Goal: Task Accomplishment & Management: Use online tool/utility

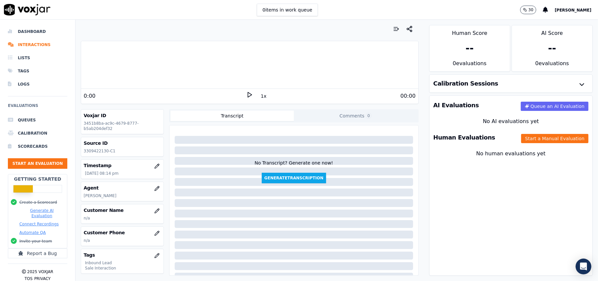
click at [527, 142] on button "Start a Manual Evaluation" at bounding box center [554, 138] width 67 height 9
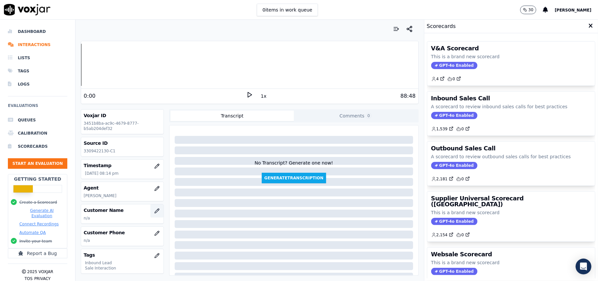
click at [154, 209] on icon "button" at bounding box center [156, 210] width 5 height 5
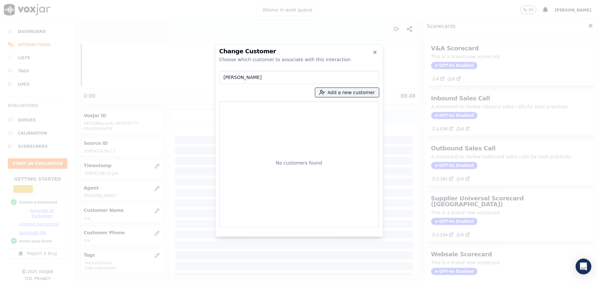
click at [225, 77] on input "[PERSON_NAME]" at bounding box center [299, 77] width 160 height 13
type input "[PERSON_NAME]"
click at [306, 110] on p "3309422130" at bounding box center [312, 110] width 51 height 10
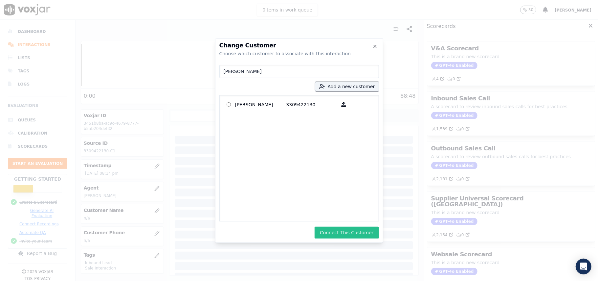
click at [332, 231] on button "Connect This Customer" at bounding box center [347, 232] width 64 height 12
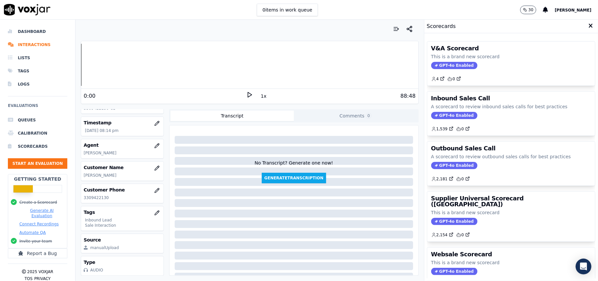
scroll to position [64, 0]
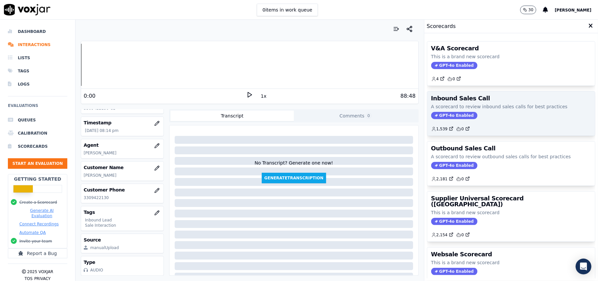
click at [436, 116] on span "GPT-4o Enabled" at bounding box center [454, 115] width 46 height 7
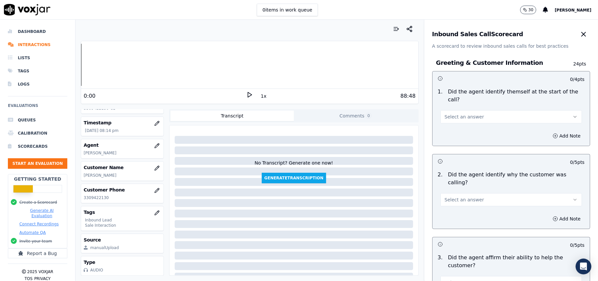
click at [442, 110] on button "Select an answer" at bounding box center [512, 116] width 142 height 13
click at [438, 124] on span at bounding box center [438, 124] width 5 height 5
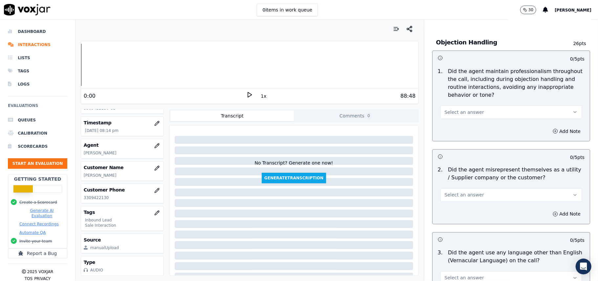
click at [468, 192] on span "Select an answer" at bounding box center [464, 195] width 39 height 7
click at [444, 182] on div "Yes" at bounding box center [497, 180] width 127 height 11
click at [549, 209] on button "Add Note" at bounding box center [567, 213] width 36 height 9
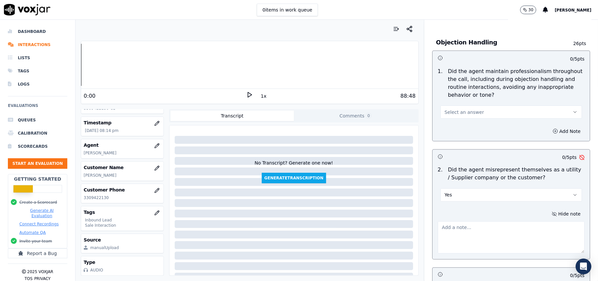
click at [452, 221] on textarea at bounding box center [511, 237] width 147 height 32
click at [458, 221] on textarea at bounding box center [511, 237] width 147 height 32
paste textarea "@4:06 - Agent pitched for sale - Yeah, I will remove them and I will provide yo…"
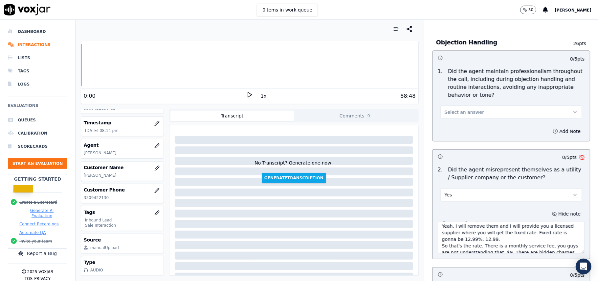
scroll to position [0, 0]
drag, startPoint x: 444, startPoint y: 206, endPoint x: 424, endPoint y: 204, distance: 19.8
click at [433, 204] on div "Hide note @4:06 - Agent pitched for sale - Yeah, I will remove them and I will …" at bounding box center [511, 231] width 157 height 55
type textarea "@4:06 - Agent pitched for sale - I will remove them and I will provide you a li…"
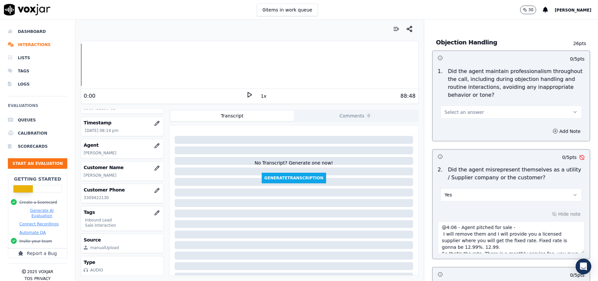
scroll to position [1874, 0]
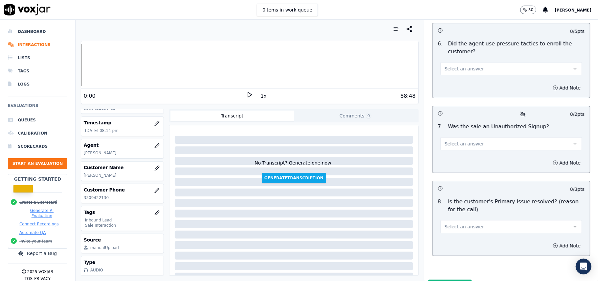
drag, startPoint x: 497, startPoint y: 194, endPoint x: 493, endPoint y: 198, distance: 5.6
click at [497, 220] on button "Select an answer" at bounding box center [512, 226] width 142 height 13
click at [475, 206] on div "Yes" at bounding box center [497, 207] width 127 height 11
drag, startPoint x: 461, startPoint y: 105, endPoint x: 460, endPoint y: 114, distance: 9.2
click at [461, 137] on button "Select an answer" at bounding box center [512, 143] width 142 height 13
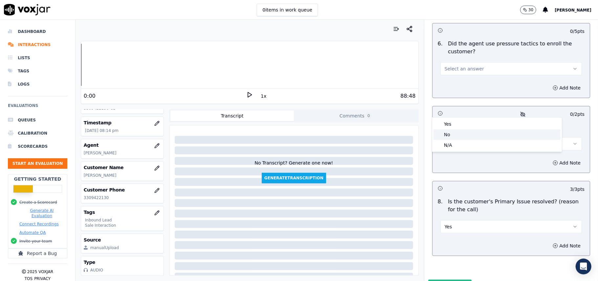
click at [455, 130] on div "No" at bounding box center [497, 134] width 127 height 11
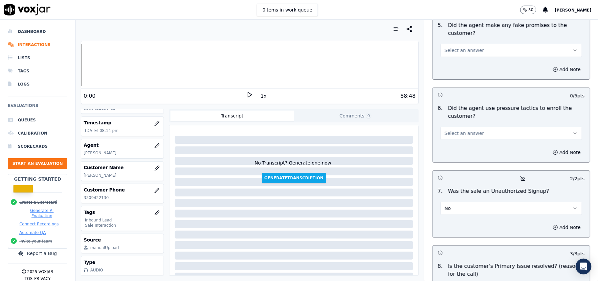
scroll to position [1743, 0]
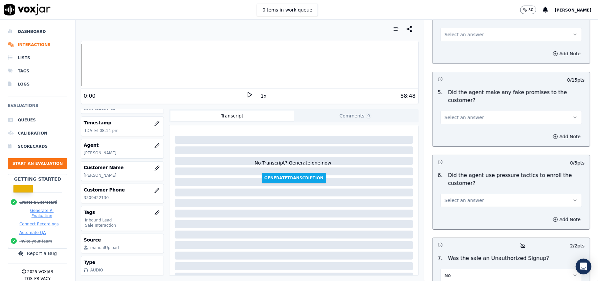
click at [465, 194] on button "Select an answer" at bounding box center [512, 200] width 142 height 13
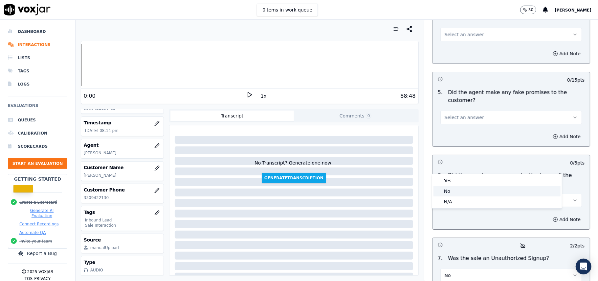
click at [463, 190] on div "No" at bounding box center [497, 191] width 127 height 11
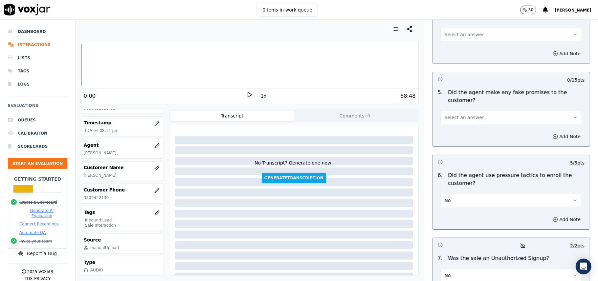
click at [476, 111] on button "Select an answer" at bounding box center [512, 117] width 142 height 13
click at [473, 105] on div "No" at bounding box center [497, 108] width 127 height 11
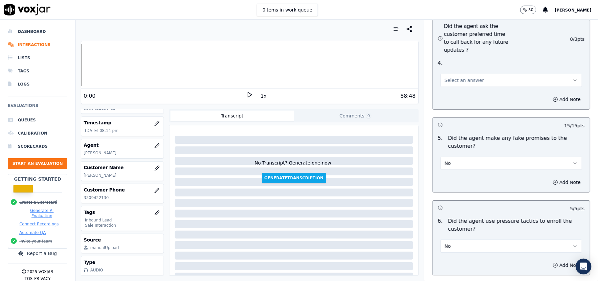
scroll to position [1655, 0]
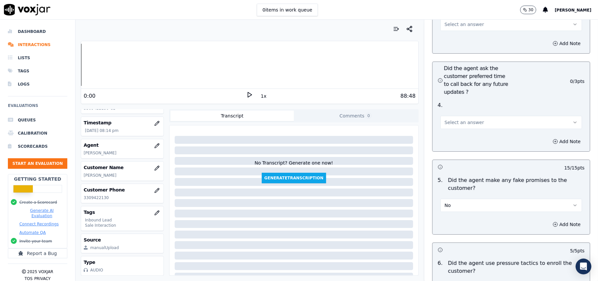
click at [476, 116] on button "Select an answer" at bounding box center [512, 122] width 142 height 13
click at [476, 97] on div "Yes" at bounding box center [497, 102] width 127 height 11
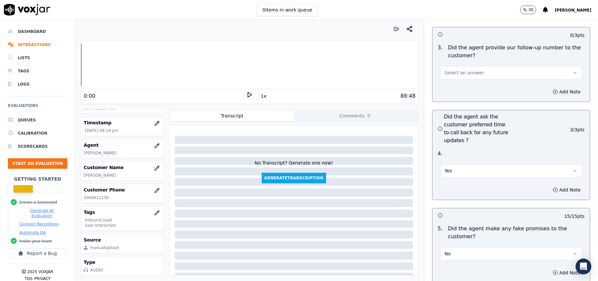
scroll to position [1567, 0]
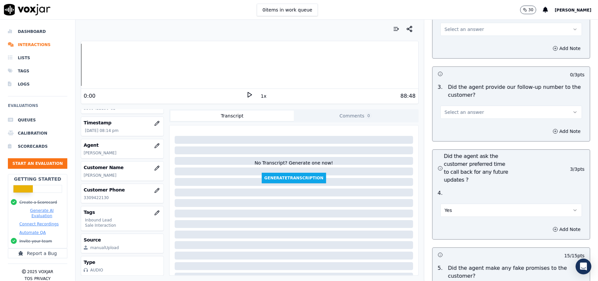
click at [471, 105] on button "Select an answer" at bounding box center [512, 111] width 142 height 13
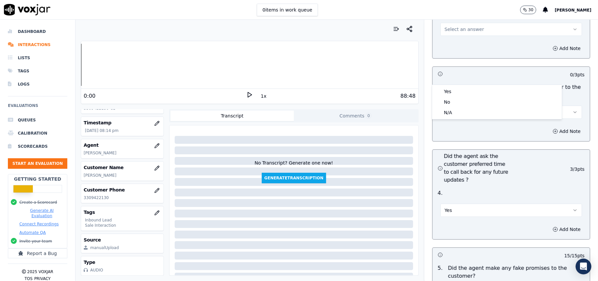
click at [471, 85] on div "Yes No N/A" at bounding box center [497, 102] width 130 height 34
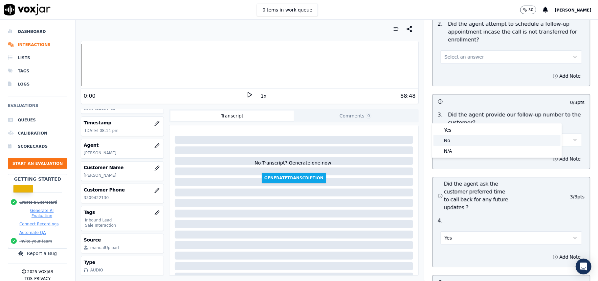
scroll to position [1480, 0]
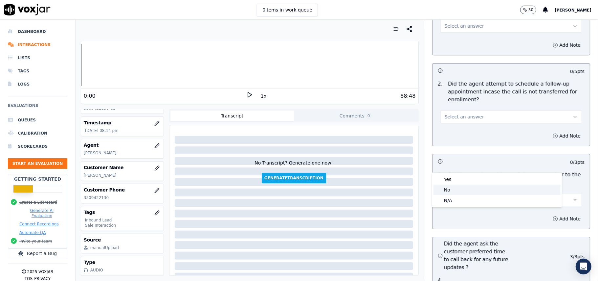
click at [457, 184] on div "Yes" at bounding box center [497, 179] width 127 height 11
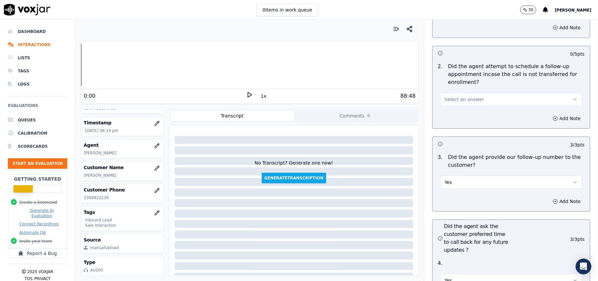
scroll to position [1524, 0]
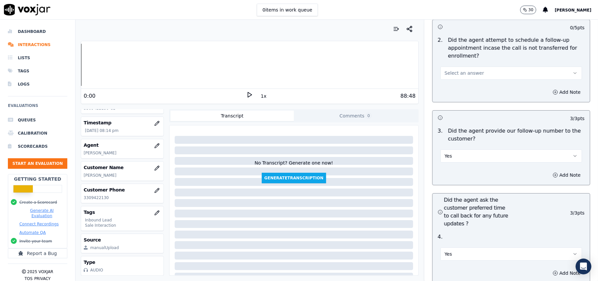
click at [465, 241] on div "Yes" at bounding box center [511, 251] width 152 height 20
click at [454, 247] on button "Yes" at bounding box center [512, 253] width 142 height 13
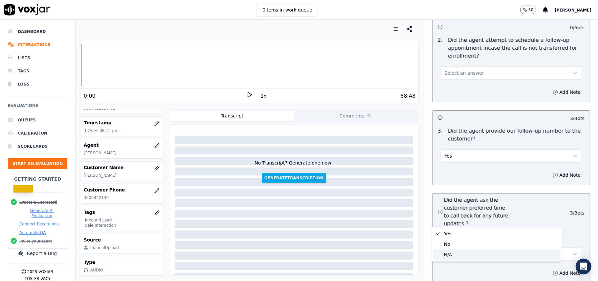
click at [445, 255] on div "N/A" at bounding box center [497, 254] width 127 height 11
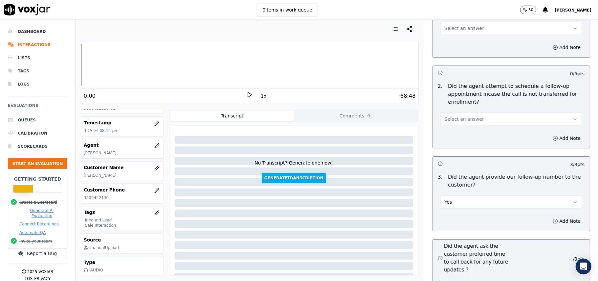
scroll to position [1436, 0]
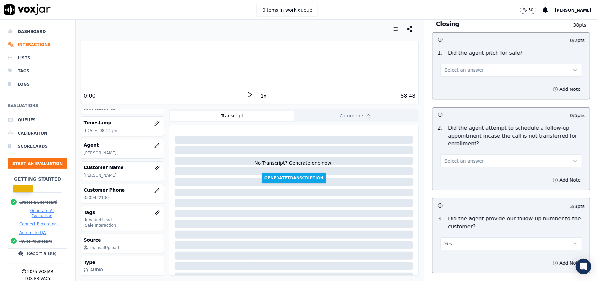
click at [448, 157] on span "Select an answer" at bounding box center [464, 160] width 39 height 7
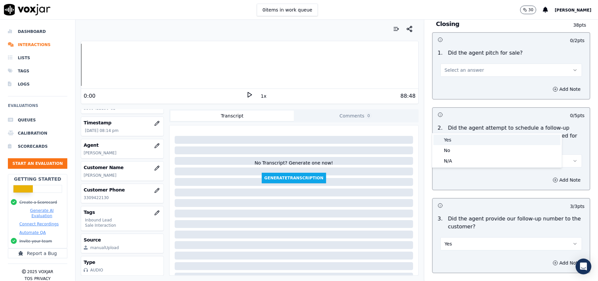
click at [451, 141] on div "Yes" at bounding box center [497, 139] width 127 height 11
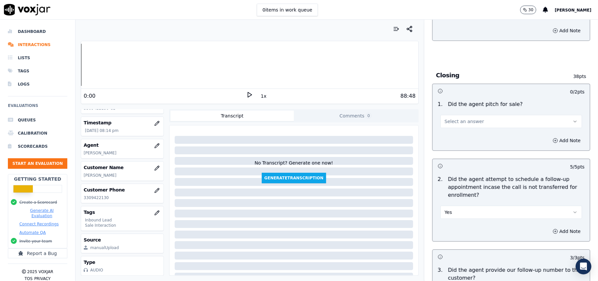
scroll to position [1348, 0]
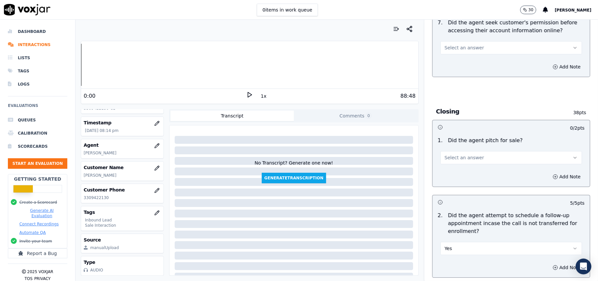
click at [465, 154] on span "Select an answer" at bounding box center [464, 157] width 39 height 7
click at [463, 137] on div "Yes" at bounding box center [497, 136] width 127 height 11
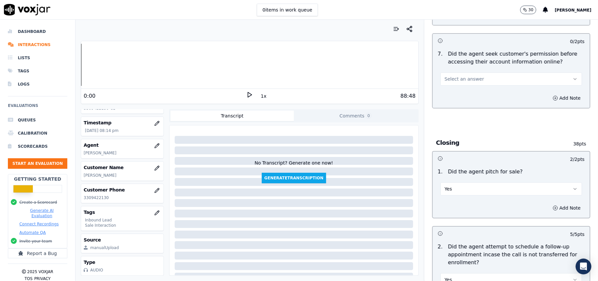
scroll to position [1217, 0]
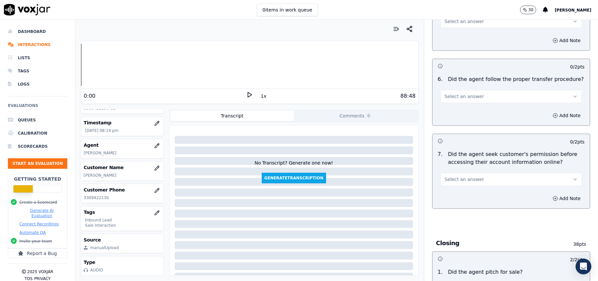
click at [485, 172] on button "Select an answer" at bounding box center [512, 178] width 142 height 13
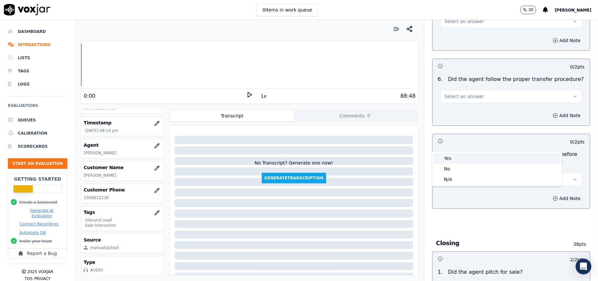
click at [472, 162] on div "Yes" at bounding box center [497, 158] width 127 height 11
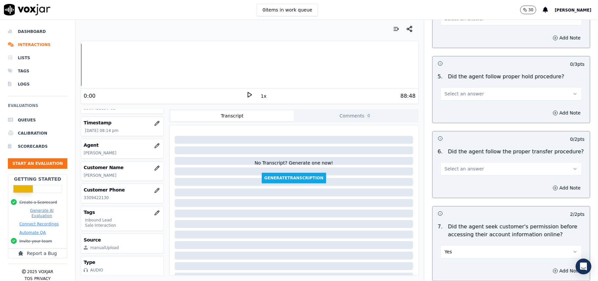
scroll to position [1129, 0]
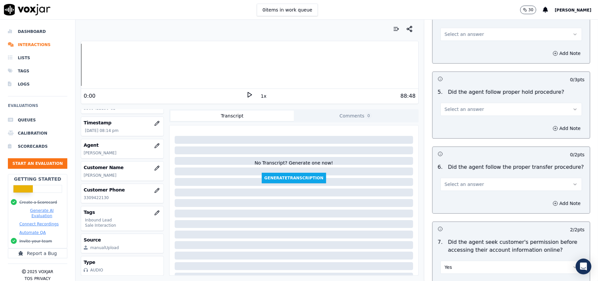
click at [451, 181] on span "Select an answer" at bounding box center [464, 184] width 39 height 7
click at [455, 166] on div "Yes" at bounding box center [497, 162] width 127 height 11
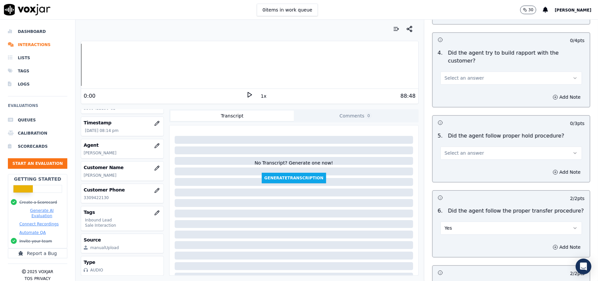
click at [460, 149] on span "Select an answer" at bounding box center [464, 152] width 39 height 7
click at [456, 130] on div "Yes" at bounding box center [497, 131] width 127 height 11
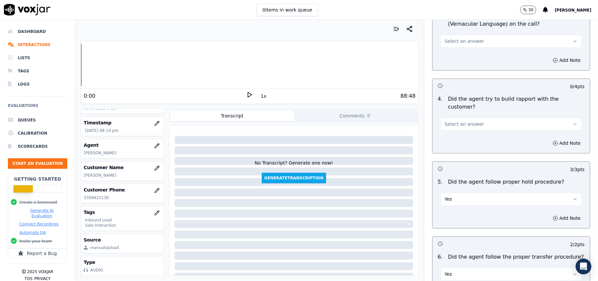
scroll to position [998, 0]
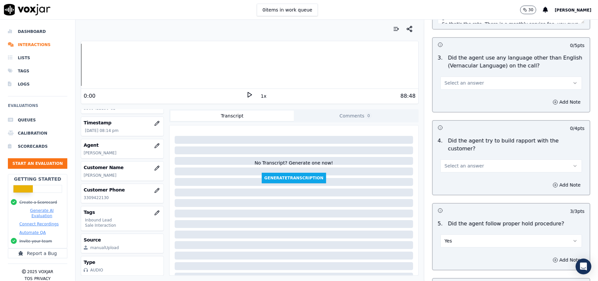
click at [467, 162] on span "Select an answer" at bounding box center [464, 165] width 39 height 7
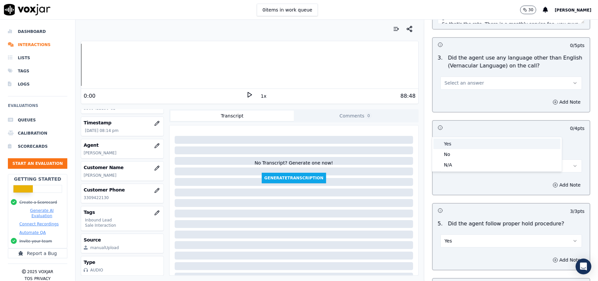
click at [464, 145] on div "Yes" at bounding box center [497, 143] width 127 height 11
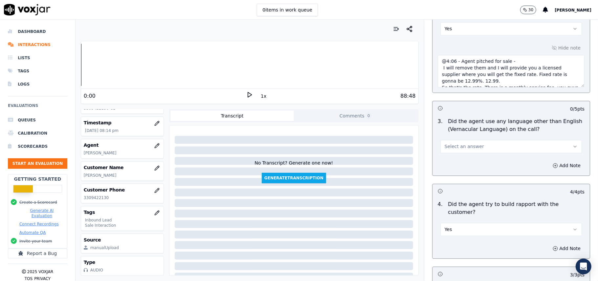
scroll to position [866, 0]
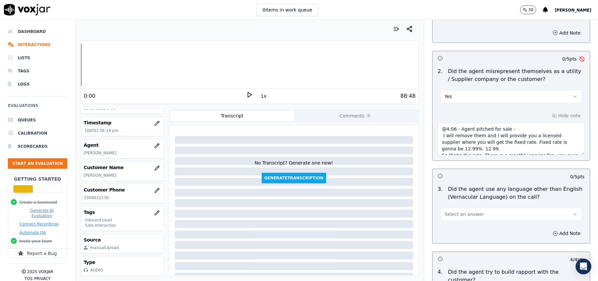
click at [472, 208] on button "Select an answer" at bounding box center [512, 214] width 142 height 13
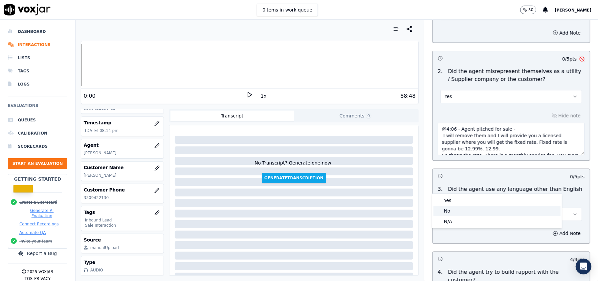
click at [470, 206] on div "No" at bounding box center [497, 210] width 127 height 11
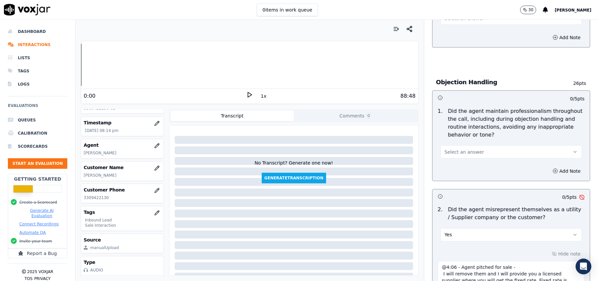
scroll to position [691, 0]
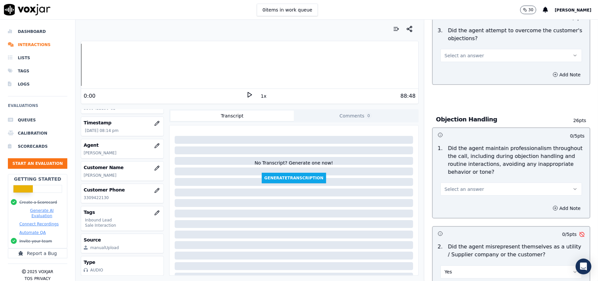
click at [469, 186] on span "Select an answer" at bounding box center [464, 189] width 39 height 7
click at [465, 173] on div "Yes" at bounding box center [497, 174] width 127 height 11
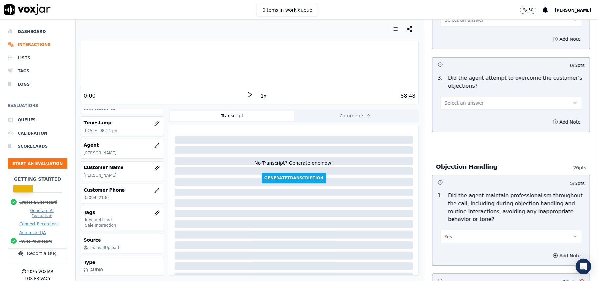
scroll to position [604, 0]
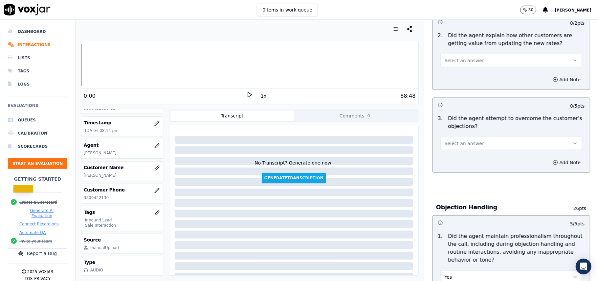
click at [453, 140] on span "Select an answer" at bounding box center [464, 143] width 39 height 7
click at [455, 129] on div "Yes" at bounding box center [497, 128] width 127 height 11
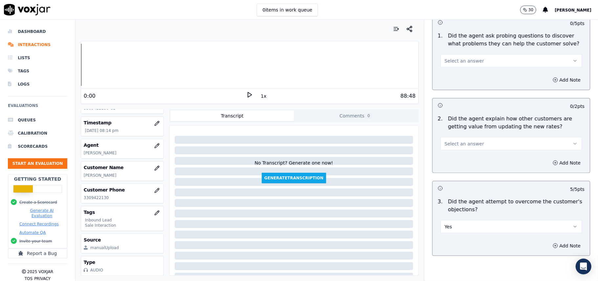
scroll to position [472, 0]
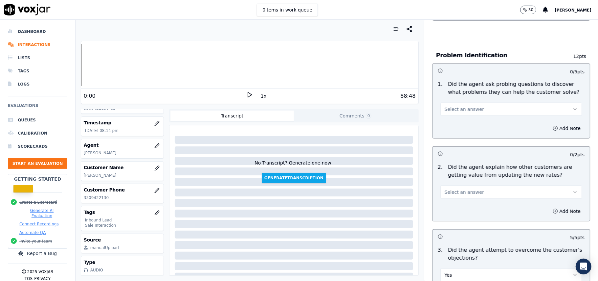
click at [459, 189] on span "Select an answer" at bounding box center [464, 192] width 39 height 7
click at [460, 176] on div "Yes" at bounding box center [497, 176] width 127 height 11
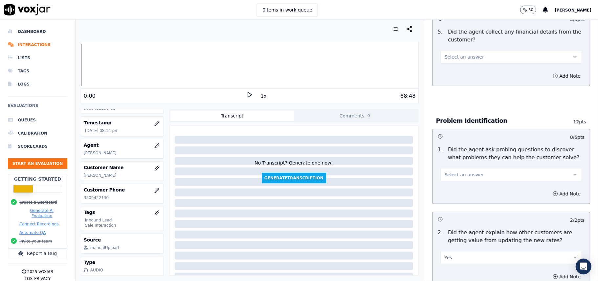
scroll to position [341, 0]
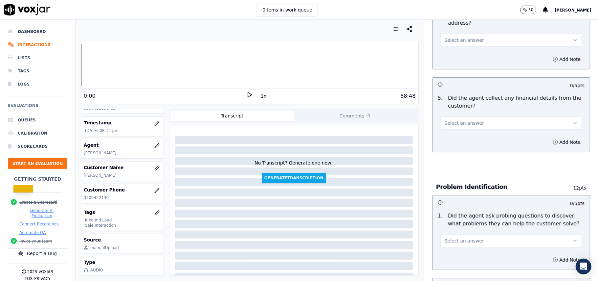
click at [470, 237] on span "Select an answer" at bounding box center [464, 240] width 39 height 7
click at [466, 224] on div "Yes" at bounding box center [497, 225] width 127 height 11
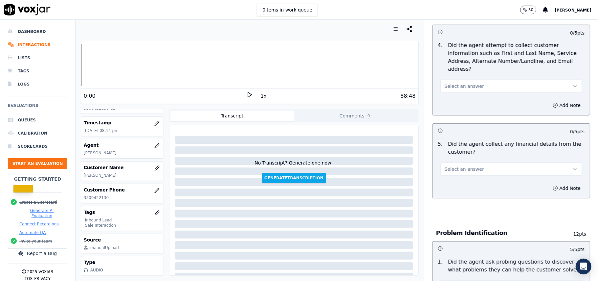
scroll to position [253, 0]
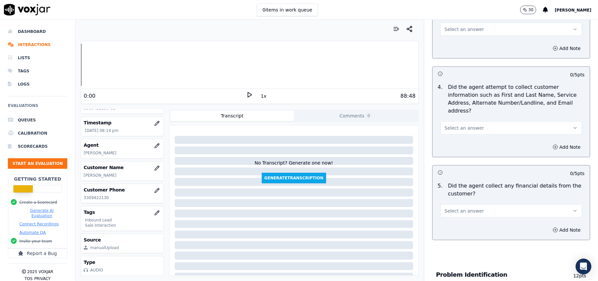
click at [454, 207] on span "Select an answer" at bounding box center [464, 210] width 39 height 7
click at [462, 203] on div "No" at bounding box center [497, 205] width 127 height 11
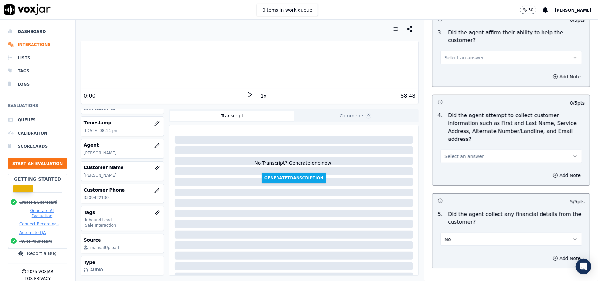
scroll to position [209, 0]
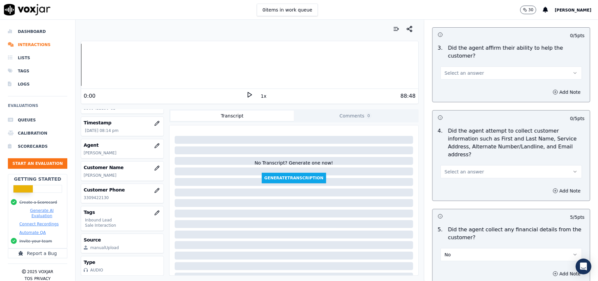
click at [472, 165] on button "Select an answer" at bounding box center [512, 171] width 142 height 13
click at [469, 155] on div "Yes" at bounding box center [497, 155] width 127 height 11
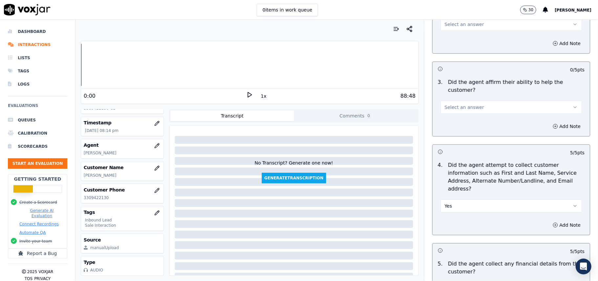
scroll to position [78, 0]
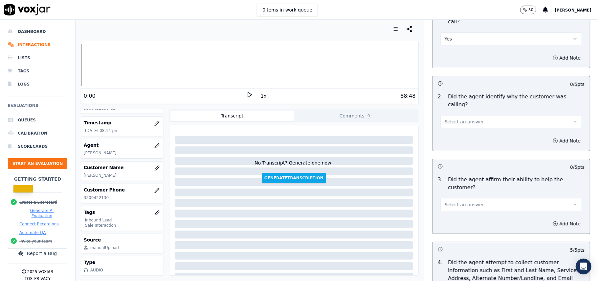
click at [475, 198] on button "Select an answer" at bounding box center [512, 204] width 142 height 13
click at [475, 195] on div "Yes" at bounding box center [497, 196] width 127 height 11
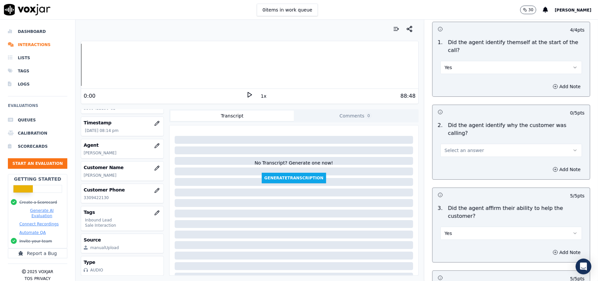
scroll to position [34, 0]
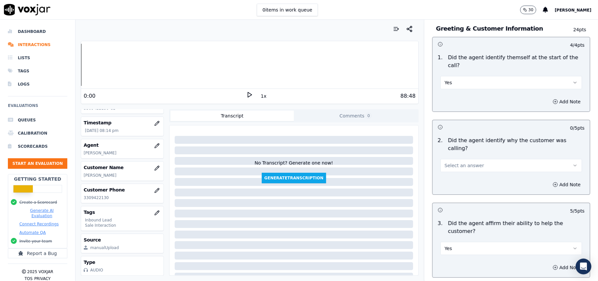
click at [479, 159] on button "Select an answer" at bounding box center [512, 165] width 142 height 13
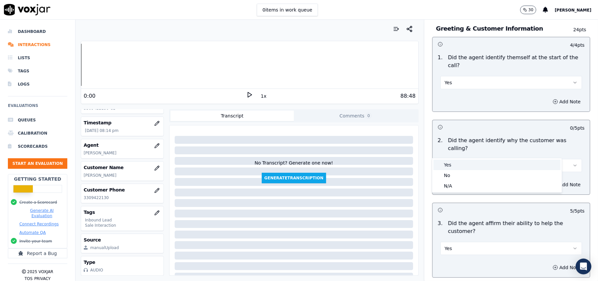
click at [479, 167] on div "Yes" at bounding box center [497, 164] width 127 height 11
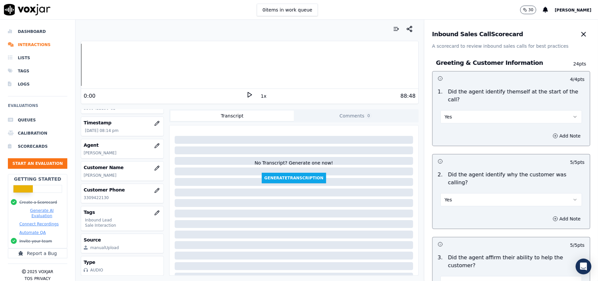
scroll to position [1874, 0]
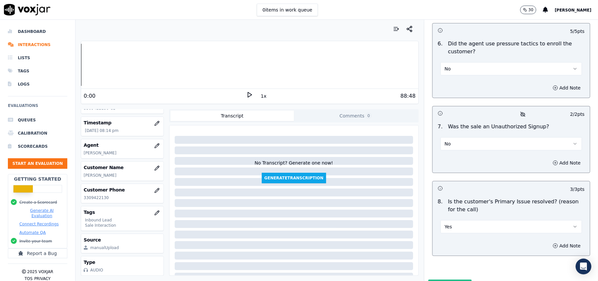
click at [439, 279] on button "Submit Scores" at bounding box center [450, 285] width 44 height 12
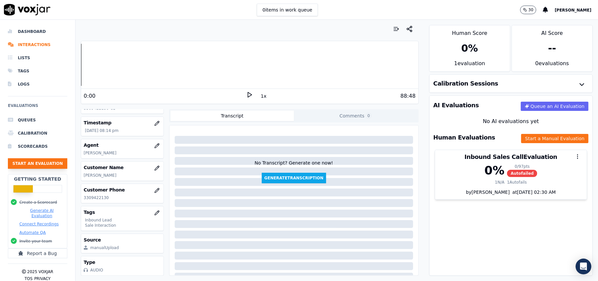
click at [47, 164] on button "Start an Evaluation" at bounding box center [37, 163] width 59 height 11
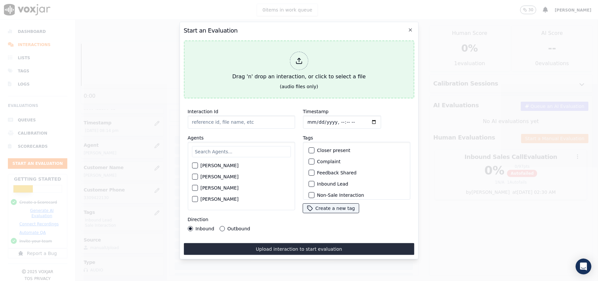
click at [300, 58] on icon at bounding box center [298, 60] width 7 height 7
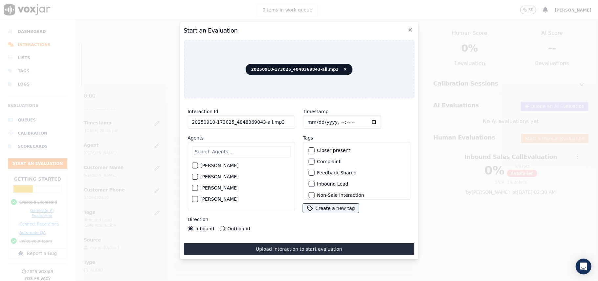
drag, startPoint x: 274, startPoint y: 119, endPoint x: 258, endPoint y: 122, distance: 16.1
click at [258, 122] on input "20250910-173025_4848369843-all.mp3" at bounding box center [241, 121] width 107 height 13
type input "20250910-173025_4848369843-C1"
click at [313, 119] on input "Timestamp" at bounding box center [342, 121] width 78 height 13
type input "2025-09-10T21:00"
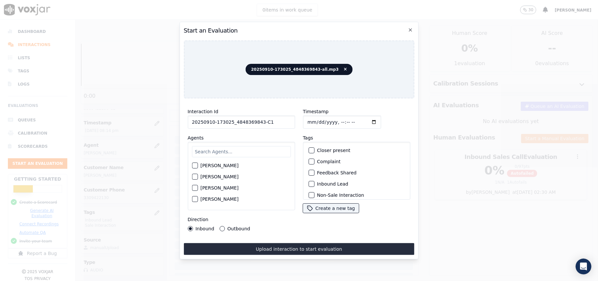
click at [252, 148] on input "text" at bounding box center [241, 151] width 99 height 11
type input "ji"
click at [198, 165] on div "[PERSON_NAME]" at bounding box center [241, 167] width 99 height 11
click at [216, 162] on div "[PERSON_NAME]" at bounding box center [241, 167] width 99 height 11
click at [226, 162] on div "[PERSON_NAME]" at bounding box center [241, 167] width 99 height 11
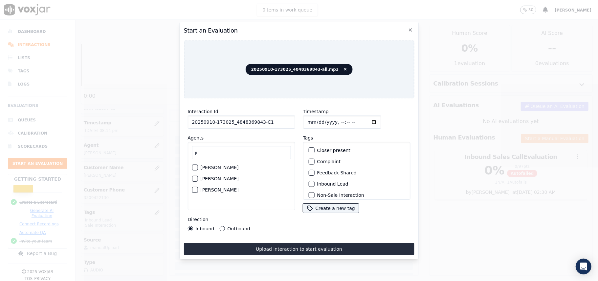
click at [199, 164] on div "[PERSON_NAME]" at bounding box center [241, 167] width 99 height 11
click at [195, 165] on div "button" at bounding box center [194, 167] width 5 height 5
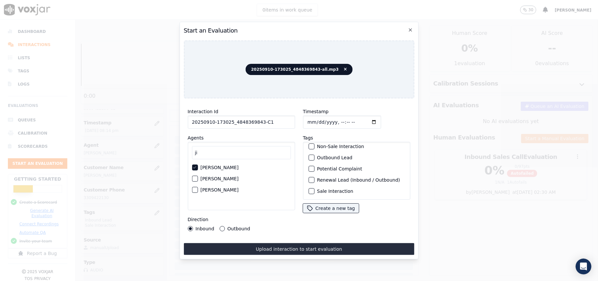
click at [320, 189] on label "Sale Interaction" at bounding box center [335, 191] width 36 height 5
click at [314, 188] on button "Sale Interaction" at bounding box center [312, 191] width 6 height 6
click at [310, 154] on button "Outbound Lead" at bounding box center [312, 157] width 6 height 6
click at [221, 226] on button "Outbound" at bounding box center [221, 228] width 5 height 5
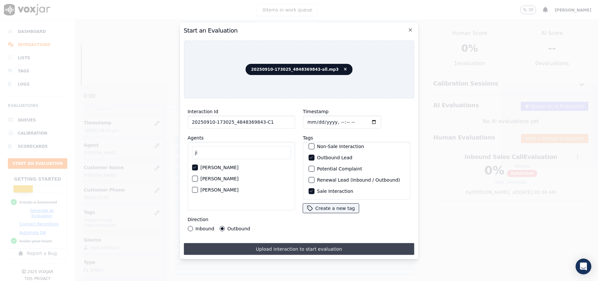
click at [263, 245] on button "Upload interaction to start evaluation" at bounding box center [299, 249] width 231 height 12
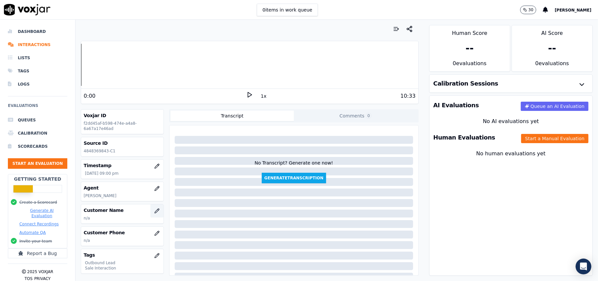
click at [150, 215] on button "button" at bounding box center [156, 210] width 13 height 13
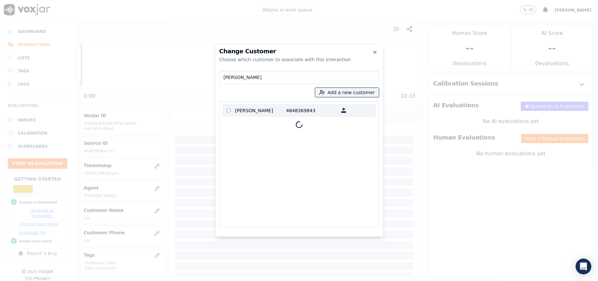
type input "[PERSON_NAME]"
click at [253, 109] on p "[PERSON_NAME]" at bounding box center [260, 110] width 51 height 10
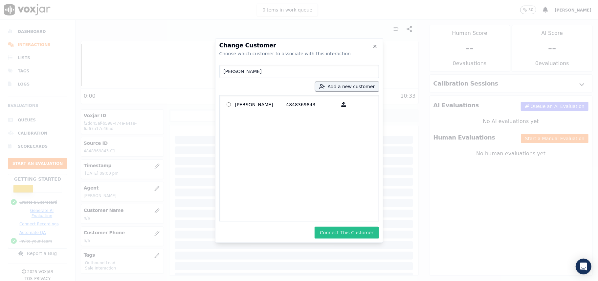
click at [346, 233] on button "Connect This Customer" at bounding box center [347, 232] width 64 height 12
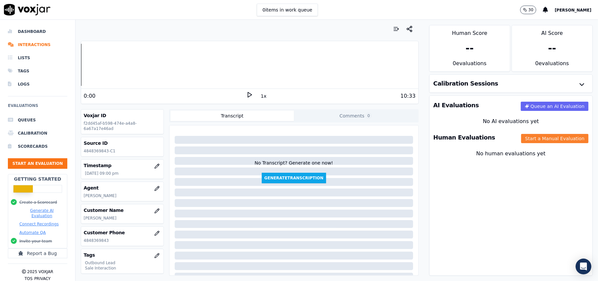
click at [522, 139] on button "Start a Manual Evaluation" at bounding box center [554, 138] width 67 height 9
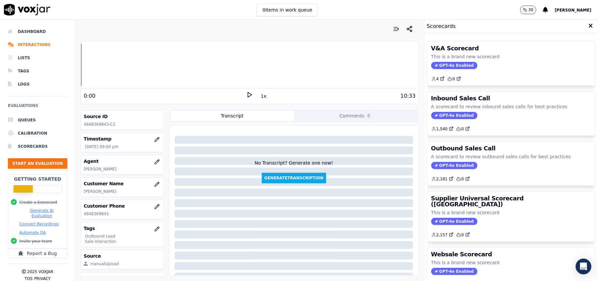
scroll to position [64, 0]
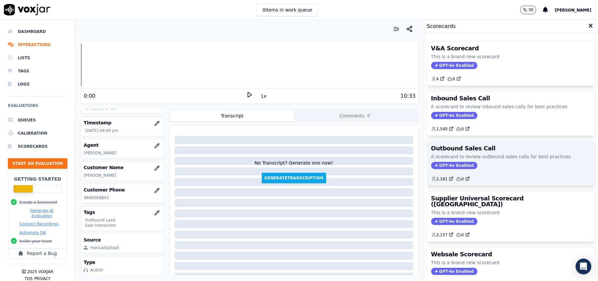
click at [449, 167] on span "GPT-4o Enabled" at bounding box center [454, 165] width 46 height 7
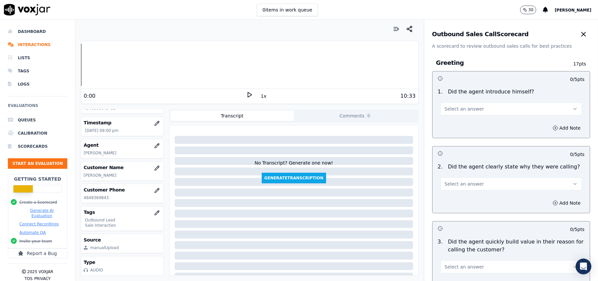
click at [472, 114] on button "Select an answer" at bounding box center [512, 108] width 142 height 13
click at [464, 124] on div "Yes" at bounding box center [497, 124] width 127 height 11
click at [467, 183] on span "Select an answer" at bounding box center [464, 183] width 39 height 7
click at [461, 198] on div "Yes" at bounding box center [497, 199] width 127 height 11
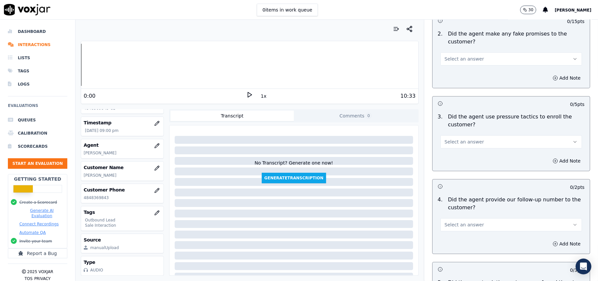
scroll to position [1639, 0]
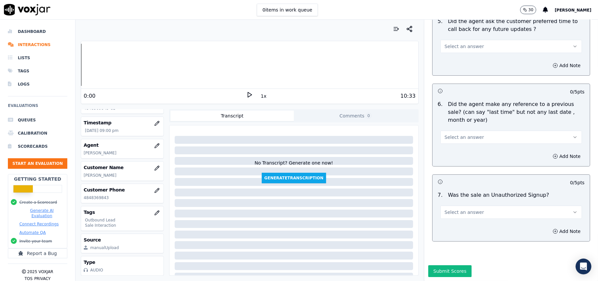
click at [484, 205] on button "Select an answer" at bounding box center [512, 211] width 142 height 13
click at [466, 208] on div "Yes" at bounding box center [497, 207] width 127 height 11
click at [466, 205] on button "Yes" at bounding box center [512, 211] width 142 height 13
click at [460, 224] on div "N/A" at bounding box center [497, 228] width 127 height 11
click at [454, 205] on button "N/A" at bounding box center [512, 211] width 142 height 13
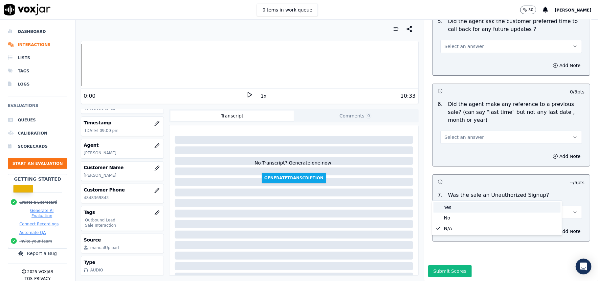
click at [452, 211] on div "Yes" at bounding box center [497, 207] width 127 height 11
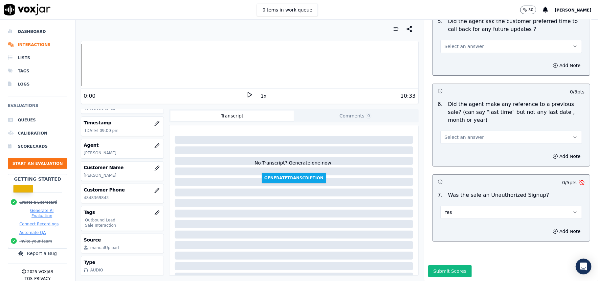
click at [452, 205] on button "Yes" at bounding box center [512, 211] width 142 height 13
click at [452, 216] on div "No" at bounding box center [497, 217] width 127 height 11
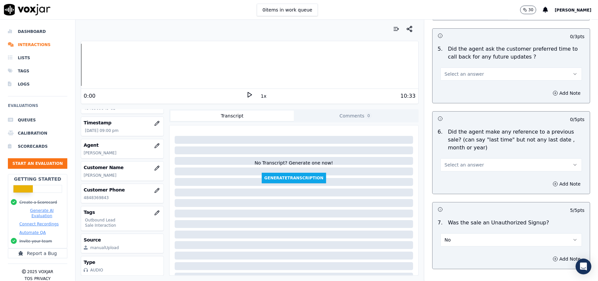
click at [471, 166] on button "Select an answer" at bounding box center [512, 164] width 142 height 13
click at [459, 185] on div "No" at bounding box center [497, 186] width 127 height 11
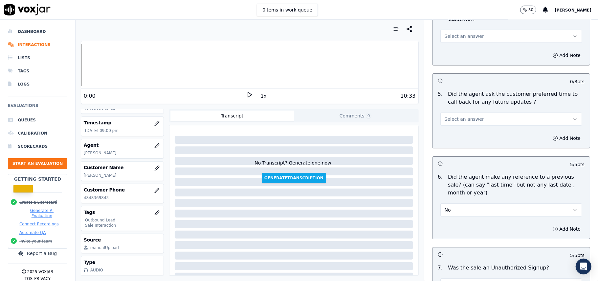
scroll to position [1507, 0]
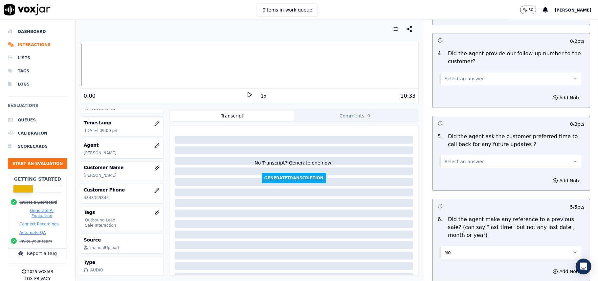
click at [469, 160] on span "Select an answer" at bounding box center [464, 161] width 39 height 7
click at [468, 174] on div "Yes" at bounding box center [497, 172] width 127 height 11
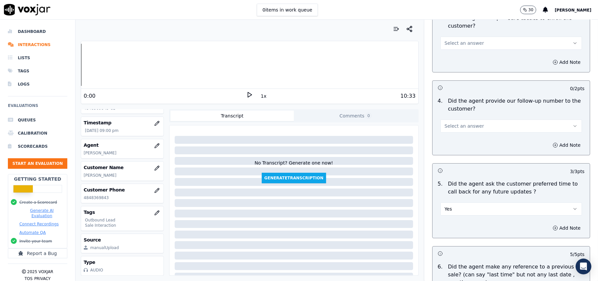
scroll to position [1420, 0]
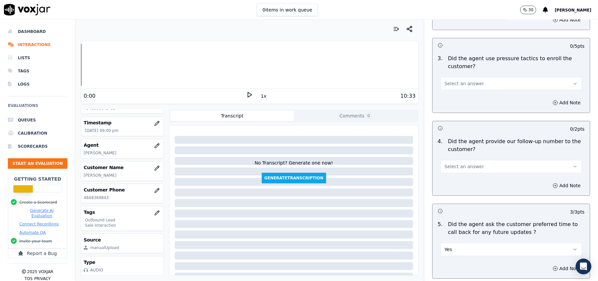
click at [479, 165] on button "Select an answer" at bounding box center [512, 166] width 142 height 13
click at [473, 178] on div "Yes" at bounding box center [497, 177] width 127 height 11
click at [463, 80] on span "Select an answer" at bounding box center [464, 83] width 39 height 7
click at [463, 105] on div "No" at bounding box center [497, 104] width 127 height 11
click at [458, 166] on button "Yes" at bounding box center [512, 166] width 142 height 13
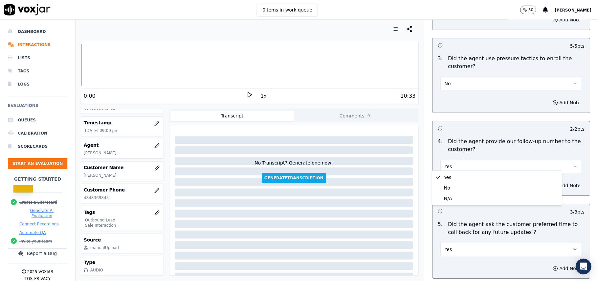
click at [493, 111] on div "0 / 2 pts 1 . Did the agent pitch for the sale? Select an answer Add Note 0 / 1…" at bounding box center [511, 162] width 158 height 564
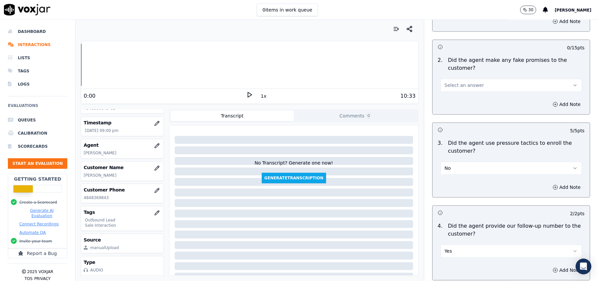
scroll to position [1332, 0]
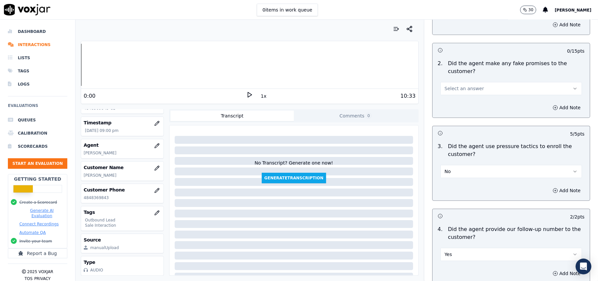
click at [459, 86] on span "Select an answer" at bounding box center [464, 88] width 39 height 7
click at [452, 108] on div "No" at bounding box center [497, 109] width 127 height 11
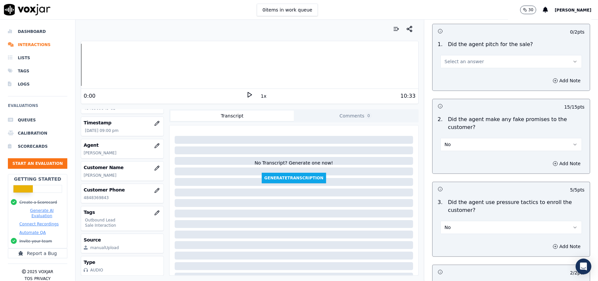
scroll to position [1245, 0]
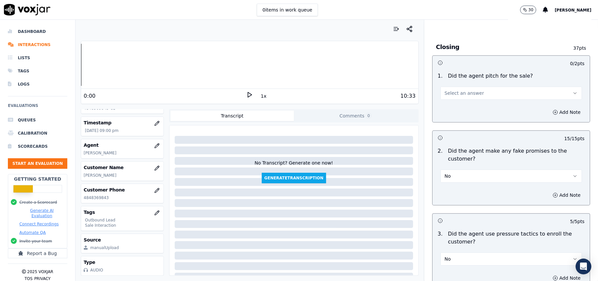
click at [456, 90] on span "Select an answer" at bounding box center [464, 93] width 39 height 7
click at [456, 99] on div "Yes" at bounding box center [497, 103] width 127 height 11
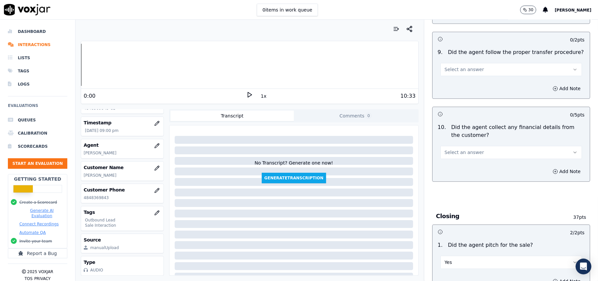
scroll to position [1069, 0]
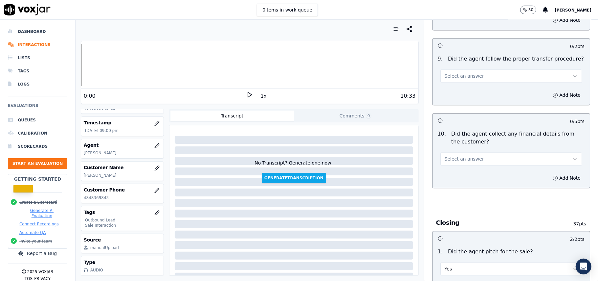
click at [455, 152] on button "Select an answer" at bounding box center [512, 158] width 142 height 13
click at [446, 180] on div "No" at bounding box center [497, 179] width 127 height 11
click at [470, 73] on span "Select an answer" at bounding box center [464, 76] width 39 height 7
click at [467, 86] on div "Yes" at bounding box center [497, 85] width 127 height 11
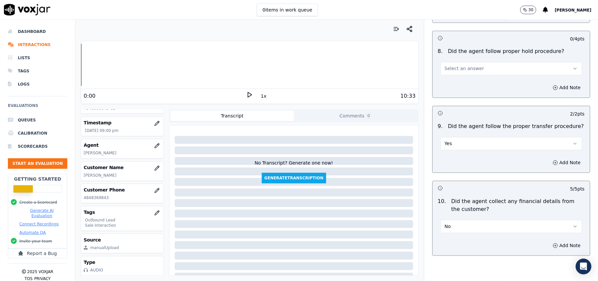
scroll to position [938, 0]
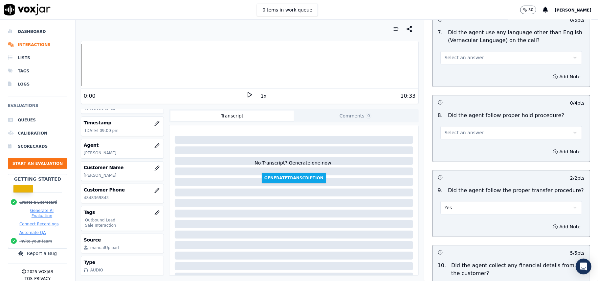
click at [451, 130] on span "Select an answer" at bounding box center [464, 132] width 39 height 7
click at [451, 143] on div "Yes" at bounding box center [497, 141] width 127 height 11
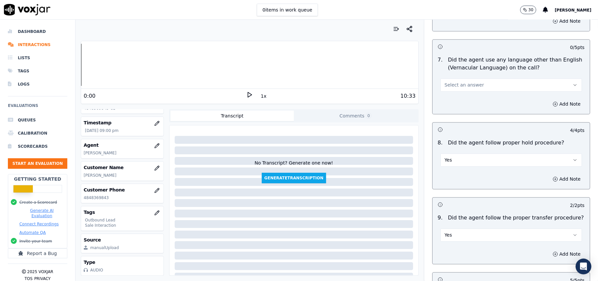
scroll to position [850, 0]
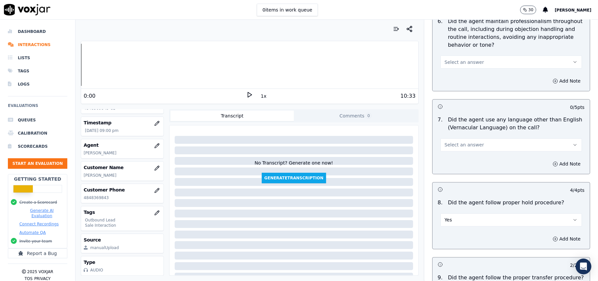
click at [469, 142] on span "Select an answer" at bounding box center [464, 145] width 39 height 7
click at [459, 161] on div "No" at bounding box center [497, 164] width 127 height 11
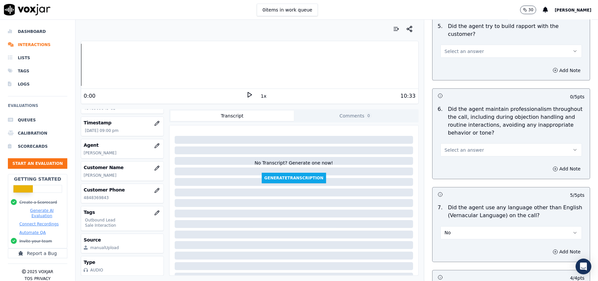
click at [469, 147] on span "Select an answer" at bounding box center [464, 150] width 39 height 7
click at [463, 157] on div "Yes" at bounding box center [497, 158] width 127 height 11
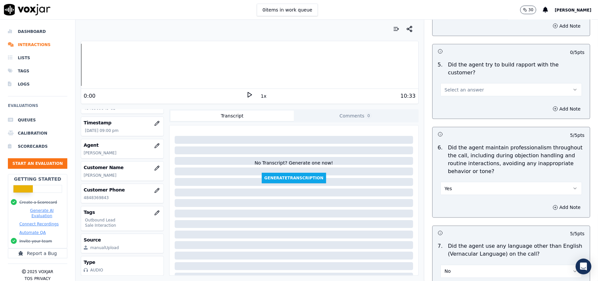
scroll to position [675, 0]
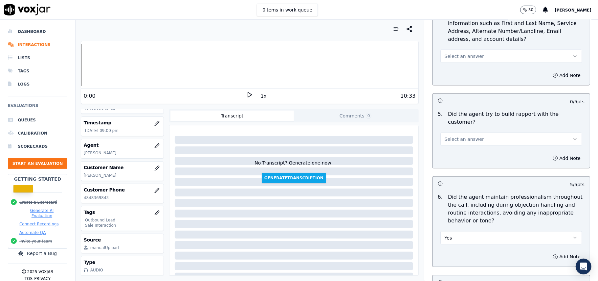
click at [462, 136] on span "Select an answer" at bounding box center [464, 139] width 39 height 7
click at [456, 146] on div "Yes" at bounding box center [497, 147] width 127 height 11
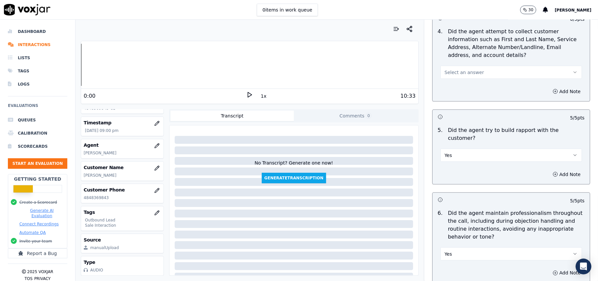
scroll to position [631, 0]
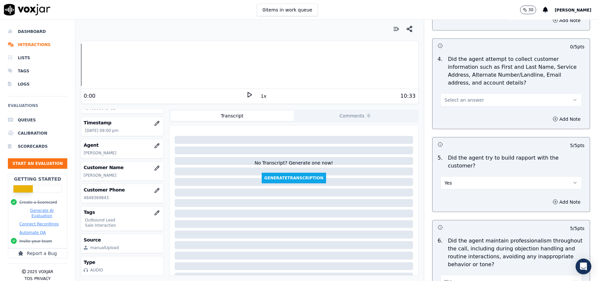
click at [459, 101] on span "Select an answer" at bounding box center [464, 100] width 39 height 7
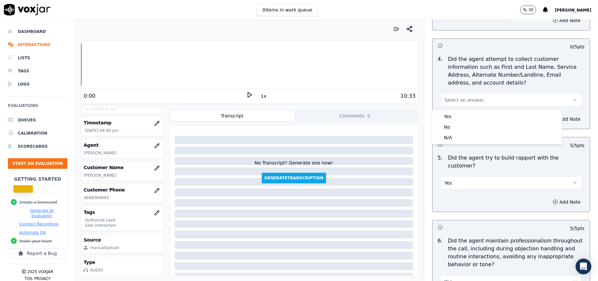
click at [458, 143] on div "Yes No N/A" at bounding box center [497, 127] width 130 height 34
click at [457, 135] on div "N/A" at bounding box center [497, 137] width 127 height 11
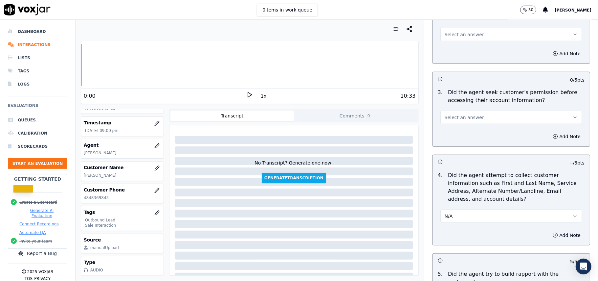
scroll to position [500, 0]
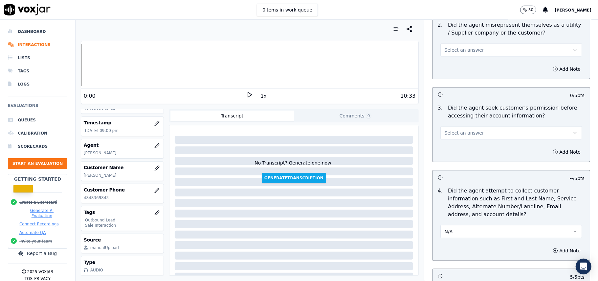
click at [469, 127] on button "Select an answer" at bounding box center [512, 132] width 142 height 13
click at [453, 148] on div "Yes" at bounding box center [497, 149] width 127 height 11
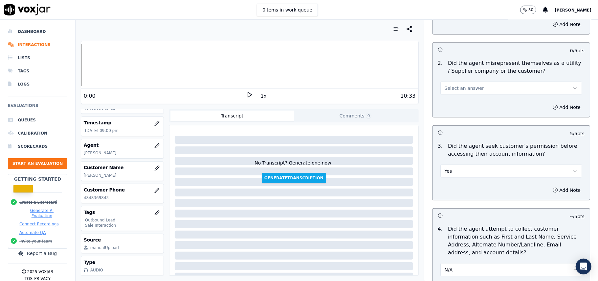
scroll to position [412, 0]
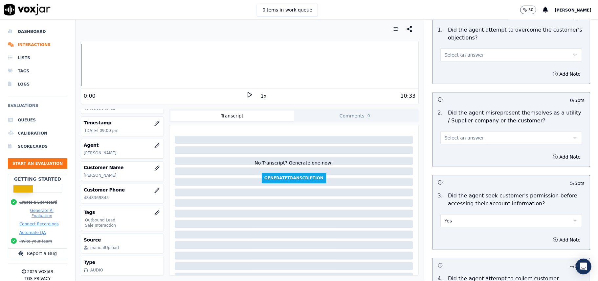
click at [457, 139] on span "Select an answer" at bounding box center [464, 137] width 39 height 7
click at [453, 161] on div "No" at bounding box center [497, 164] width 127 height 11
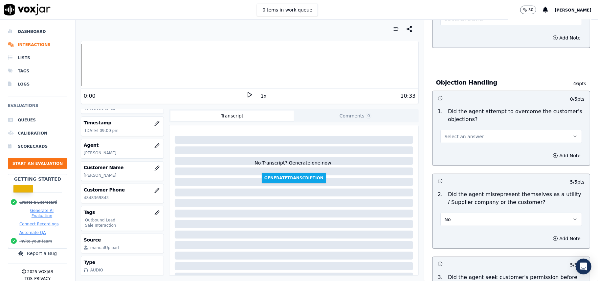
scroll to position [325, 0]
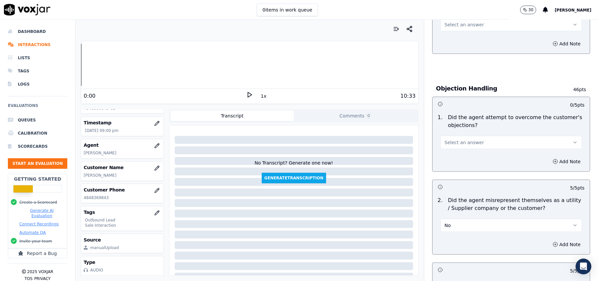
click at [463, 143] on span "Select an answer" at bounding box center [464, 142] width 39 height 7
click at [456, 158] on div "Yes" at bounding box center [497, 158] width 127 height 11
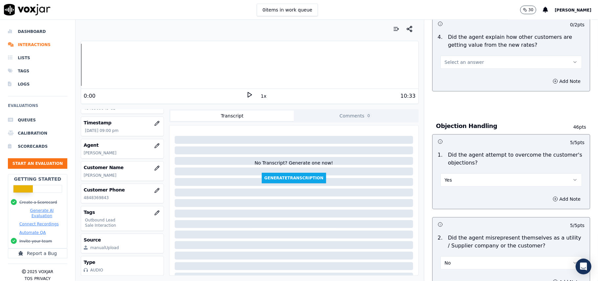
scroll to position [237, 0]
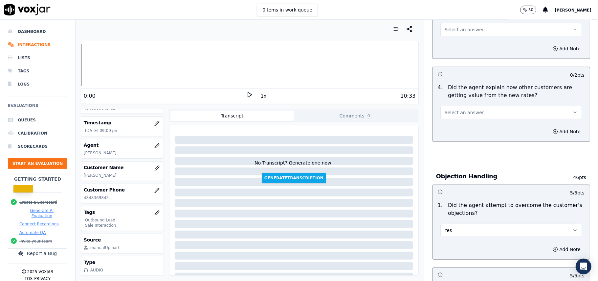
click at [470, 116] on span "Select an answer" at bounding box center [464, 112] width 39 height 7
click at [459, 135] on div "No" at bounding box center [497, 138] width 127 height 11
click at [456, 111] on button "No" at bounding box center [512, 112] width 142 height 13
click at [452, 126] on div "Yes" at bounding box center [497, 128] width 127 height 11
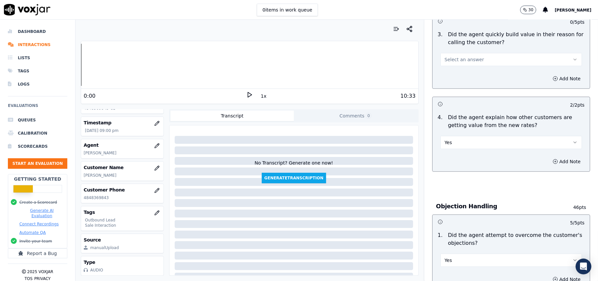
scroll to position [149, 0]
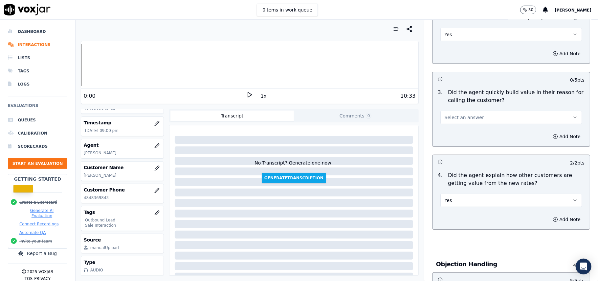
click at [462, 115] on span "Select an answer" at bounding box center [464, 117] width 39 height 7
click at [463, 134] on div "Yes" at bounding box center [497, 132] width 127 height 11
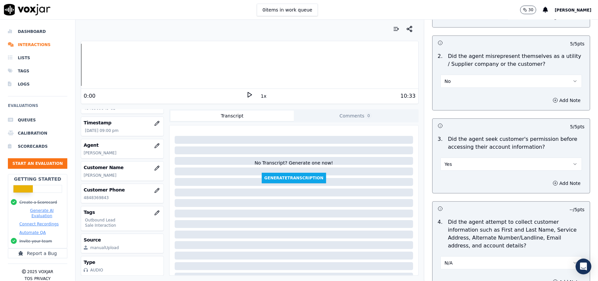
click at [500, 167] on button "Yes" at bounding box center [512, 163] width 142 height 13
click at [455, 191] on div "No" at bounding box center [497, 190] width 127 height 11
drag, startPoint x: 542, startPoint y: 185, endPoint x: 521, endPoint y: 188, distance: 21.3
click at [549, 184] on button "Add Note" at bounding box center [567, 182] width 36 height 9
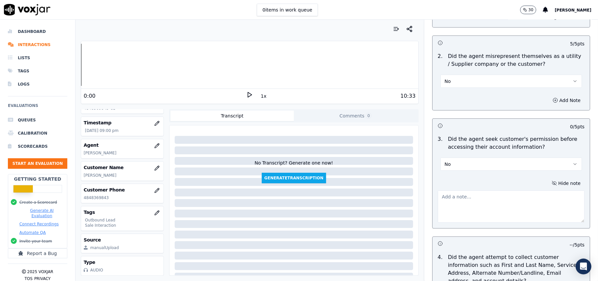
click at [463, 202] on textarea at bounding box center [511, 206] width 147 height 32
paste textarea "@2:11 - The agent did not take permission from the customer before accessing th…"
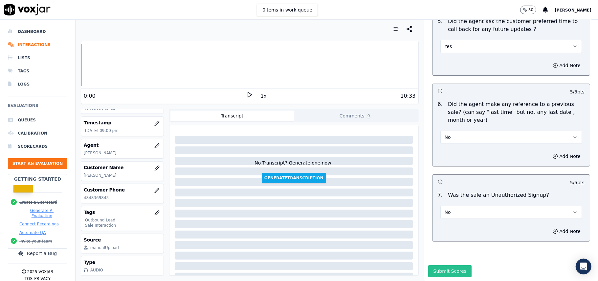
type textarea "@2:11 - The agent did not take permission from the customer before accessing th…"
click at [431, 265] on button "Submit Scores" at bounding box center [450, 271] width 44 height 12
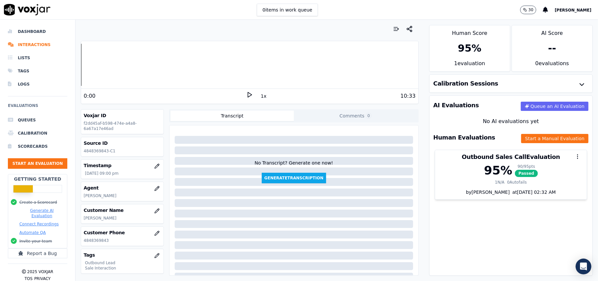
scroll to position [64, 0]
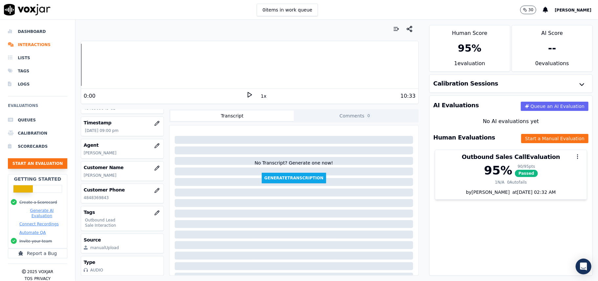
click at [44, 165] on button "Start an Evaluation" at bounding box center [37, 163] width 59 height 11
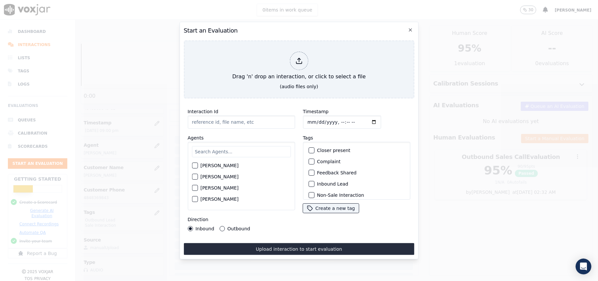
click at [253, 116] on input "Interaction Id" at bounding box center [241, 121] width 107 height 13
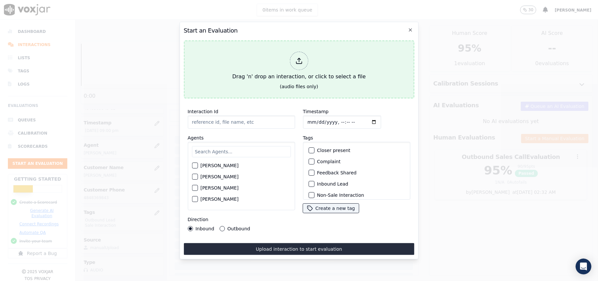
click at [296, 57] on icon at bounding box center [298, 60] width 7 height 7
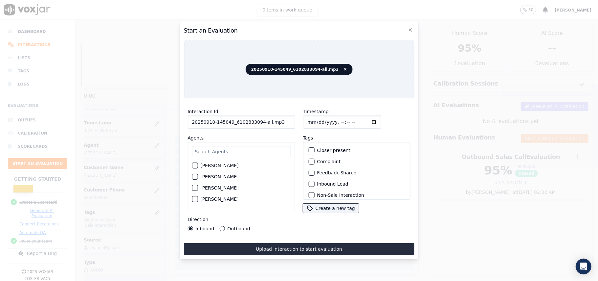
drag, startPoint x: 275, startPoint y: 117, endPoint x: 257, endPoint y: 120, distance: 18.3
click at [257, 120] on input "20250910-145049_6102833094-all.mp3" at bounding box center [241, 121] width 107 height 13
type input "20250910-145049_6102833094-C1"
click at [316, 119] on input "Timestamp" at bounding box center [342, 121] width 78 height 13
type input "[DATE]T22:01"
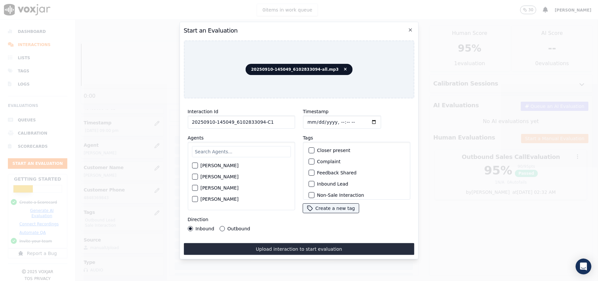
click at [265, 142] on div "[PERSON_NAME] [PERSON_NAME] [PERSON_NAME] [PERSON_NAME] [PERSON_NAME] [PERSON_N…" at bounding box center [241, 176] width 107 height 68
click at [248, 147] on input "text" at bounding box center [241, 151] width 99 height 11
type input "wal"
click at [214, 180] on div "[PERSON_NAME]" at bounding box center [241, 178] width 99 height 11
click at [214, 176] on label "[PERSON_NAME]" at bounding box center [219, 178] width 38 height 5
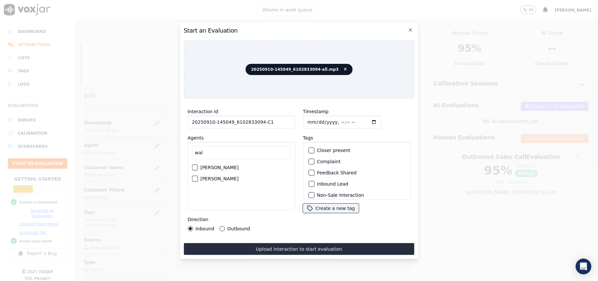
click at [198, 175] on button "[PERSON_NAME]" at bounding box center [195, 178] width 6 height 6
click at [327, 181] on label "Inbound Lead" at bounding box center [332, 183] width 31 height 5
click at [314, 181] on button "Inbound Lead" at bounding box center [312, 184] width 6 height 6
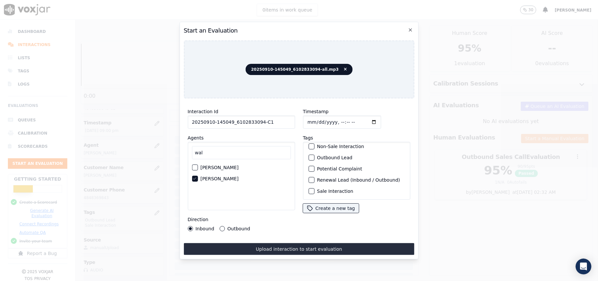
click at [320, 189] on label "Sale Interaction" at bounding box center [335, 191] width 36 height 5
click at [314, 188] on button "Sale Interaction" at bounding box center [312, 191] width 6 height 6
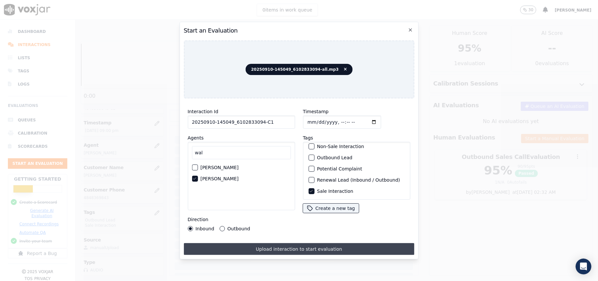
click at [270, 246] on button "Upload interaction to start evaluation" at bounding box center [299, 249] width 231 height 12
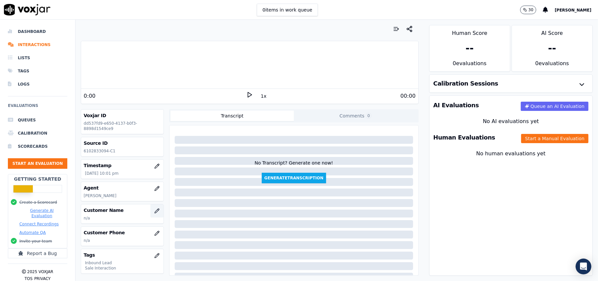
click at [151, 208] on button "button" at bounding box center [156, 210] width 13 height 13
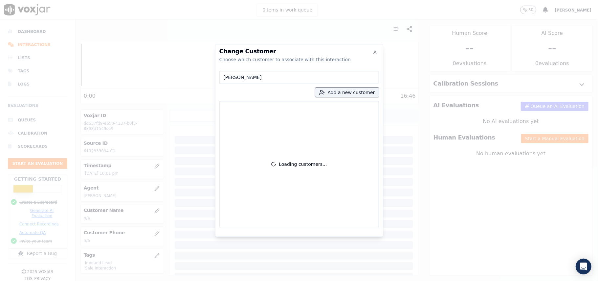
click at [226, 78] on input "[PERSON_NAME]" at bounding box center [299, 77] width 160 height 13
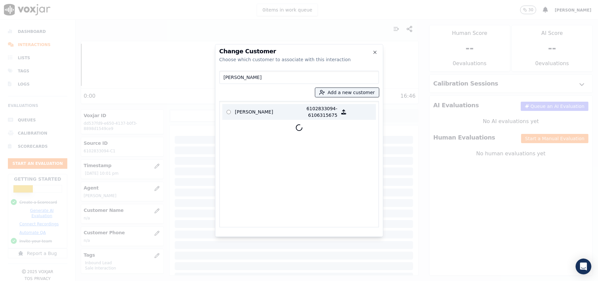
type input "[PERSON_NAME]"
click at [272, 111] on p "[PERSON_NAME]" at bounding box center [260, 111] width 51 height 13
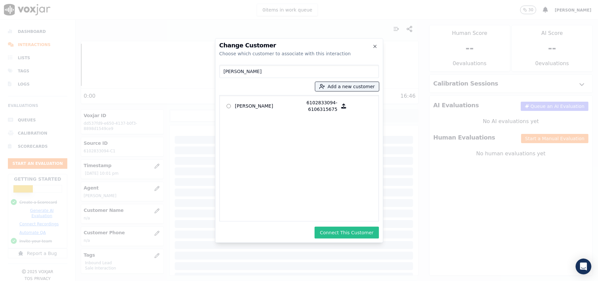
click at [329, 229] on button "Connect This Customer" at bounding box center [347, 232] width 64 height 12
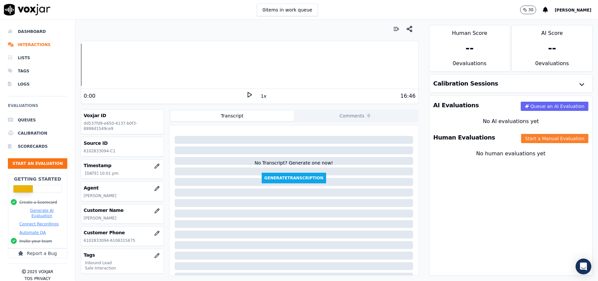
click at [529, 138] on button "Start a Manual Evaluation" at bounding box center [554, 138] width 67 height 9
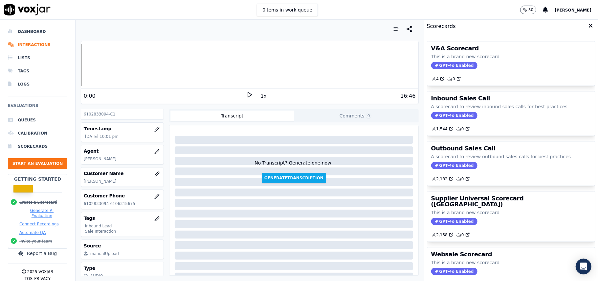
scroll to position [64, 0]
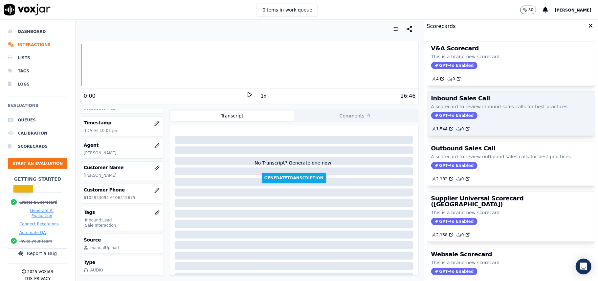
click at [458, 116] on span "GPT-4o Enabled" at bounding box center [454, 115] width 46 height 7
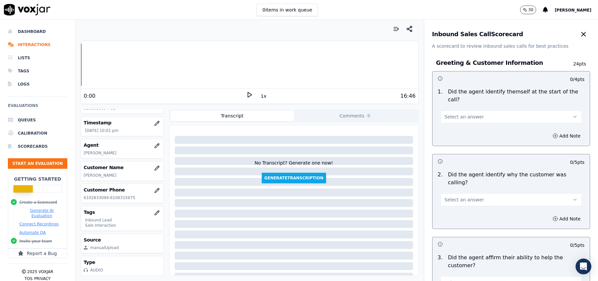
drag, startPoint x: 475, startPoint y: 98, endPoint x: 474, endPoint y: 105, distance: 7.3
click at [475, 103] on div "Select an answer" at bounding box center [511, 113] width 152 height 20
click at [474, 110] on button "Select an answer" at bounding box center [512, 116] width 142 height 13
click at [471, 120] on div "Yes" at bounding box center [497, 124] width 127 height 11
click at [471, 193] on button "Select an answer" at bounding box center [512, 199] width 142 height 13
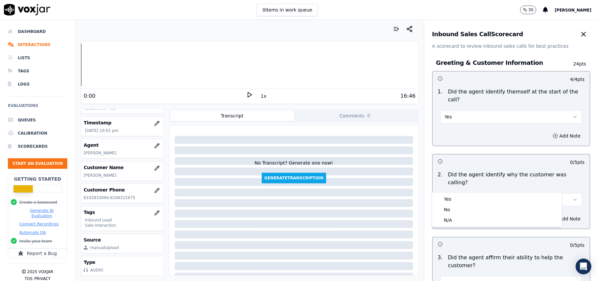
click at [471, 198] on div "Yes" at bounding box center [497, 199] width 127 height 11
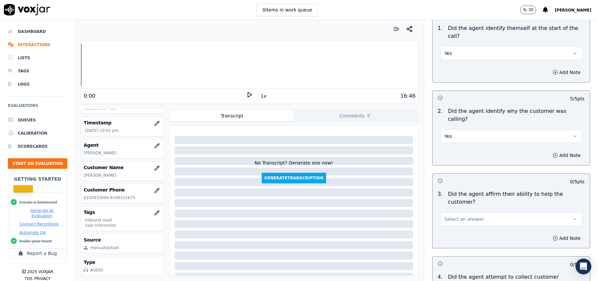
scroll to position [131, 0]
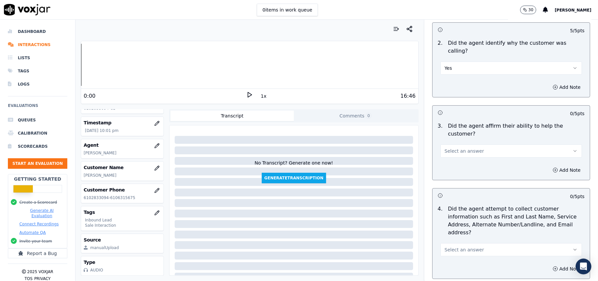
click at [471, 144] on button "Select an answer" at bounding box center [512, 150] width 142 height 13
click at [471, 139] on div "Yes" at bounding box center [497, 142] width 127 height 11
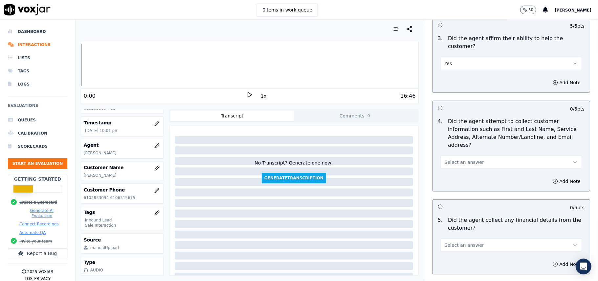
click at [480, 155] on button "Select an answer" at bounding box center [512, 161] width 142 height 13
click at [478, 153] on div "No" at bounding box center [497, 156] width 127 height 11
click at [480, 155] on button "No" at bounding box center [512, 161] width 142 height 13
click at [463, 148] on div "Yes" at bounding box center [497, 146] width 127 height 11
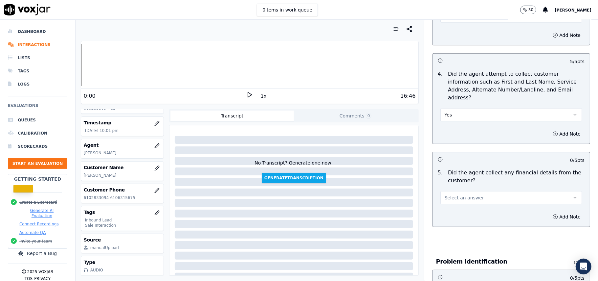
scroll to position [307, 0]
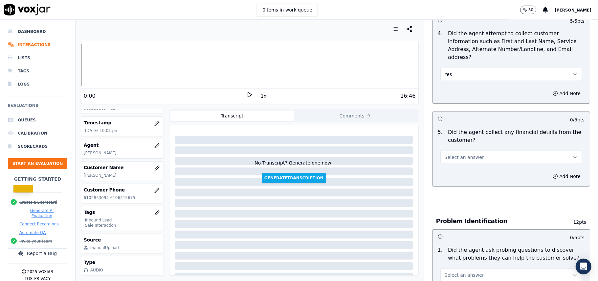
click at [462, 154] on span "Select an answer" at bounding box center [464, 157] width 39 height 7
click at [459, 144] on div "Yes" at bounding box center [497, 141] width 127 height 11
click at [456, 150] on button "Yes" at bounding box center [512, 156] width 142 height 13
click at [453, 156] on div "No" at bounding box center [497, 152] width 127 height 11
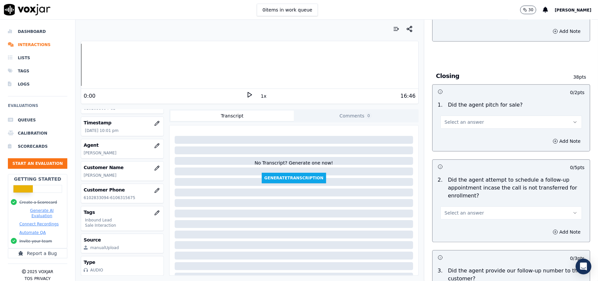
scroll to position [1839, 0]
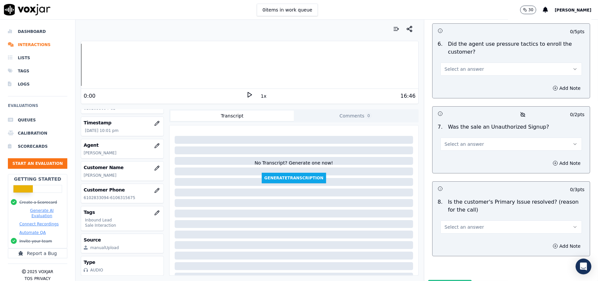
click at [482, 220] on button "Select an answer" at bounding box center [512, 226] width 142 height 13
click at [473, 202] on div "Yes" at bounding box center [497, 207] width 127 height 11
click at [458, 141] on span "Select an answer" at bounding box center [464, 144] width 39 height 7
click at [455, 135] on div "No" at bounding box center [497, 134] width 127 height 11
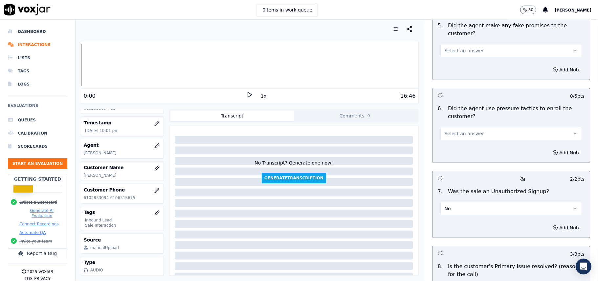
scroll to position [1708, 0]
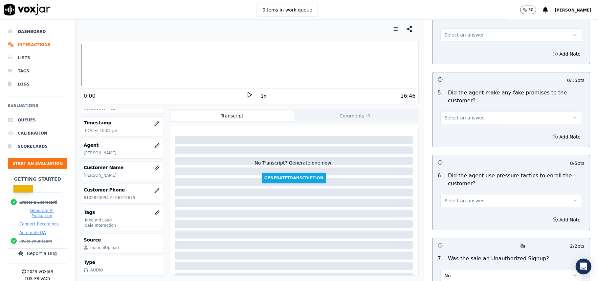
click at [472, 194] on button "Select an answer" at bounding box center [512, 200] width 142 height 13
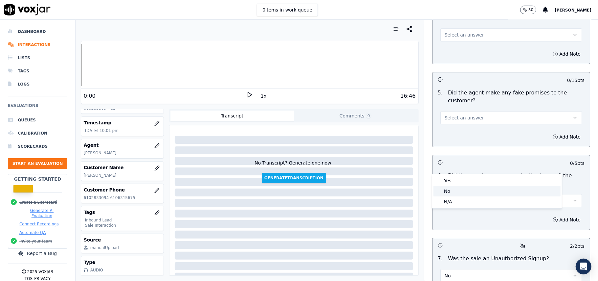
click at [465, 182] on div "Yes" at bounding box center [497, 180] width 127 height 11
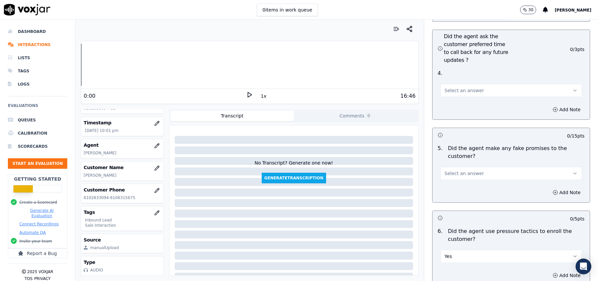
scroll to position [1751, 0]
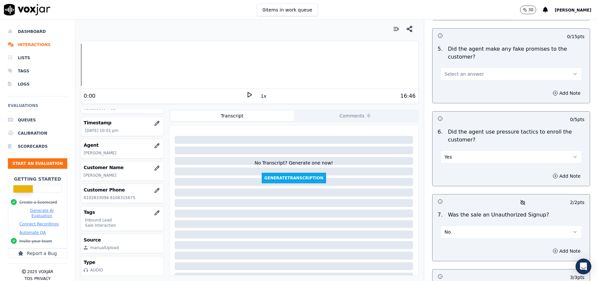
click at [487, 225] on button "No" at bounding box center [512, 231] width 142 height 13
click at [476, 149] on div "Yes" at bounding box center [512, 156] width 142 height 14
click at [470, 150] on button "Yes" at bounding box center [512, 156] width 142 height 13
click at [461, 145] on div "No" at bounding box center [497, 147] width 127 height 11
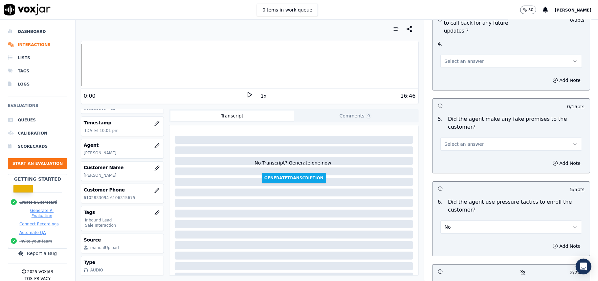
scroll to position [1620, 0]
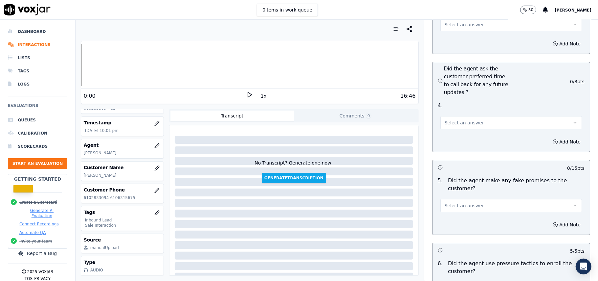
click at [466, 202] on span "Select an answer" at bounding box center [464, 205] width 39 height 7
click at [463, 194] on div "No" at bounding box center [497, 195] width 127 height 11
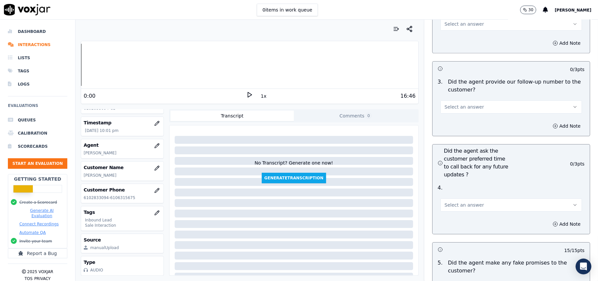
scroll to position [1488, 0]
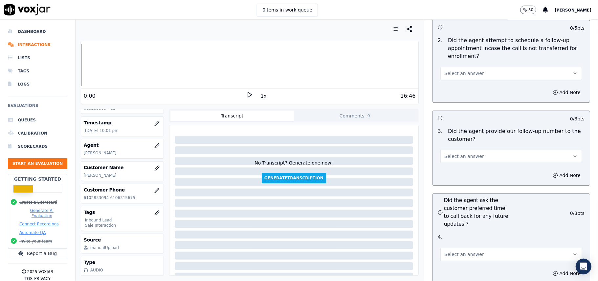
click at [459, 251] on span "Select an answer" at bounding box center [464, 254] width 39 height 7
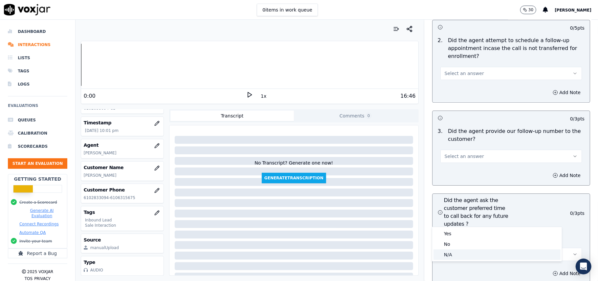
click at [456, 255] on div "N/A" at bounding box center [497, 254] width 127 height 11
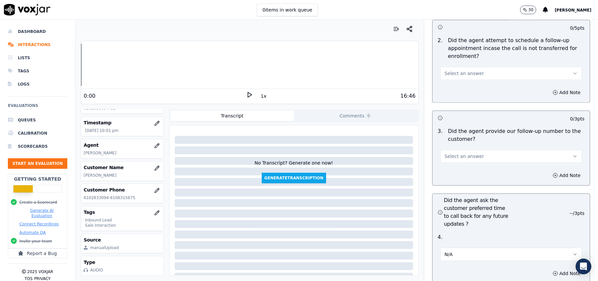
click at [454, 149] on button "Select an answer" at bounding box center [512, 155] width 142 height 13
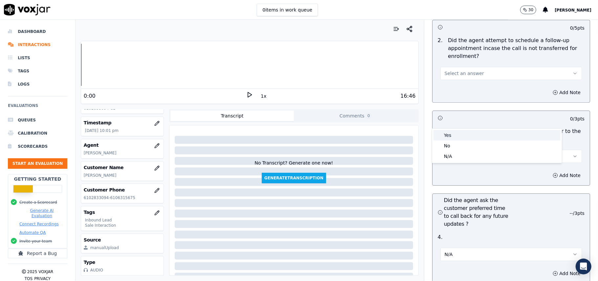
click at [449, 136] on div "Yes" at bounding box center [497, 135] width 127 height 11
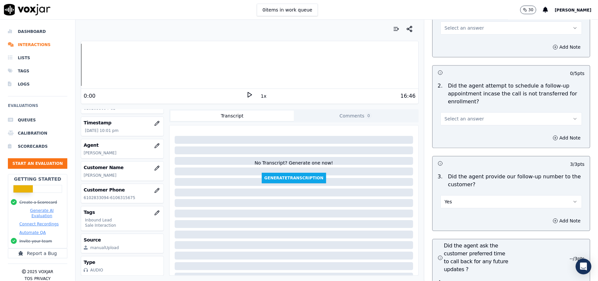
scroll to position [1401, 0]
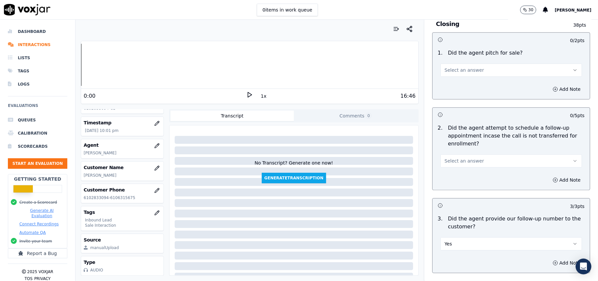
click at [470, 154] on button "Select an answer" at bounding box center [512, 160] width 142 height 13
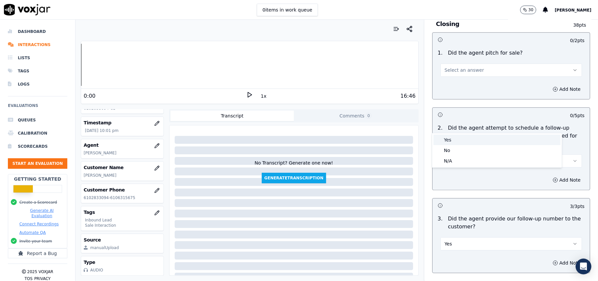
click at [467, 137] on div "Yes" at bounding box center [497, 139] width 127 height 11
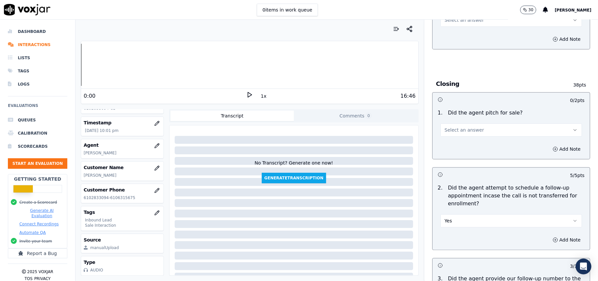
scroll to position [1270, 0]
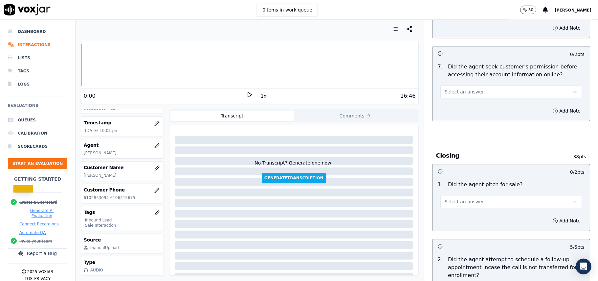
drag, startPoint x: 470, startPoint y: 165, endPoint x: 469, endPoint y: 172, distance: 7.9
click at [470, 198] on span "Select an answer" at bounding box center [464, 201] width 39 height 7
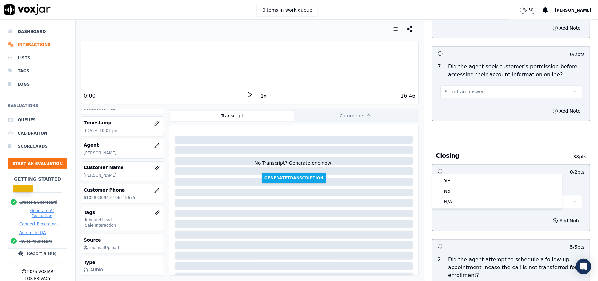
click at [469, 173] on div "Yes No N/A" at bounding box center [497, 190] width 130 height 35
click at [467, 178] on div "Yes" at bounding box center [497, 180] width 127 height 11
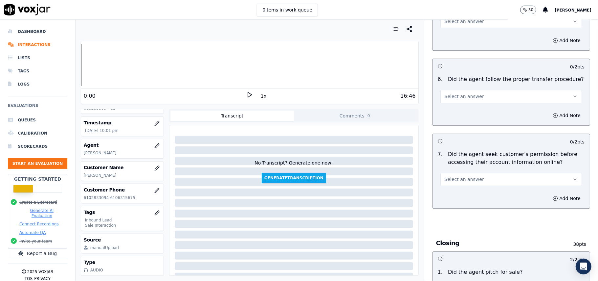
scroll to position [1182, 0]
click at [461, 173] on button "Select an answer" at bounding box center [512, 179] width 142 height 13
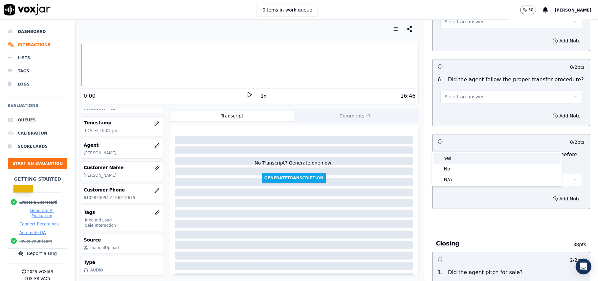
click at [462, 162] on div "Yes" at bounding box center [497, 158] width 127 height 11
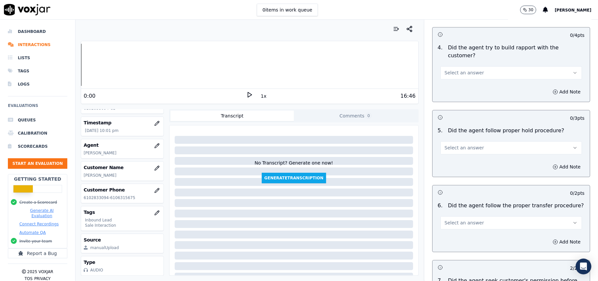
scroll to position [1050, 0]
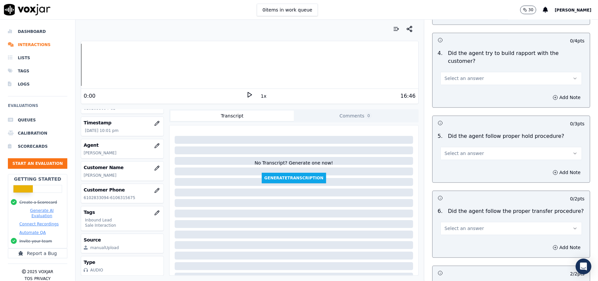
click at [460, 225] on span "Select an answer" at bounding box center [464, 228] width 39 height 7
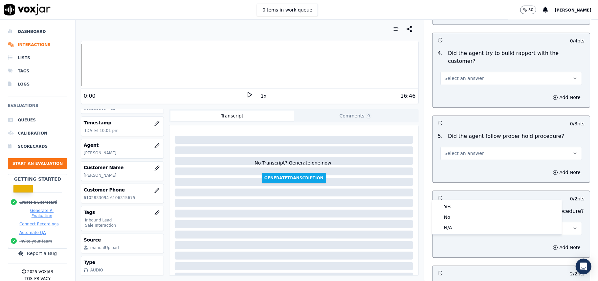
click at [460, 200] on div "Yes No N/A" at bounding box center [497, 217] width 130 height 34
click at [472, 207] on div "Yes" at bounding box center [497, 206] width 127 height 11
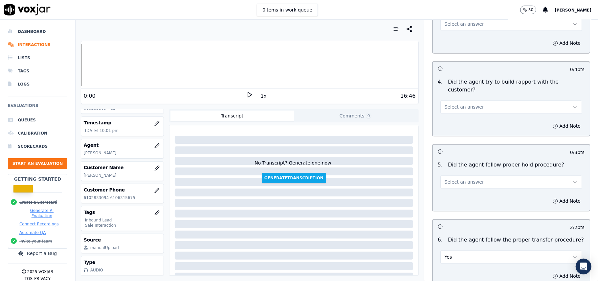
scroll to position [1007, 0]
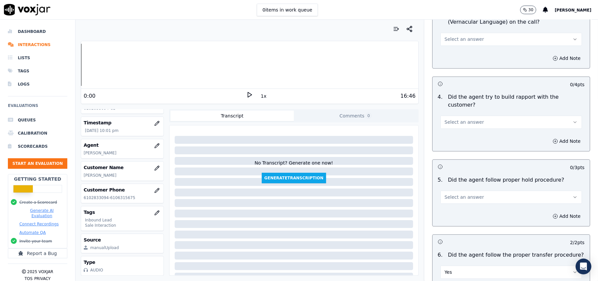
click at [460, 194] on span "Select an answer" at bounding box center [464, 197] width 39 height 7
click at [460, 175] on div "Yes" at bounding box center [497, 175] width 127 height 11
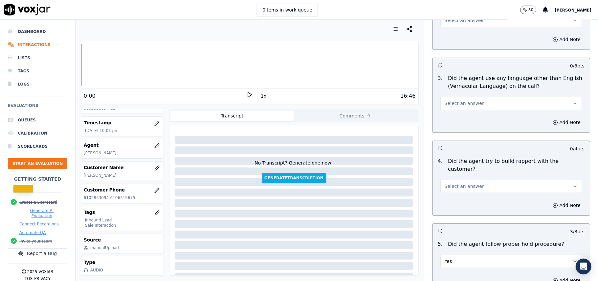
scroll to position [875, 0]
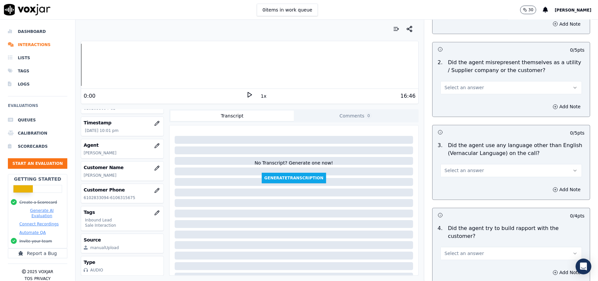
click at [475, 247] on button "Select an answer" at bounding box center [512, 253] width 142 height 13
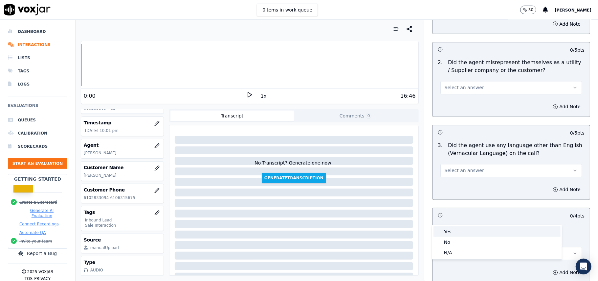
click at [459, 232] on div "Yes" at bounding box center [497, 231] width 127 height 11
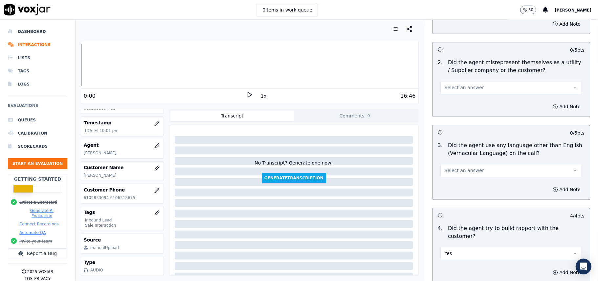
click at [454, 180] on div "Add Note" at bounding box center [511, 190] width 157 height 20
click at [454, 164] on button "Select an answer" at bounding box center [512, 170] width 142 height 13
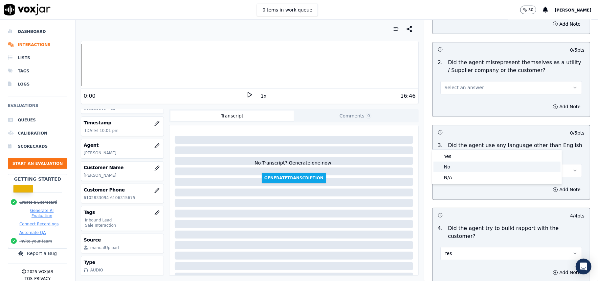
click at [455, 170] on div "No" at bounding box center [497, 166] width 127 height 11
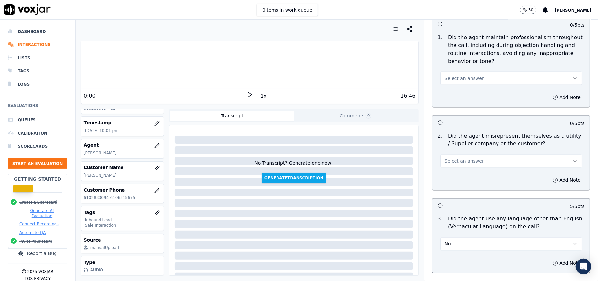
scroll to position [788, 0]
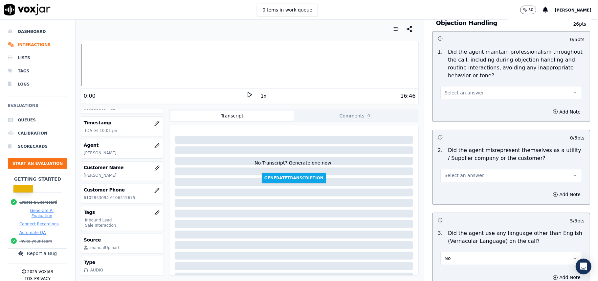
click at [470, 168] on div "Select an answer" at bounding box center [512, 175] width 142 height 14
click at [465, 169] on button "Select an answer" at bounding box center [512, 175] width 142 height 13
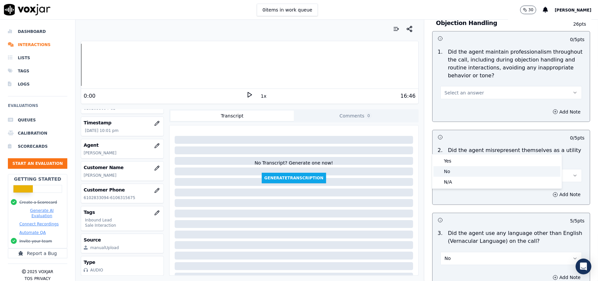
click at [461, 166] on div "No" at bounding box center [497, 171] width 127 height 11
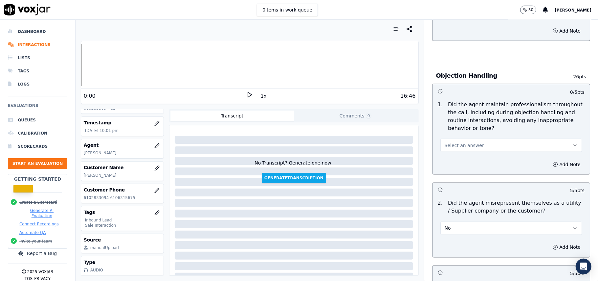
scroll to position [700, 0]
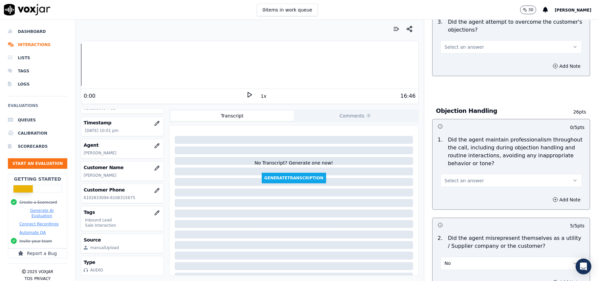
click at [472, 174] on button "Select an answer" at bounding box center [512, 180] width 142 height 13
click at [470, 163] on div "Yes" at bounding box center [497, 165] width 127 height 11
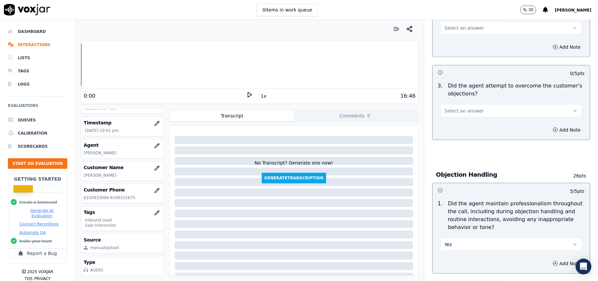
scroll to position [568, 0]
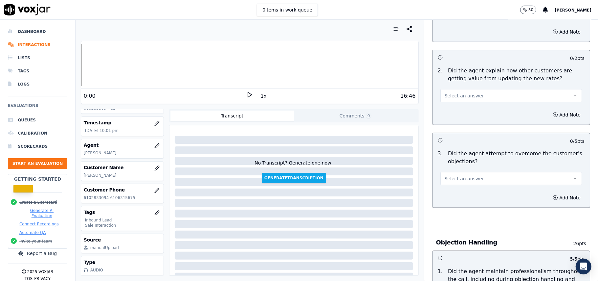
click at [479, 172] on button "Select an answer" at bounding box center [512, 178] width 142 height 13
click at [472, 158] on div "Yes" at bounding box center [497, 163] width 127 height 11
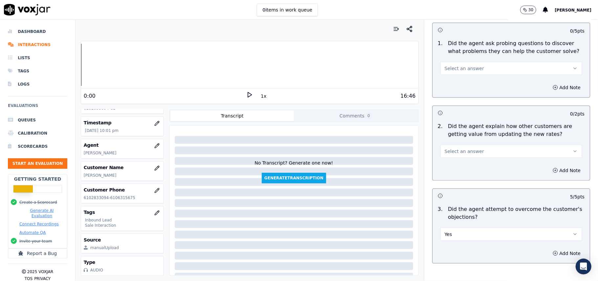
scroll to position [481, 0]
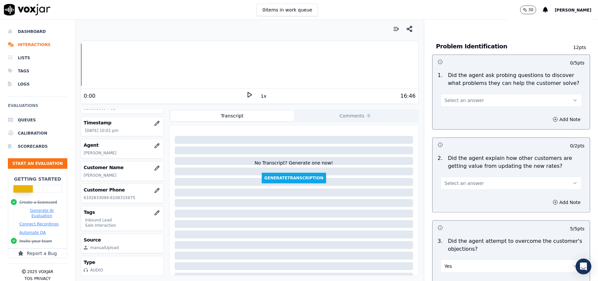
click at [489, 176] on button "Select an answer" at bounding box center [512, 182] width 142 height 13
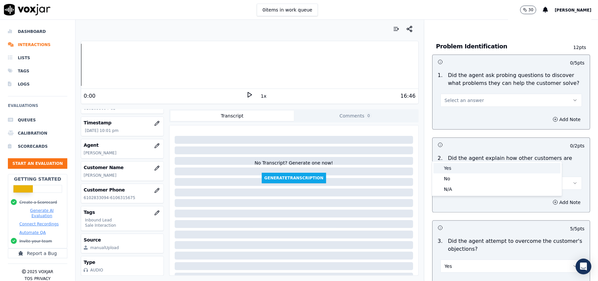
click at [479, 169] on div "Yes" at bounding box center [497, 168] width 127 height 11
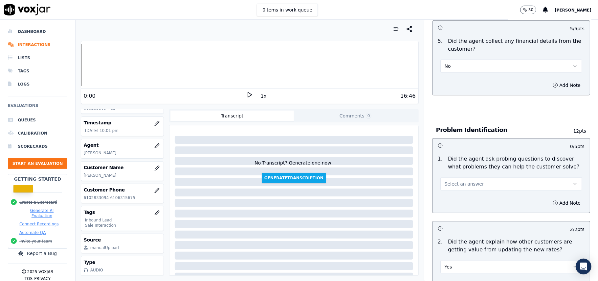
scroll to position [350, 0]
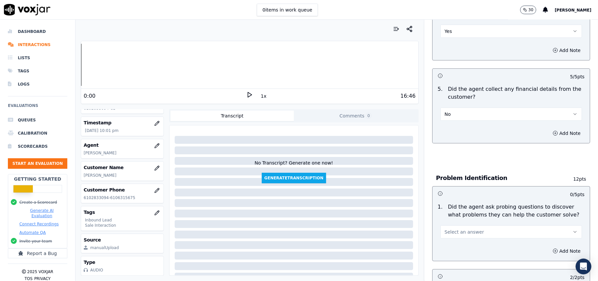
click at [486, 225] on button "Select an answer" at bounding box center [512, 231] width 142 height 13
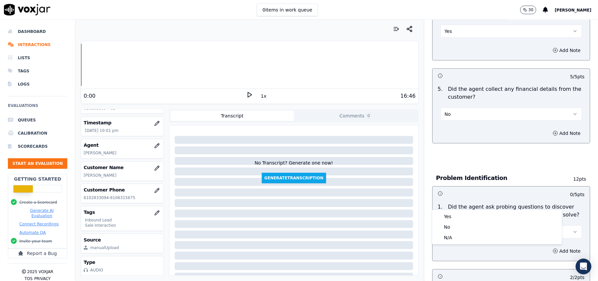
click at [482, 210] on div "Yes No N/A" at bounding box center [497, 227] width 130 height 34
click at [475, 214] on div "Yes" at bounding box center [497, 216] width 127 height 11
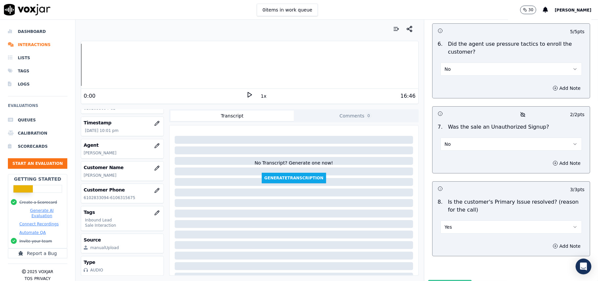
click at [446, 280] on button "Submit Scores" at bounding box center [450, 286] width 44 height 12
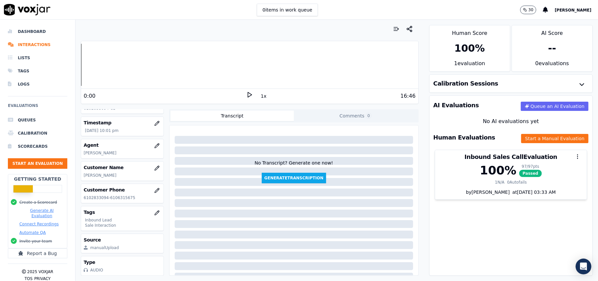
drag, startPoint x: 29, startPoint y: 156, endPoint x: 145, endPoint y: 158, distance: 115.7
click at [29, 156] on ul "Queues Calibration Scorecards Start an Evaluation" at bounding box center [37, 143] width 59 height 60
click at [46, 161] on button "Start an Evaluation" at bounding box center [37, 163] width 59 height 11
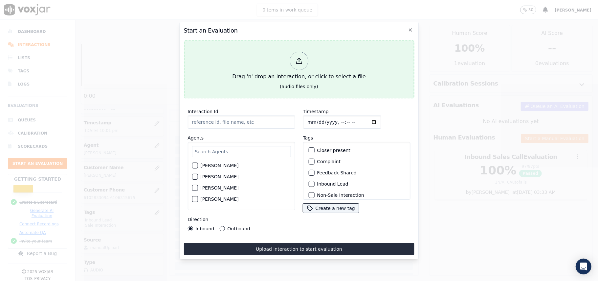
click at [300, 61] on icon at bounding box center [298, 60] width 7 height 7
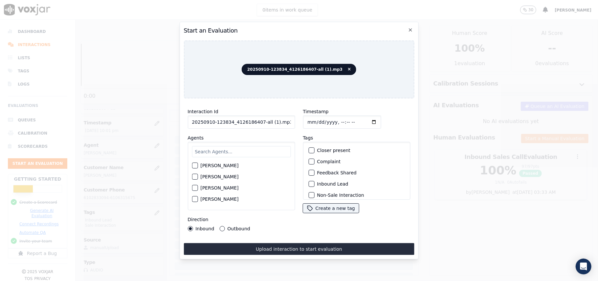
drag, startPoint x: 280, startPoint y: 120, endPoint x: 258, endPoint y: 120, distance: 22.3
click at [258, 120] on input "20250910-123834_4126186407-all (1).mp3" at bounding box center [241, 121] width 107 height 13
type input "20250910-123834_4126186407-C1"
click at [314, 119] on input "Timestamp" at bounding box center [342, 121] width 78 height 13
type input "[DATE]T22:03"
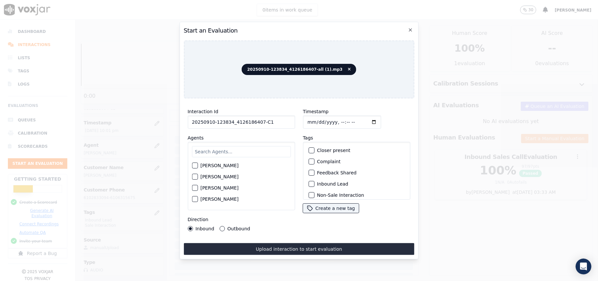
drag, startPoint x: 262, startPoint y: 148, endPoint x: 228, endPoint y: 112, distance: 48.8
click at [261, 149] on input "text" at bounding box center [241, 151] width 99 height 11
type input "Chr"
click at [221, 176] on label "[PERSON_NAME]" at bounding box center [219, 178] width 38 height 5
click at [198, 175] on button "[PERSON_NAME]" at bounding box center [195, 178] width 6 height 6
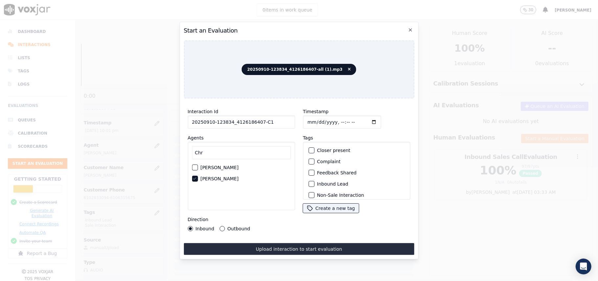
click at [323, 181] on label "Inbound Lead" at bounding box center [332, 183] width 31 height 5
click at [314, 181] on button "Inbound Lead" at bounding box center [312, 184] width 6 height 6
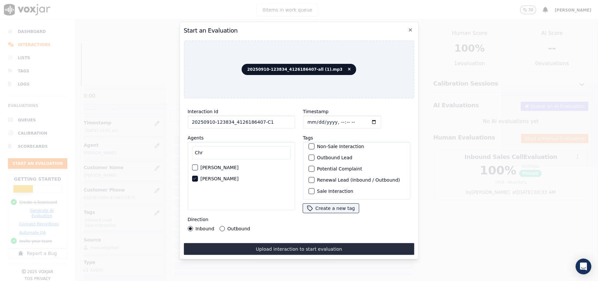
click at [321, 189] on label "Sale Interaction" at bounding box center [335, 191] width 36 height 5
click at [314, 188] on button "Sale Interaction" at bounding box center [312, 191] width 6 height 6
click at [317, 168] on label "Inbound Lead" at bounding box center [332, 170] width 31 height 5
click at [314, 168] on button "Inbound Lead" at bounding box center [312, 170] width 6 height 6
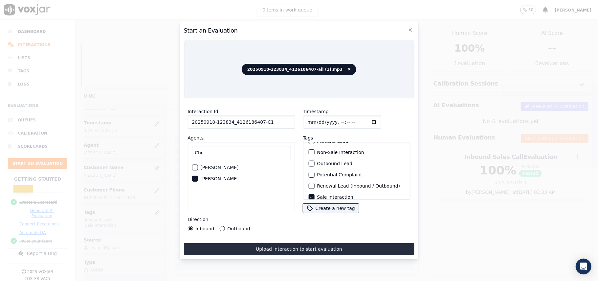
scroll to position [57, 0]
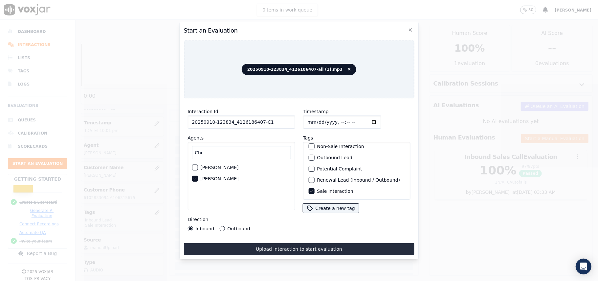
click at [322, 155] on label "Outbound Lead" at bounding box center [334, 157] width 35 height 5
click at [314, 154] on button "Outbound Lead" at bounding box center [312, 157] width 6 height 6
click at [221, 226] on button "Outbound" at bounding box center [221, 228] width 5 height 5
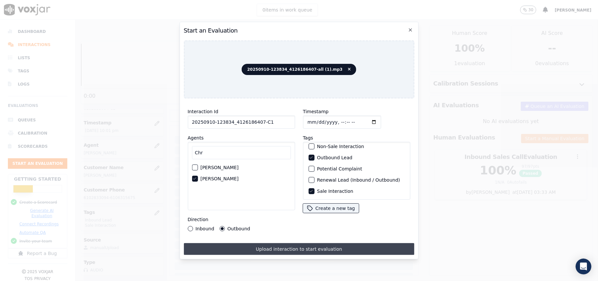
click at [257, 246] on button "Upload interaction to start evaluation" at bounding box center [299, 249] width 231 height 12
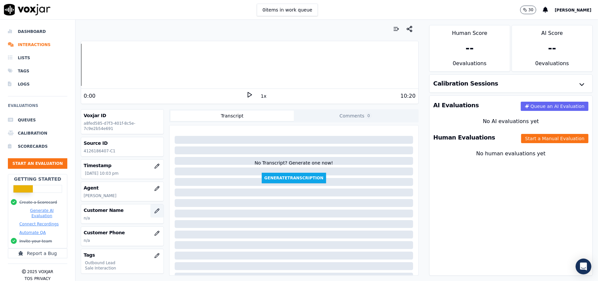
click at [154, 212] on icon "button" at bounding box center [156, 210] width 5 height 5
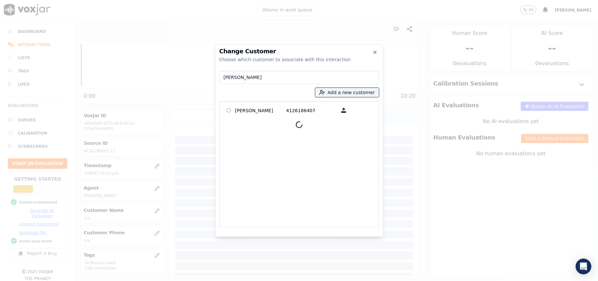
click at [224, 76] on input "[PERSON_NAME]" at bounding box center [299, 77] width 160 height 13
type input "[PERSON_NAME]"
click at [289, 109] on p "4126186407" at bounding box center [312, 110] width 51 height 10
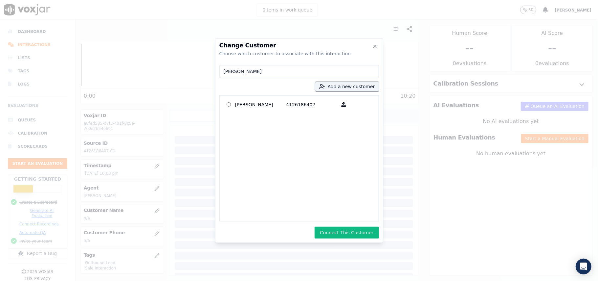
click at [342, 238] on div "Change Customer Choose which customer to associate with this interaction [PERSO…" at bounding box center [299, 140] width 168 height 204
click at [341, 233] on button "Connect This Customer" at bounding box center [347, 232] width 64 height 12
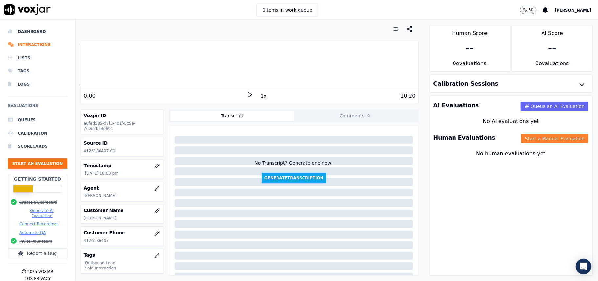
click at [521, 141] on button "Start a Manual Evaluation" at bounding box center [554, 138] width 67 height 9
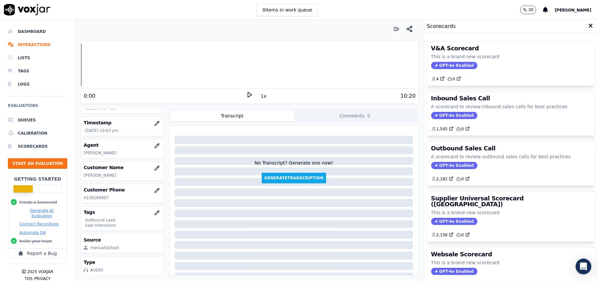
scroll to position [64, 0]
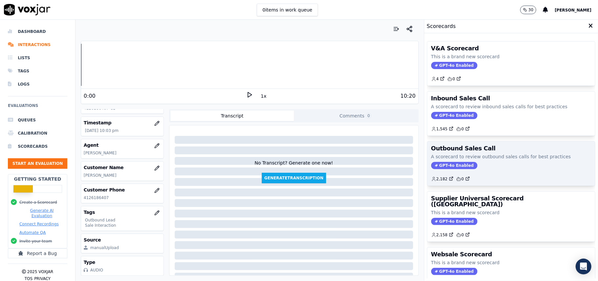
click at [437, 166] on span "GPT-4o Enabled" at bounding box center [454, 165] width 46 height 7
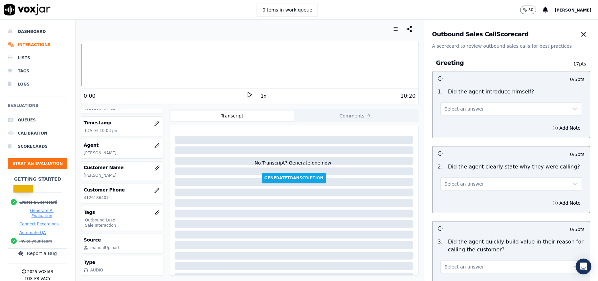
click at [465, 108] on span "Select an answer" at bounding box center [464, 108] width 39 height 7
click at [462, 131] on div "No" at bounding box center [497, 134] width 127 height 11
click at [476, 108] on button "No" at bounding box center [512, 108] width 142 height 13
click at [462, 124] on div "Yes" at bounding box center [497, 124] width 127 height 11
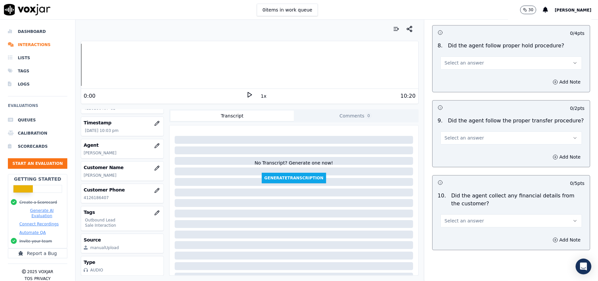
scroll to position [1639, 0]
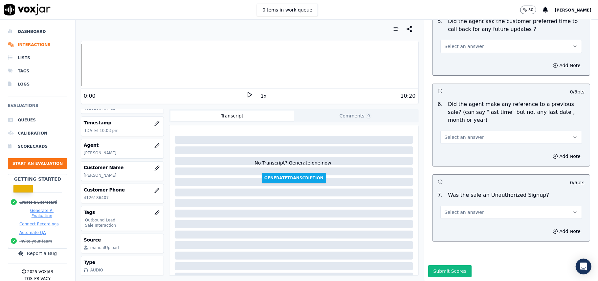
drag, startPoint x: 507, startPoint y: 187, endPoint x: 500, endPoint y: 195, distance: 10.0
click at [506, 205] on button "Select an answer" at bounding box center [512, 211] width 142 height 13
click at [469, 216] on div "No" at bounding box center [497, 217] width 127 height 11
click at [472, 130] on button "Select an answer" at bounding box center [512, 136] width 142 height 13
click at [469, 150] on div "N/A" at bounding box center [497, 153] width 127 height 11
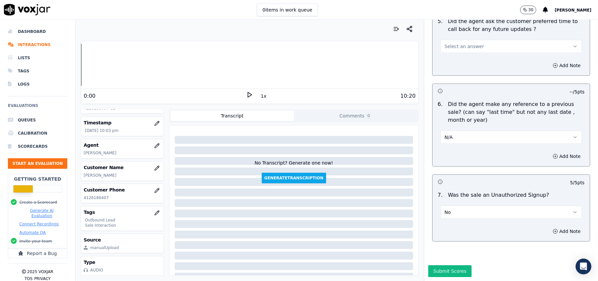
click at [466, 124] on div "6 . Did the agent make any reference to a previous sale? (can say "last time" b…" at bounding box center [511, 122] width 157 height 49
click at [462, 130] on button "N/A" at bounding box center [512, 136] width 142 height 13
click at [454, 141] on div "No" at bounding box center [497, 142] width 127 height 11
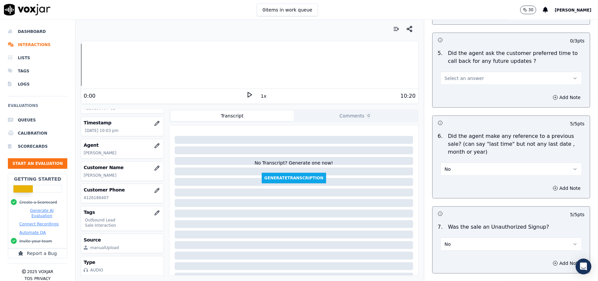
scroll to position [1551, 0]
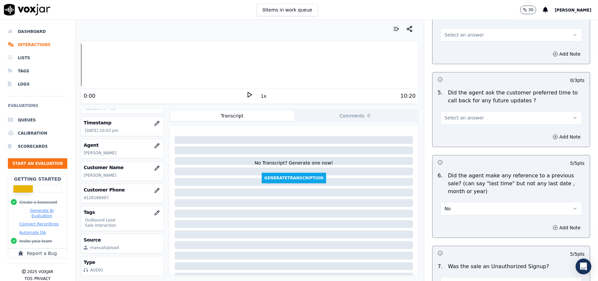
click at [460, 120] on button "Select an answer" at bounding box center [512, 117] width 142 height 13
click at [458, 130] on div "Yes" at bounding box center [497, 128] width 127 height 11
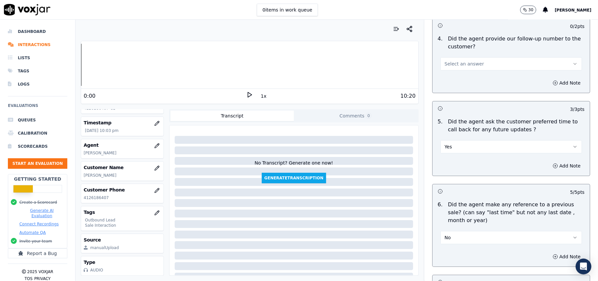
scroll to position [1420, 0]
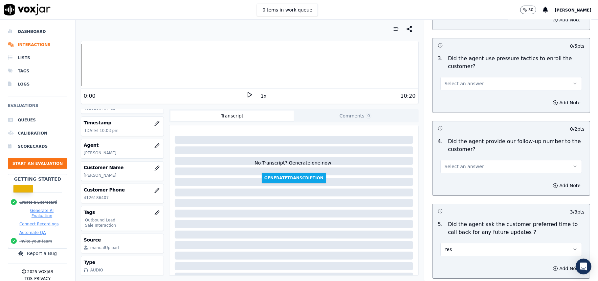
click at [468, 153] on div "Select an answer" at bounding box center [511, 163] width 152 height 20
click at [462, 158] on div "Select an answer" at bounding box center [512, 165] width 142 height 14
drag, startPoint x: 455, startPoint y: 162, endPoint x: 456, endPoint y: 166, distance: 4.3
click at [455, 163] on span "Select an answer" at bounding box center [464, 166] width 39 height 7
click at [456, 179] on div "Yes" at bounding box center [497, 177] width 127 height 11
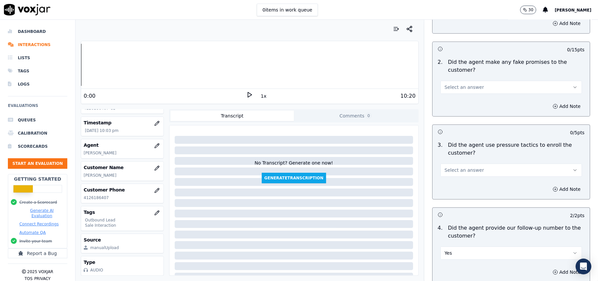
scroll to position [1332, 0]
click at [459, 175] on div "3 . Did the agent use pressure tactics to enroll the customer? Select an answer" at bounding box center [511, 160] width 157 height 41
click at [456, 168] on span "Select an answer" at bounding box center [464, 171] width 39 height 7
click at [453, 190] on div "No" at bounding box center [497, 192] width 127 height 11
click at [460, 85] on span "Select an answer" at bounding box center [464, 88] width 39 height 7
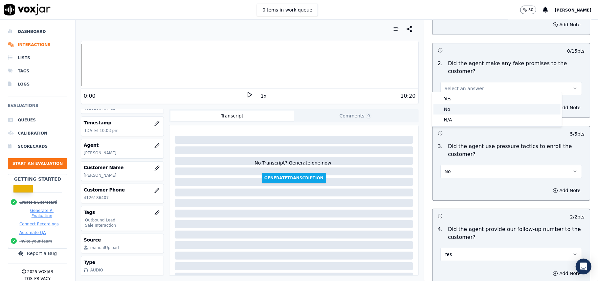
click at [456, 104] on div "No" at bounding box center [497, 109] width 127 height 11
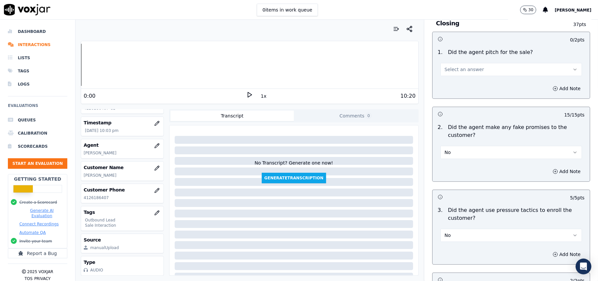
scroll to position [1201, 0]
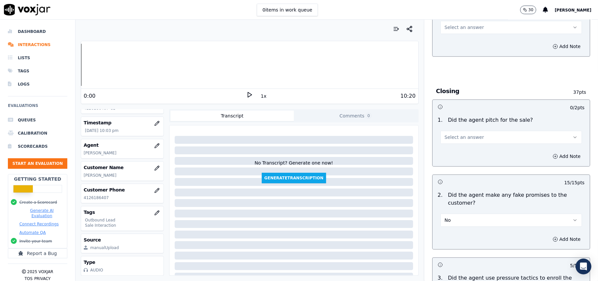
drag, startPoint x: 471, startPoint y: 131, endPoint x: 469, endPoint y: 137, distance: 5.9
click at [471, 132] on button "Select an answer" at bounding box center [512, 136] width 142 height 13
click at [463, 149] on div "Yes" at bounding box center [497, 147] width 127 height 11
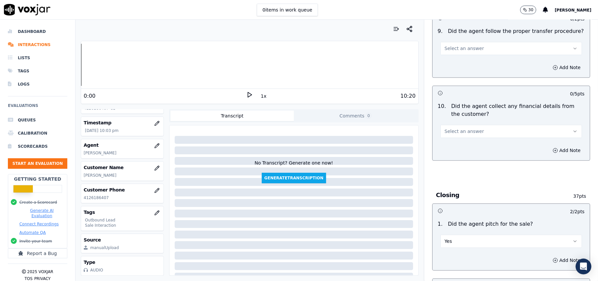
scroll to position [1069, 0]
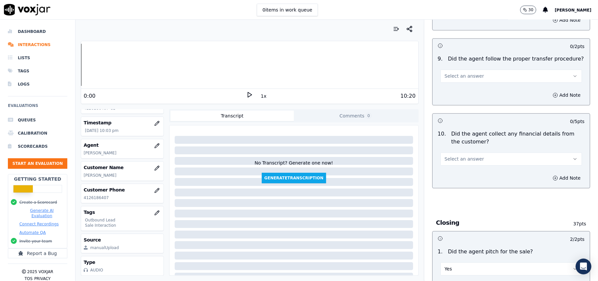
click at [491, 146] on div "Select an answer" at bounding box center [511, 156] width 152 height 20
click at [477, 152] on button "Select an answer" at bounding box center [512, 158] width 142 height 13
drag, startPoint x: 452, startPoint y: 178, endPoint x: 472, endPoint y: 170, distance: 21.5
click at [453, 178] on div "No" at bounding box center [497, 179] width 127 height 11
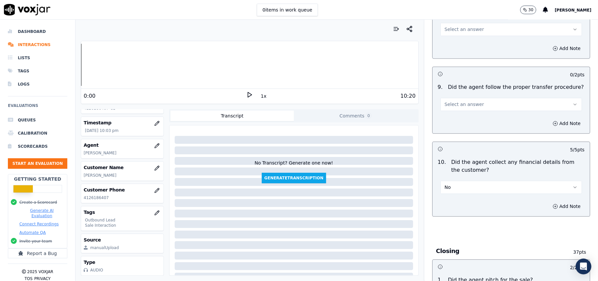
scroll to position [982, 0]
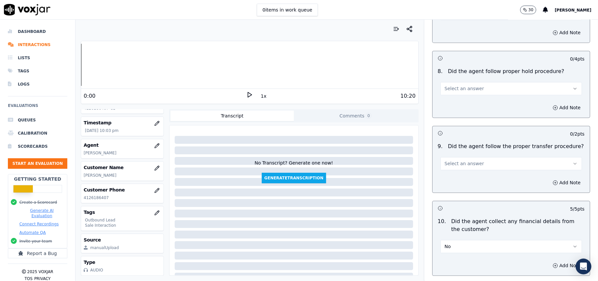
click at [471, 157] on button "Select an answer" at bounding box center [512, 163] width 142 height 13
click at [467, 179] on div "No" at bounding box center [497, 183] width 127 height 11
drag, startPoint x: 448, startPoint y: 158, endPoint x: 453, endPoint y: 164, distance: 6.8
click at [449, 158] on button "No" at bounding box center [512, 163] width 142 height 13
click at [455, 172] on div "Yes" at bounding box center [497, 173] width 127 height 11
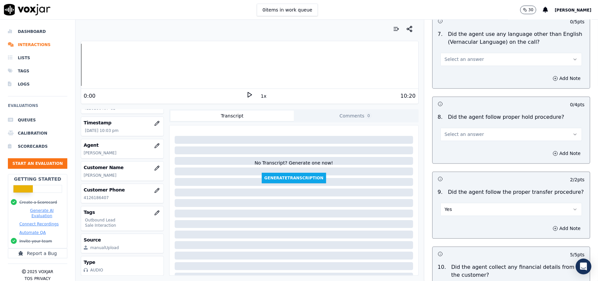
scroll to position [850, 0]
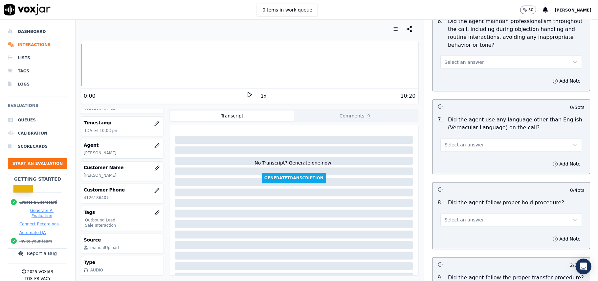
click at [469, 217] on span "Select an answer" at bounding box center [464, 220] width 39 height 7
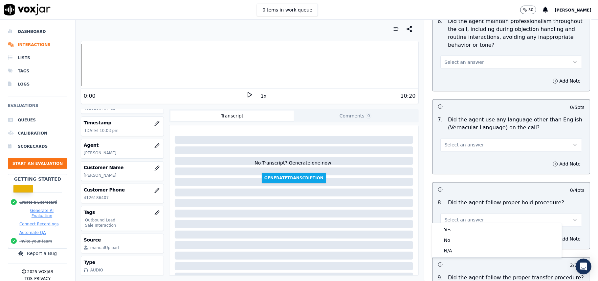
click at [466, 223] on div "Yes No N/A" at bounding box center [497, 240] width 130 height 34
click at [463, 227] on div "Yes" at bounding box center [497, 229] width 127 height 11
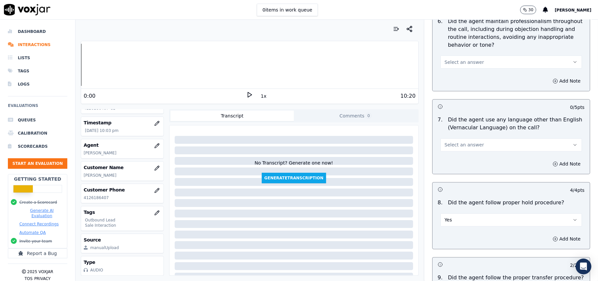
click at [450, 142] on span "Select an answer" at bounding box center [464, 145] width 39 height 7
click at [448, 170] on div "No" at bounding box center [497, 164] width 127 height 11
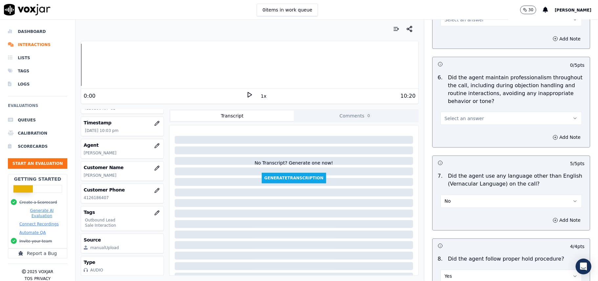
scroll to position [763, 0]
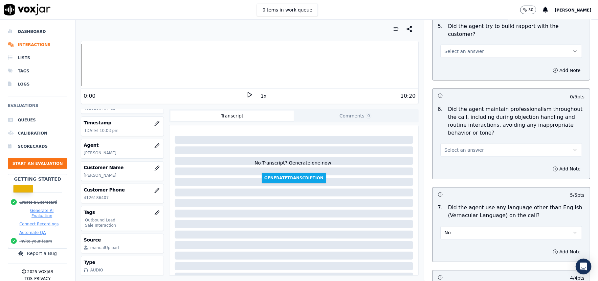
click at [466, 147] on span "Select an answer" at bounding box center [464, 150] width 39 height 7
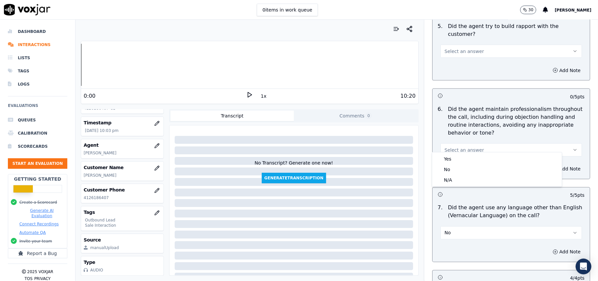
click at [464, 157] on div "Yes" at bounding box center [497, 158] width 127 height 11
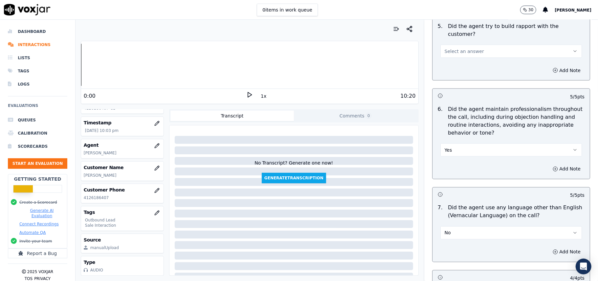
scroll to position [675, 0]
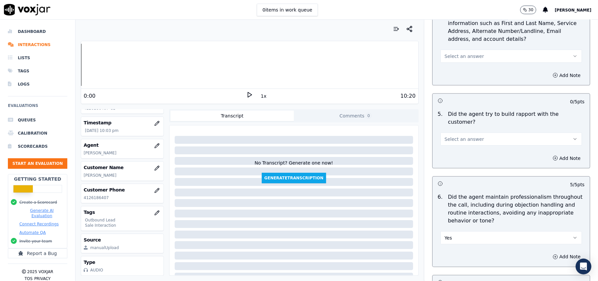
click at [478, 136] on button "Select an answer" at bounding box center [512, 138] width 142 height 13
click at [468, 149] on div "Yes" at bounding box center [497, 147] width 127 height 11
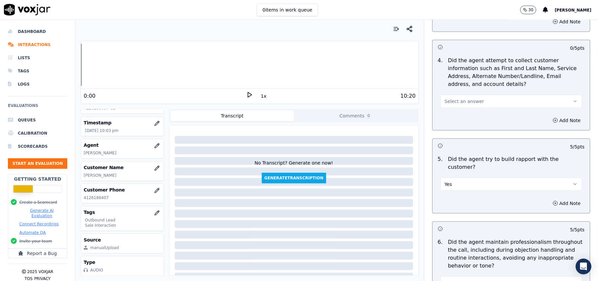
scroll to position [543, 0]
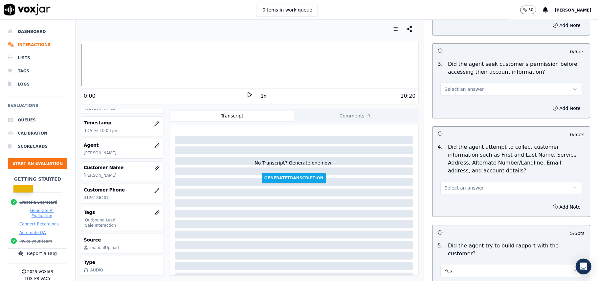
click at [478, 187] on button "Select an answer" at bounding box center [512, 187] width 142 height 13
click at [463, 222] on div "N/A" at bounding box center [497, 225] width 127 height 11
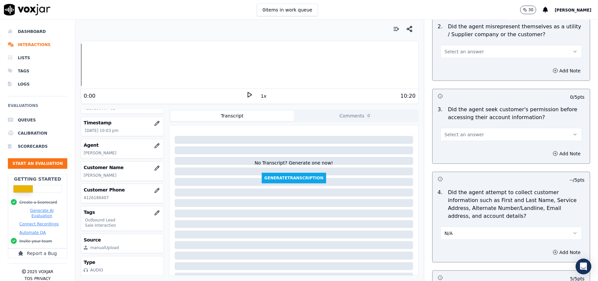
scroll to position [456, 0]
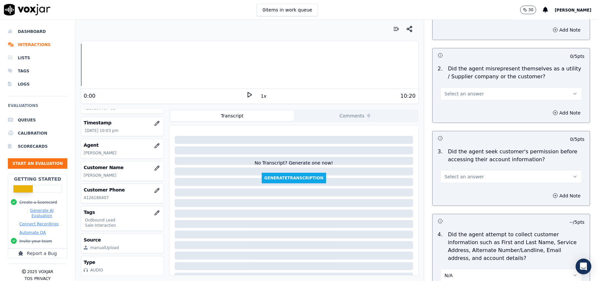
click at [460, 179] on span "Select an answer" at bounding box center [464, 176] width 39 height 7
click at [461, 195] on div "Yes" at bounding box center [497, 193] width 127 height 11
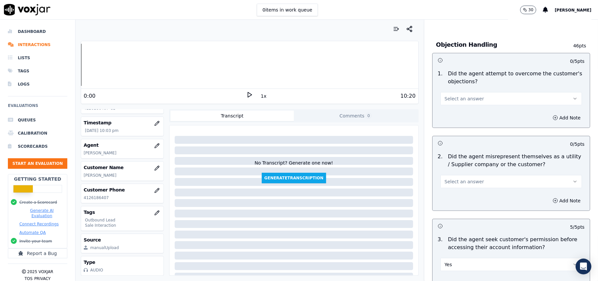
click at [464, 180] on span "Select an answer" at bounding box center [464, 181] width 39 height 7
click at [460, 210] on div "No" at bounding box center [497, 208] width 127 height 11
drag, startPoint x: 460, startPoint y: 89, endPoint x: 452, endPoint y: 113, distance: 24.9
click at [460, 89] on div "Select an answer" at bounding box center [511, 95] width 152 height 20
click at [457, 95] on button "Select an answer" at bounding box center [512, 98] width 142 height 13
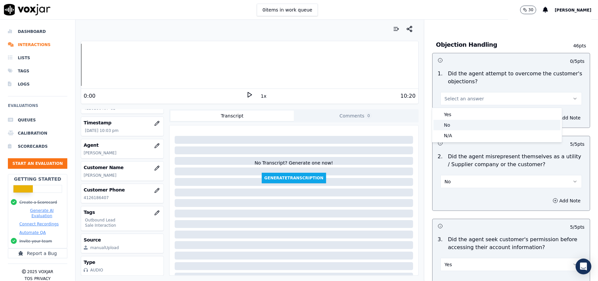
click at [460, 124] on div "No" at bounding box center [497, 125] width 127 height 11
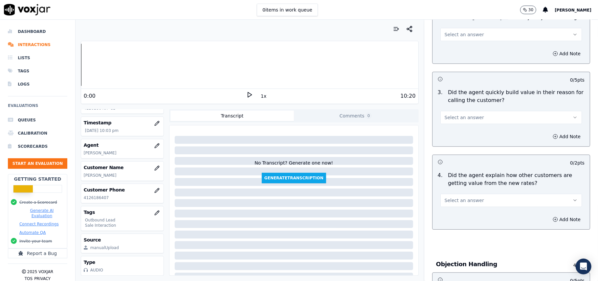
click at [463, 206] on button "Select an answer" at bounding box center [512, 200] width 142 height 13
drag, startPoint x: 451, startPoint y: 219, endPoint x: 456, endPoint y: 149, distance: 70.5
click at [451, 218] on div "Yes" at bounding box center [497, 215] width 127 height 11
click at [464, 117] on span "Select an answer" at bounding box center [464, 117] width 39 height 7
click at [463, 138] on div "No" at bounding box center [497, 143] width 127 height 11
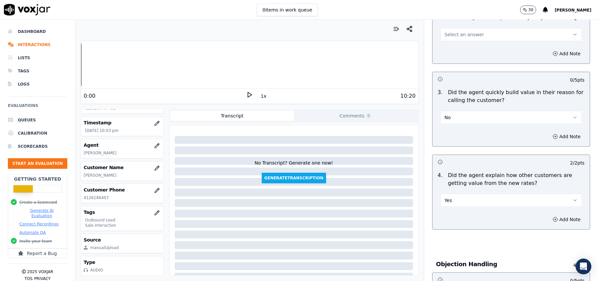
click at [466, 118] on button "No" at bounding box center [512, 117] width 142 height 13
click at [459, 137] on div "Yes" at bounding box center [497, 132] width 127 height 11
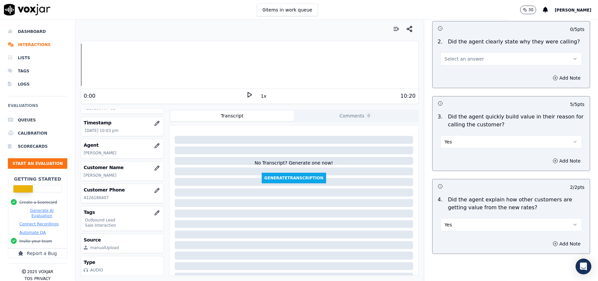
scroll to position [62, 0]
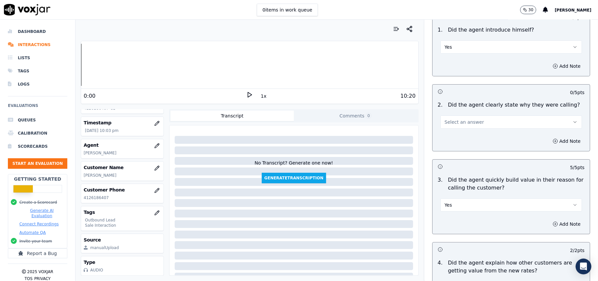
click at [469, 128] on button "Select an answer" at bounding box center [512, 121] width 142 height 13
click at [467, 138] on div "Yes" at bounding box center [497, 137] width 127 height 11
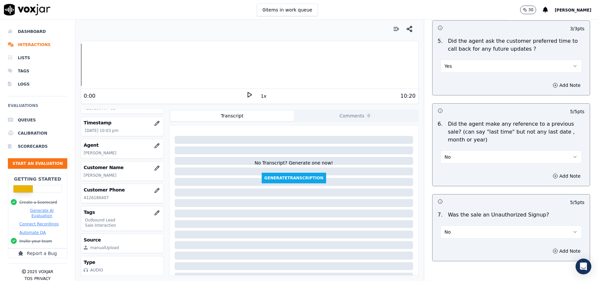
scroll to position [1639, 0]
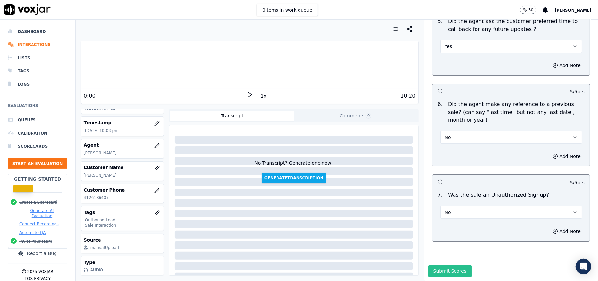
click at [440, 265] on button "Submit Scores" at bounding box center [450, 271] width 44 height 12
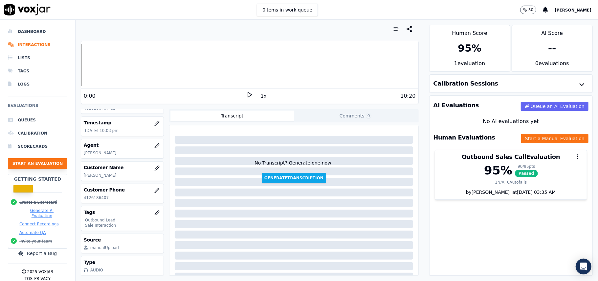
click at [31, 162] on button "Start an Evaluation" at bounding box center [37, 163] width 59 height 11
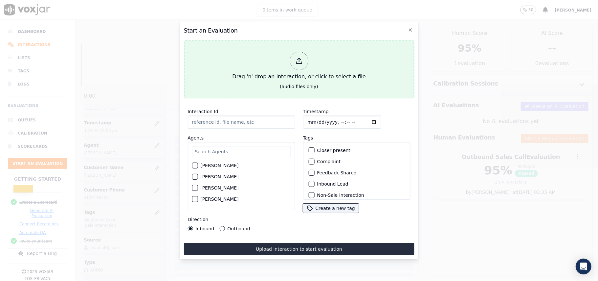
click at [294, 57] on div at bounding box center [299, 61] width 18 height 18
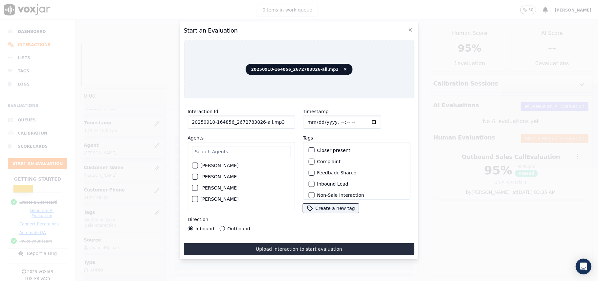
drag, startPoint x: 286, startPoint y: 114, endPoint x: 258, endPoint y: 118, distance: 28.1
click at [258, 118] on input "20250910-164856_2672783826-all.mp3" at bounding box center [241, 121] width 107 height 13
type input "20250910-164856_2672783826-C1"
click at [317, 119] on input "Timestamp" at bounding box center [342, 121] width 78 height 13
type input "[DATE]T22:05"
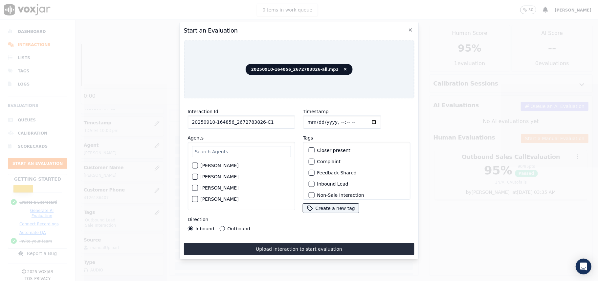
click at [241, 146] on input "text" at bounding box center [241, 151] width 99 height 11
type input "[PERSON_NAME]"
click at [229, 162] on div "[PERSON_NAME]" at bounding box center [241, 167] width 99 height 11
click at [240, 164] on div "[PERSON_NAME]" at bounding box center [241, 167] width 99 height 11
click at [193, 165] on div "button" at bounding box center [194, 167] width 5 height 5
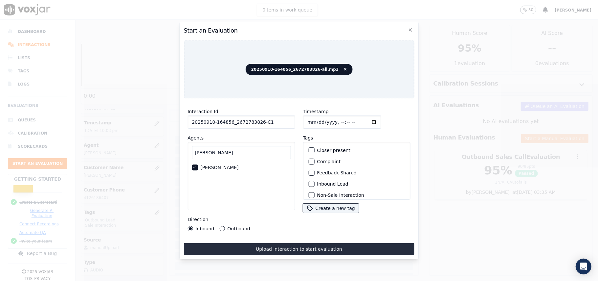
click at [313, 182] on div "Inbound Lead" at bounding box center [357, 183] width 102 height 11
click at [309, 181] on div "button" at bounding box center [311, 183] width 5 height 5
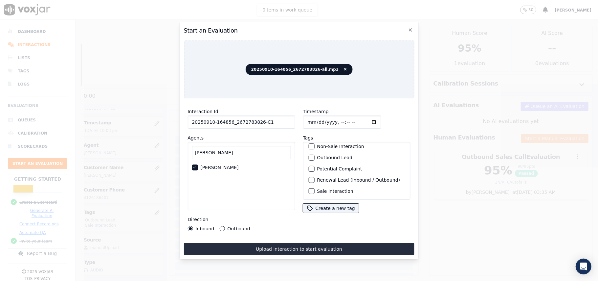
click at [317, 189] on label "Sale Interaction" at bounding box center [335, 191] width 36 height 5
click at [314, 188] on button "Sale Interaction" at bounding box center [312, 191] width 6 height 6
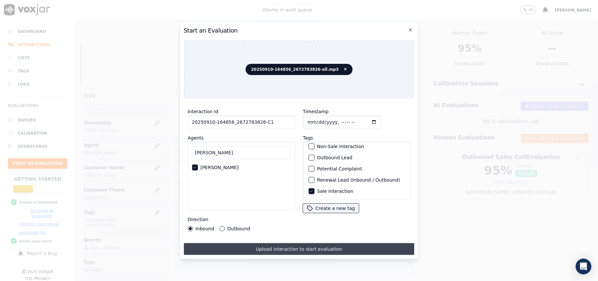
click at [282, 243] on button "Upload interaction to start evaluation" at bounding box center [299, 249] width 231 height 12
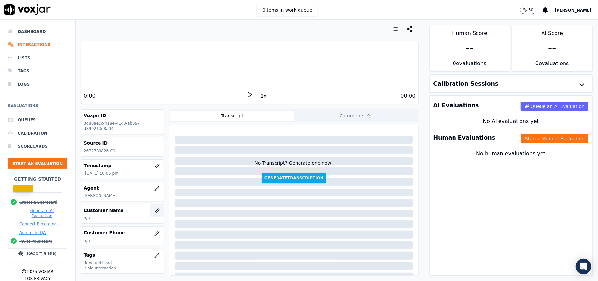
click at [150, 207] on button "button" at bounding box center [156, 210] width 13 height 13
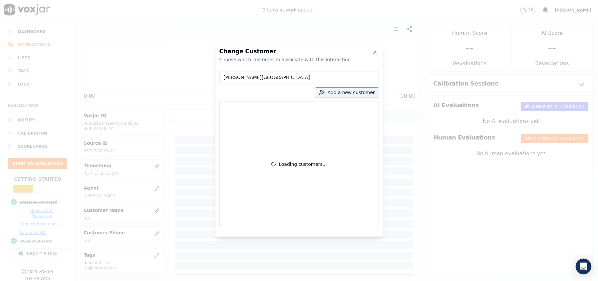
click at [225, 78] on input "[PERSON_NAME][GEOGRAPHIC_DATA]" at bounding box center [299, 77] width 160 height 13
type input "[PERSON_NAME][GEOGRAPHIC_DATA]"
click at [291, 102] on div "[PERSON_NAME] 2672783826" at bounding box center [299, 164] width 160 height 126
click at [287, 109] on p "2672783826" at bounding box center [312, 111] width 51 height 13
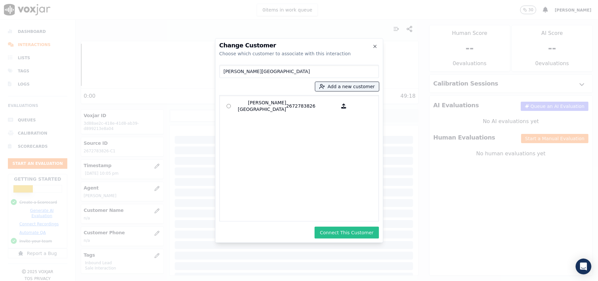
click at [328, 229] on button "Connect This Customer" at bounding box center [347, 232] width 64 height 12
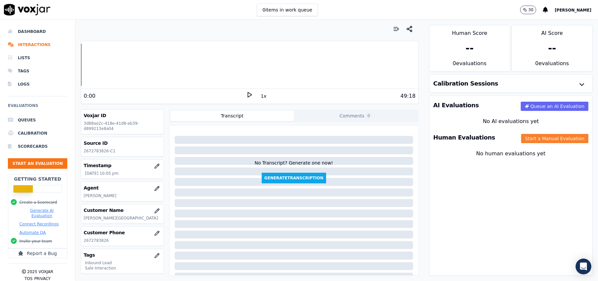
click at [521, 134] on button "Start a Manual Evaluation" at bounding box center [554, 138] width 67 height 9
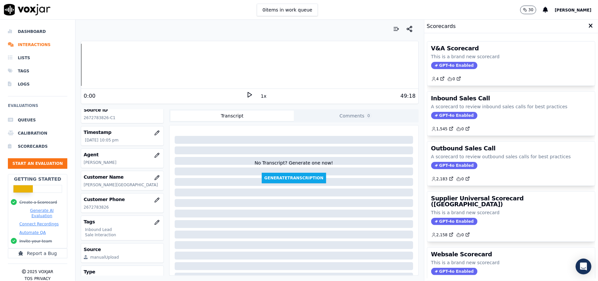
scroll to position [64, 0]
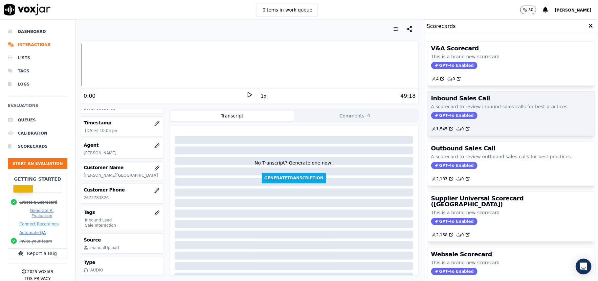
click at [438, 114] on span "GPT-4o Enabled" at bounding box center [454, 115] width 46 height 7
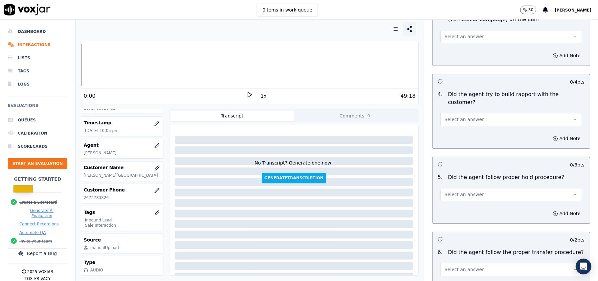
scroll to position [1159, 0]
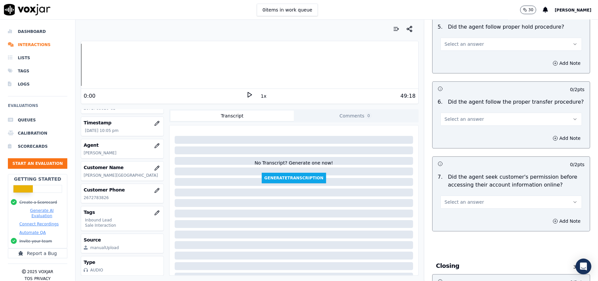
click at [451, 198] on span "Select an answer" at bounding box center [464, 201] width 39 height 7
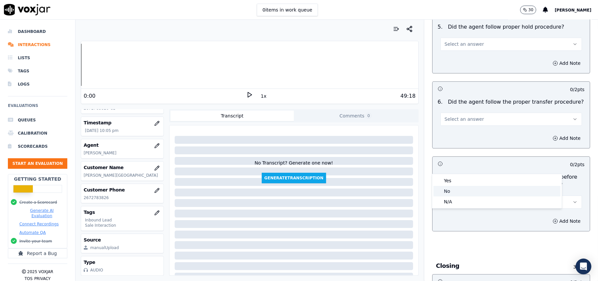
click at [442, 189] on div "No" at bounding box center [497, 191] width 127 height 11
click at [549, 216] on button "Add Note" at bounding box center [567, 220] width 36 height 9
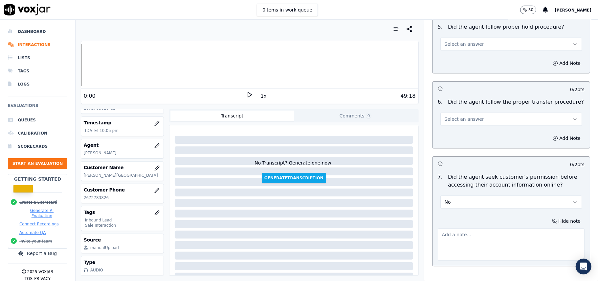
click at [494, 228] on textarea at bounding box center [511, 244] width 147 height 32
paste textarea "@8:43 – The agent accessed the customer’s account without taking prior permissi…"
type textarea "@8:43 – The agent accessed the customer’s account without taking prior permissi…"
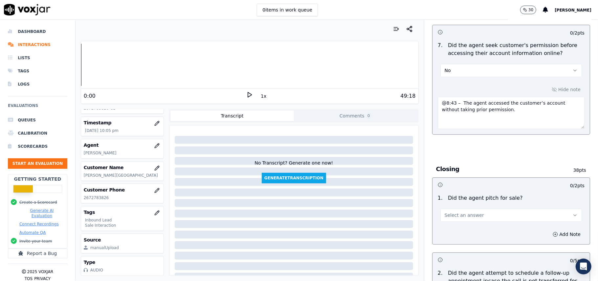
scroll to position [1874, 0]
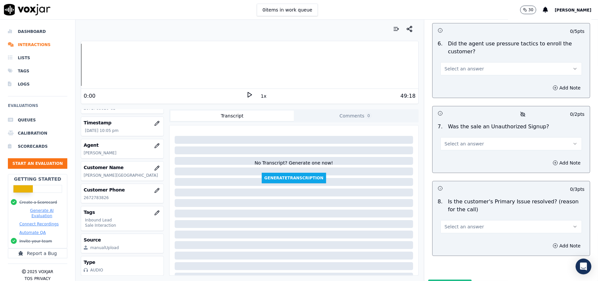
click at [472, 220] on button "Select an answer" at bounding box center [512, 226] width 142 height 13
click at [465, 202] on div "Yes" at bounding box center [497, 207] width 127 height 11
drag, startPoint x: 453, startPoint y: 132, endPoint x: 454, endPoint y: 126, distance: 5.6
click at [454, 153] on div "Add Note" at bounding box center [511, 163] width 157 height 20
click at [454, 140] on span "Select an answer" at bounding box center [464, 143] width 39 height 7
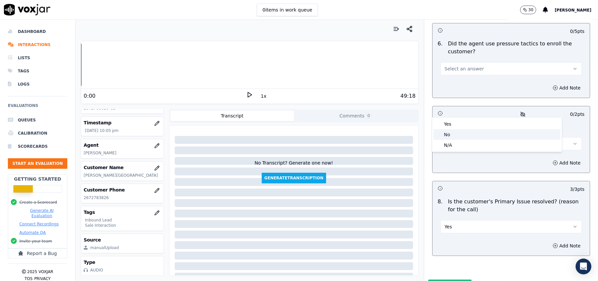
click at [455, 134] on div "No" at bounding box center [497, 134] width 127 height 11
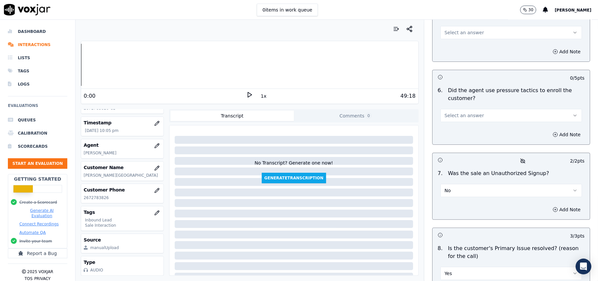
scroll to position [1786, 0]
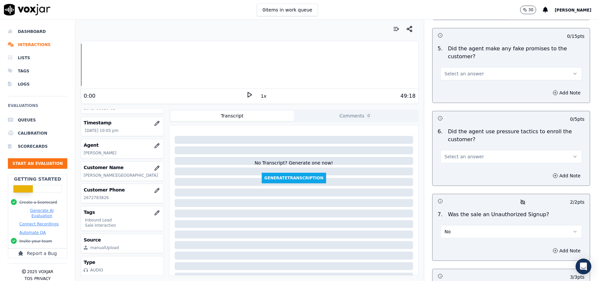
click at [457, 153] on span "Select an answer" at bounding box center [464, 156] width 39 height 7
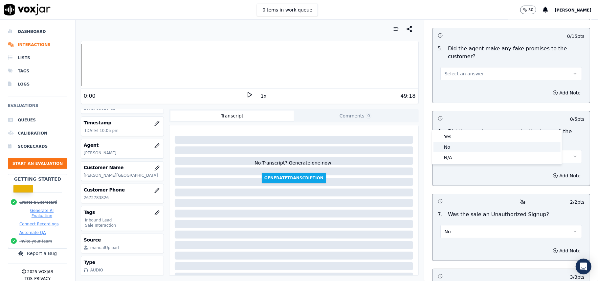
click at [458, 149] on div "No" at bounding box center [497, 147] width 127 height 11
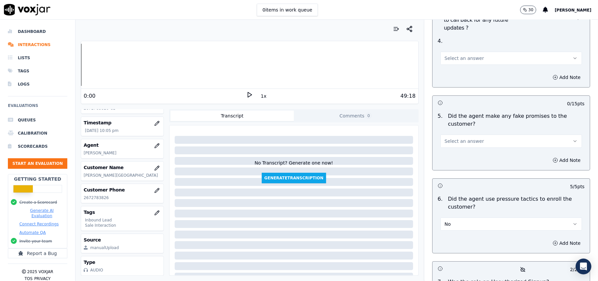
scroll to position [1655, 0]
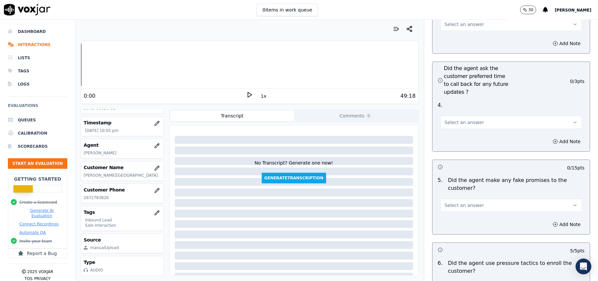
click at [466, 202] on span "Select an answer" at bounding box center [464, 205] width 39 height 7
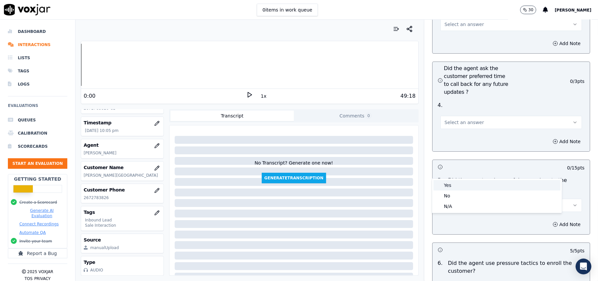
click at [451, 194] on div "No" at bounding box center [497, 195] width 127 height 11
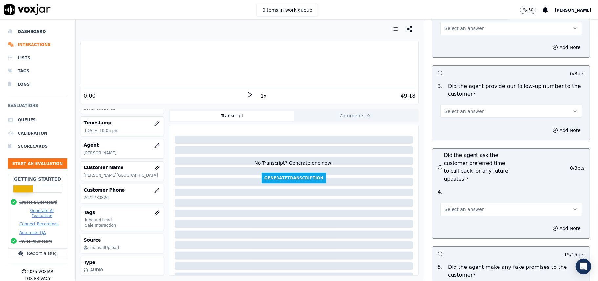
scroll to position [1567, 0]
click at [454, 207] on span "Select an answer" at bounding box center [464, 210] width 39 height 7
click at [451, 187] on div "Yes" at bounding box center [497, 189] width 127 height 11
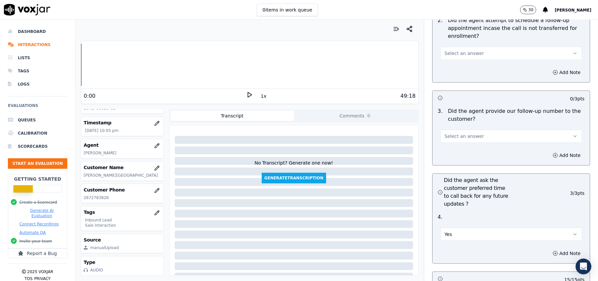
scroll to position [1524, 0]
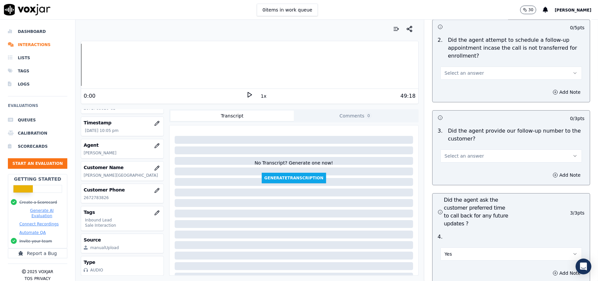
click at [451, 247] on button "Yes" at bounding box center [512, 253] width 142 height 13
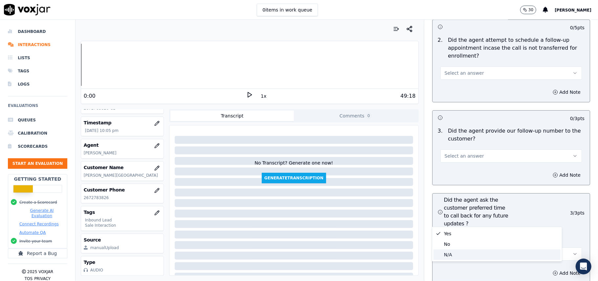
click at [447, 251] on div "N/A" at bounding box center [497, 254] width 127 height 11
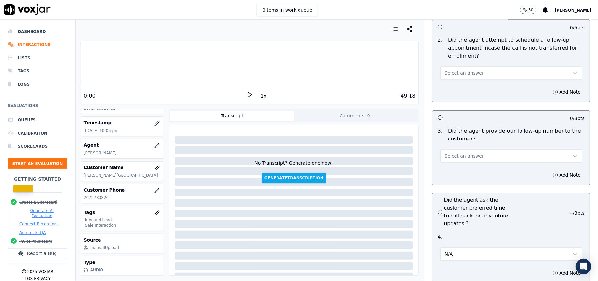
click at [454, 152] on span "Select an answer" at bounding box center [464, 155] width 39 height 7
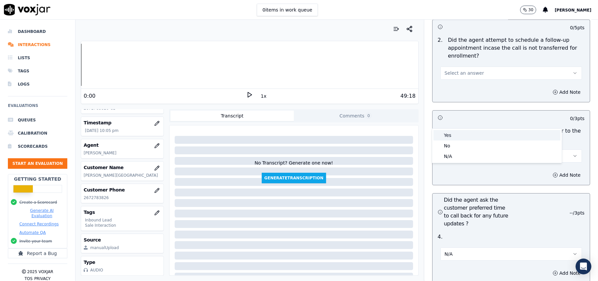
click at [451, 134] on div "Yes" at bounding box center [497, 135] width 127 height 11
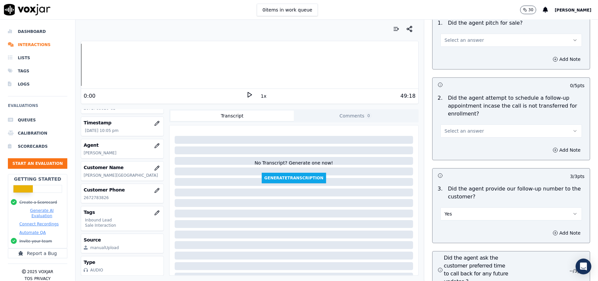
scroll to position [1392, 0]
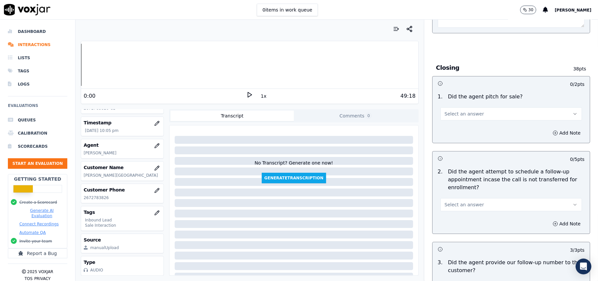
click at [461, 191] on div "Select an answer" at bounding box center [511, 201] width 152 height 20
click at [462, 201] on span "Select an answer" at bounding box center [464, 204] width 39 height 7
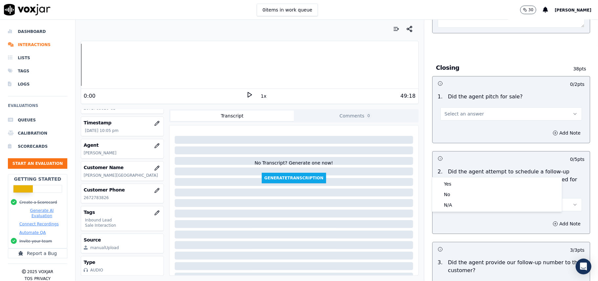
click at [462, 198] on button "Select an answer" at bounding box center [512, 204] width 142 height 13
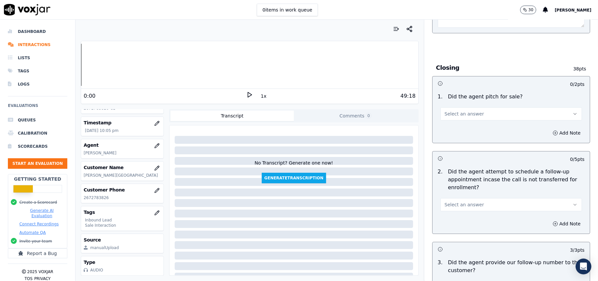
click at [461, 198] on button "Select an answer" at bounding box center [512, 204] width 142 height 13
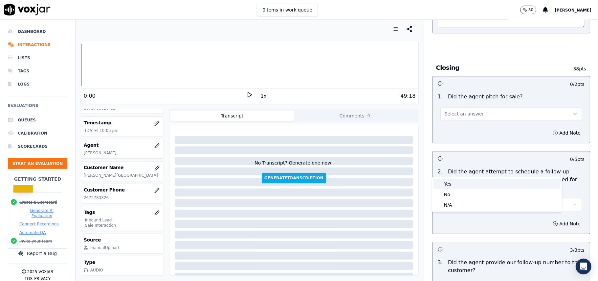
click at [457, 185] on div "Yes" at bounding box center [497, 183] width 127 height 11
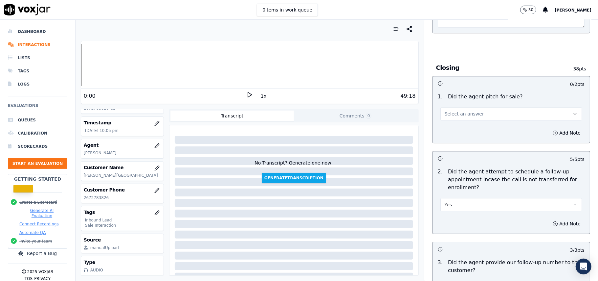
click at [470, 90] on div "1 . Did the agent pitch for sale? Select an answer" at bounding box center [511, 106] width 157 height 33
click at [470, 110] on span "Select an answer" at bounding box center [464, 113] width 39 height 7
click at [466, 94] on div "Yes" at bounding box center [497, 92] width 127 height 11
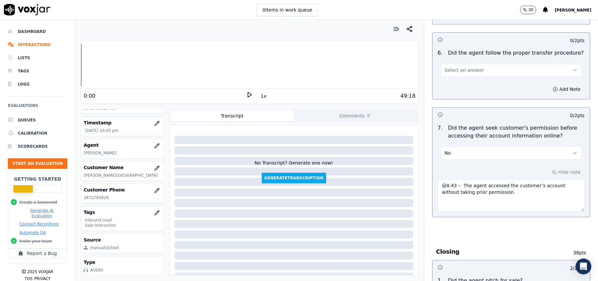
scroll to position [1086, 0]
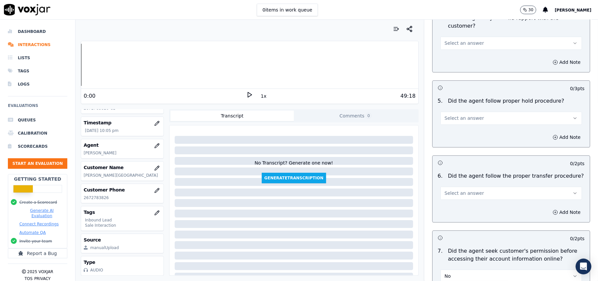
click at [461, 190] on span "Select an answer" at bounding box center [464, 193] width 39 height 7
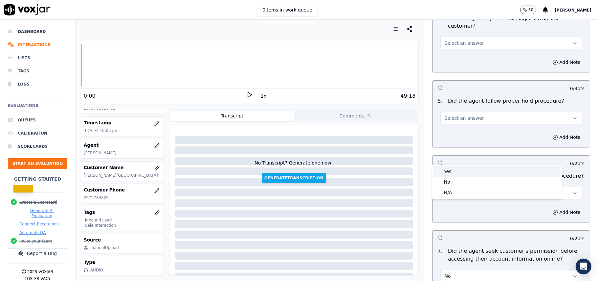
click at [453, 171] on div "Yes" at bounding box center [497, 171] width 127 height 11
click at [456, 115] on span "Select an answer" at bounding box center [464, 118] width 39 height 7
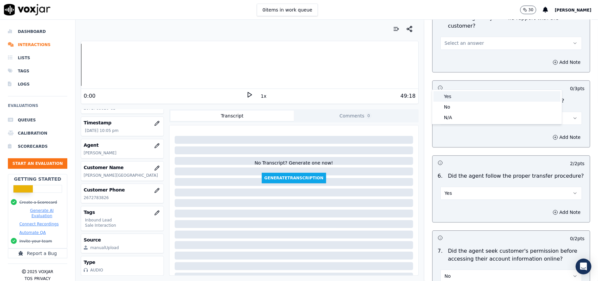
click at [450, 96] on div "Yes" at bounding box center [497, 96] width 127 height 11
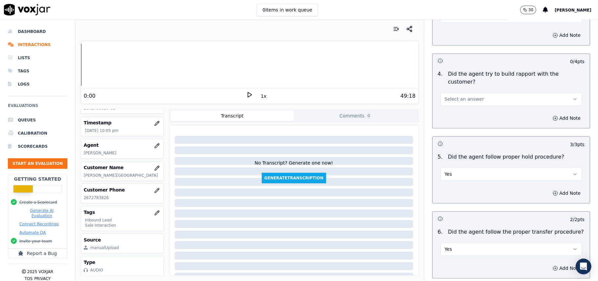
scroll to position [998, 0]
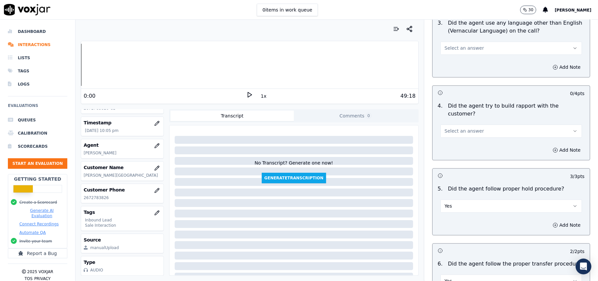
click at [484, 124] on button "Select an answer" at bounding box center [512, 130] width 142 height 13
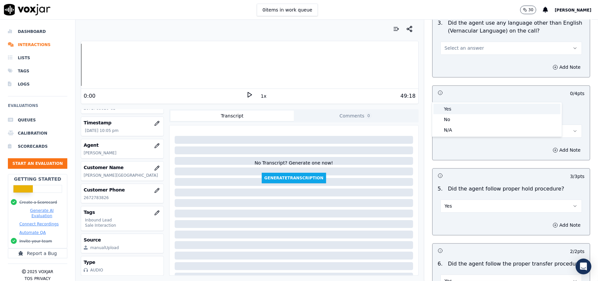
click at [476, 106] on div "Yes" at bounding box center [497, 108] width 127 height 11
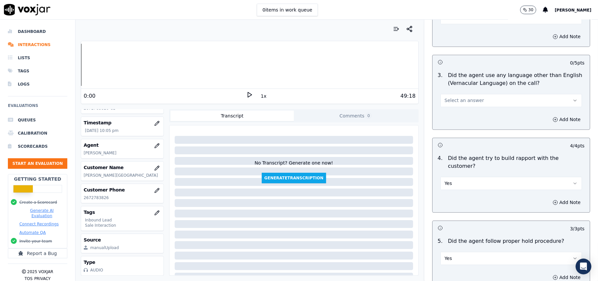
scroll to position [866, 0]
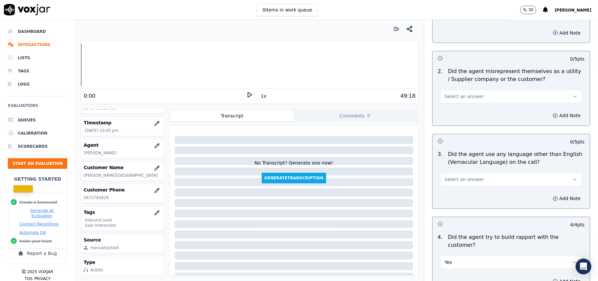
click at [496, 173] on button "Select an answer" at bounding box center [512, 179] width 142 height 13
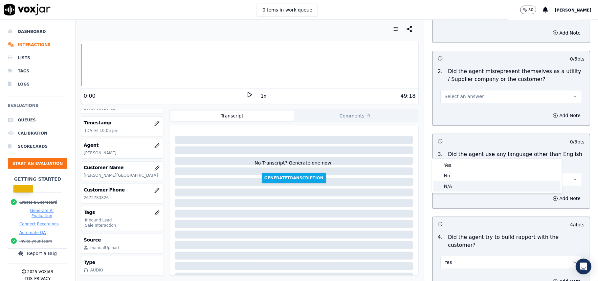
click at [473, 181] on div "N/A" at bounding box center [497, 186] width 127 height 11
click at [470, 173] on button "N/A" at bounding box center [512, 179] width 142 height 13
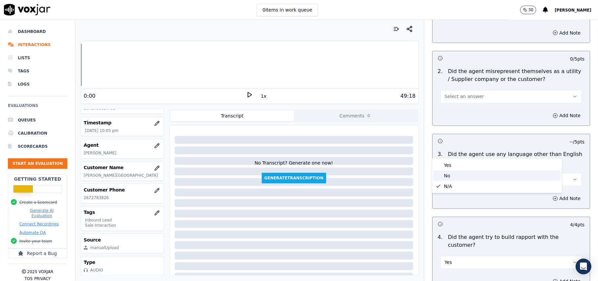
click at [458, 171] on div "No" at bounding box center [497, 175] width 127 height 11
click at [486, 74] on div "2 . Did the agent misrepresent themselves as a utility / Supplier company or th…" at bounding box center [511, 85] width 157 height 41
drag, startPoint x: 480, startPoint y: 61, endPoint x: 480, endPoint y: 71, distance: 10.5
click at [480, 90] on button "Select an answer" at bounding box center [512, 96] width 142 height 13
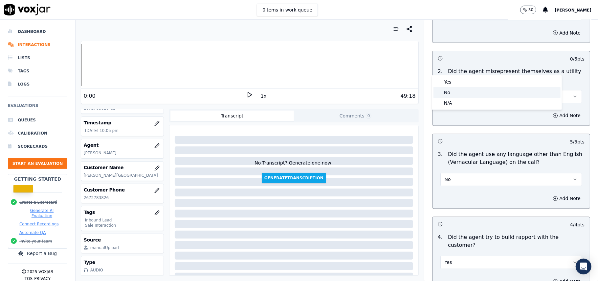
click at [469, 87] on div "No" at bounding box center [497, 92] width 127 height 11
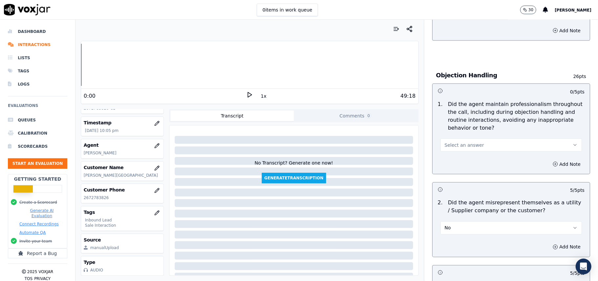
scroll to position [735, 0]
click at [478, 139] on button "Select an answer" at bounding box center [512, 145] width 142 height 13
click at [470, 129] on div "Yes" at bounding box center [497, 130] width 127 height 11
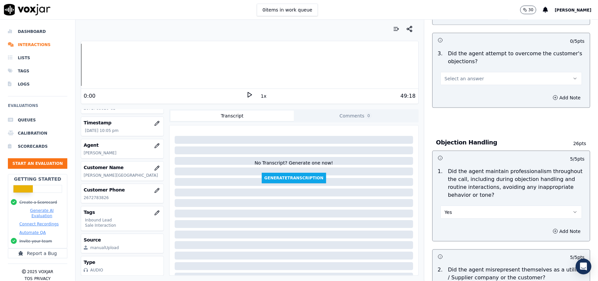
scroll to position [604, 0]
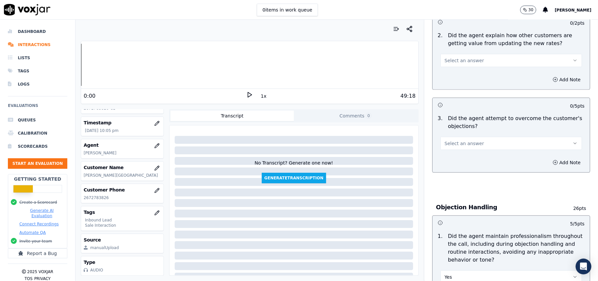
click at [486, 137] on button "Select an answer" at bounding box center [512, 143] width 142 height 13
click at [478, 131] on div "Yes" at bounding box center [497, 128] width 127 height 11
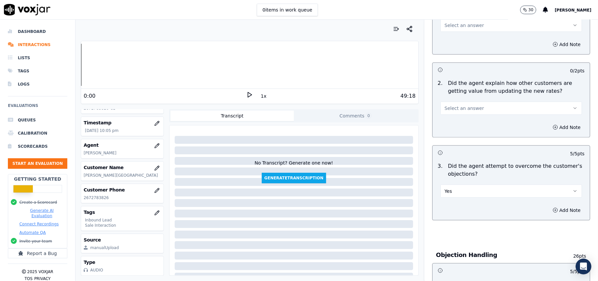
scroll to position [516, 0]
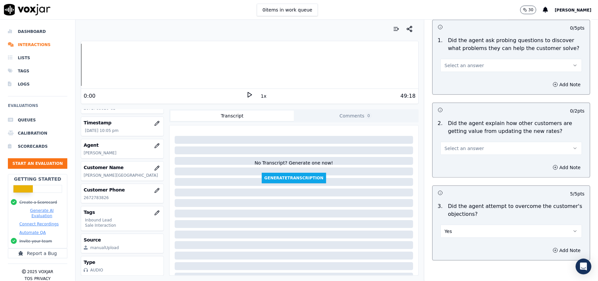
click at [475, 142] on button "Select an answer" at bounding box center [512, 148] width 142 height 13
click at [472, 133] on div "Yes" at bounding box center [497, 132] width 127 height 11
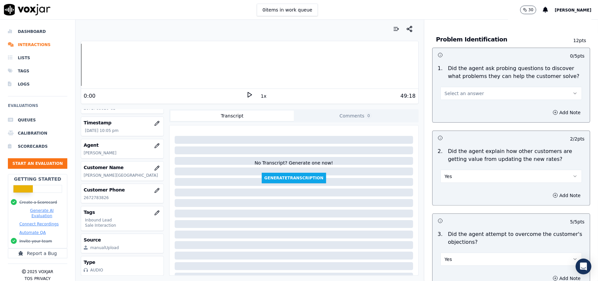
scroll to position [428, 0]
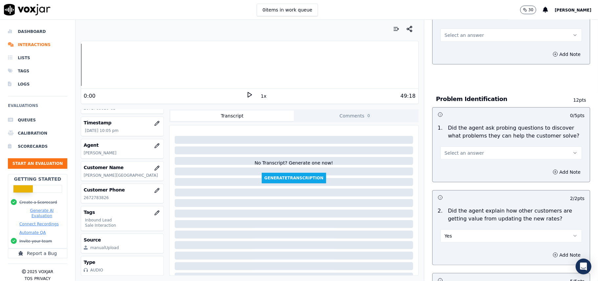
click at [480, 129] on div "1 . Did the agent ask probing questions to discover what problems they can help…" at bounding box center [511, 141] width 157 height 41
click at [469, 146] on button "Select an answer" at bounding box center [512, 152] width 142 height 13
click at [467, 141] on div "Yes" at bounding box center [497, 137] width 127 height 11
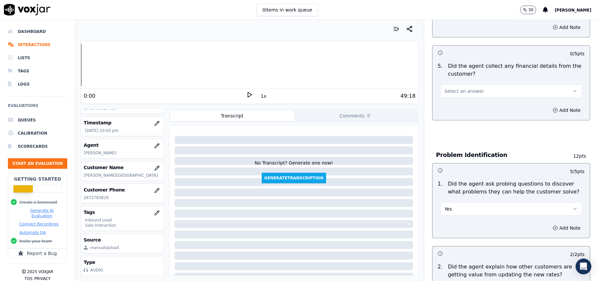
scroll to position [297, 0]
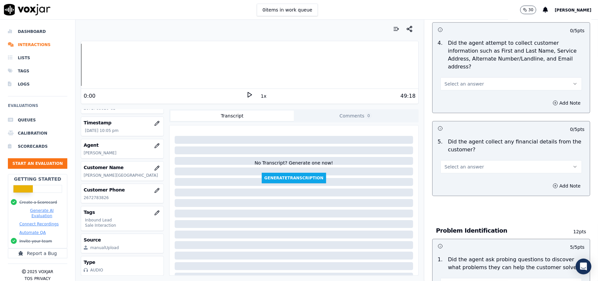
click at [481, 160] on button "Select an answer" at bounding box center [512, 166] width 142 height 13
click at [467, 146] on div "Yes" at bounding box center [497, 151] width 127 height 11
click at [477, 160] on button "Yes" at bounding box center [512, 166] width 142 height 13
click at [465, 162] on div "No" at bounding box center [497, 161] width 127 height 11
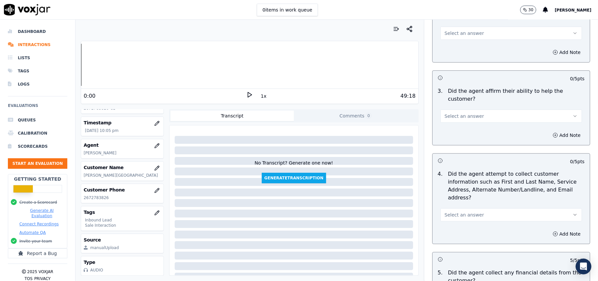
scroll to position [166, 0]
click at [453, 202] on div "Select an answer" at bounding box center [511, 212] width 152 height 20
click at [445, 212] on span "Select an answer" at bounding box center [464, 215] width 39 height 7
click at [446, 197] on div "Yes" at bounding box center [497, 199] width 127 height 11
click at [455, 113] on span "Select an answer" at bounding box center [464, 116] width 39 height 7
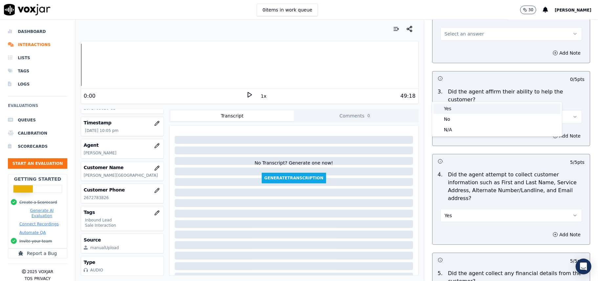
click at [455, 105] on div "Yes" at bounding box center [497, 108] width 127 height 11
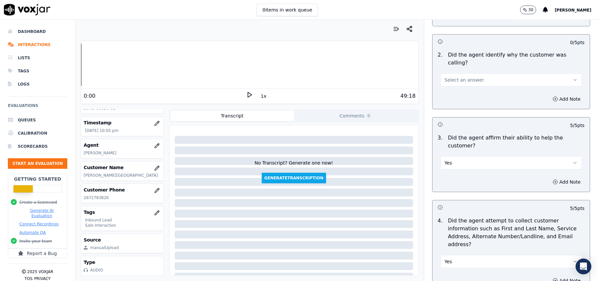
scroll to position [78, 0]
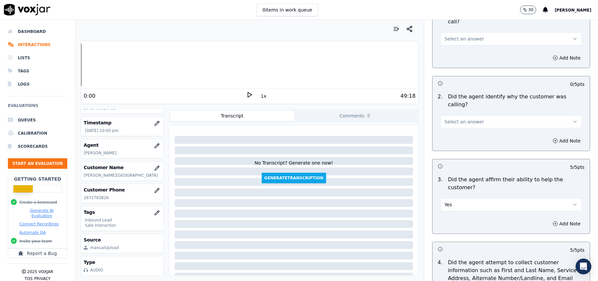
click at [461, 118] on span "Select an answer" at bounding box center [464, 121] width 39 height 7
click at [459, 116] on div "Yes" at bounding box center [497, 121] width 127 height 11
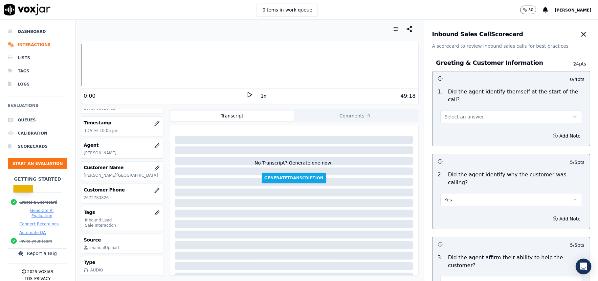
click at [463, 113] on span "Select an answer" at bounding box center [464, 116] width 39 height 7
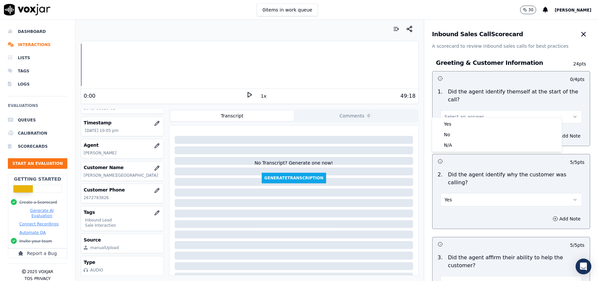
click at [461, 118] on div "Yes No N/A" at bounding box center [497, 134] width 130 height 34
click at [457, 126] on div "Yes" at bounding box center [497, 124] width 127 height 11
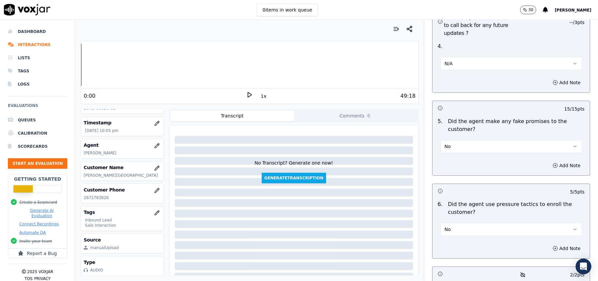
scroll to position [1874, 0]
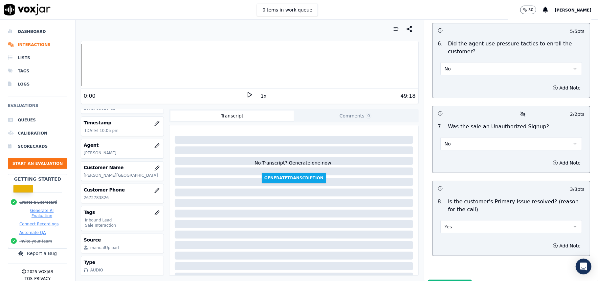
click at [442, 279] on button "Submit Scores" at bounding box center [450, 285] width 44 height 12
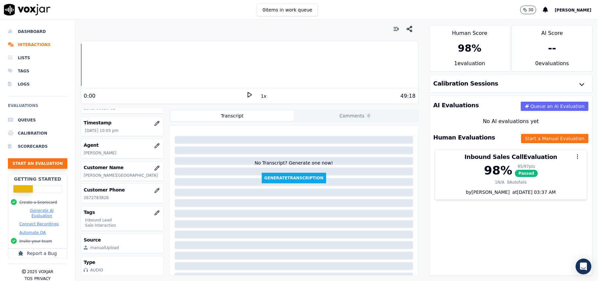
click at [32, 167] on button "Start an Evaluation" at bounding box center [37, 163] width 59 height 11
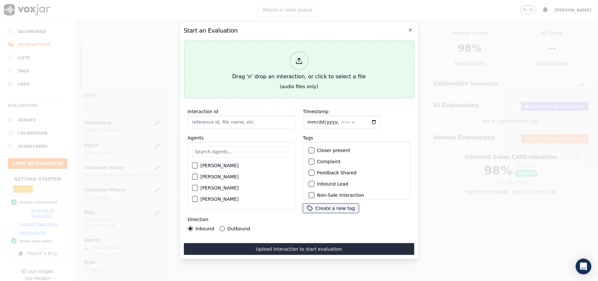
click at [308, 61] on div at bounding box center [299, 61] width 18 height 18
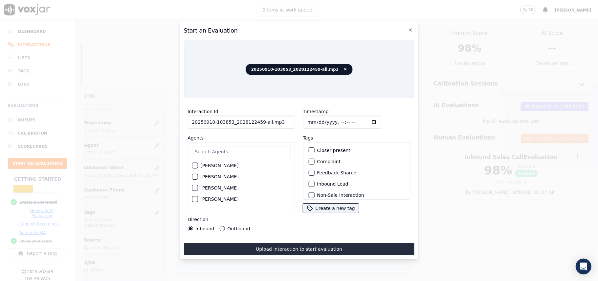
drag, startPoint x: 286, startPoint y: 121, endPoint x: 258, endPoint y: 121, distance: 28.3
click at [258, 121] on input "20250910-103853_2028122459-all.mp3" at bounding box center [241, 121] width 107 height 13
type input "20250910-103853_2028122459-C1"
click at [313, 118] on input "Timestamp" at bounding box center [342, 121] width 78 height 13
type input "[DATE]T22:30"
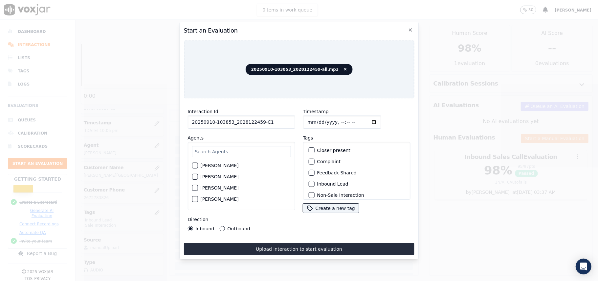
click at [267, 146] on input "text" at bounding box center [241, 151] width 99 height 11
type input "[PERSON_NAME]"
click at [209, 167] on label "[PERSON_NAME]" at bounding box center [219, 167] width 38 height 5
click at [198, 167] on button "[PERSON_NAME]" at bounding box center [195, 167] width 6 height 6
click at [318, 172] on label "Feedback Shared" at bounding box center [336, 172] width 39 height 5
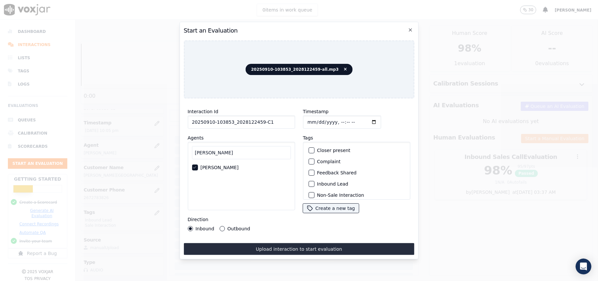
click at [314, 172] on button "Feedback Shared" at bounding box center [312, 173] width 6 height 6
click at [313, 174] on div "Feedback Shared" at bounding box center [357, 172] width 102 height 11
click at [313, 173] on div "Feedback Shared" at bounding box center [357, 172] width 102 height 11
click at [313, 169] on div "Feedback Shared" at bounding box center [357, 172] width 102 height 11
click at [309, 172] on icon "button" at bounding box center [311, 173] width 4 height 4
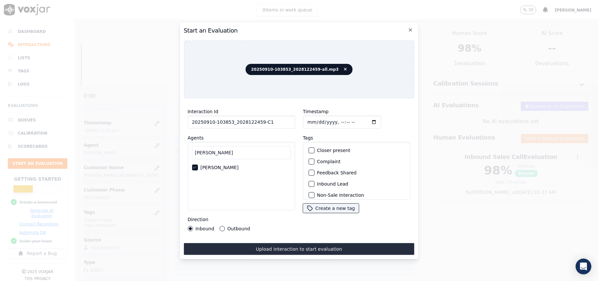
click at [309, 181] on div "button" at bounding box center [311, 183] width 5 height 5
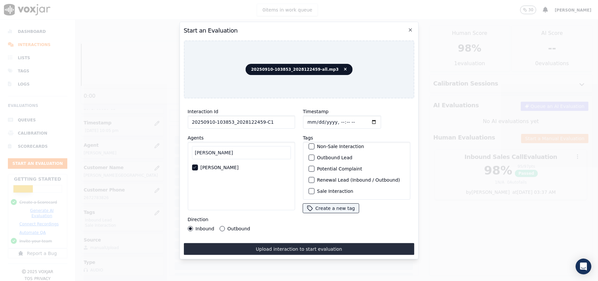
click at [326, 189] on label "Sale Interaction" at bounding box center [335, 191] width 36 height 5
click at [314, 188] on button "Sale Interaction" at bounding box center [312, 191] width 6 height 6
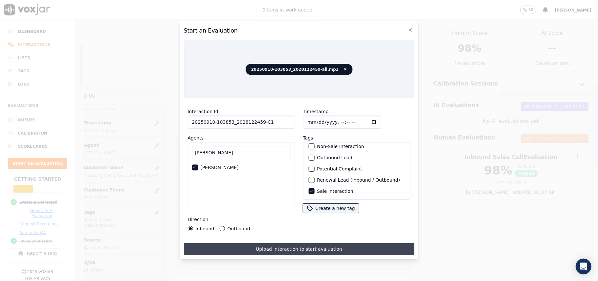
click at [247, 246] on button "Upload interaction to start evaluation" at bounding box center [299, 249] width 231 height 12
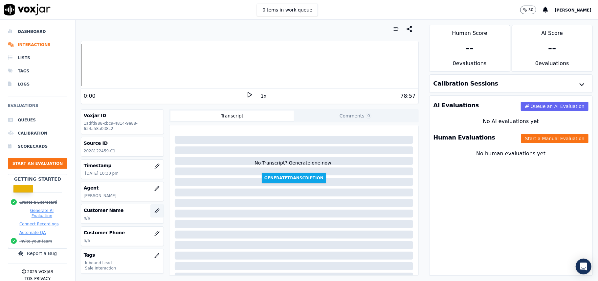
click at [155, 212] on icon "button" at bounding box center [157, 210] width 4 height 4
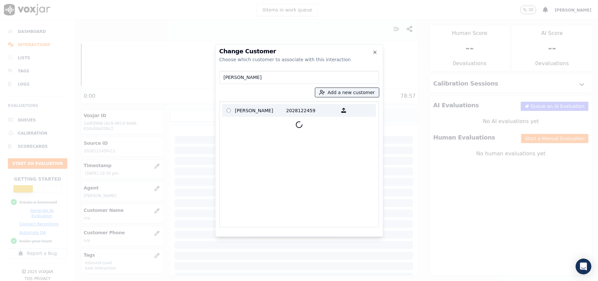
type input "[PERSON_NAME]"
click at [250, 113] on p "[PERSON_NAME]" at bounding box center [260, 110] width 51 height 10
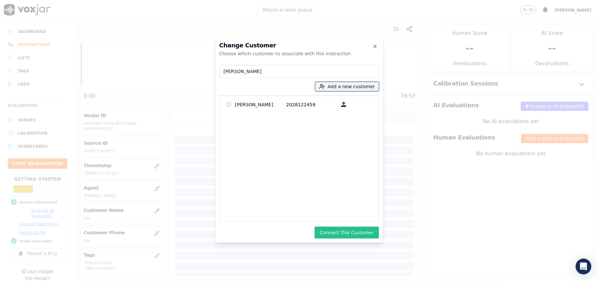
click at [340, 230] on button "Connect This Customer" at bounding box center [347, 232] width 64 height 12
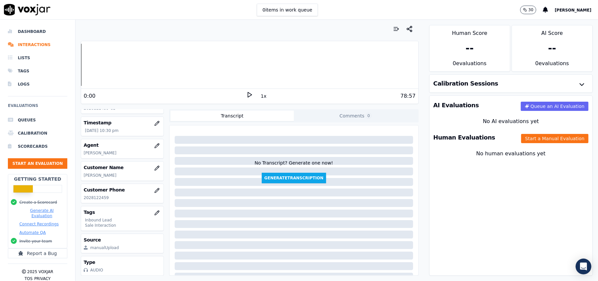
scroll to position [64, 0]
click at [543, 138] on button "Start a Manual Evaluation" at bounding box center [554, 138] width 67 height 9
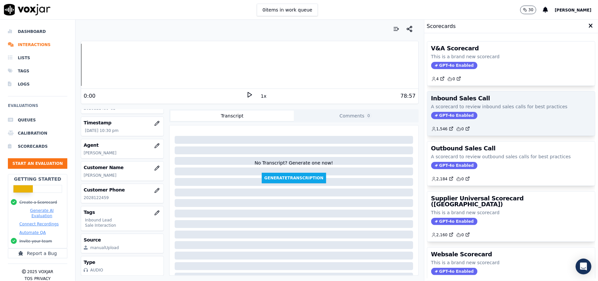
click at [439, 116] on span "GPT-4o Enabled" at bounding box center [454, 115] width 46 height 7
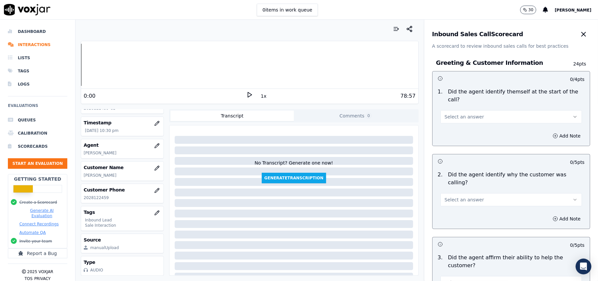
scroll to position [1159, 0]
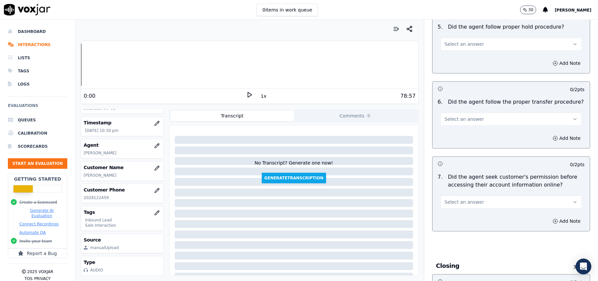
click at [459, 198] on span "Select an answer" at bounding box center [464, 201] width 39 height 7
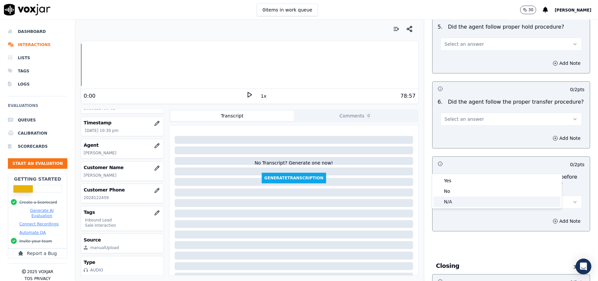
click at [447, 194] on div "No" at bounding box center [497, 191] width 127 height 11
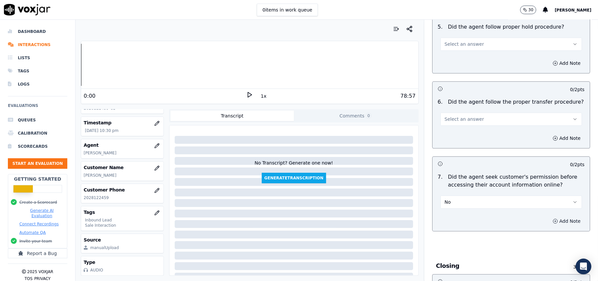
click at [549, 216] on button "Add Note" at bounding box center [567, 220] width 36 height 9
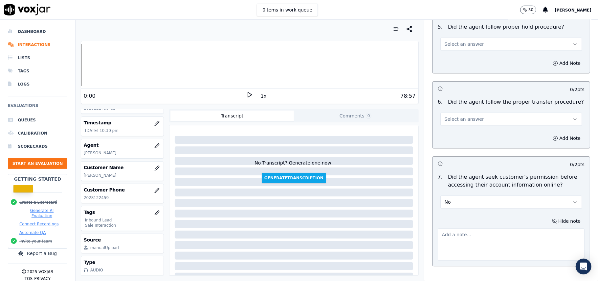
click at [475, 228] on textarea at bounding box center [511, 244] width 147 height 32
paste textarea "@5:55 – The agent accessed the customer’s account without taking prior permissi…"
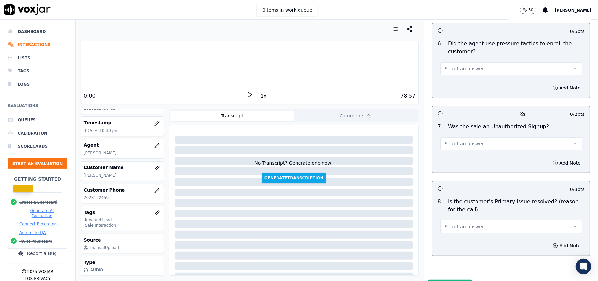
type textarea "@5:55 – The agent accessed the customer’s account without taking prior permissi…"
click at [457, 200] on div "8 . Is the customer's Primary Issue resolved? (reason for the call) Select an a…" at bounding box center [511, 215] width 157 height 41
drag, startPoint x: 453, startPoint y: 192, endPoint x: 453, endPoint y: 197, distance: 5.3
click at [453, 223] on span "Select an answer" at bounding box center [464, 226] width 39 height 7
click at [449, 207] on div "Yes" at bounding box center [497, 207] width 127 height 11
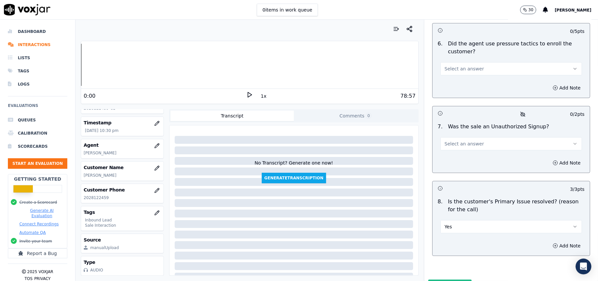
click at [446, 140] on span "Select an answer" at bounding box center [464, 143] width 39 height 7
click at [449, 133] on div "No" at bounding box center [497, 134] width 127 height 11
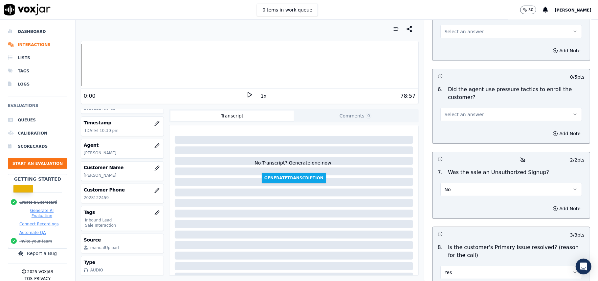
scroll to position [1786, 0]
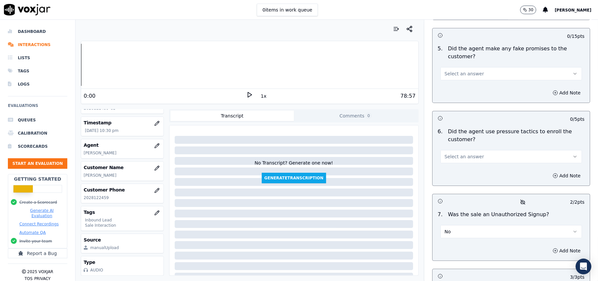
click at [476, 150] on button "Select an answer" at bounding box center [512, 156] width 142 height 13
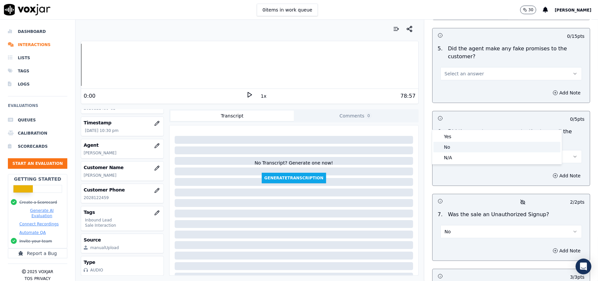
click at [462, 148] on div "No" at bounding box center [497, 147] width 127 height 11
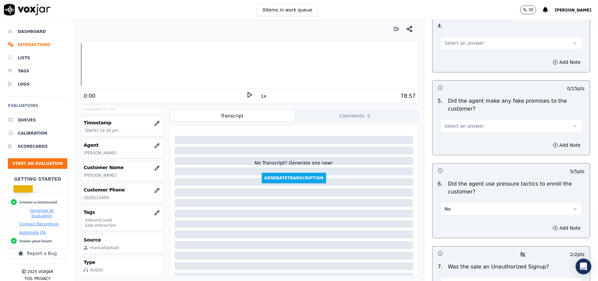
scroll to position [1655, 0]
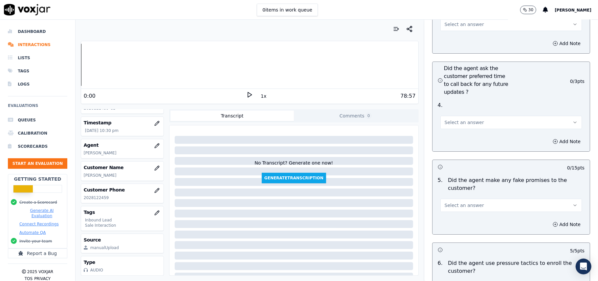
click at [466, 202] on span "Select an answer" at bounding box center [464, 205] width 39 height 7
click at [458, 198] on div "No" at bounding box center [497, 195] width 127 height 11
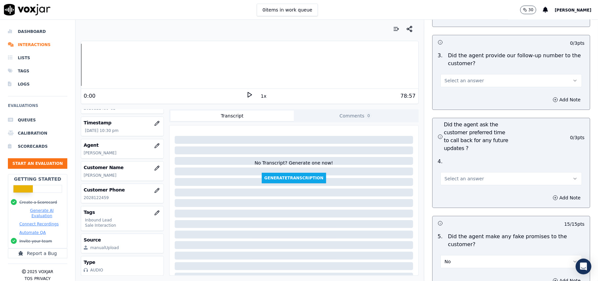
scroll to position [1567, 0]
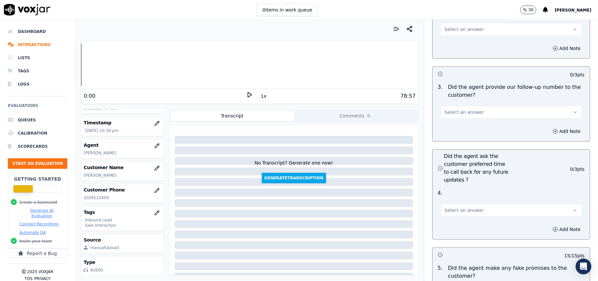
click at [467, 207] on span "Select an answer" at bounding box center [464, 210] width 39 height 7
click at [454, 210] on div "N/A" at bounding box center [497, 210] width 127 height 11
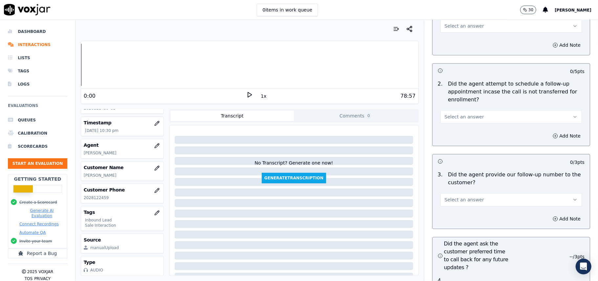
click at [461, 196] on span "Select an answer" at bounding box center [464, 199] width 39 height 7
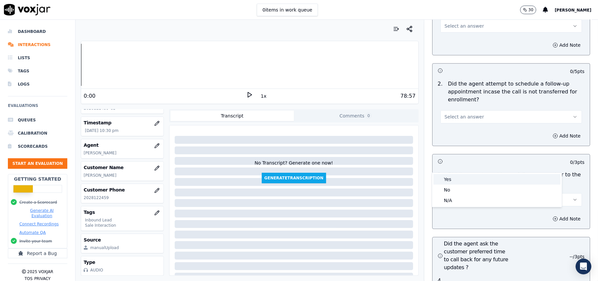
click at [457, 182] on div "Yes" at bounding box center [497, 179] width 127 height 11
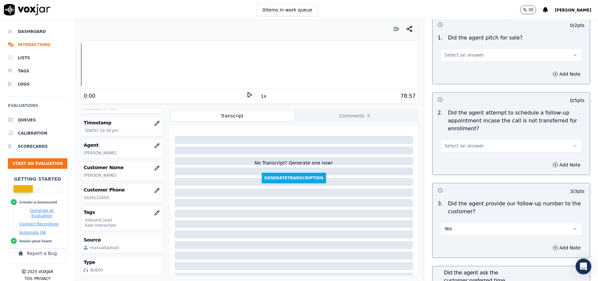
scroll to position [1436, 0]
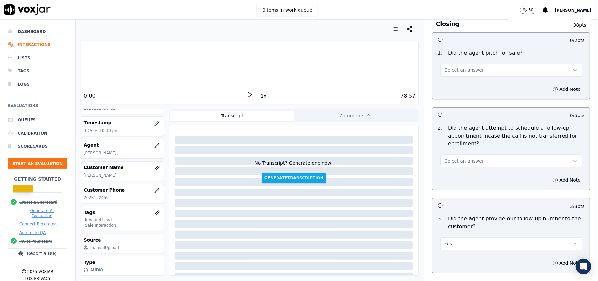
click at [473, 154] on button "Select an answer" at bounding box center [512, 160] width 142 height 13
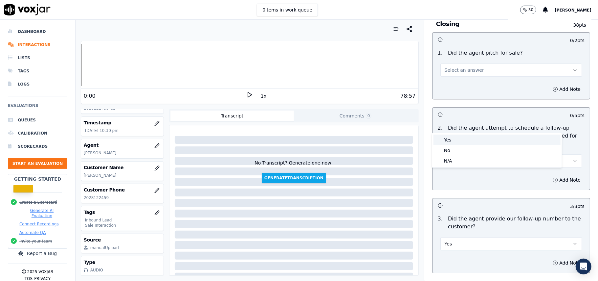
click at [470, 139] on div "Yes" at bounding box center [497, 139] width 127 height 11
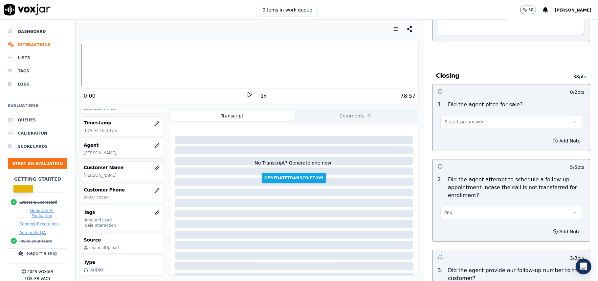
scroll to position [1304, 0]
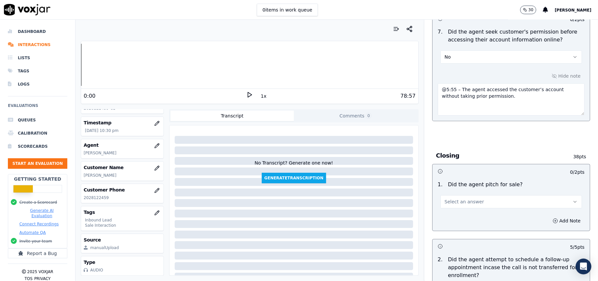
click at [466, 198] on span "Select an answer" at bounding box center [464, 201] width 39 height 7
click at [463, 178] on div "Yes" at bounding box center [497, 180] width 127 height 11
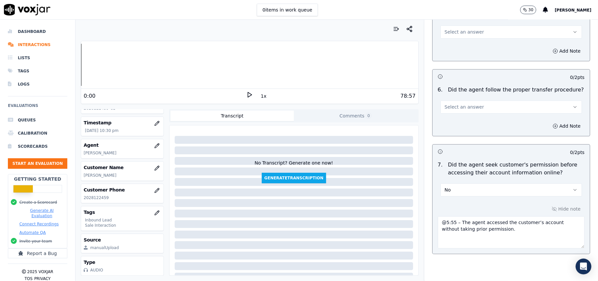
scroll to position [1129, 0]
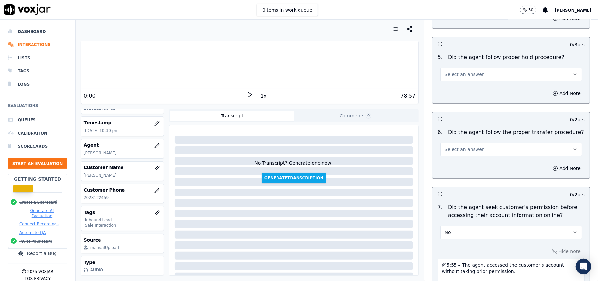
click at [464, 146] on span "Select an answer" at bounding box center [464, 149] width 39 height 7
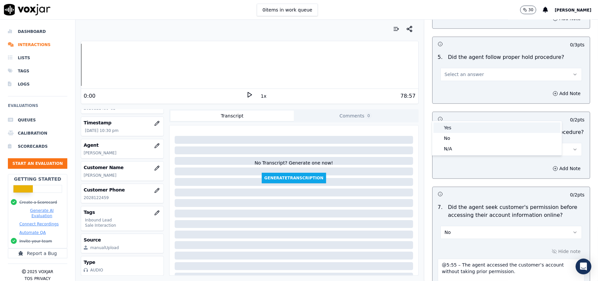
click at [460, 132] on div "Yes" at bounding box center [497, 127] width 127 height 11
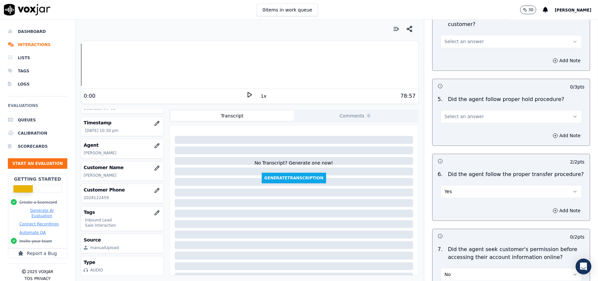
scroll to position [1042, 0]
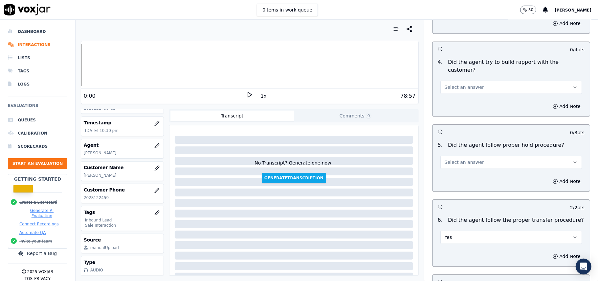
click at [464, 159] on span "Select an answer" at bounding box center [464, 162] width 39 height 7
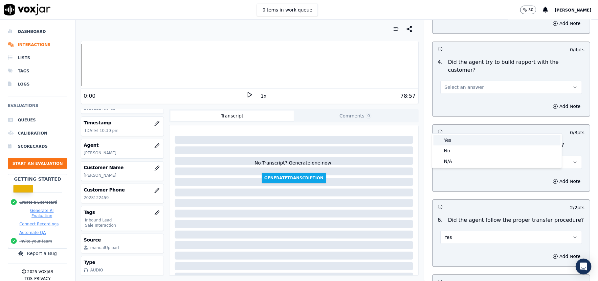
click at [467, 141] on div "Yes" at bounding box center [497, 140] width 127 height 11
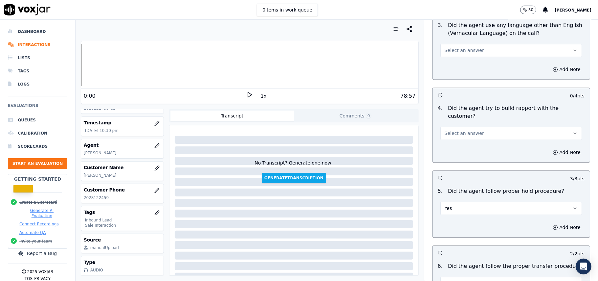
scroll to position [954, 0]
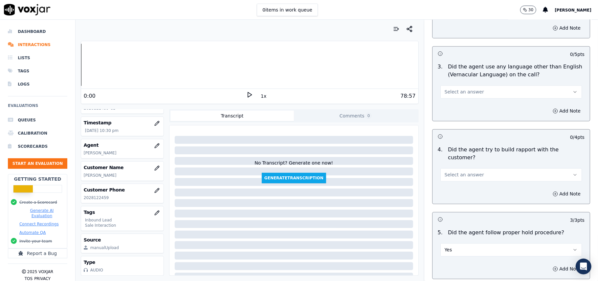
click at [465, 171] on span "Select an answer" at bounding box center [464, 174] width 39 height 7
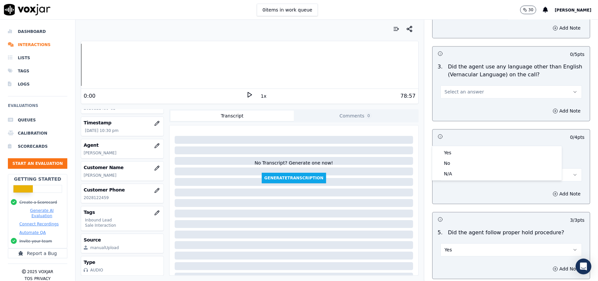
click at [464, 149] on div "Yes" at bounding box center [497, 152] width 127 height 11
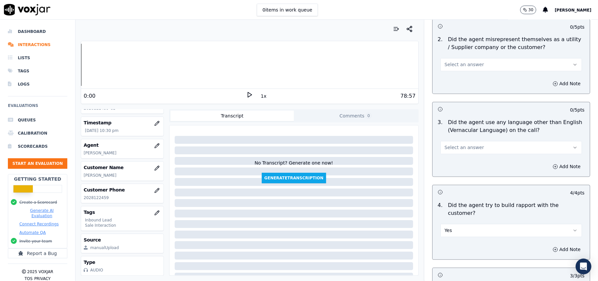
scroll to position [866, 0]
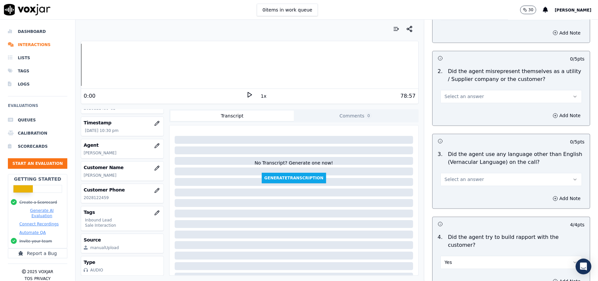
click at [464, 172] on div "Select an answer" at bounding box center [512, 179] width 142 height 14
click at [461, 176] on span "Select an answer" at bounding box center [464, 179] width 39 height 7
click at [457, 172] on div "No" at bounding box center [497, 175] width 127 height 11
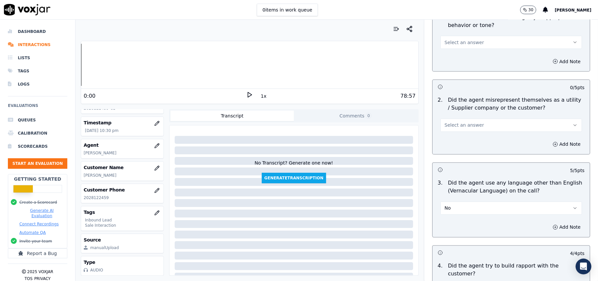
scroll to position [823, 0]
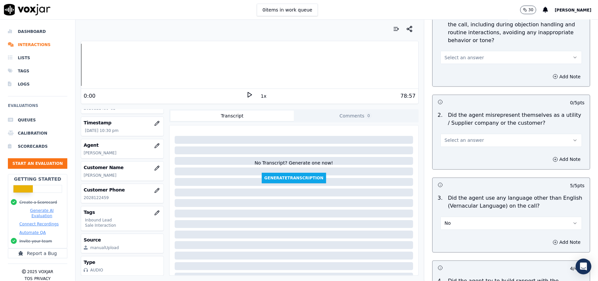
click at [457, 134] on button "Select an answer" at bounding box center [512, 140] width 142 height 13
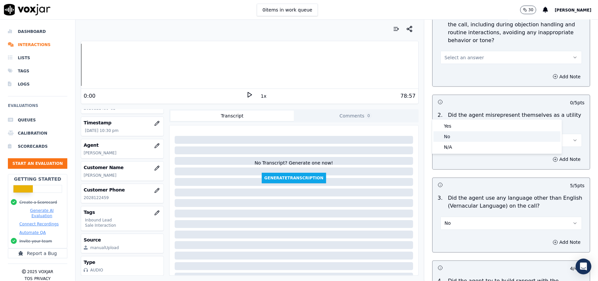
click at [455, 133] on div "No" at bounding box center [497, 136] width 127 height 11
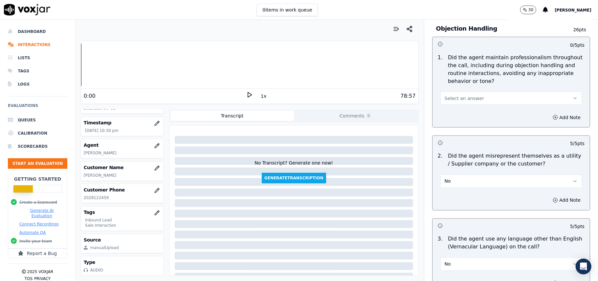
scroll to position [735, 0]
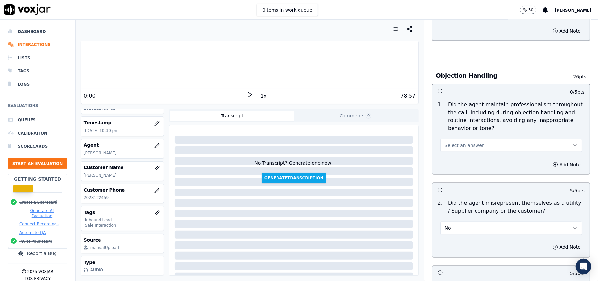
click at [457, 142] on span "Select an answer" at bounding box center [464, 145] width 39 height 7
click at [455, 133] on div "Yes" at bounding box center [497, 130] width 127 height 11
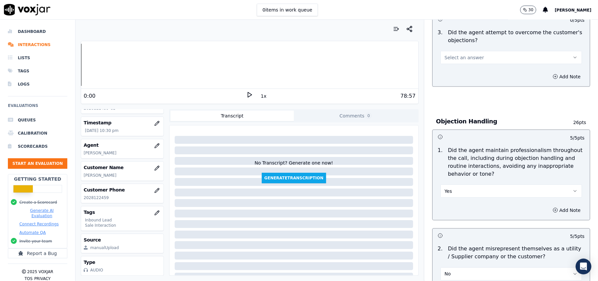
scroll to position [647, 0]
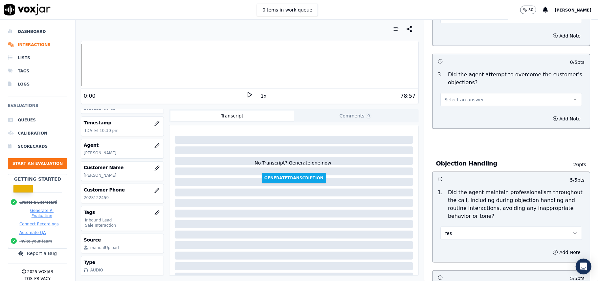
click at [454, 96] on span "Select an answer" at bounding box center [464, 99] width 39 height 7
click at [454, 86] on div "Yes" at bounding box center [497, 84] width 127 height 11
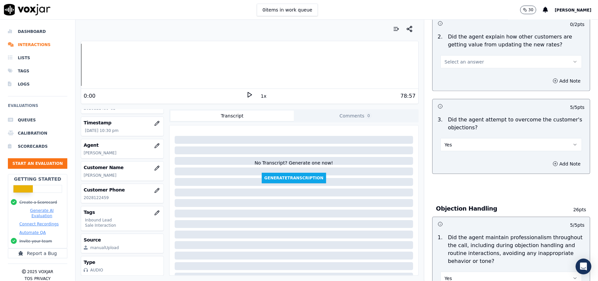
scroll to position [560, 0]
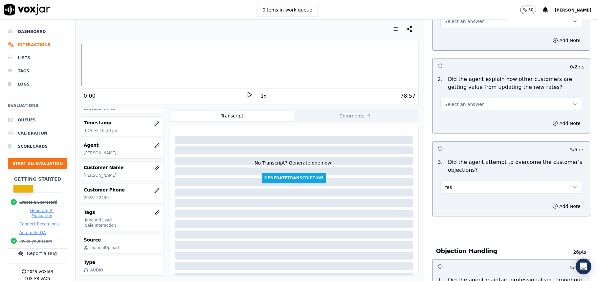
click at [453, 101] on span "Select an answer" at bounding box center [464, 104] width 39 height 7
click at [449, 89] on div "Yes" at bounding box center [497, 89] width 127 height 11
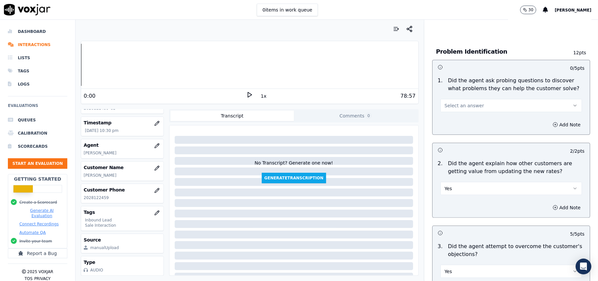
scroll to position [428, 0]
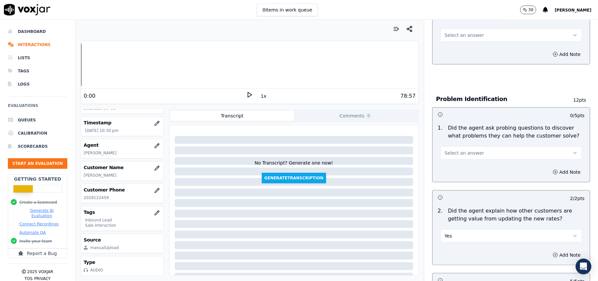
click at [454, 146] on button "Select an answer" at bounding box center [512, 152] width 142 height 13
click at [451, 141] on div "Yes" at bounding box center [497, 137] width 127 height 11
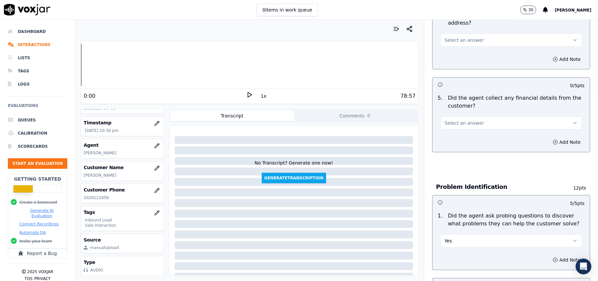
click at [451, 116] on button "Select an answer" at bounding box center [512, 122] width 142 height 13
click at [447, 108] on div "Yes" at bounding box center [497, 107] width 127 height 11
click at [459, 116] on button "Yes" at bounding box center [512, 122] width 142 height 13
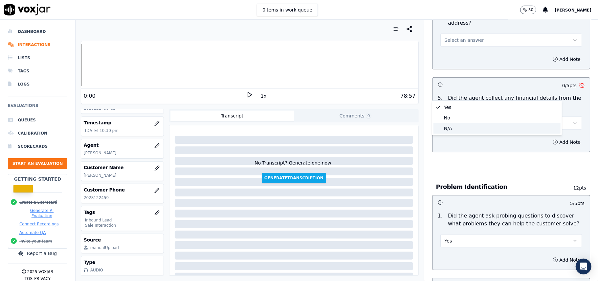
click at [450, 116] on div "No" at bounding box center [497, 117] width 127 height 11
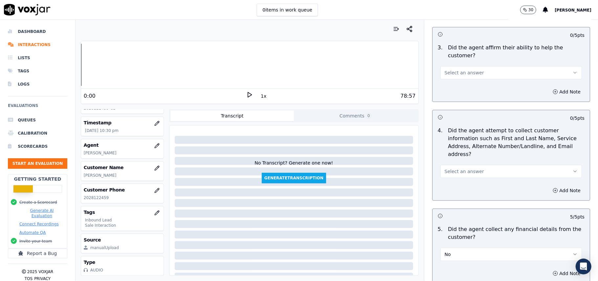
scroll to position [209, 0]
click at [448, 165] on button "Select an answer" at bounding box center [512, 171] width 142 height 13
click at [446, 159] on div "Yes" at bounding box center [497, 155] width 127 height 11
click at [445, 70] on span "Select an answer" at bounding box center [464, 73] width 39 height 7
click at [438, 76] on span at bounding box center [438, 75] width 5 height 5
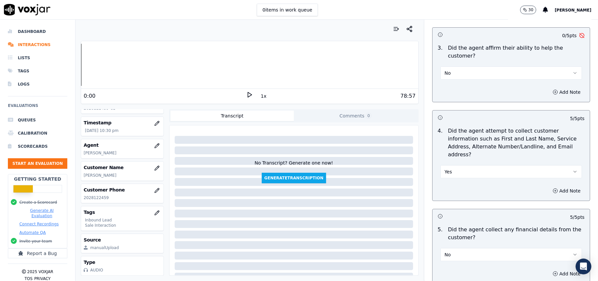
click at [446, 66] on button "No" at bounding box center [512, 72] width 142 height 13
click at [446, 61] on div "Yes" at bounding box center [497, 64] width 127 height 11
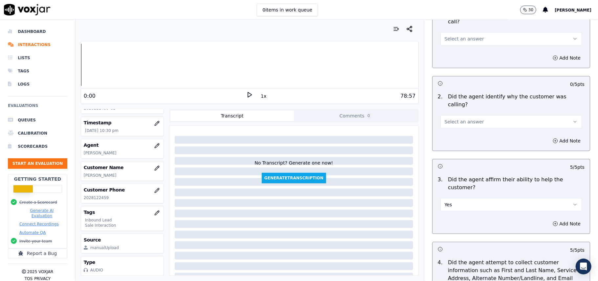
click at [460, 118] on span "Select an answer" at bounding box center [464, 121] width 39 height 7
click at [455, 124] on div "Yes" at bounding box center [497, 121] width 127 height 11
click at [453, 35] on span "Select an answer" at bounding box center [464, 38] width 39 height 7
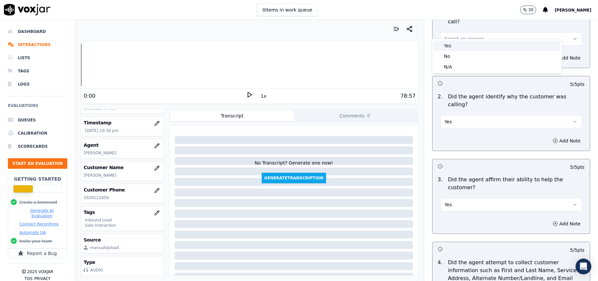
click at [453, 48] on div "Yes" at bounding box center [497, 45] width 127 height 11
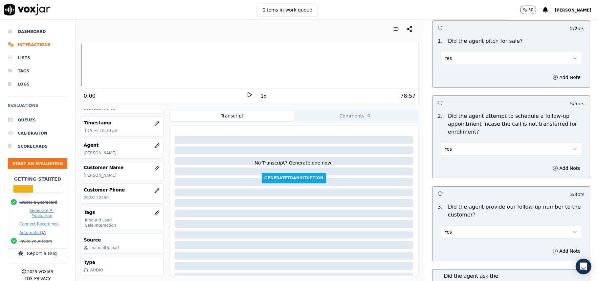
scroll to position [1874, 0]
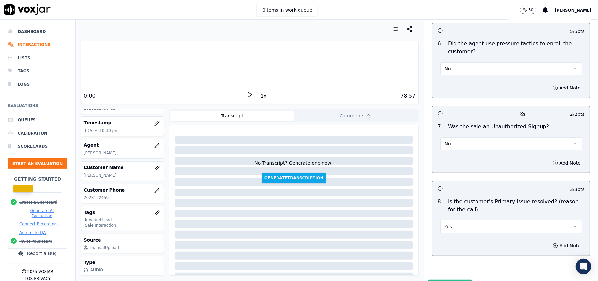
click at [440, 279] on button "Submit Scores" at bounding box center [450, 285] width 44 height 12
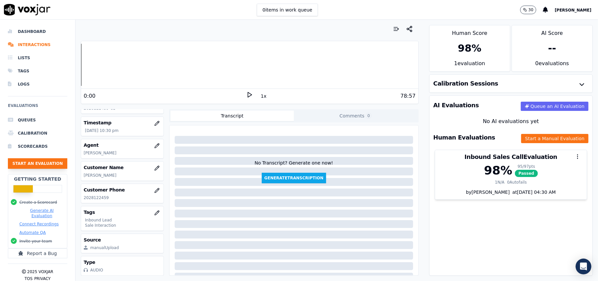
click at [24, 163] on button "Start an Evaluation" at bounding box center [37, 163] width 59 height 11
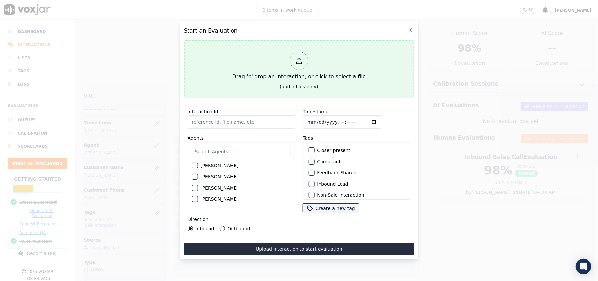
click at [310, 66] on div "Drag 'n' drop an interaction, or click to select a file" at bounding box center [299, 66] width 139 height 34
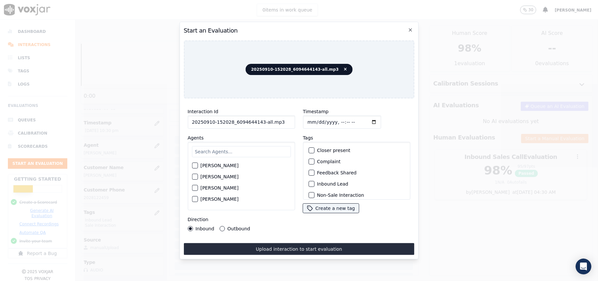
drag, startPoint x: 273, startPoint y: 121, endPoint x: 258, endPoint y: 120, distance: 15.2
click at [258, 120] on input "20250910-152028_6094644143-all.mp3" at bounding box center [241, 121] width 107 height 13
type input "20250910-152028_6094644143-C1"
click at [315, 119] on input "Timestamp" at bounding box center [342, 121] width 78 height 13
type input "[DATE]T23:11"
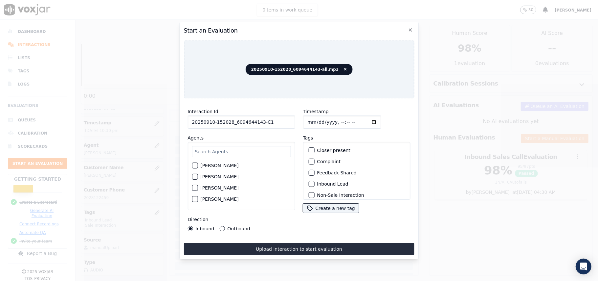
click at [258, 154] on input "text" at bounding box center [241, 151] width 99 height 11
type input "marc"
click at [191, 164] on div "[PERSON_NAME] [PERSON_NAME]" at bounding box center [241, 176] width 107 height 68
click at [196, 165] on div "button" at bounding box center [194, 167] width 5 height 5
click at [322, 181] on label "Inbound Lead" at bounding box center [332, 183] width 31 height 5
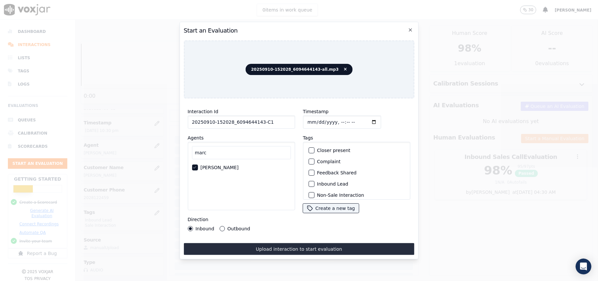
click at [314, 181] on button "Inbound Lead" at bounding box center [312, 184] width 6 height 6
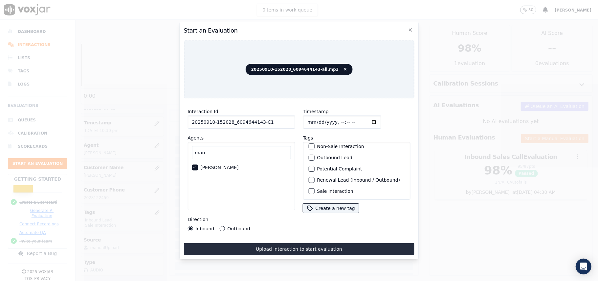
click at [323, 189] on label "Sale Interaction" at bounding box center [335, 191] width 36 height 5
click at [314, 188] on button "Sale Interaction" at bounding box center [312, 191] width 6 height 6
drag, startPoint x: 305, startPoint y: 244, endPoint x: 244, endPoint y: 218, distance: 66.1
click at [305, 245] on button "Upload interaction to start evaluation" at bounding box center [299, 249] width 231 height 12
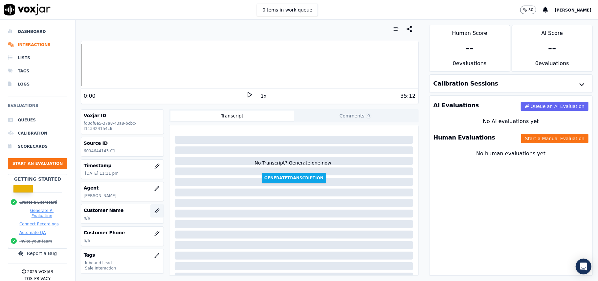
click at [154, 212] on icon "button" at bounding box center [156, 210] width 5 height 5
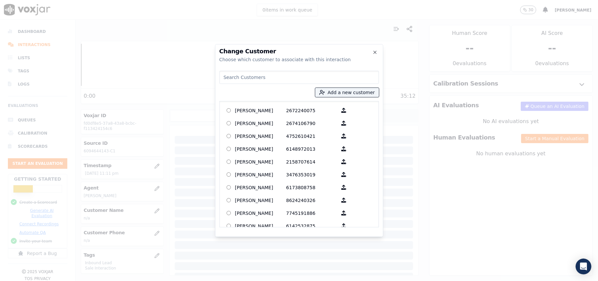
click at [241, 82] on input at bounding box center [299, 77] width 160 height 13
paste input "[PERSON_NAME]"
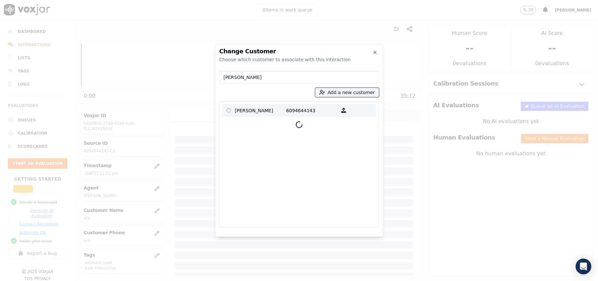
type input "[PERSON_NAME]"
click at [255, 109] on p "[PERSON_NAME]" at bounding box center [260, 110] width 51 height 10
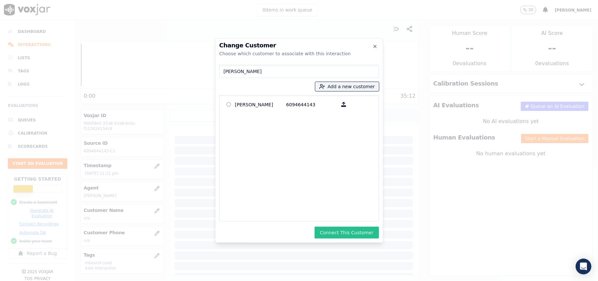
click at [334, 230] on button "Connect This Customer" at bounding box center [347, 232] width 64 height 12
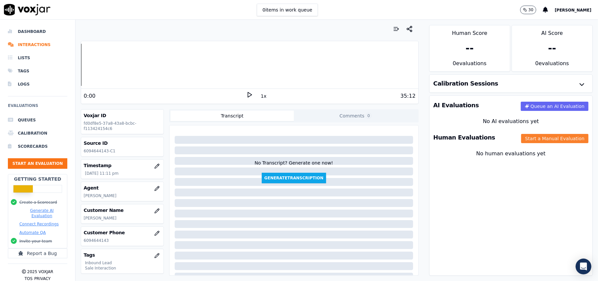
click at [521, 140] on button "Start a Manual Evaluation" at bounding box center [554, 138] width 67 height 9
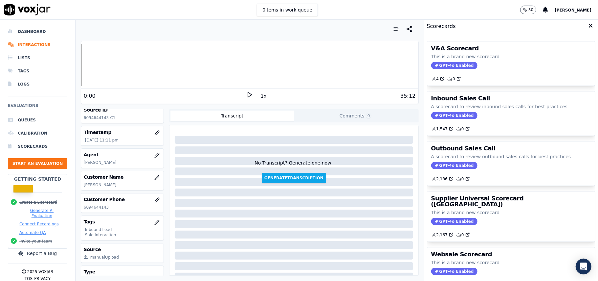
scroll to position [64, 0]
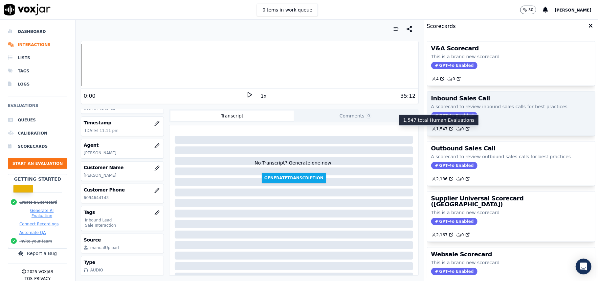
click at [468, 109] on p "A scorecard to review inbound sales calls for best practices" at bounding box center [511, 106] width 160 height 7
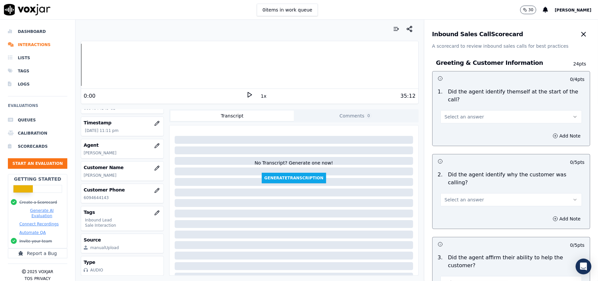
click at [456, 113] on span "Select an answer" at bounding box center [464, 116] width 39 height 7
click at [452, 120] on div "Yes" at bounding box center [497, 124] width 127 height 11
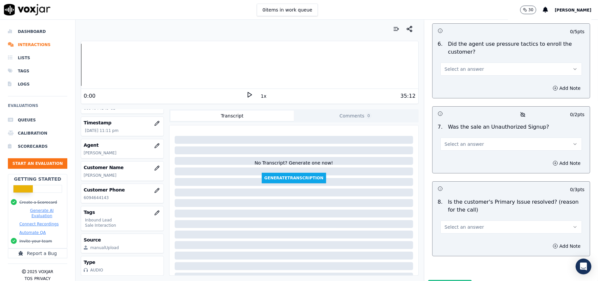
click at [479, 220] on button "Select an answer" at bounding box center [512, 226] width 142 height 13
click at [465, 204] on div "Yes" at bounding box center [497, 207] width 127 height 11
click at [454, 141] on span "Select an answer" at bounding box center [464, 144] width 39 height 7
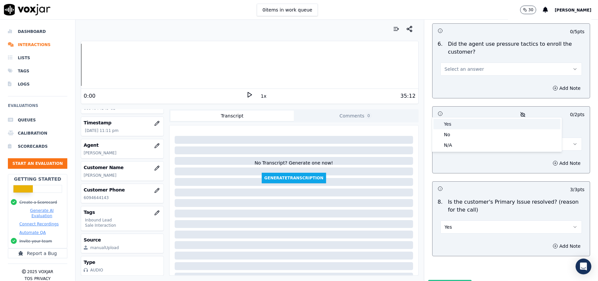
click at [452, 134] on div "No" at bounding box center [497, 134] width 127 height 11
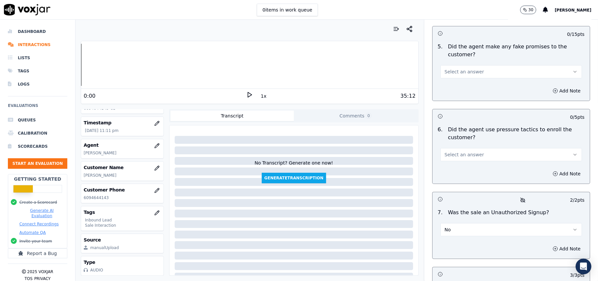
scroll to position [1708, 0]
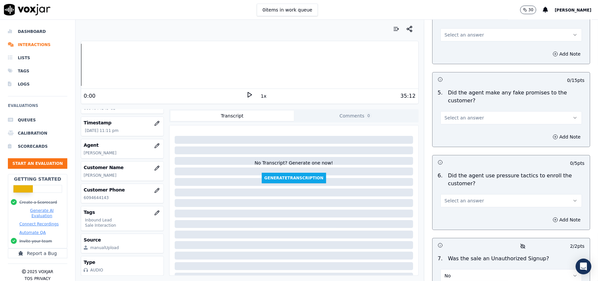
click at [484, 194] on button "Select an answer" at bounding box center [512, 200] width 142 height 13
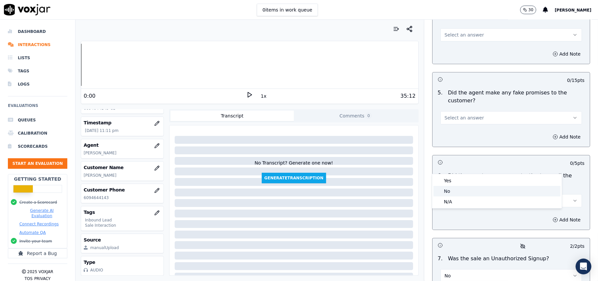
click at [460, 189] on div "No" at bounding box center [497, 191] width 127 height 11
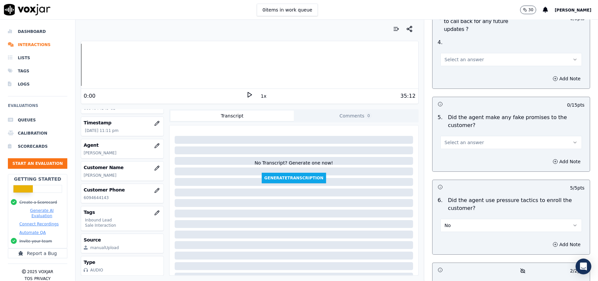
scroll to position [1620, 0]
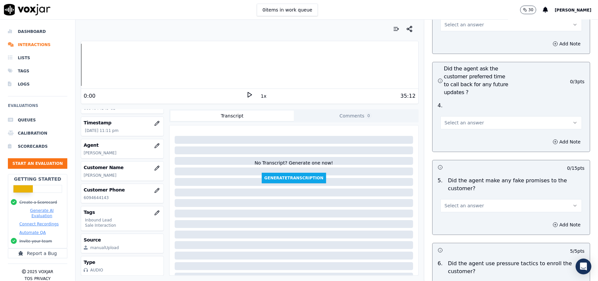
click at [478, 215] on div "Add Note" at bounding box center [511, 225] width 157 height 20
click at [478, 199] on button "Select an answer" at bounding box center [512, 205] width 142 height 13
click at [457, 197] on div "No" at bounding box center [497, 195] width 127 height 11
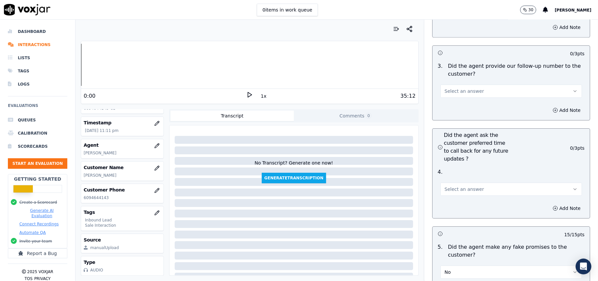
scroll to position [1532, 0]
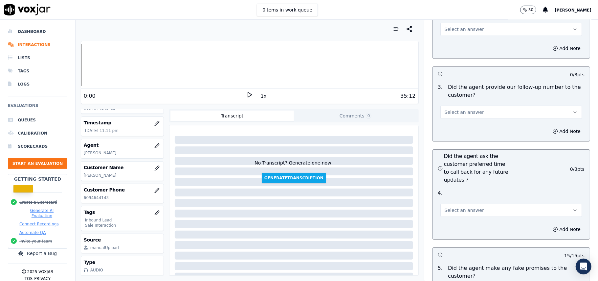
click at [478, 203] on button "Select an answer" at bounding box center [512, 209] width 142 height 13
click at [472, 187] on div "Yes" at bounding box center [497, 189] width 127 height 11
click at [469, 203] on button "Yes" at bounding box center [512, 209] width 142 height 13
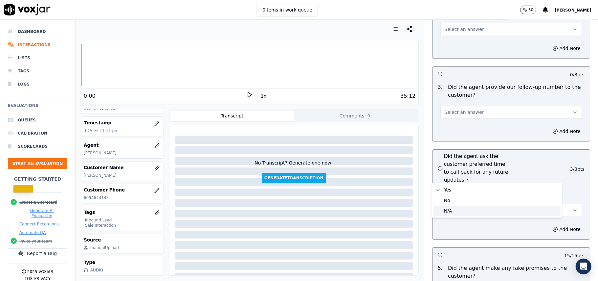
click at [459, 210] on div "N/A" at bounding box center [497, 210] width 127 height 11
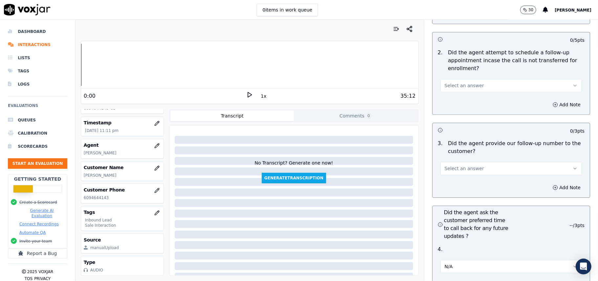
scroll to position [1445, 0]
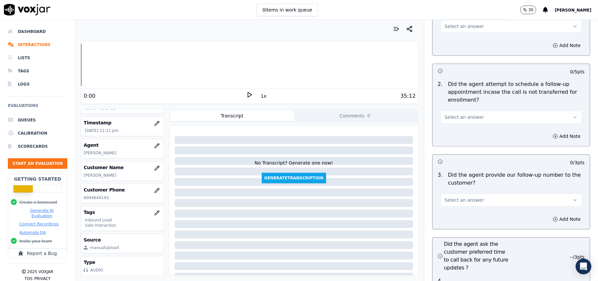
click at [486, 193] on button "Select an answer" at bounding box center [512, 199] width 142 height 13
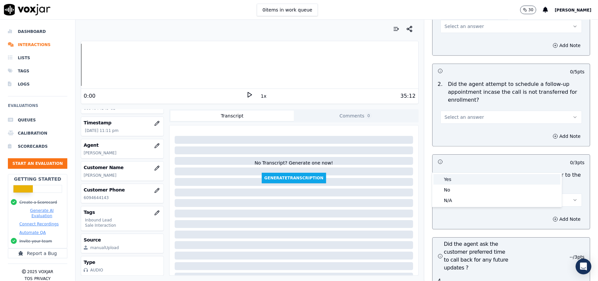
click at [481, 179] on div "Yes" at bounding box center [497, 179] width 127 height 11
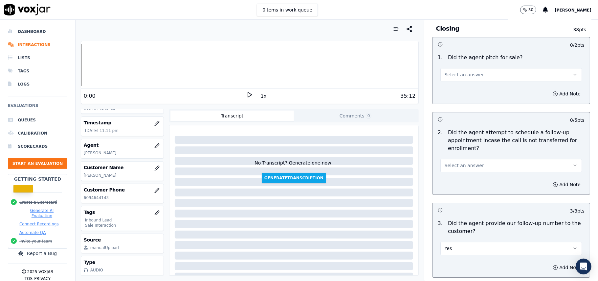
scroll to position [1357, 0]
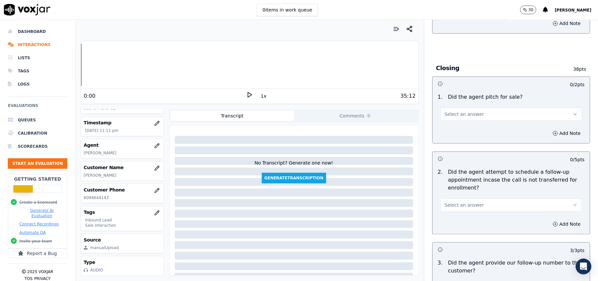
click at [482, 198] on button "Select an answer" at bounding box center [512, 204] width 142 height 13
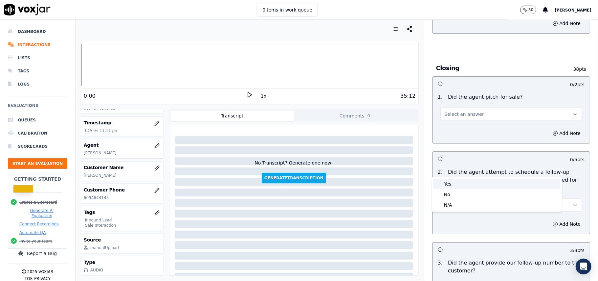
click at [471, 183] on div "Yes" at bounding box center [497, 183] width 127 height 11
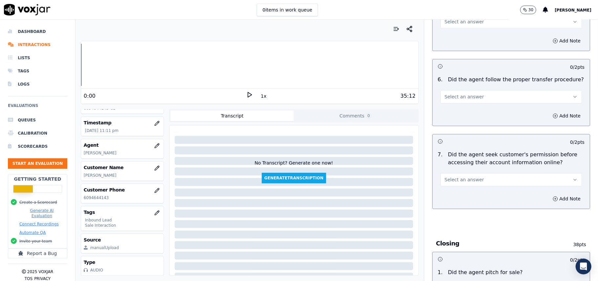
scroll to position [1270, 0]
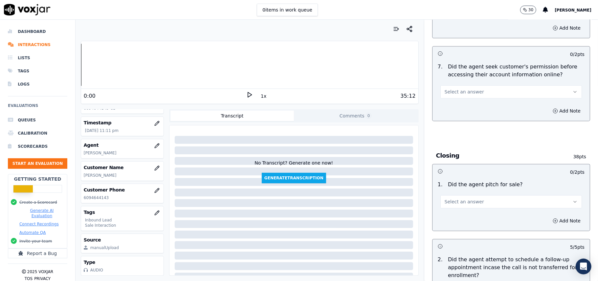
click at [485, 195] on button "Select an answer" at bounding box center [512, 201] width 142 height 13
click at [471, 181] on div "Yes" at bounding box center [497, 180] width 127 height 11
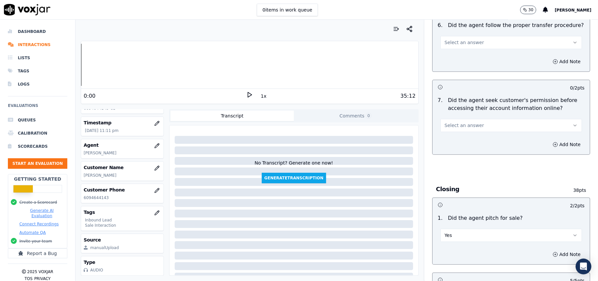
scroll to position [1182, 0]
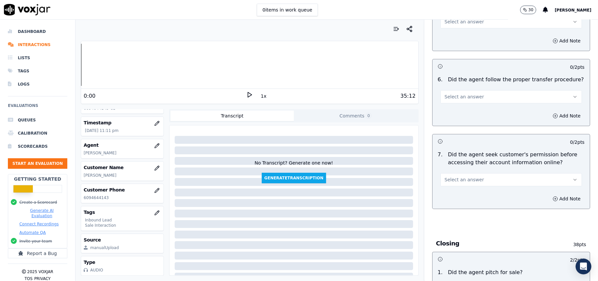
click at [472, 173] on button "Select an answer" at bounding box center [512, 179] width 142 height 13
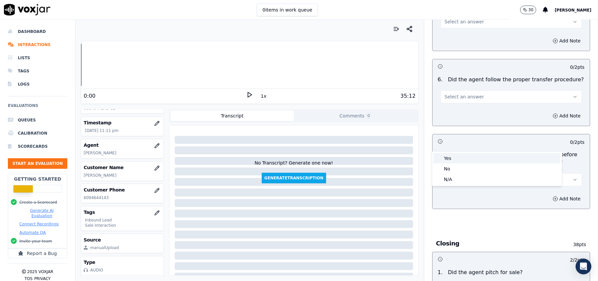
click at [464, 160] on div "Yes" at bounding box center [497, 158] width 127 height 11
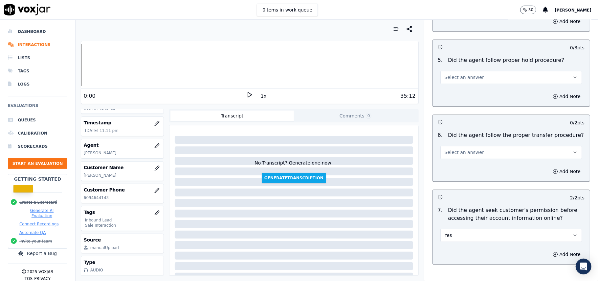
scroll to position [1094, 0]
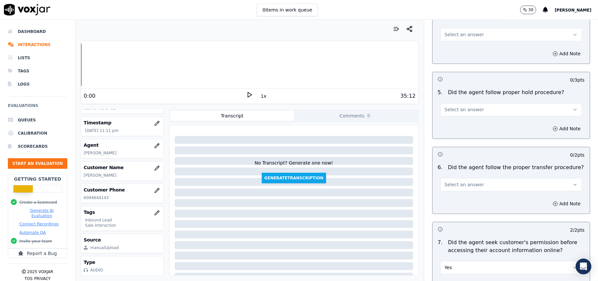
click at [483, 178] on button "Select an answer" at bounding box center [512, 184] width 142 height 13
click at [477, 164] on div "Yes" at bounding box center [497, 162] width 127 height 11
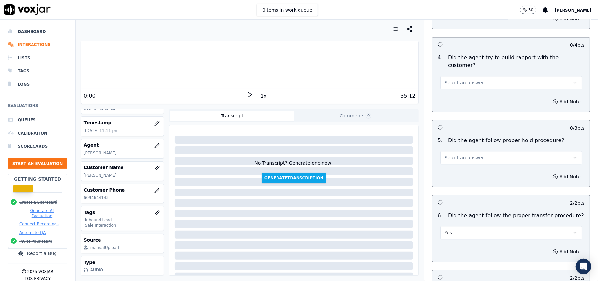
scroll to position [1007, 0]
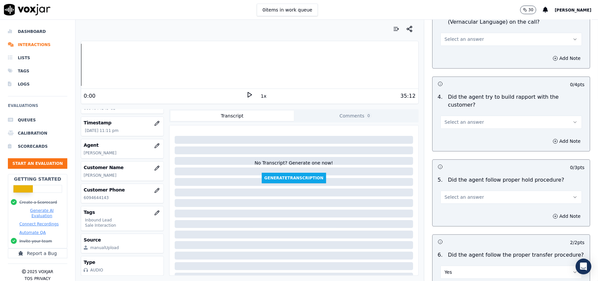
click at [482, 190] on button "Select an answer" at bounding box center [512, 196] width 142 height 13
click at [473, 175] on div "Yes" at bounding box center [497, 175] width 127 height 11
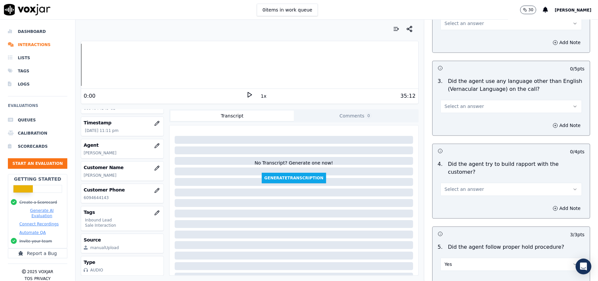
scroll to position [875, 0]
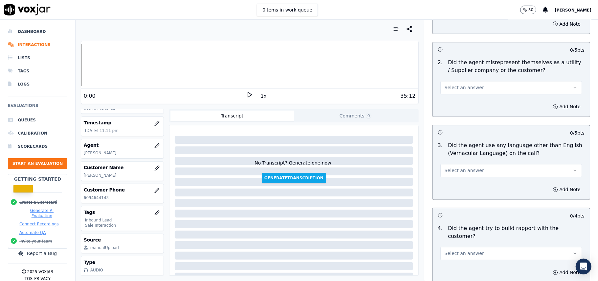
click at [482, 247] on button "Select an answer" at bounding box center [512, 253] width 142 height 13
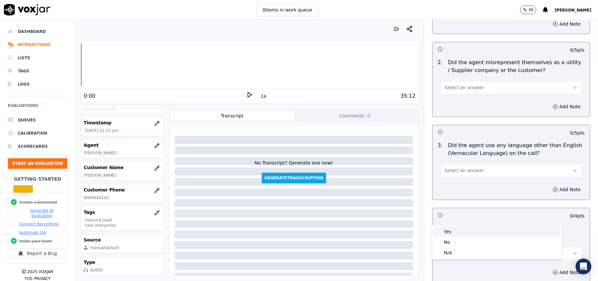
click at [475, 235] on div "Yes" at bounding box center [497, 231] width 127 height 11
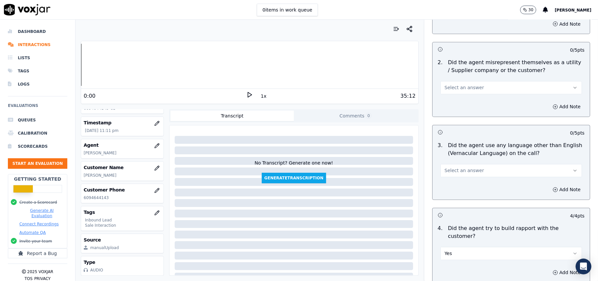
click at [475, 164] on button "Select an answer" at bounding box center [512, 170] width 142 height 13
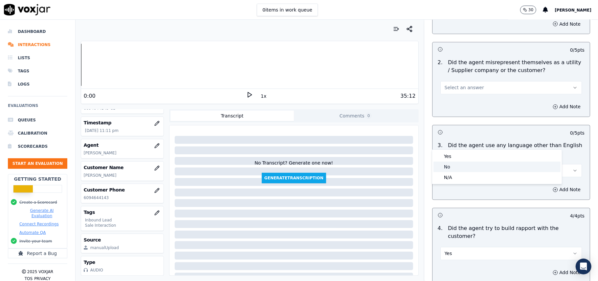
click at [456, 170] on div "No" at bounding box center [497, 166] width 127 height 11
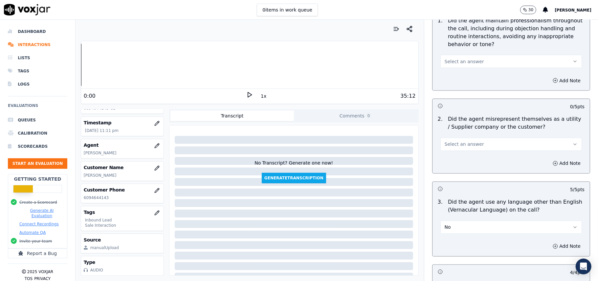
scroll to position [788, 0]
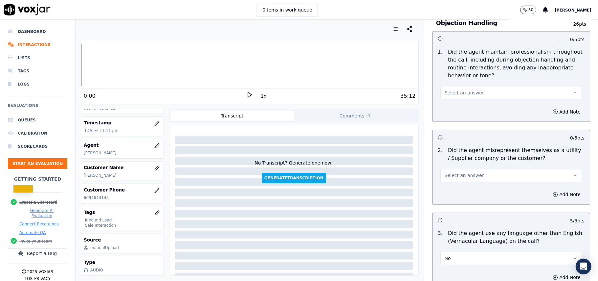
click at [469, 172] on span "Select an answer" at bounding box center [464, 175] width 39 height 7
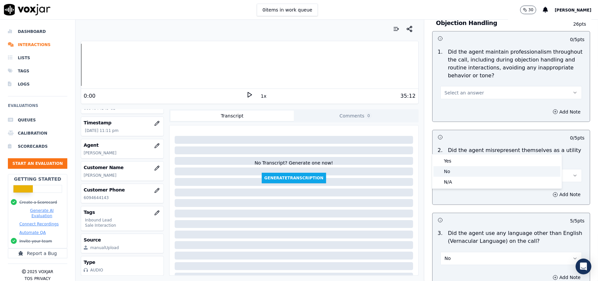
click at [463, 169] on div "No" at bounding box center [497, 171] width 127 height 11
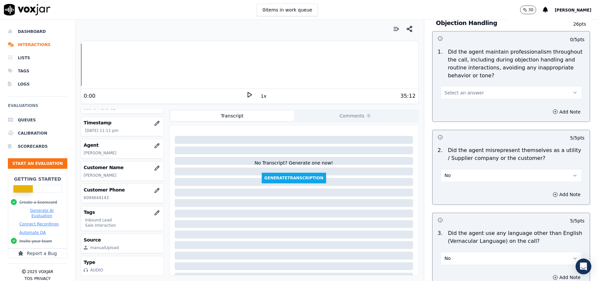
scroll to position [700, 0]
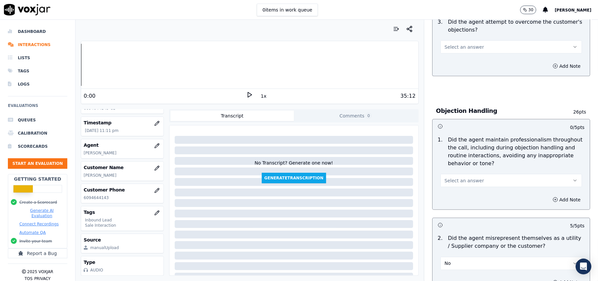
click at [493, 174] on button "Select an answer" at bounding box center [512, 180] width 142 height 13
click at [485, 163] on div "Yes" at bounding box center [497, 165] width 127 height 11
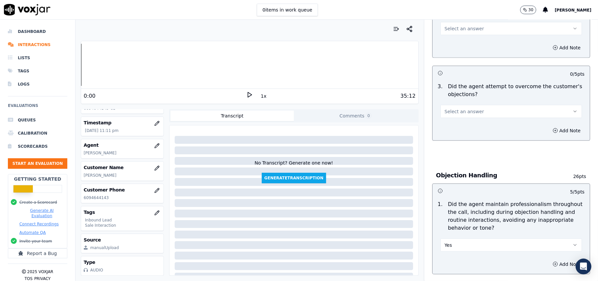
scroll to position [568, 0]
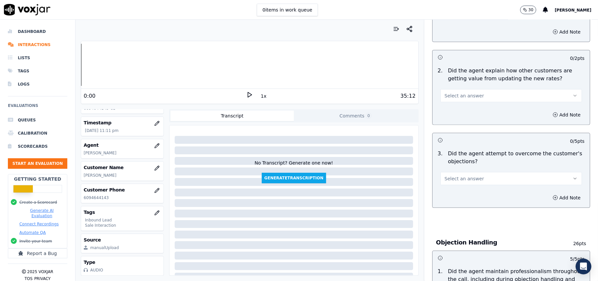
click at [484, 172] on button "Select an answer" at bounding box center [512, 178] width 142 height 13
click at [483, 164] on div "Yes" at bounding box center [497, 163] width 127 height 11
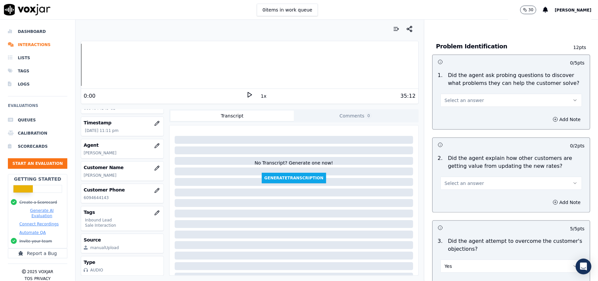
click at [488, 176] on button "Select an answer" at bounding box center [512, 182] width 142 height 13
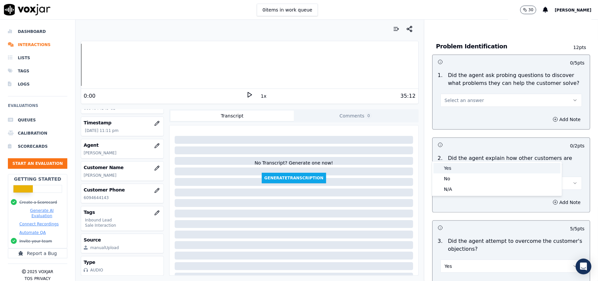
click at [484, 166] on div "Yes" at bounding box center [497, 168] width 127 height 11
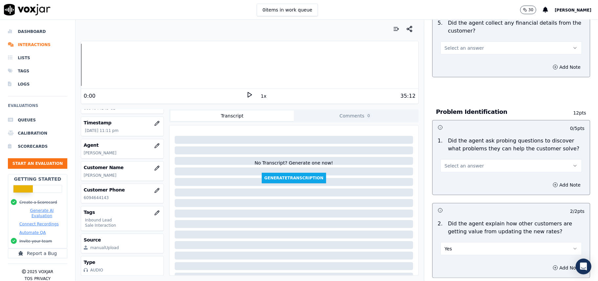
scroll to position [350, 0]
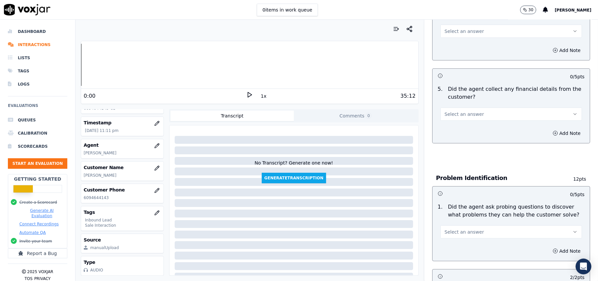
click at [474, 225] on button "Select an answer" at bounding box center [512, 231] width 142 height 13
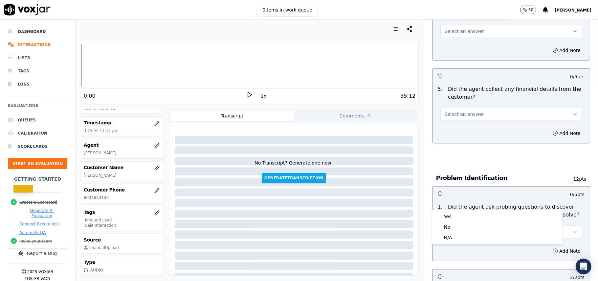
click at [474, 225] on button "Select an answer" at bounding box center [512, 231] width 142 height 13
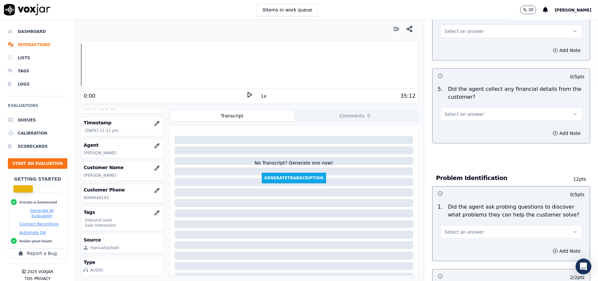
click at [473, 225] on button "Select an answer" at bounding box center [512, 231] width 142 height 13
click at [464, 220] on div "Yes" at bounding box center [497, 216] width 127 height 11
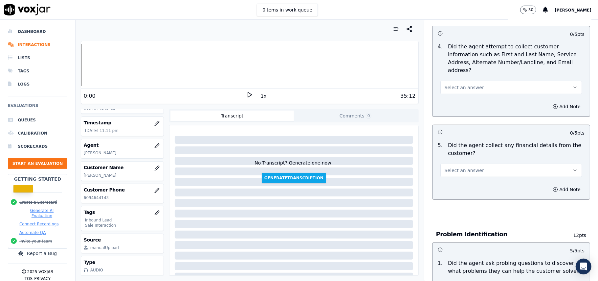
scroll to position [262, 0]
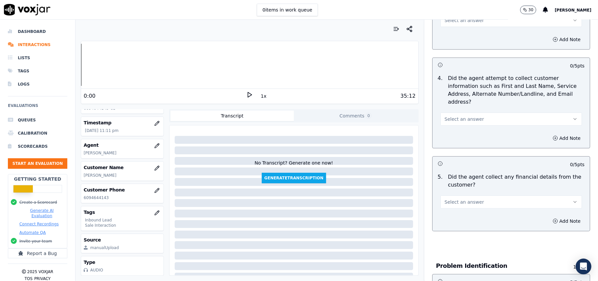
click at [480, 195] on button "Select an answer" at bounding box center [512, 201] width 142 height 13
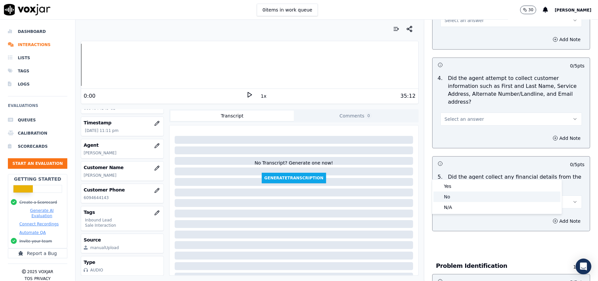
click at [472, 192] on div "No" at bounding box center [497, 196] width 127 height 11
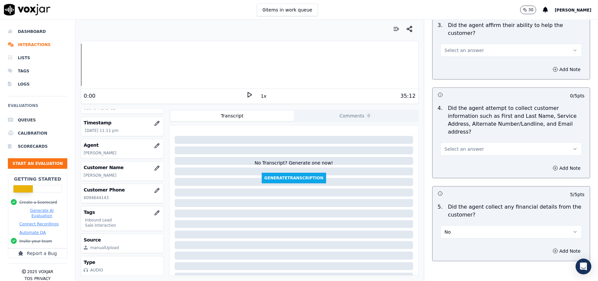
scroll to position [218, 0]
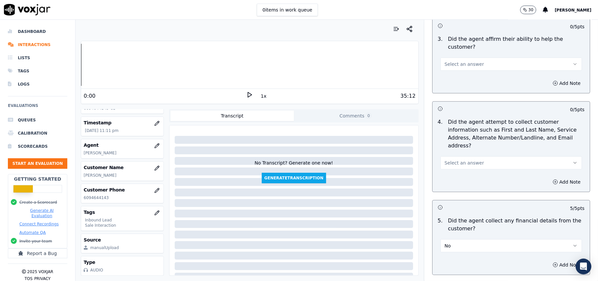
click at [469, 155] on div "Select an answer" at bounding box center [512, 162] width 142 height 14
click at [469, 159] on span "Select an answer" at bounding box center [464, 162] width 39 height 7
click at [469, 142] on div "Yes" at bounding box center [497, 147] width 127 height 11
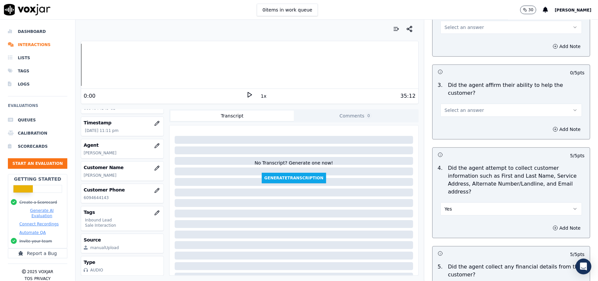
scroll to position [130, 0]
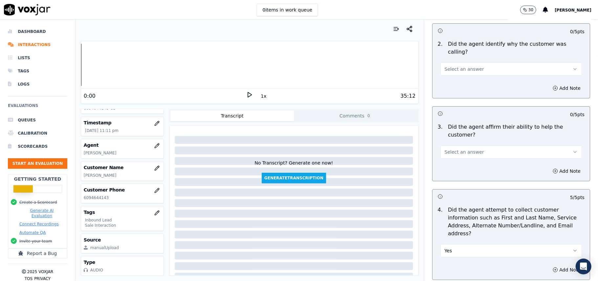
click at [469, 149] on span "Select an answer" at bounding box center [464, 152] width 39 height 7
click at [467, 145] on div "Yes" at bounding box center [497, 143] width 127 height 11
drag, startPoint x: 474, startPoint y: 52, endPoint x: 469, endPoint y: 59, distance: 9.2
click at [474, 62] on button "Select an answer" at bounding box center [512, 68] width 142 height 13
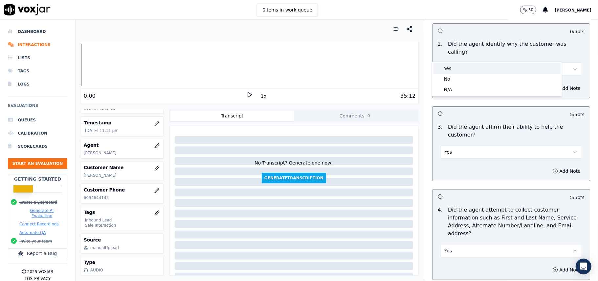
click at [462, 68] on div "Yes" at bounding box center [497, 68] width 127 height 11
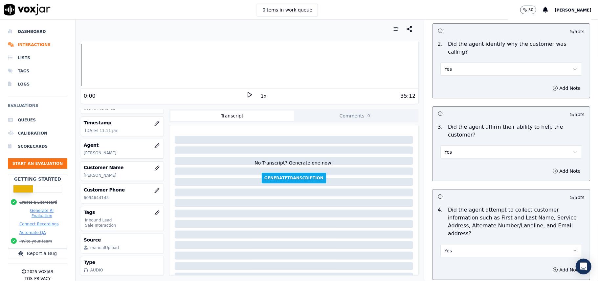
scroll to position [0, 0]
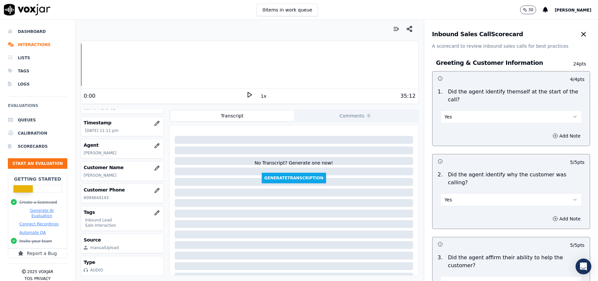
click at [459, 110] on button "Yes" at bounding box center [512, 116] width 142 height 13
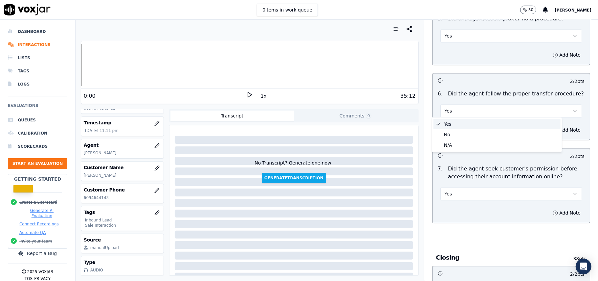
scroll to position [1839, 0]
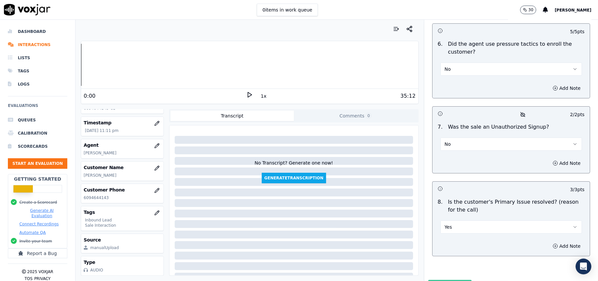
click at [437, 280] on button "Submit Scores" at bounding box center [450, 286] width 44 height 12
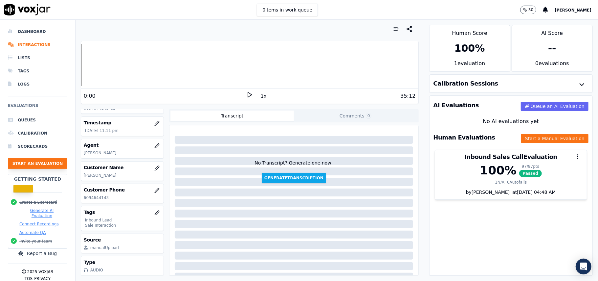
click at [36, 166] on button "Start an Evaluation" at bounding box center [37, 163] width 59 height 11
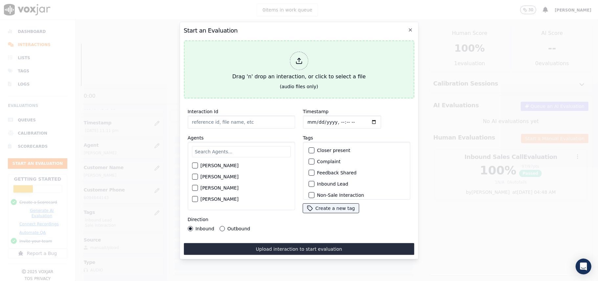
click at [296, 57] on icon at bounding box center [298, 60] width 7 height 7
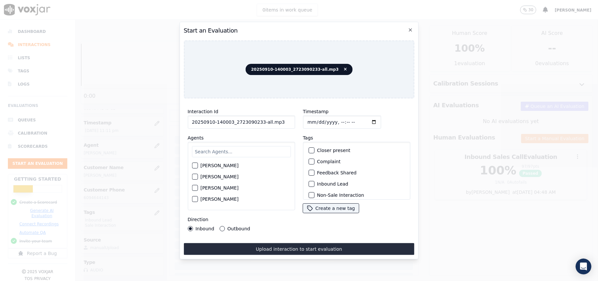
drag, startPoint x: 285, startPoint y: 120, endPoint x: 257, endPoint y: 123, distance: 27.8
click at [257, 123] on input "20250910-140003_2723090233-all.mp3" at bounding box center [241, 121] width 107 height 13
type input "20250910-140003_2723090233-C1"
click at [316, 116] on input "Timestamp" at bounding box center [342, 121] width 78 height 13
type input "[DATE]T23:31"
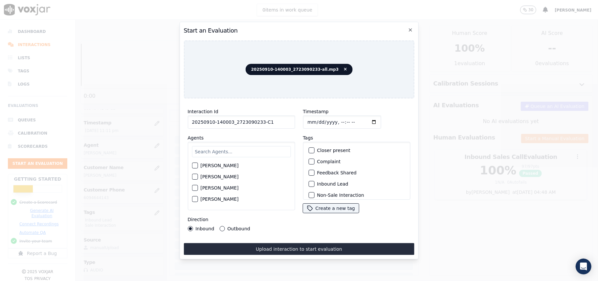
click at [275, 146] on input "text" at bounding box center [241, 151] width 99 height 11
type input "[PERSON_NAME]"
click at [218, 165] on label "[PERSON_NAME]" at bounding box center [219, 167] width 38 height 5
click at [198, 165] on button "[PERSON_NAME]" at bounding box center [195, 167] width 6 height 6
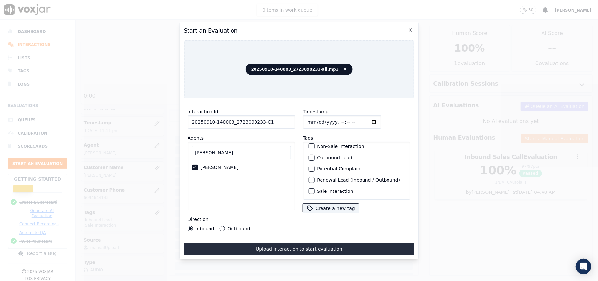
click at [323, 189] on label "Sale Interaction" at bounding box center [335, 191] width 36 height 5
click at [314, 188] on button "Sale Interaction" at bounding box center [312, 191] width 6 height 6
click at [312, 152] on div "Outbound Lead" at bounding box center [357, 157] width 102 height 11
click at [309, 155] on div "button" at bounding box center [311, 157] width 5 height 5
click at [238, 226] on label "Outbound" at bounding box center [238, 228] width 23 height 5
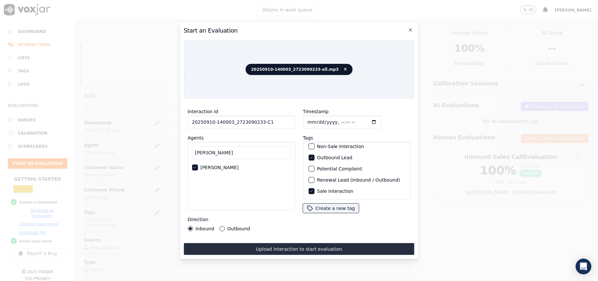
click at [225, 226] on button "Outbound" at bounding box center [221, 228] width 5 height 5
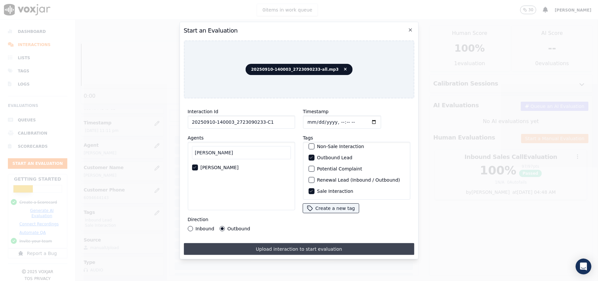
click at [280, 247] on button "Upload interaction to start evaluation" at bounding box center [299, 249] width 231 height 12
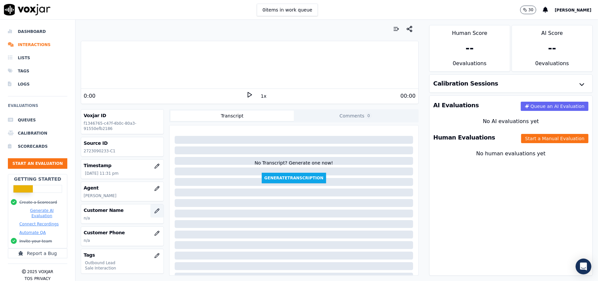
click at [154, 213] on icon "button" at bounding box center [156, 210] width 5 height 5
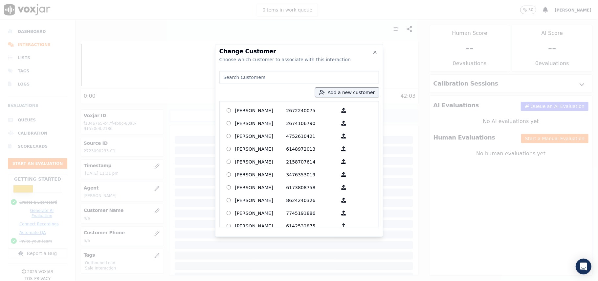
paste input "LAKEEMAH [PERSON_NAME]"
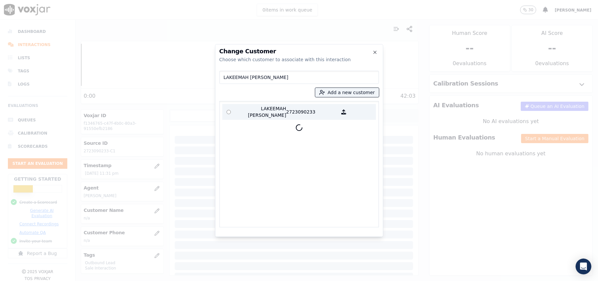
type input "LAKEEMAH [PERSON_NAME]"
click at [246, 114] on p "LAKEEMAH [PERSON_NAME]" at bounding box center [260, 111] width 51 height 13
click at [287, 113] on p "2723090233" at bounding box center [312, 111] width 51 height 13
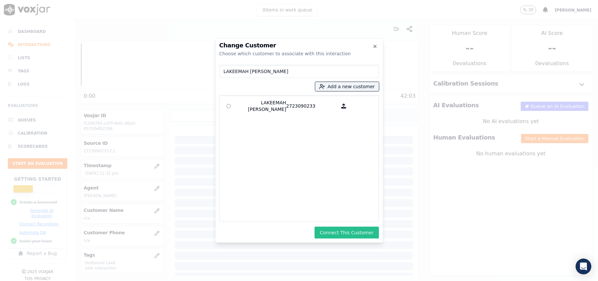
click at [345, 226] on button "Connect This Customer" at bounding box center [347, 232] width 64 height 12
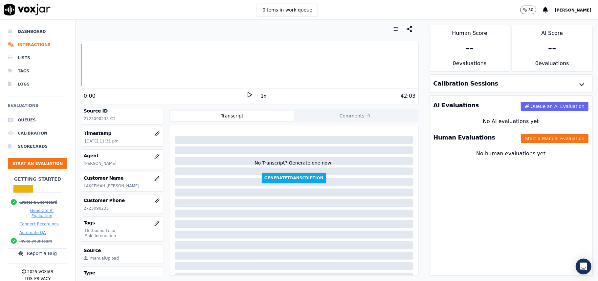
scroll to position [64, 0]
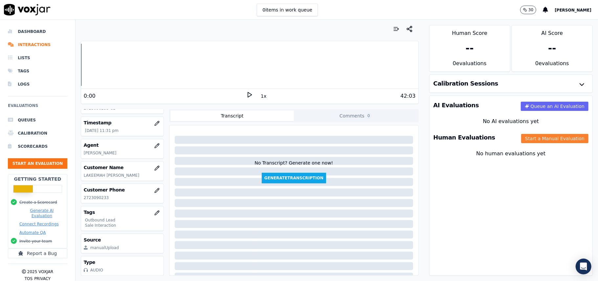
click at [556, 135] on button "Start a Manual Evaluation" at bounding box center [554, 138] width 67 height 9
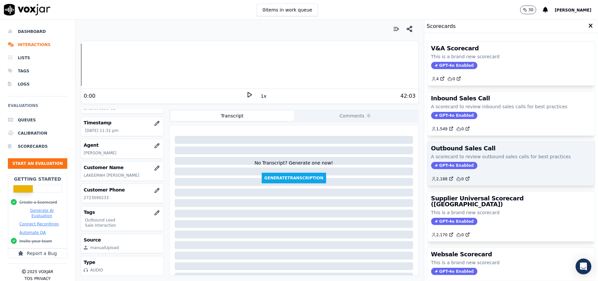
click at [438, 167] on span "GPT-4o Enabled" at bounding box center [454, 165] width 46 height 7
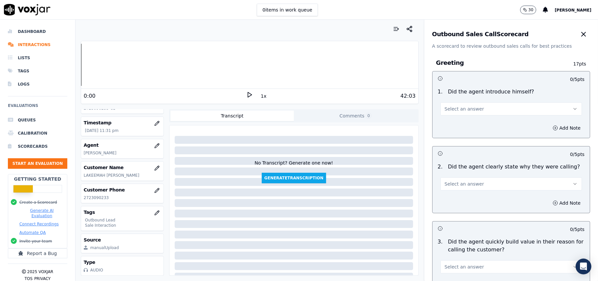
click at [507, 111] on button "Select an answer" at bounding box center [512, 108] width 142 height 13
click at [483, 126] on div "Yes" at bounding box center [497, 124] width 127 height 11
click at [478, 183] on button "Select an answer" at bounding box center [512, 183] width 142 height 13
click at [472, 196] on div "Yes" at bounding box center [497, 199] width 127 height 11
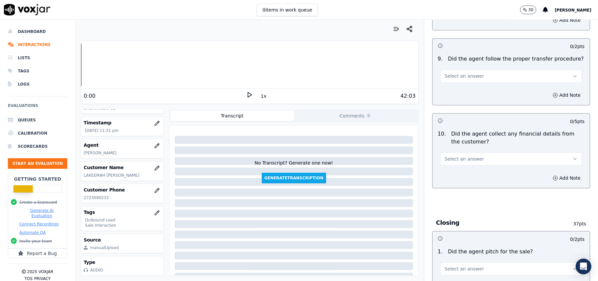
scroll to position [1639, 0]
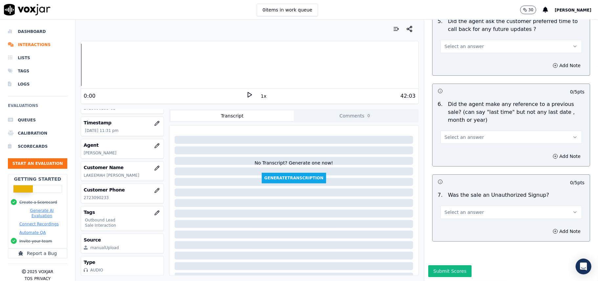
click at [495, 205] on button "Select an answer" at bounding box center [512, 211] width 142 height 13
click at [476, 217] on div "No" at bounding box center [497, 217] width 127 height 11
click at [463, 130] on button "Select an answer" at bounding box center [512, 136] width 142 height 13
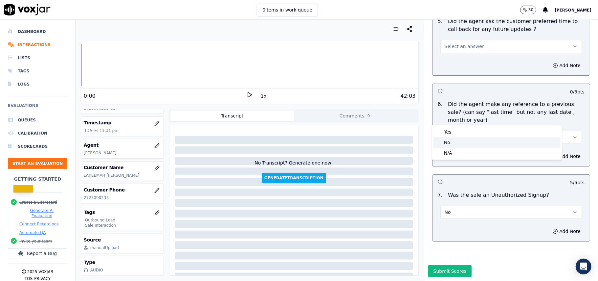
click at [453, 141] on div "No" at bounding box center [497, 142] width 127 height 11
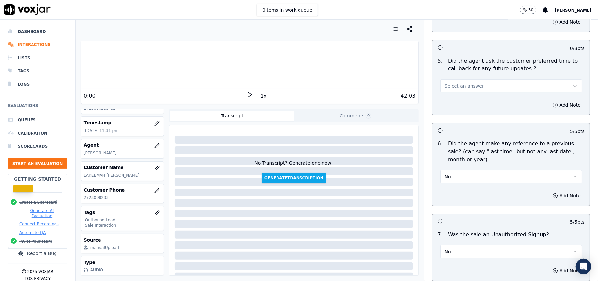
scroll to position [1507, 0]
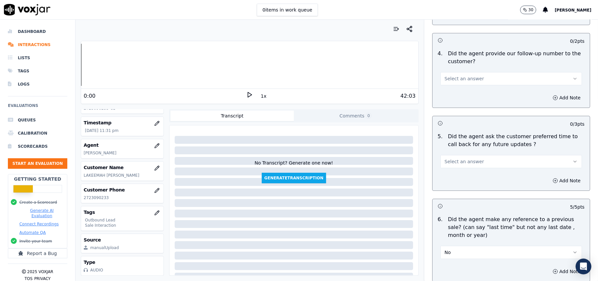
click at [465, 158] on span "Select an answer" at bounding box center [464, 161] width 39 height 7
click at [465, 175] on div "Yes" at bounding box center [497, 172] width 127 height 11
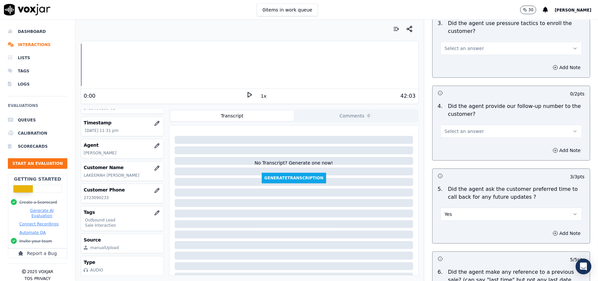
scroll to position [1420, 0]
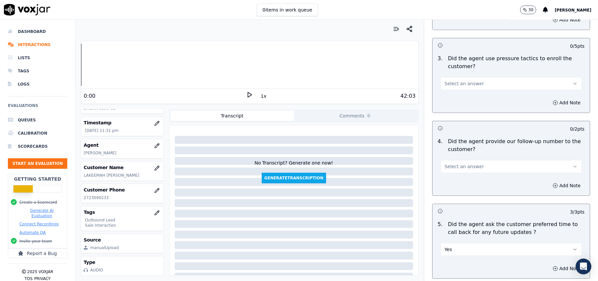
click at [474, 162] on button "Select an answer" at bounding box center [512, 166] width 142 height 13
click at [474, 177] on div "Yes" at bounding box center [497, 177] width 127 height 11
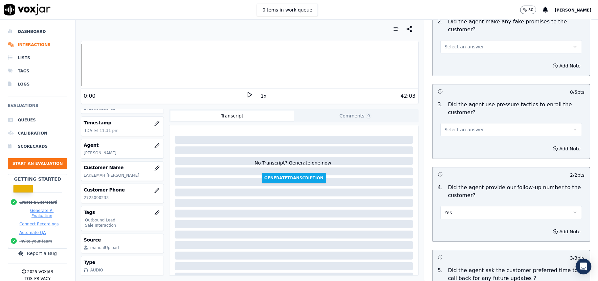
scroll to position [1332, 0]
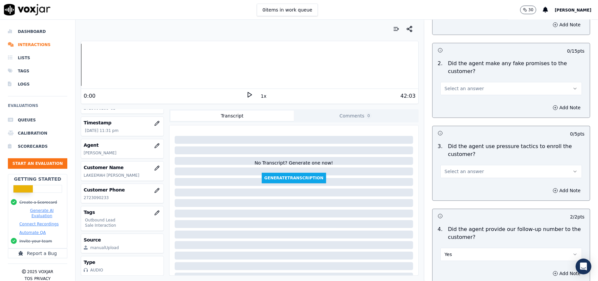
click at [472, 165] on button "Select an answer" at bounding box center [512, 171] width 142 height 13
click at [471, 182] on div "Yes" at bounding box center [497, 181] width 127 height 11
click at [467, 166] on button "Yes" at bounding box center [512, 171] width 142 height 13
click at [462, 194] on div "No" at bounding box center [497, 192] width 127 height 11
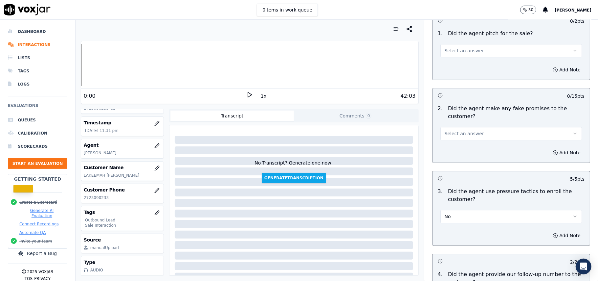
scroll to position [1245, 0]
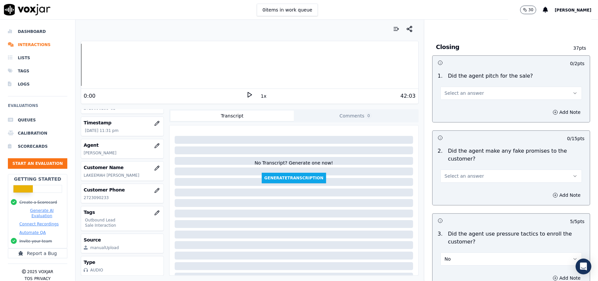
click at [487, 171] on button "Select an answer" at bounding box center [512, 175] width 142 height 13
click at [468, 195] on div "No" at bounding box center [497, 197] width 127 height 11
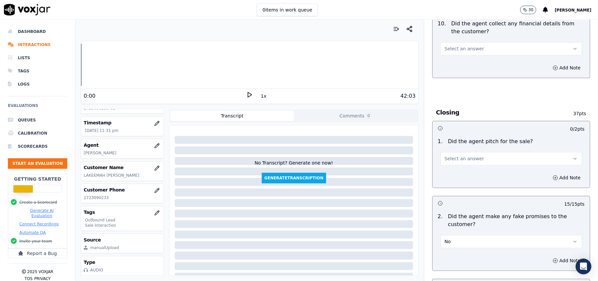
scroll to position [1113, 0]
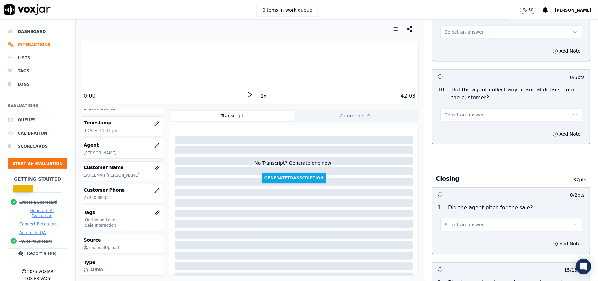
click at [472, 219] on button "Select an answer" at bounding box center [512, 224] width 142 height 13
click at [467, 233] on div "Yes" at bounding box center [497, 234] width 127 height 11
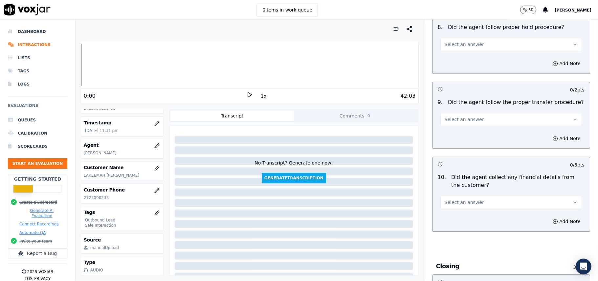
scroll to position [1025, 0]
click at [465, 199] on span "Select an answer" at bounding box center [464, 202] width 39 height 7
click at [464, 212] on div "Yes" at bounding box center [497, 212] width 127 height 11
click at [481, 203] on button "Yes" at bounding box center [512, 202] width 142 height 13
click at [471, 219] on div "No" at bounding box center [497, 223] width 127 height 11
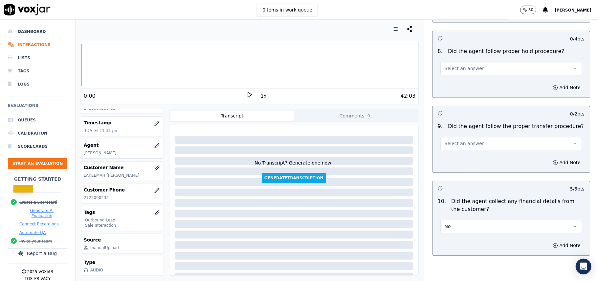
scroll to position [982, 0]
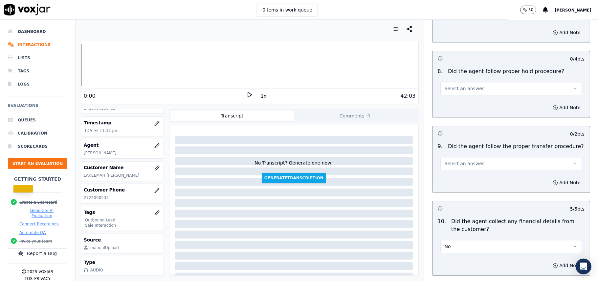
drag, startPoint x: 484, startPoint y: 156, endPoint x: 479, endPoint y: 164, distance: 9.1
click at [484, 157] on button "Select an answer" at bounding box center [512, 163] width 142 height 13
click at [472, 169] on div "Yes" at bounding box center [497, 173] width 127 height 11
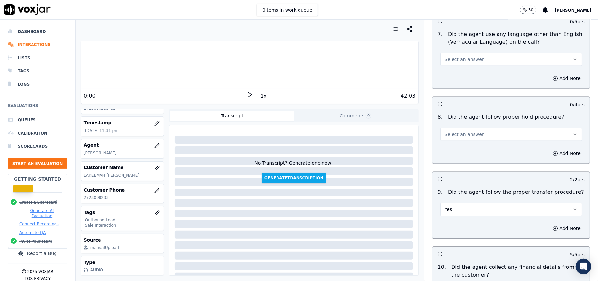
scroll to position [894, 0]
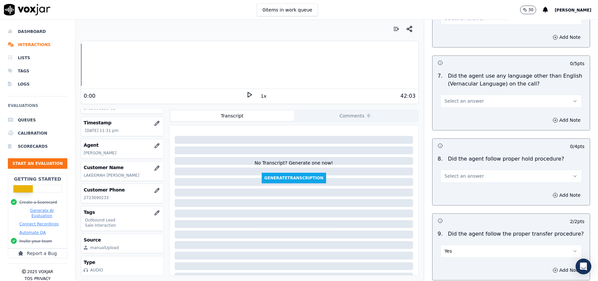
click at [478, 174] on button "Select an answer" at bounding box center [512, 176] width 142 height 13
click at [476, 186] on div "Yes" at bounding box center [497, 185] width 127 height 11
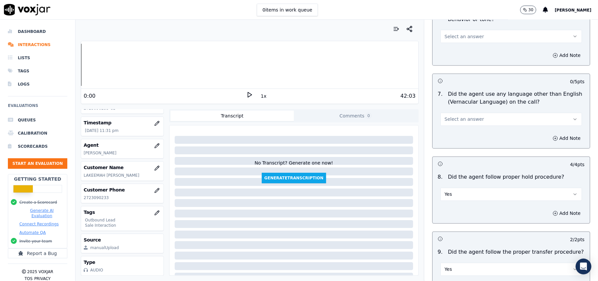
scroll to position [850, 0]
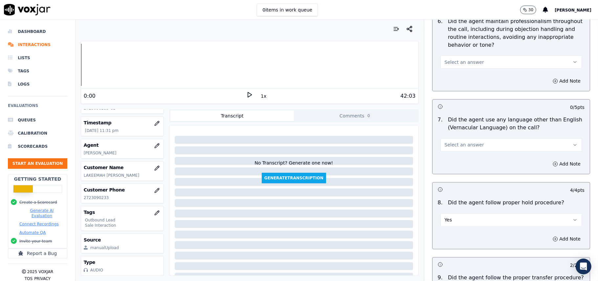
click at [481, 142] on button "Select an answer" at bounding box center [512, 144] width 142 height 13
click at [476, 161] on div "No" at bounding box center [497, 164] width 127 height 11
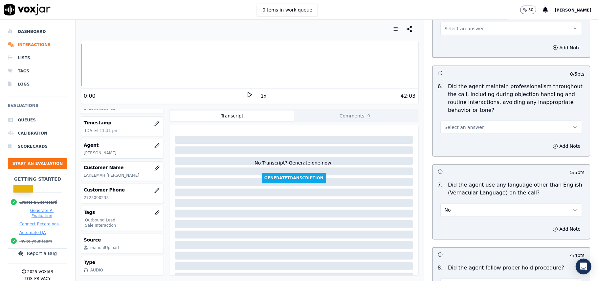
scroll to position [719, 0]
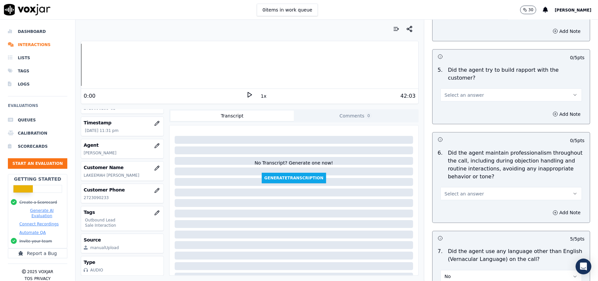
click at [461, 190] on span "Select an answer" at bounding box center [464, 193] width 39 height 7
click at [461, 198] on div "Yes" at bounding box center [497, 202] width 127 height 11
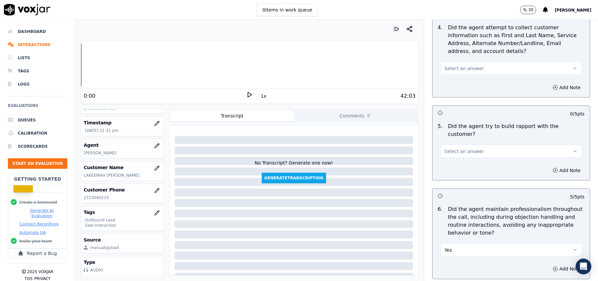
scroll to position [631, 0]
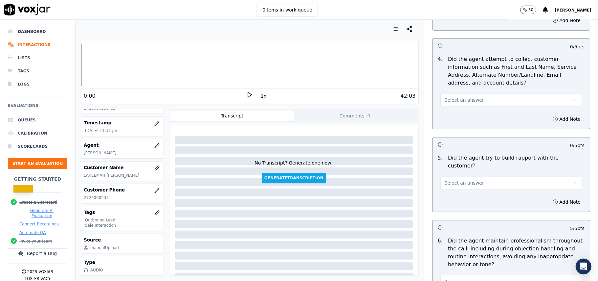
click at [483, 176] on button "Select an answer" at bounding box center [512, 182] width 142 height 13
click at [474, 192] on div "Yes" at bounding box center [497, 191] width 127 height 11
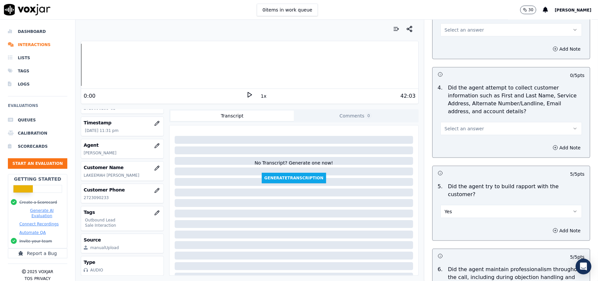
scroll to position [587, 0]
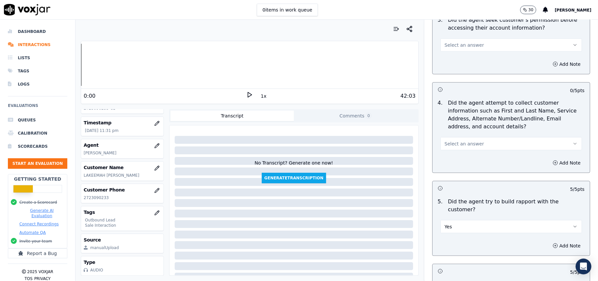
click at [479, 145] on button "Select an answer" at bounding box center [512, 143] width 142 height 13
click at [477, 158] on div "Yes" at bounding box center [497, 160] width 127 height 11
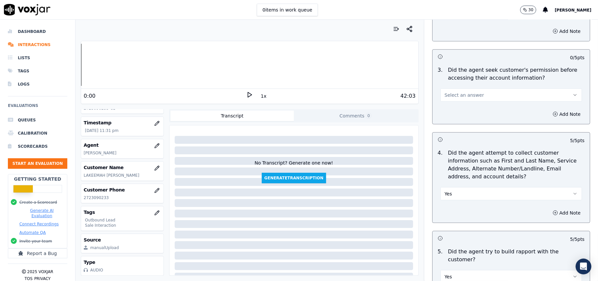
scroll to position [456, 0]
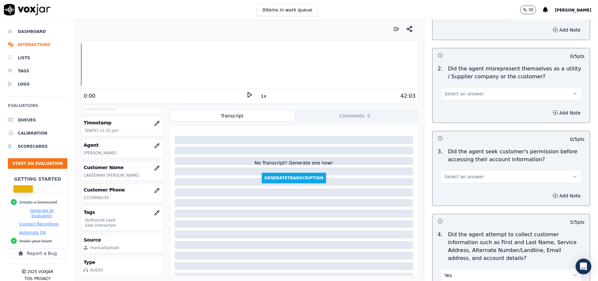
click at [487, 176] on button "Select an answer" at bounding box center [512, 176] width 142 height 13
click at [487, 193] on div "Yes" at bounding box center [497, 193] width 127 height 11
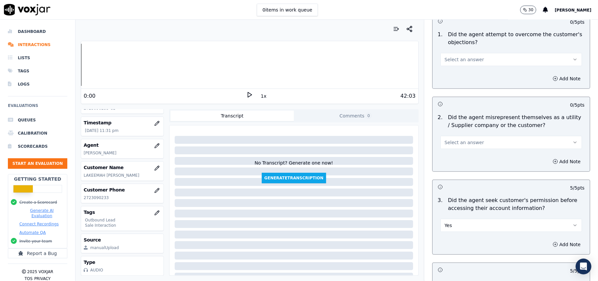
scroll to position [368, 0]
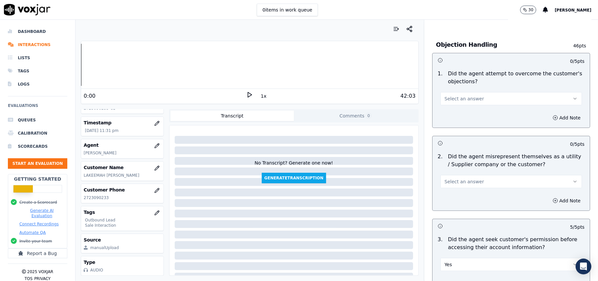
click at [486, 190] on div "2 . Did the agent misrepresent themselves as a utility / Supplier company or th…" at bounding box center [511, 170] width 157 height 41
click at [475, 185] on button "Select an answer" at bounding box center [512, 181] width 142 height 13
click at [472, 204] on div "No" at bounding box center [497, 208] width 127 height 11
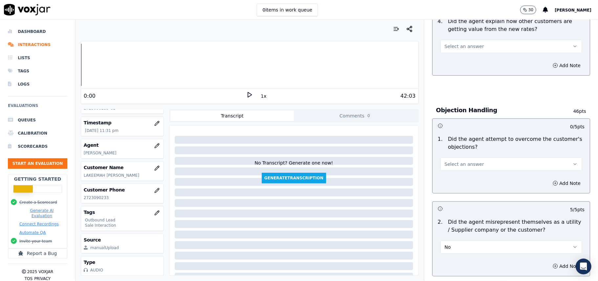
scroll to position [237, 0]
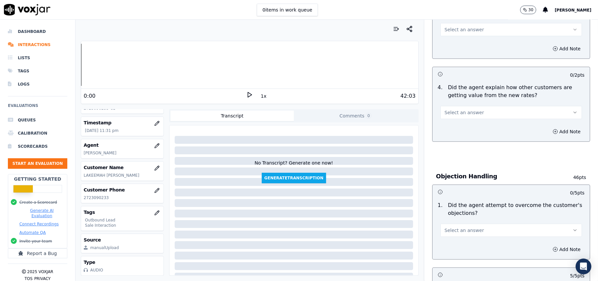
click at [464, 231] on span "Select an answer" at bounding box center [464, 230] width 39 height 7
click at [459, 245] on div "Yes" at bounding box center [497, 246] width 127 height 11
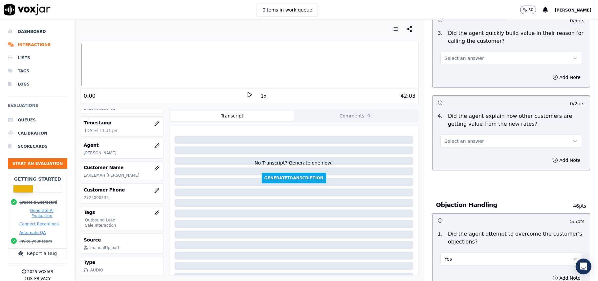
scroll to position [193, 0]
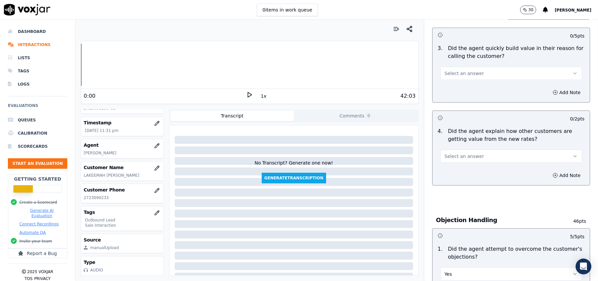
click at [476, 160] on button "Select an answer" at bounding box center [512, 155] width 142 height 13
click at [474, 171] on div "Yes" at bounding box center [497, 172] width 127 height 11
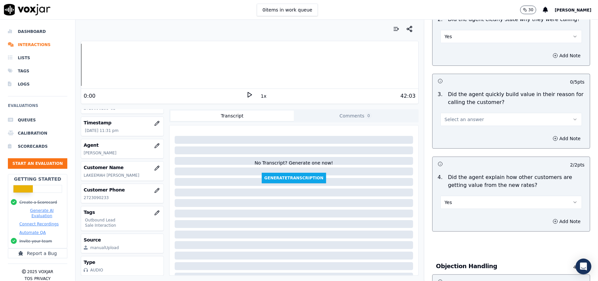
scroll to position [105, 0]
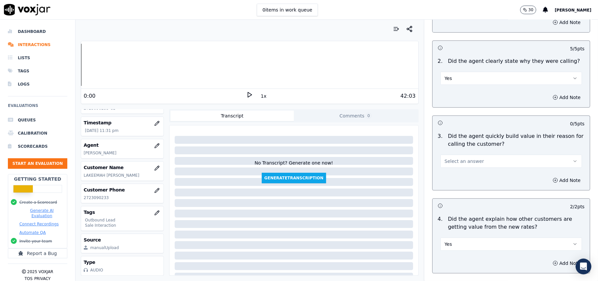
click at [475, 172] on div "Add Note" at bounding box center [511, 180] width 157 height 20
click at [474, 165] on button "Select an answer" at bounding box center [512, 160] width 142 height 13
click at [474, 176] on div "Yes" at bounding box center [497, 176] width 127 height 11
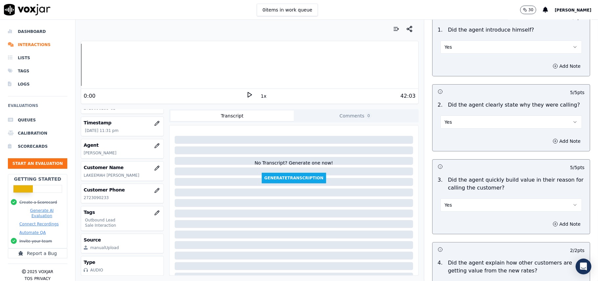
scroll to position [1639, 0]
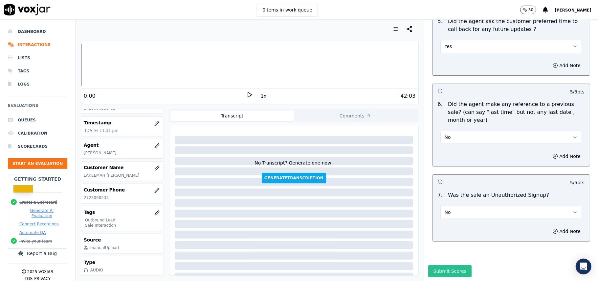
click at [429, 265] on button "Submit Scores" at bounding box center [450, 271] width 44 height 12
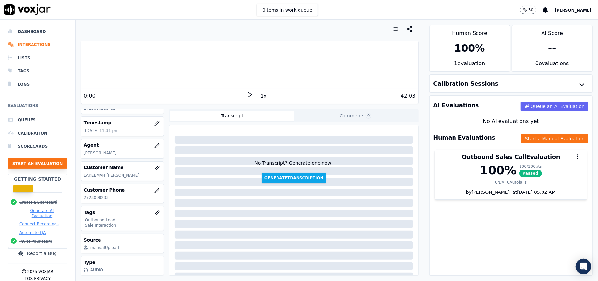
click at [36, 163] on button "Start an Evaluation" at bounding box center [37, 163] width 59 height 11
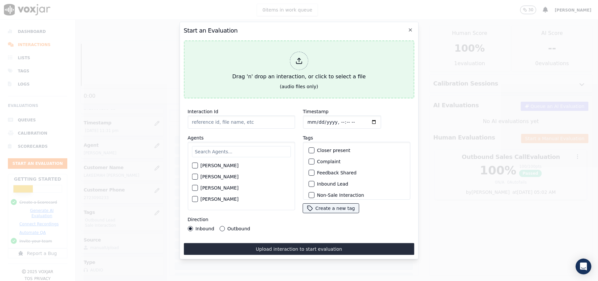
click at [295, 57] on icon at bounding box center [298, 60] width 7 height 7
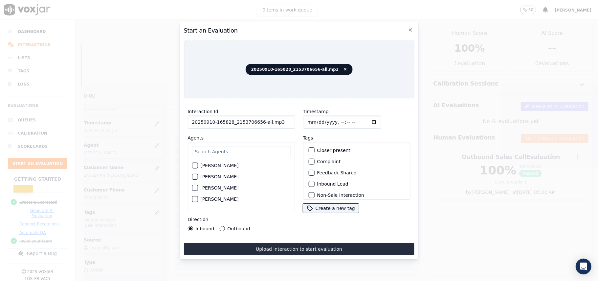
drag, startPoint x: 276, startPoint y: 117, endPoint x: 258, endPoint y: 121, distance: 19.2
click at [258, 121] on input "20250910-165828_2153706656-all.mp3" at bounding box center [241, 121] width 107 height 13
type input "20250910-165828_2153706656-C1"
click at [313, 116] on input "Timestamp" at bounding box center [342, 121] width 78 height 13
type input "[DATE]T23:42"
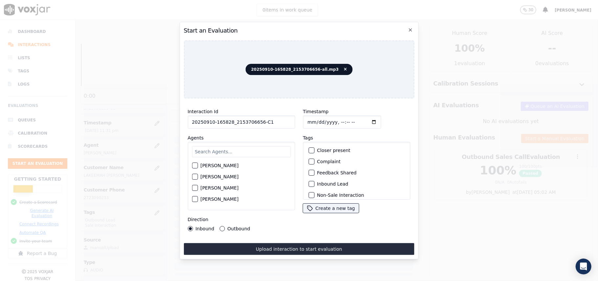
click at [265, 146] on input "text" at bounding box center [241, 151] width 99 height 11
type input "brand"
click at [224, 165] on label "[PERSON_NAME]" at bounding box center [219, 167] width 38 height 5
click at [198, 165] on button "[PERSON_NAME]" at bounding box center [195, 167] width 6 height 6
click at [318, 181] on label "Inbound Lead" at bounding box center [332, 183] width 31 height 5
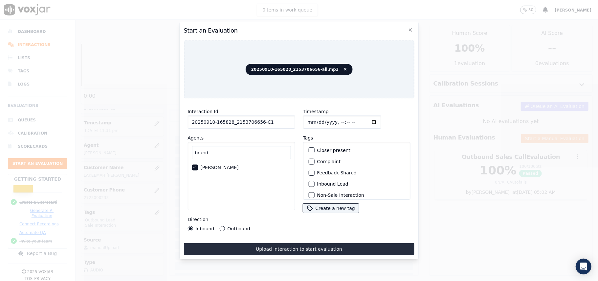
click at [314, 181] on button "Inbound Lead" at bounding box center [312, 184] width 6 height 6
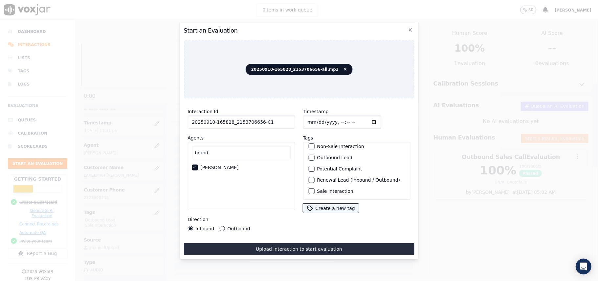
click at [317, 189] on label "Sale Interaction" at bounding box center [335, 191] width 36 height 5
click at [314, 188] on button "Sale Interaction" at bounding box center [312, 191] width 6 height 6
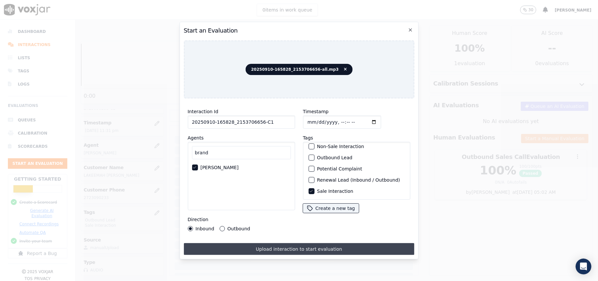
click at [245, 245] on button "Upload interaction to start evaluation" at bounding box center [299, 249] width 231 height 12
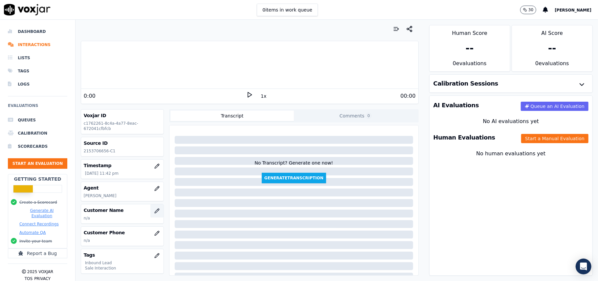
click at [154, 213] on icon "button" at bounding box center [156, 210] width 5 height 5
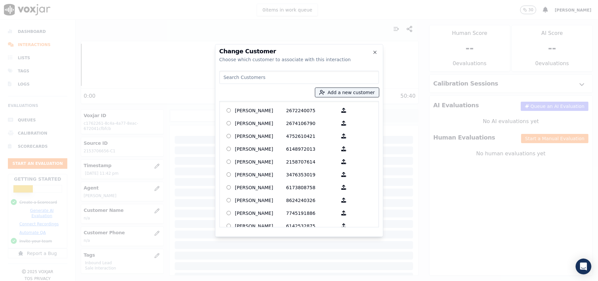
click at [233, 80] on input at bounding box center [299, 77] width 160 height 13
paste input "[PERSON_NAME]"
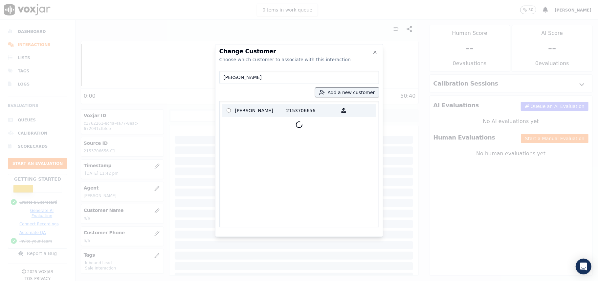
type input "[PERSON_NAME]"
click at [265, 112] on p "[PERSON_NAME]" at bounding box center [260, 110] width 51 height 10
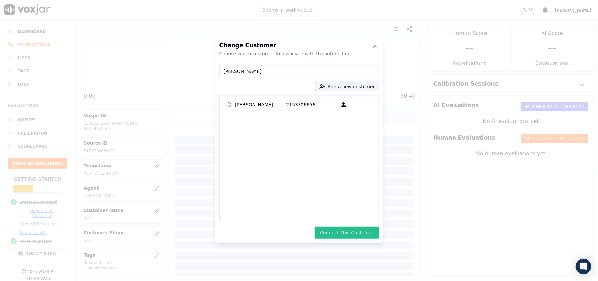
click at [338, 230] on button "Connect This Customer" at bounding box center [347, 232] width 64 height 12
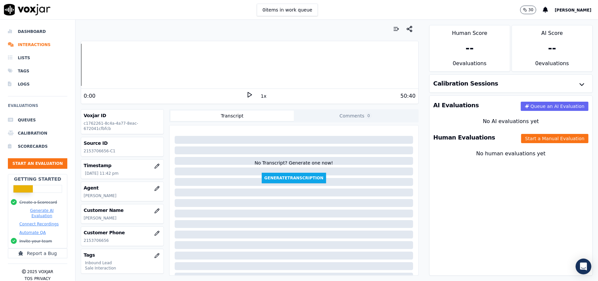
click at [544, 145] on div "Human Evaluations Start a Manual Evaluation" at bounding box center [511, 137] width 163 height 19
click at [543, 137] on button "Start a Manual Evaluation" at bounding box center [554, 138] width 67 height 9
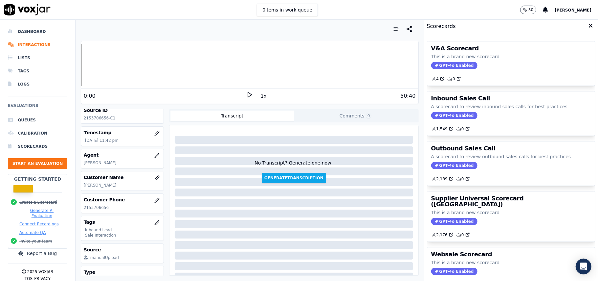
scroll to position [64, 0]
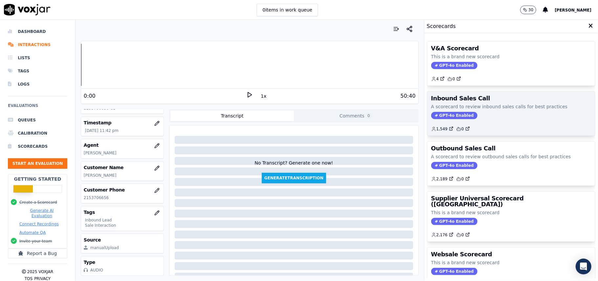
click at [442, 117] on span "GPT-4o Enabled" at bounding box center [454, 115] width 46 height 7
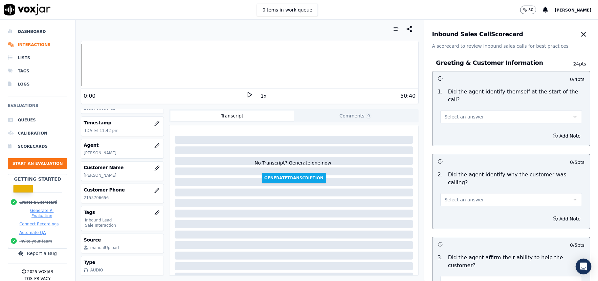
click at [459, 113] on span "Select an answer" at bounding box center [464, 116] width 39 height 7
click at [453, 124] on div "Yes" at bounding box center [497, 124] width 127 height 11
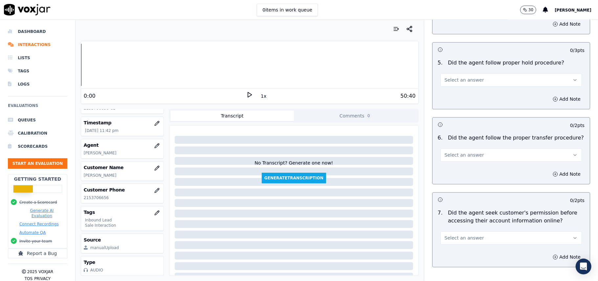
scroll to position [1839, 0]
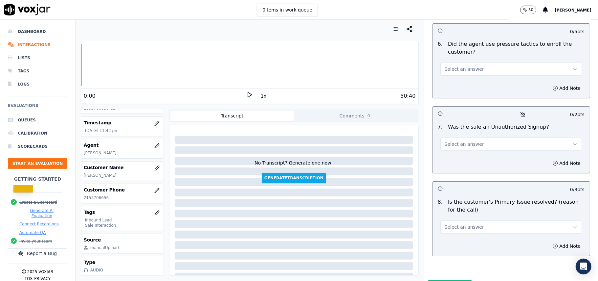
drag, startPoint x: 480, startPoint y: 187, endPoint x: 473, endPoint y: 197, distance: 12.4
click at [479, 220] on button "Select an answer" at bounding box center [512, 226] width 142 height 13
click at [455, 208] on div "Yes" at bounding box center [497, 207] width 127 height 11
click at [468, 141] on span "Select an answer" at bounding box center [464, 144] width 39 height 7
click at [463, 131] on div "No" at bounding box center [497, 134] width 127 height 11
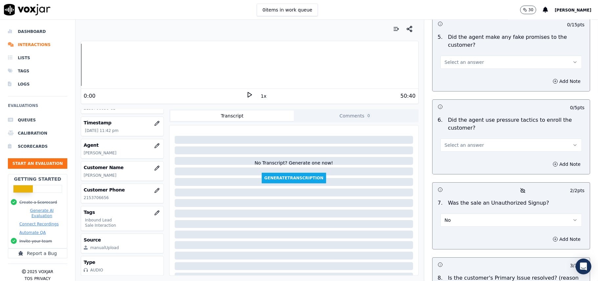
scroll to position [1708, 0]
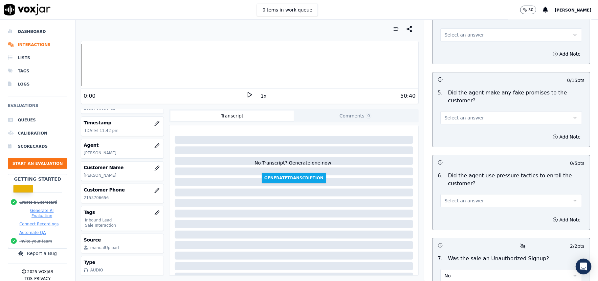
click at [477, 269] on button "No" at bounding box center [512, 275] width 142 height 13
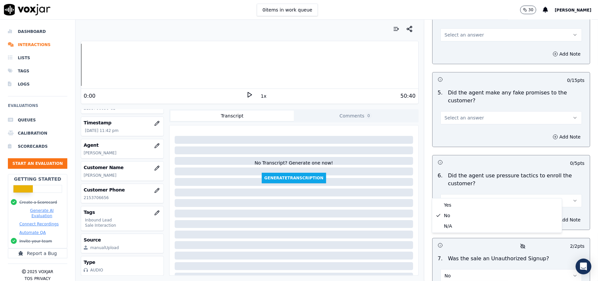
click at [411, 197] on div "Your browser does not support the audio element. 0:00 1x 50:40 Voxjar ID c17622…" at bounding box center [250, 150] width 349 height 261
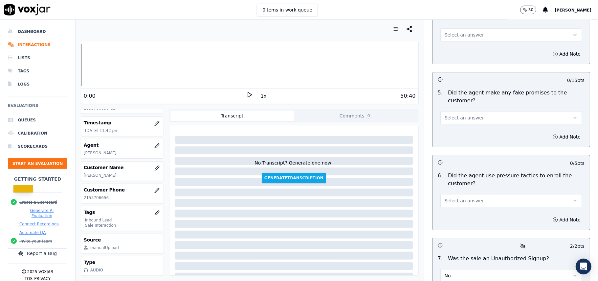
click at [463, 194] on button "Select an answer" at bounding box center [512, 200] width 142 height 13
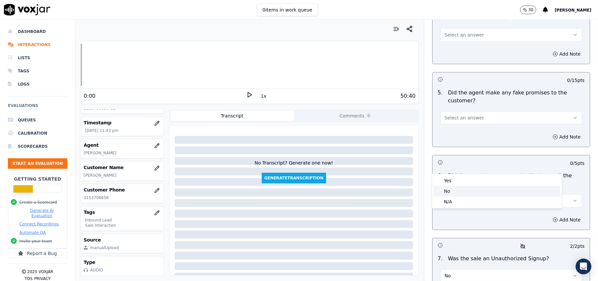
click at [455, 190] on div "No" at bounding box center [497, 191] width 127 height 11
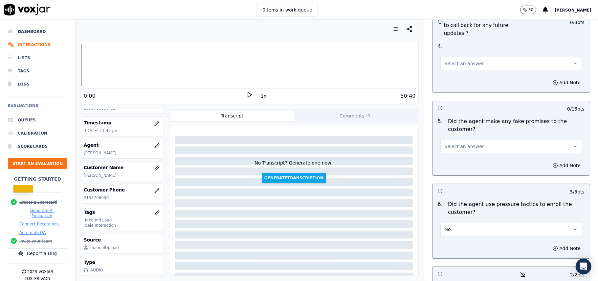
scroll to position [1664, 0]
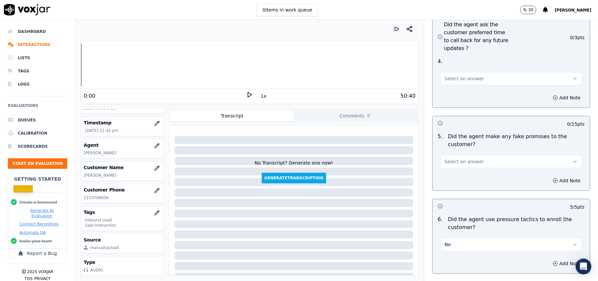
click at [476, 155] on button "Select an answer" at bounding box center [512, 161] width 142 height 13
click at [464, 153] on div "No" at bounding box center [497, 151] width 127 height 11
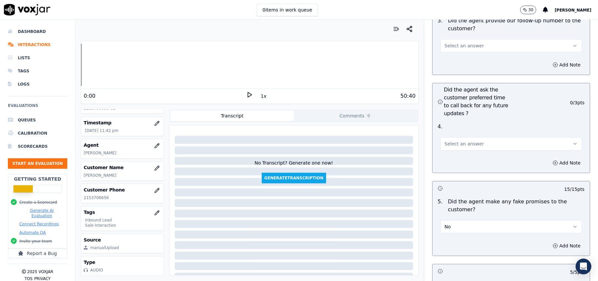
scroll to position [1532, 0]
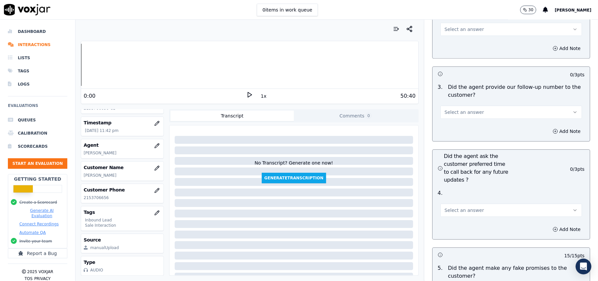
click at [477, 186] on div "4 . Select an answer" at bounding box center [511, 202] width 157 height 33
click at [466, 207] on span "Select an answer" at bounding box center [464, 210] width 39 height 7
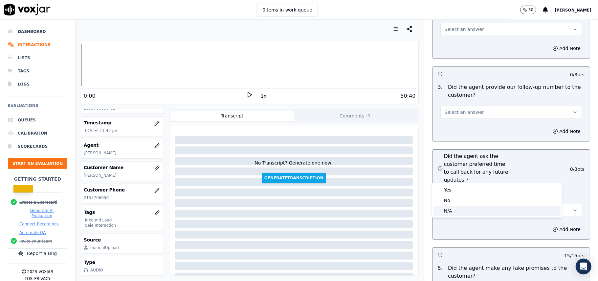
drag, startPoint x: 455, startPoint y: 214, endPoint x: 338, endPoint y: 269, distance: 129.3
click at [455, 214] on div "N/A" at bounding box center [497, 210] width 127 height 11
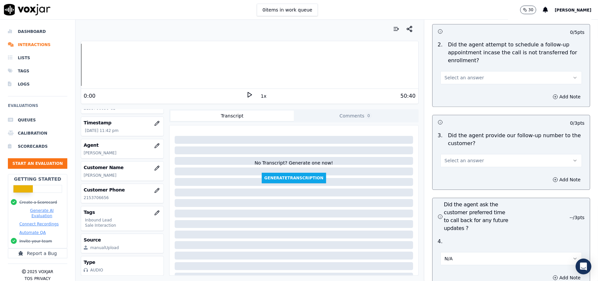
scroll to position [1445, 0]
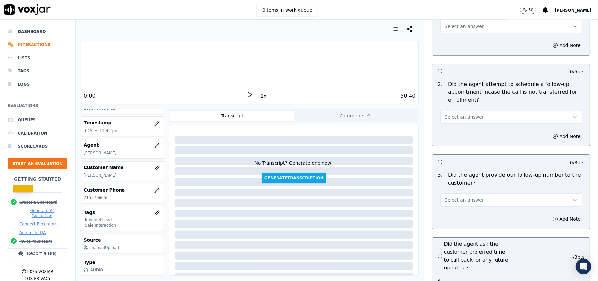
click at [461, 196] on span "Select an answer" at bounding box center [464, 199] width 39 height 7
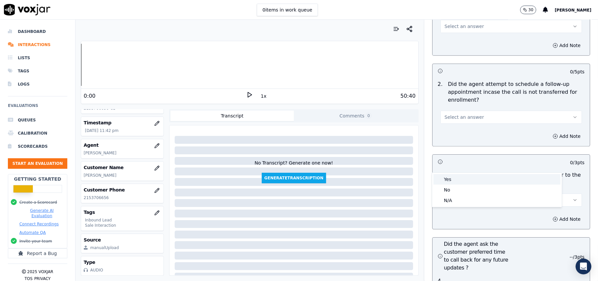
click at [454, 180] on div "Yes" at bounding box center [497, 179] width 127 height 11
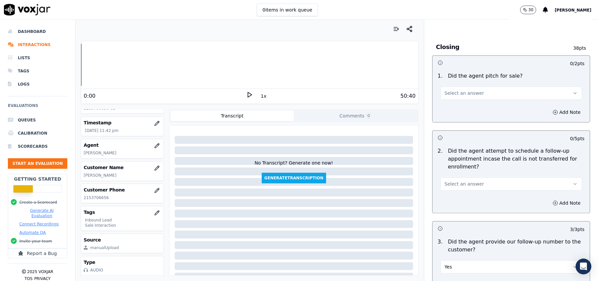
scroll to position [1357, 0]
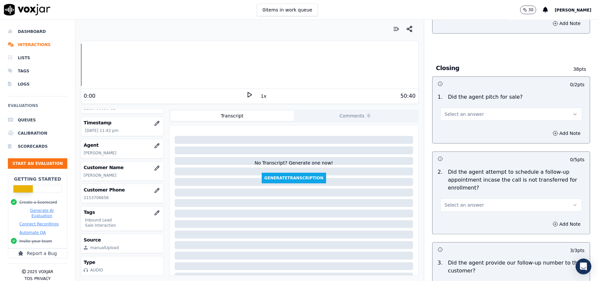
click at [466, 201] on span "Select an answer" at bounding box center [464, 204] width 39 height 7
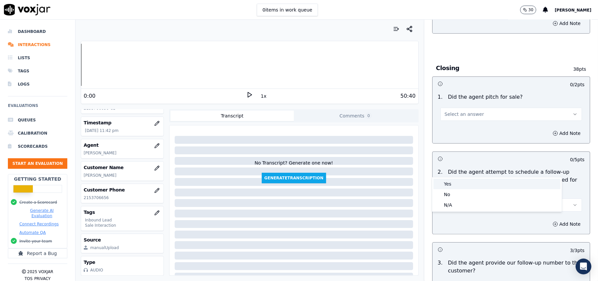
click at [460, 180] on div "Yes" at bounding box center [497, 183] width 127 height 11
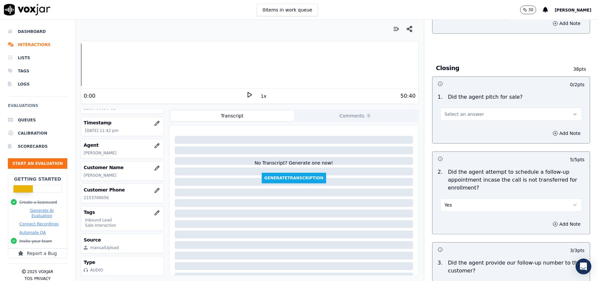
click at [470, 111] on span "Select an answer" at bounding box center [464, 114] width 39 height 7
click at [464, 93] on div "Yes" at bounding box center [497, 92] width 127 height 11
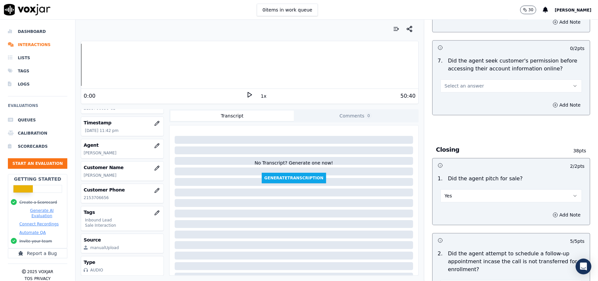
scroll to position [1226, 0]
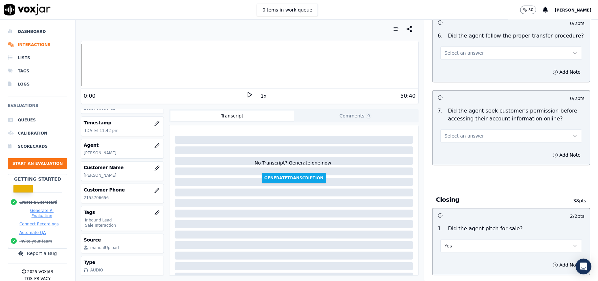
click at [465, 129] on button "Select an answer" at bounding box center [512, 135] width 142 height 13
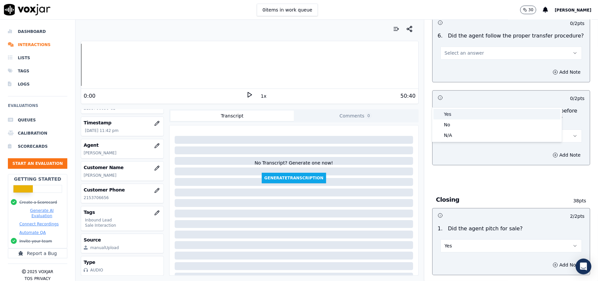
click at [462, 116] on div "Yes" at bounding box center [497, 114] width 127 height 11
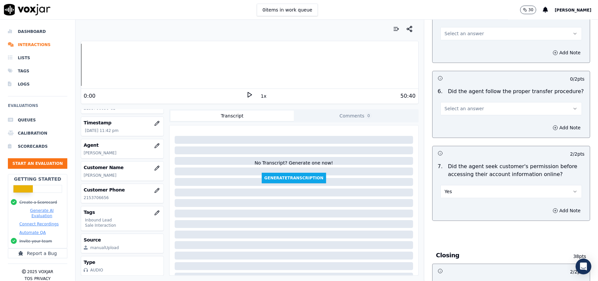
scroll to position [1138, 0]
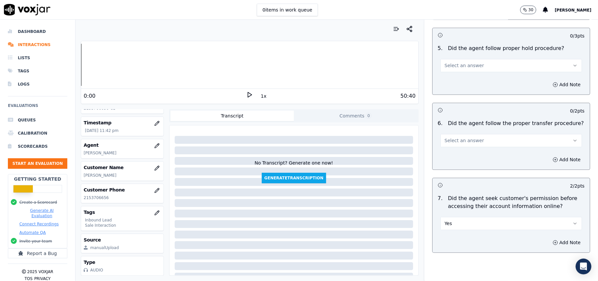
click at [466, 137] on span "Select an answer" at bounding box center [464, 140] width 39 height 7
click at [465, 118] on div "Yes" at bounding box center [497, 118] width 127 height 11
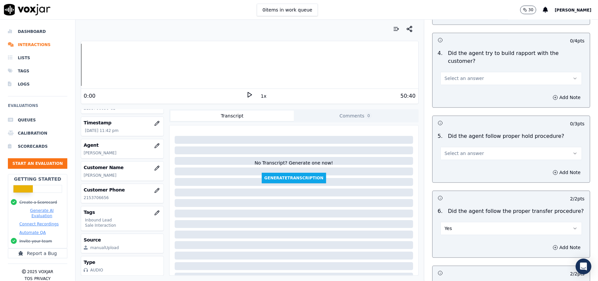
click at [471, 147] on button "Select an answer" at bounding box center [512, 153] width 142 height 13
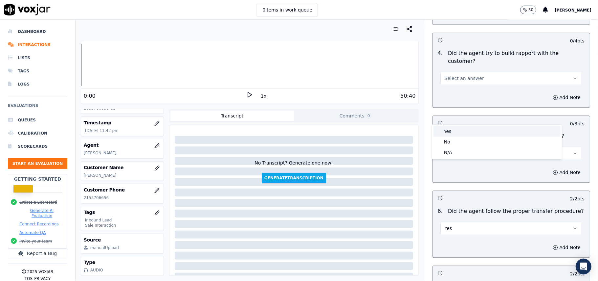
click at [471, 126] on div "Yes" at bounding box center [497, 131] width 127 height 11
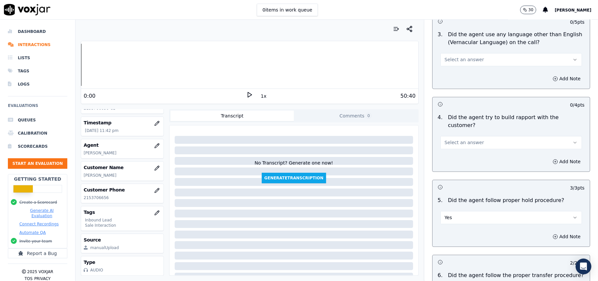
scroll to position [919, 0]
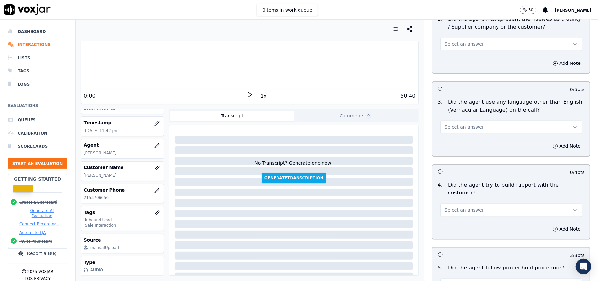
click at [464, 203] on button "Select an answer" at bounding box center [512, 209] width 142 height 13
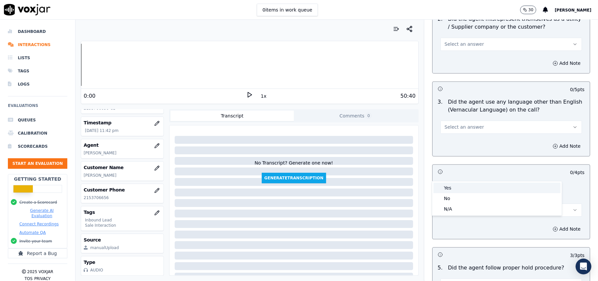
click at [461, 191] on div "Yes" at bounding box center [497, 187] width 127 height 11
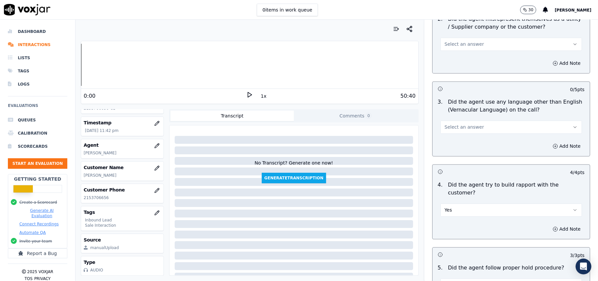
click at [472, 120] on button "Select an answer" at bounding box center [512, 126] width 142 height 13
click at [463, 129] on div "N/A" at bounding box center [497, 133] width 127 height 11
click at [463, 104] on div "3 . Did the agent use any language other than English (Vernacular Language) on …" at bounding box center [511, 115] width 157 height 41
click at [463, 120] on button "N/A" at bounding box center [512, 126] width 142 height 13
click at [458, 122] on div "No" at bounding box center [497, 123] width 127 height 11
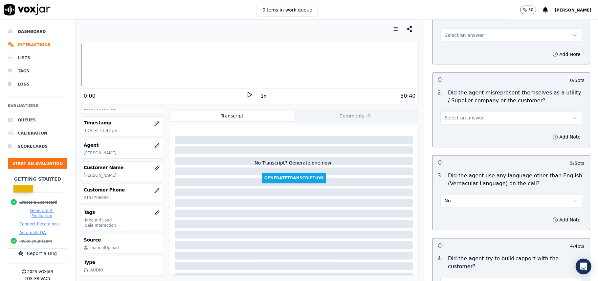
scroll to position [831, 0]
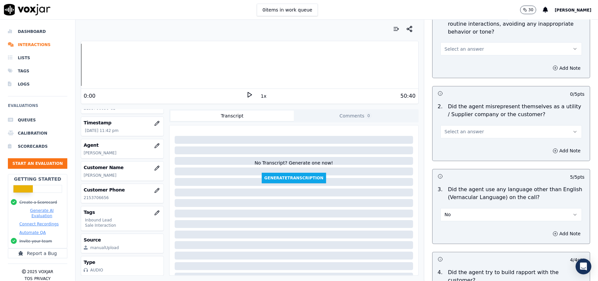
click at [465, 128] on span "Select an answer" at bounding box center [464, 131] width 39 height 7
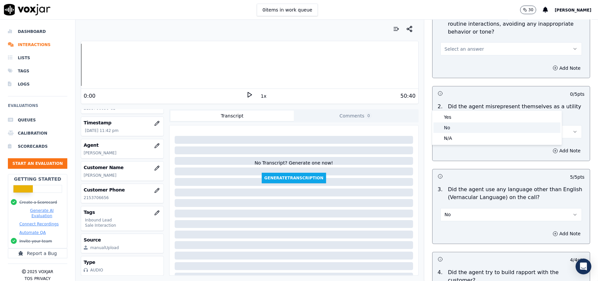
click at [455, 129] on div "No" at bounding box center [497, 127] width 127 height 11
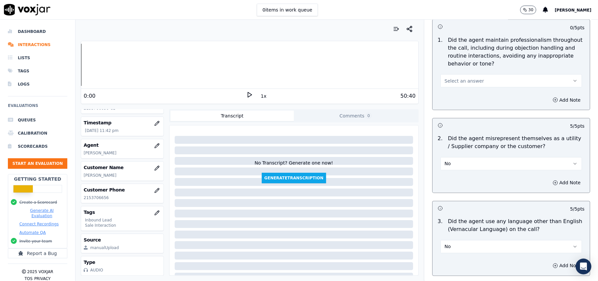
scroll to position [700, 0]
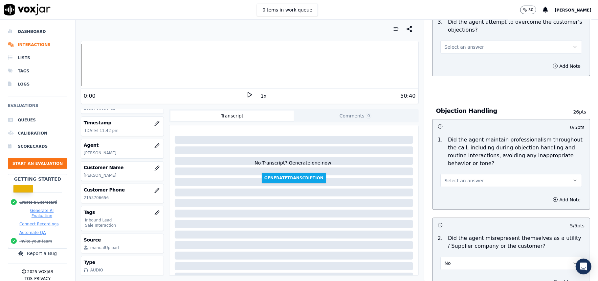
click at [464, 177] on span "Select an answer" at bounding box center [464, 180] width 39 height 7
click at [458, 167] on div "Yes" at bounding box center [497, 165] width 127 height 11
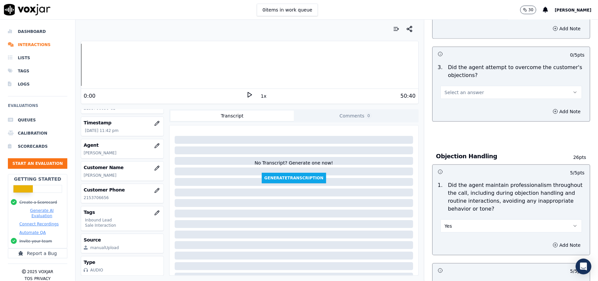
scroll to position [612, 0]
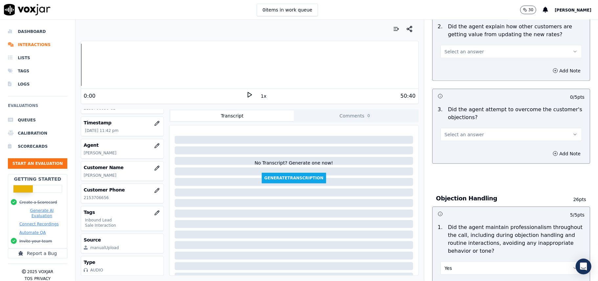
click at [464, 112] on div "3 . Did the agent attempt to overcome the customer's objections? Select an answ…" at bounding box center [511, 123] width 157 height 41
click at [462, 131] on span "Select an answer" at bounding box center [464, 134] width 39 height 7
click at [459, 113] on div "Yes No N/A" at bounding box center [497, 130] width 130 height 34
click at [454, 120] on div "Yes" at bounding box center [497, 119] width 127 height 11
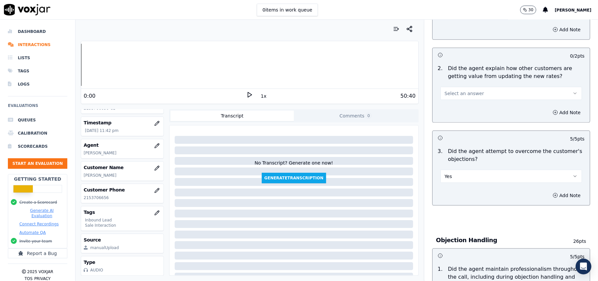
scroll to position [525, 0]
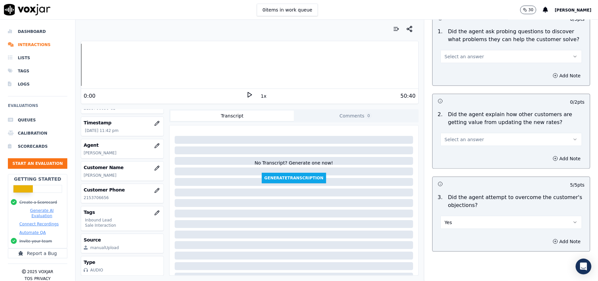
click at [463, 136] on span "Select an answer" at bounding box center [464, 139] width 39 height 7
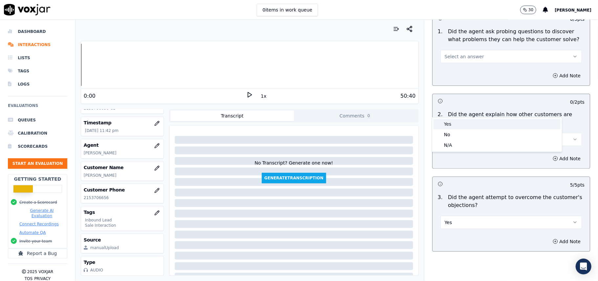
click at [459, 122] on div "Yes" at bounding box center [497, 124] width 127 height 11
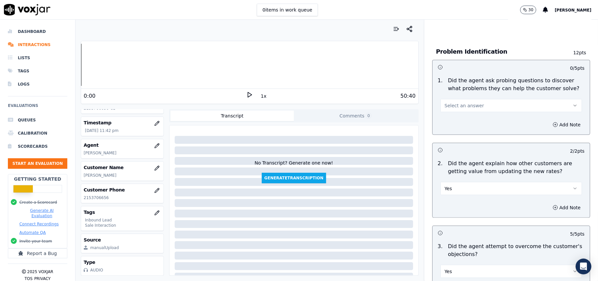
scroll to position [437, 0]
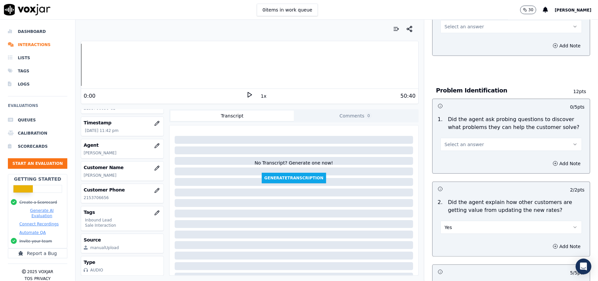
click at [466, 141] on span "Select an answer" at bounding box center [464, 144] width 39 height 7
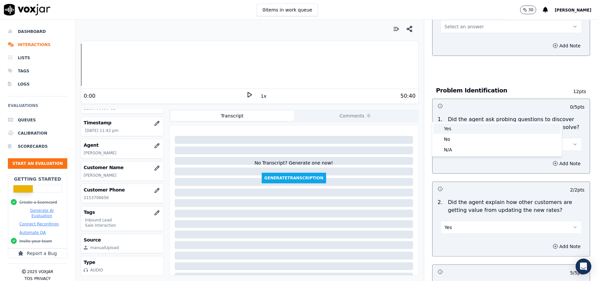
click at [463, 127] on div "Yes" at bounding box center [497, 128] width 127 height 11
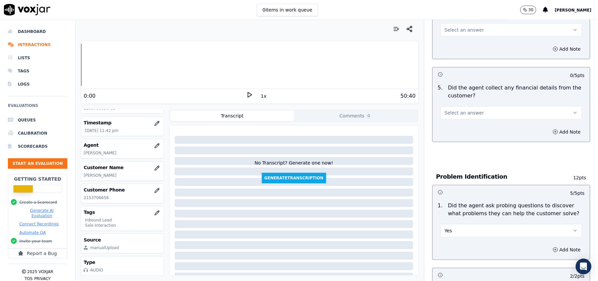
scroll to position [306, 0]
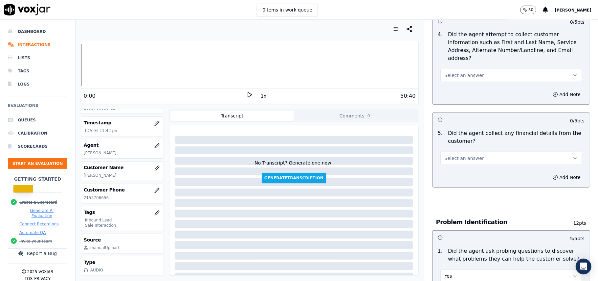
click at [467, 155] on span "Select an answer" at bounding box center [464, 158] width 39 height 7
click at [466, 137] on div "Yes" at bounding box center [497, 142] width 127 height 11
click at [466, 151] on button "Yes" at bounding box center [512, 157] width 142 height 13
click at [453, 154] on div "No" at bounding box center [497, 153] width 127 height 11
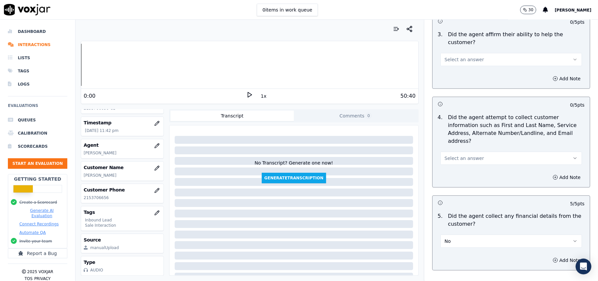
scroll to position [174, 0]
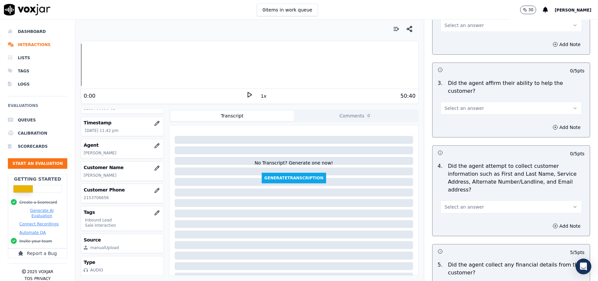
click at [455, 200] on button "Select an answer" at bounding box center [512, 206] width 142 height 13
click at [446, 190] on div "Yes" at bounding box center [497, 190] width 127 height 11
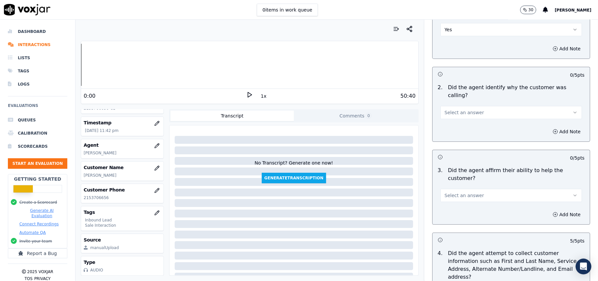
scroll to position [87, 0]
click at [451, 192] on span "Select an answer" at bounding box center [464, 195] width 39 height 7
click at [450, 184] on div "Yes" at bounding box center [497, 187] width 127 height 11
click at [455, 122] on div "Add Note" at bounding box center [511, 132] width 157 height 20
click at [455, 109] on span "Select an answer" at bounding box center [464, 112] width 39 height 7
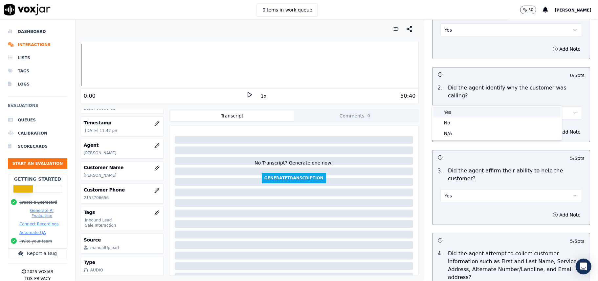
click at [451, 109] on div "Yes" at bounding box center [497, 112] width 127 height 11
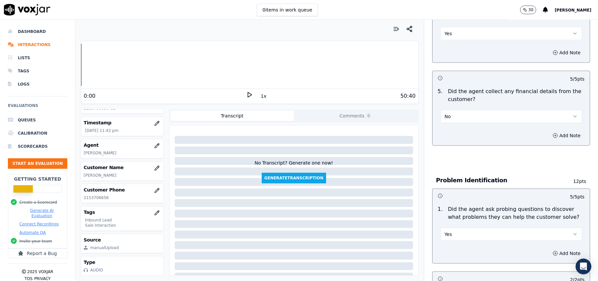
scroll to position [1839, 0]
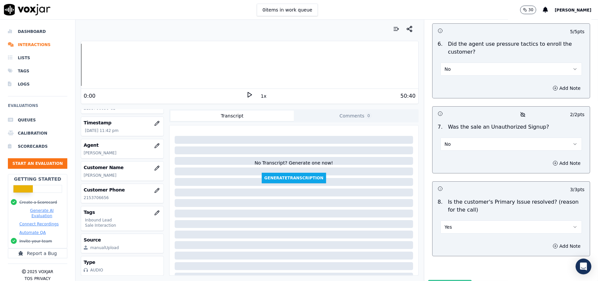
click at [433, 280] on button "Submit Scores" at bounding box center [450, 286] width 44 height 12
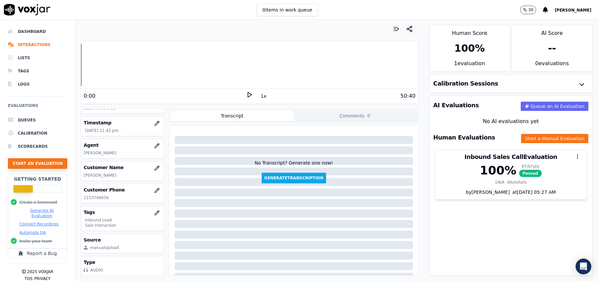
click at [36, 165] on button "Start an Evaluation" at bounding box center [37, 163] width 59 height 11
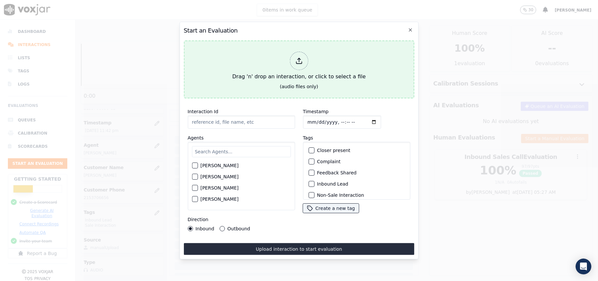
click at [305, 58] on div at bounding box center [299, 61] width 18 height 18
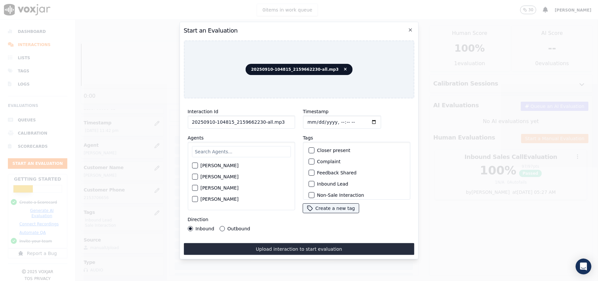
drag, startPoint x: 278, startPoint y: 117, endPoint x: 257, endPoint y: 125, distance: 22.5
click at [257, 125] on div "Interaction Id 20250910-104815_2159662230-all.mp3 Agents [PERSON_NAME] [PERSON_…" at bounding box center [241, 168] width 115 height 131
type input "20250910-104815_2159662230-C1"
click at [312, 119] on input "Timestamp" at bounding box center [342, 121] width 78 height 13
type input "[DATE]T23:57"
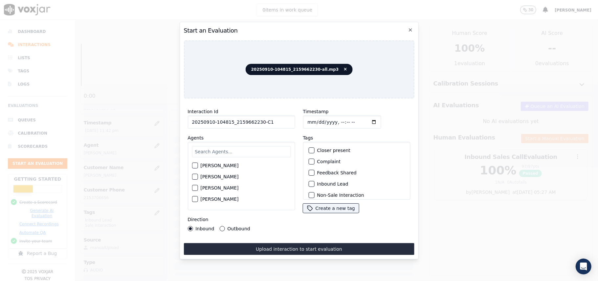
click at [228, 150] on input "text" at bounding box center [241, 151] width 99 height 11
type input "car"
click at [208, 177] on label "[PERSON_NAME]" at bounding box center [219, 178] width 38 height 5
click at [198, 177] on button "[PERSON_NAME]" at bounding box center [195, 178] width 6 height 6
click at [325, 181] on label "Inbound Lead" at bounding box center [332, 183] width 31 height 5
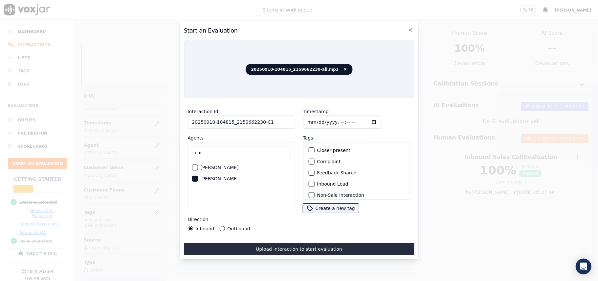
click at [314, 181] on button "Inbound Lead" at bounding box center [312, 184] width 6 height 6
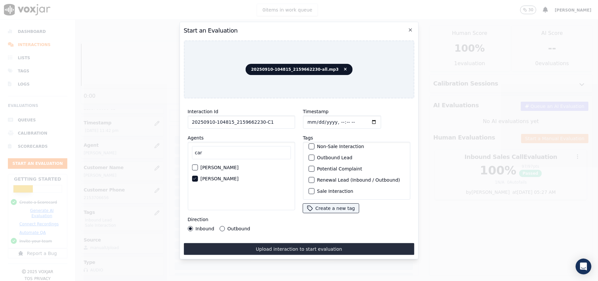
scroll to position [57, 0]
click at [317, 189] on label "Sale Interaction" at bounding box center [335, 191] width 36 height 5
click at [314, 188] on button "Sale Interaction" at bounding box center [312, 191] width 6 height 6
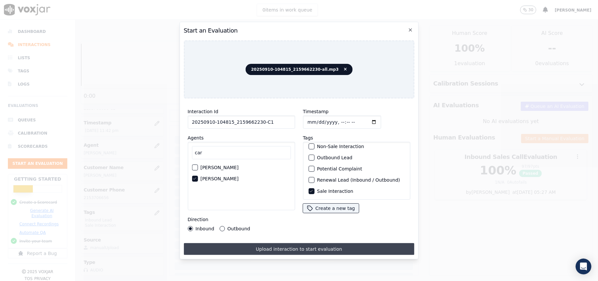
click at [279, 244] on button "Upload interaction to start evaluation" at bounding box center [299, 249] width 231 height 12
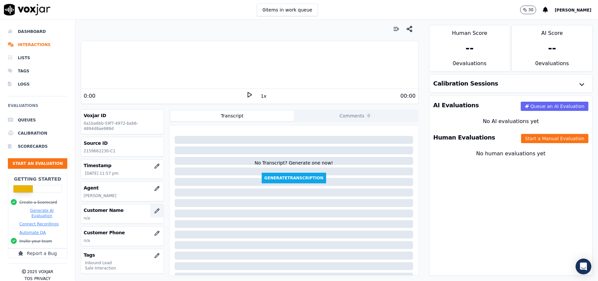
click at [150, 212] on button "button" at bounding box center [156, 210] width 13 height 13
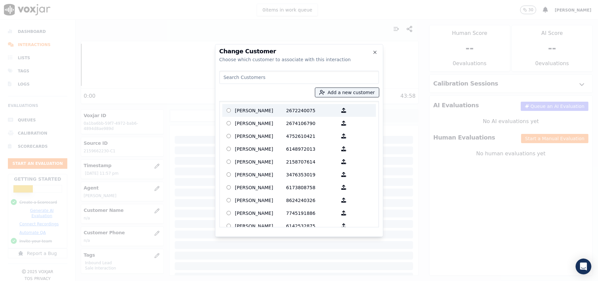
paste input "[PERSON_NAME]"
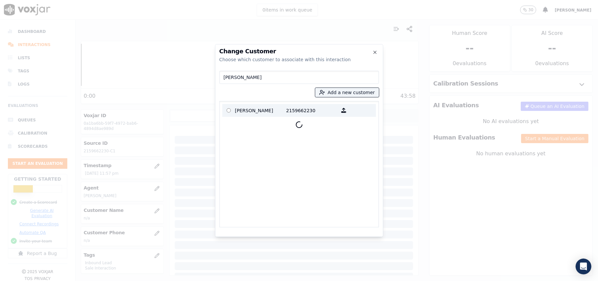
type input "[PERSON_NAME]"
click at [275, 114] on p "[PERSON_NAME]" at bounding box center [260, 110] width 51 height 10
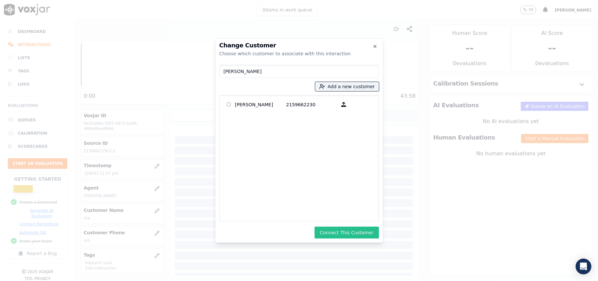
click at [339, 233] on button "Connect This Customer" at bounding box center [347, 232] width 64 height 12
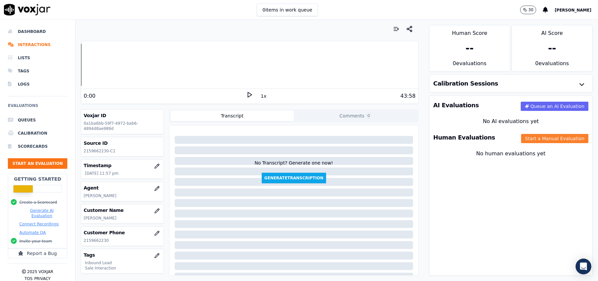
click at [543, 139] on button "Start a Manual Evaluation" at bounding box center [554, 138] width 67 height 9
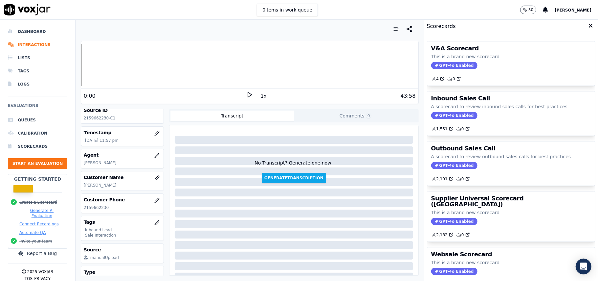
scroll to position [64, 0]
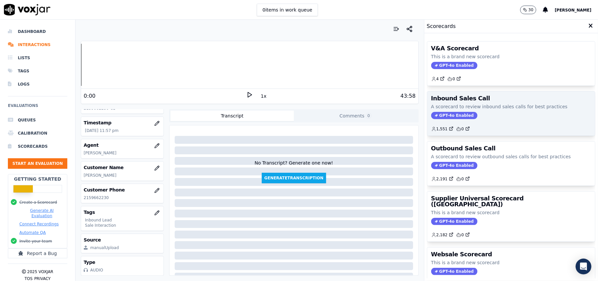
click at [442, 116] on span "GPT-4o Enabled" at bounding box center [454, 115] width 46 height 7
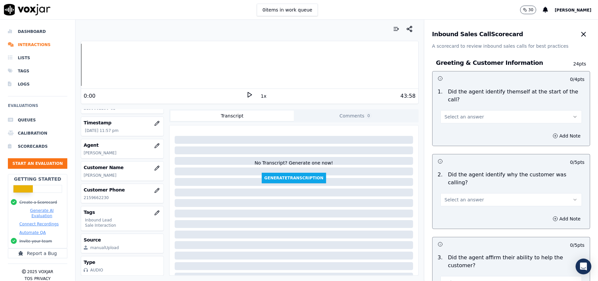
click at [456, 113] on span "Select an answer" at bounding box center [464, 116] width 39 height 7
click at [452, 122] on div "Yes" at bounding box center [497, 124] width 127 height 11
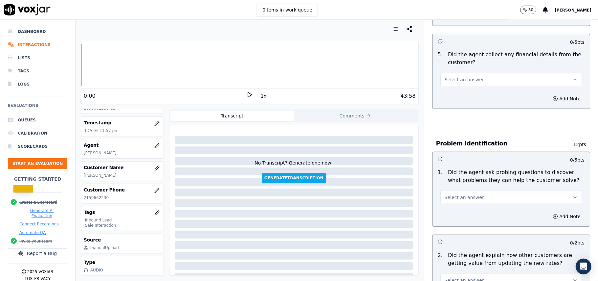
scroll to position [1839, 0]
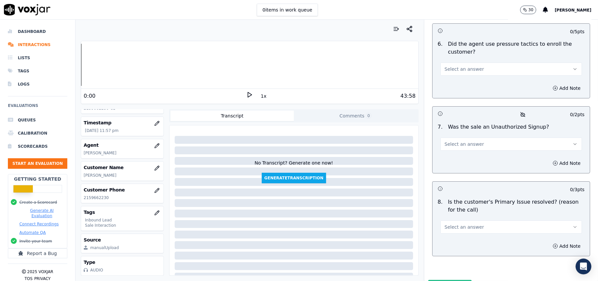
click at [488, 220] on button "Select an answer" at bounding box center [512, 226] width 142 height 13
click at [456, 208] on div "Yes" at bounding box center [497, 207] width 127 height 11
click at [470, 220] on button "Yes" at bounding box center [512, 226] width 142 height 13
click at [460, 205] on div "Yes" at bounding box center [497, 207] width 127 height 11
click at [466, 141] on span "Select an answer" at bounding box center [464, 144] width 39 height 7
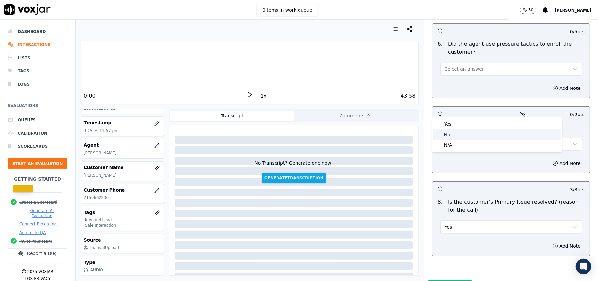
click at [459, 130] on div "No" at bounding box center [497, 134] width 127 height 11
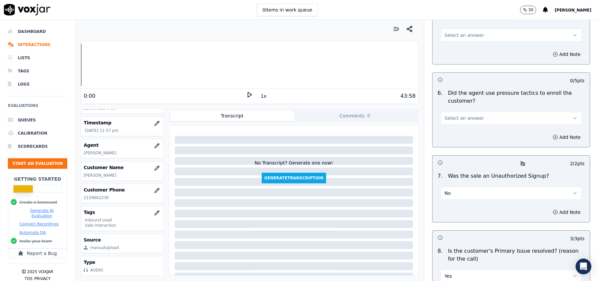
scroll to position [1751, 0]
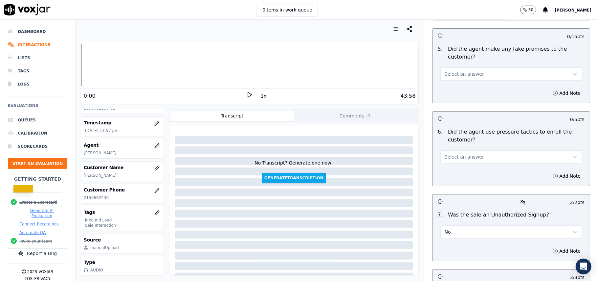
click at [476, 150] on button "Select an answer" at bounding box center [512, 156] width 142 height 13
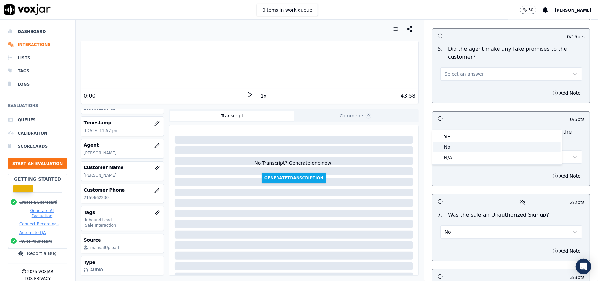
click at [471, 149] on div "No" at bounding box center [497, 147] width 127 height 11
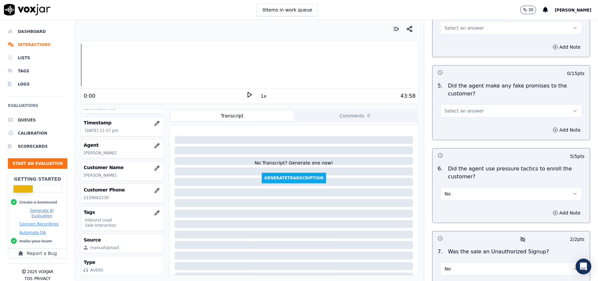
scroll to position [1664, 0]
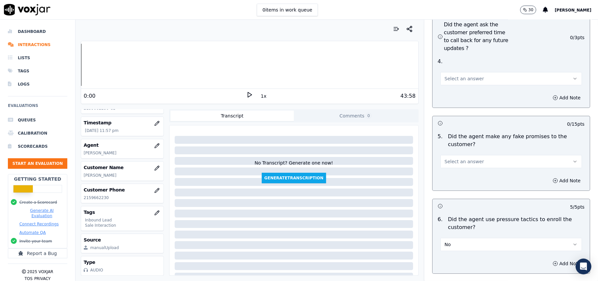
click at [482, 155] on button "Select an answer" at bounding box center [512, 161] width 142 height 13
click at [476, 153] on div "No" at bounding box center [497, 151] width 127 height 11
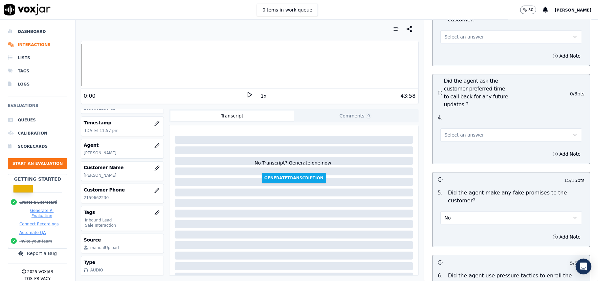
scroll to position [1576, 0]
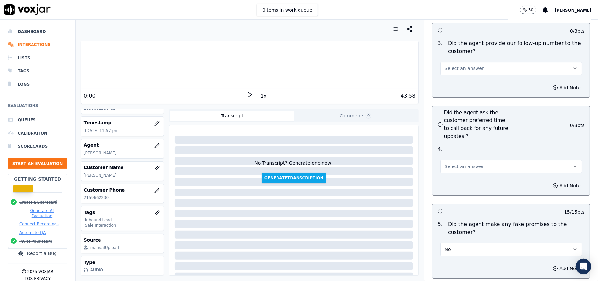
click at [476, 160] on button "Select an answer" at bounding box center [512, 166] width 142 height 13
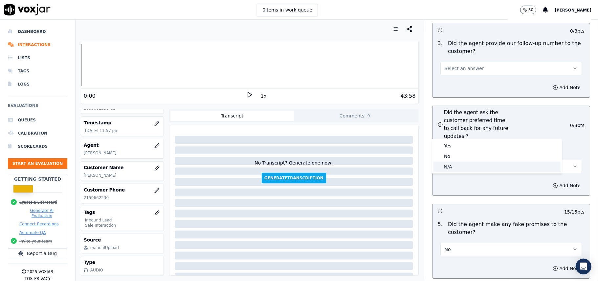
click at [469, 206] on h3 at bounding box center [475, 210] width 74 height 9
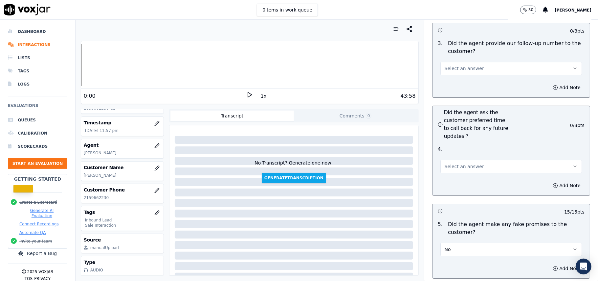
click at [469, 163] on span "Select an answer" at bounding box center [464, 166] width 39 height 7
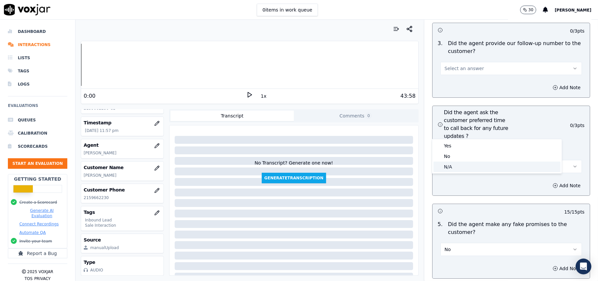
click at [459, 167] on div "N/A" at bounding box center [497, 166] width 127 height 11
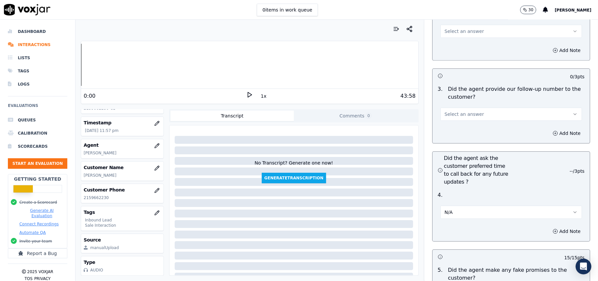
scroll to position [1488, 0]
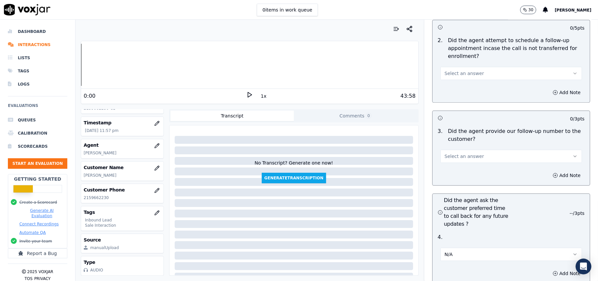
click at [445, 153] on span "Select an answer" at bounding box center [464, 156] width 39 height 7
click at [447, 145] on div "No" at bounding box center [497, 145] width 127 height 11
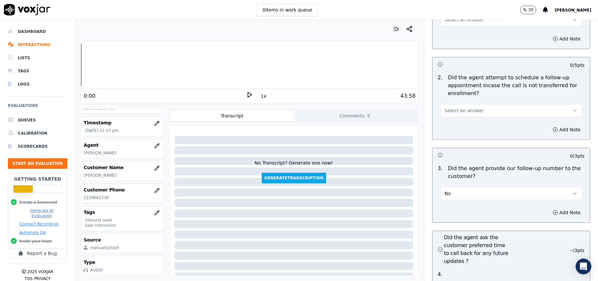
scroll to position [1401, 0]
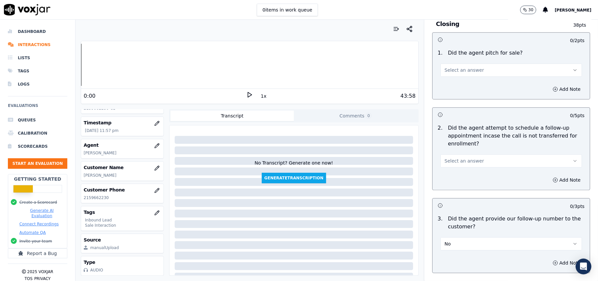
click at [457, 154] on button "Select an answer" at bounding box center [512, 160] width 142 height 13
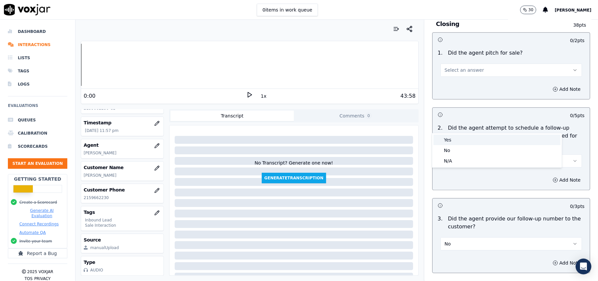
click at [453, 138] on div "Yes" at bounding box center [497, 139] width 127 height 11
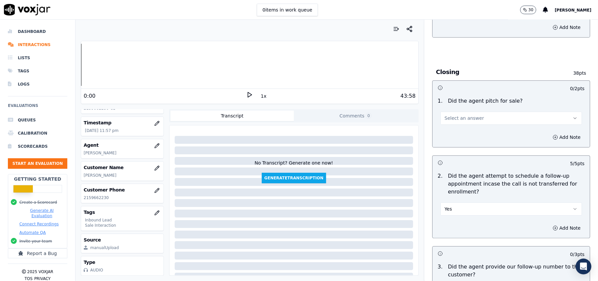
scroll to position [1270, 0]
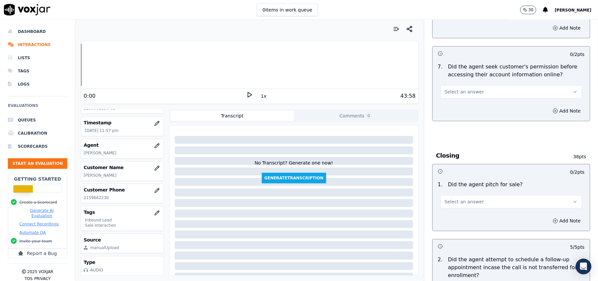
click at [455, 198] on span "Select an answer" at bounding box center [464, 201] width 39 height 7
click at [454, 178] on div "Yes" at bounding box center [497, 180] width 127 height 11
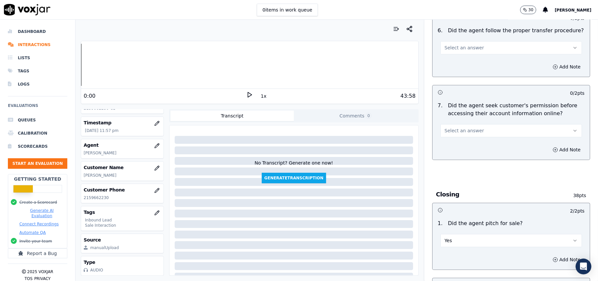
scroll to position [1182, 0]
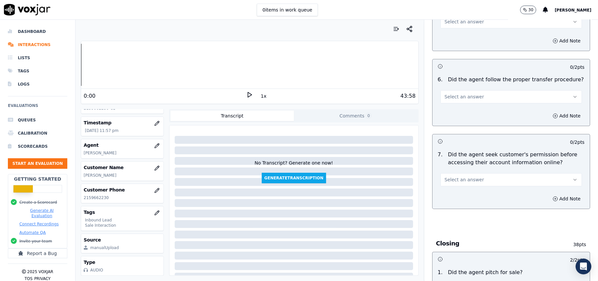
click at [466, 176] on span "Select an answer" at bounding box center [464, 179] width 39 height 7
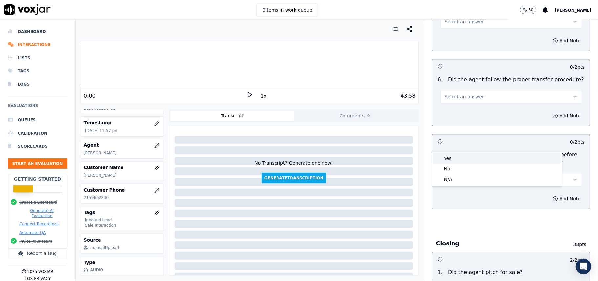
click at [462, 159] on div "Yes" at bounding box center [497, 158] width 127 height 11
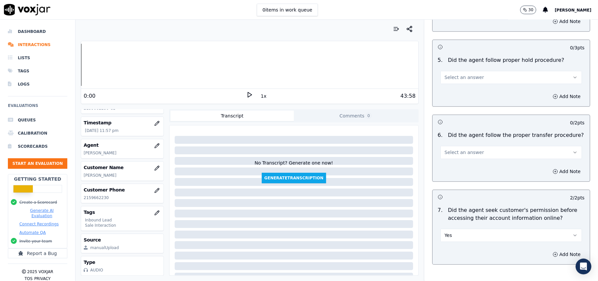
scroll to position [1094, 0]
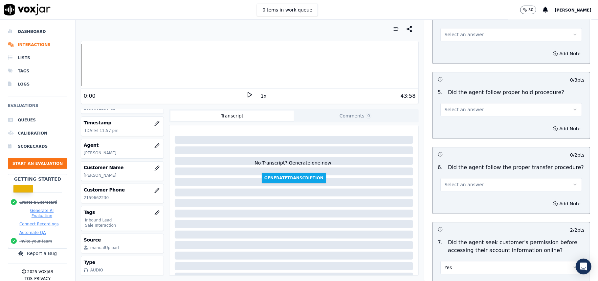
click at [478, 178] on button "Select an answer" at bounding box center [512, 184] width 142 height 13
click at [475, 158] on div "Yes" at bounding box center [497, 162] width 127 height 11
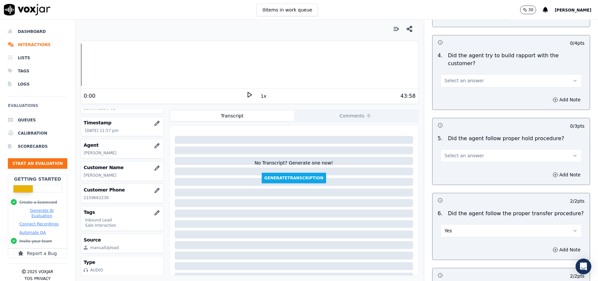
scroll to position [1007, 0]
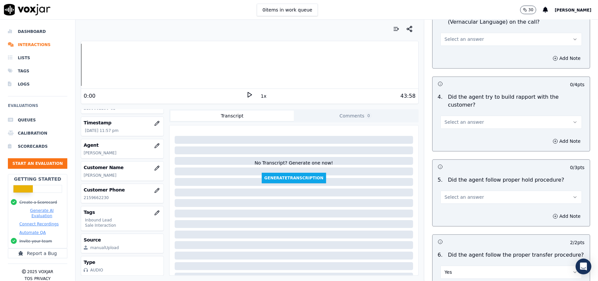
click at [457, 190] on button "Select an answer" at bounding box center [512, 196] width 142 height 13
click at [454, 172] on div "Yes" at bounding box center [497, 175] width 127 height 11
click at [455, 115] on button "Select an answer" at bounding box center [512, 121] width 142 height 13
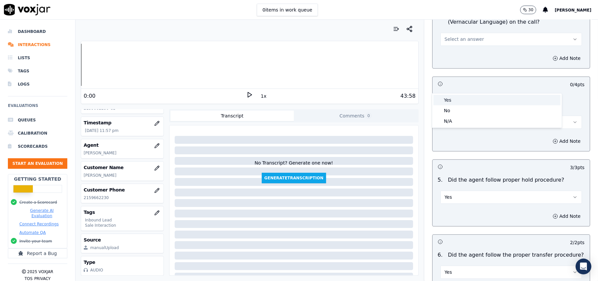
click at [453, 101] on div "Yes" at bounding box center [497, 100] width 127 height 11
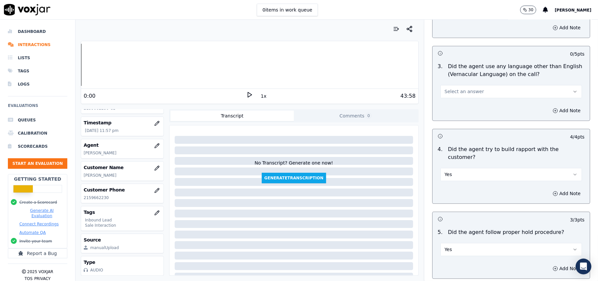
scroll to position [875, 0]
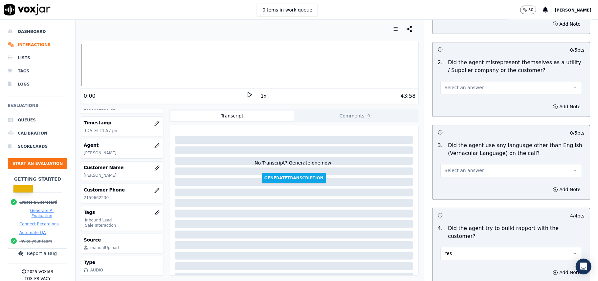
click at [450, 167] on span "Select an answer" at bounding box center [464, 170] width 39 height 7
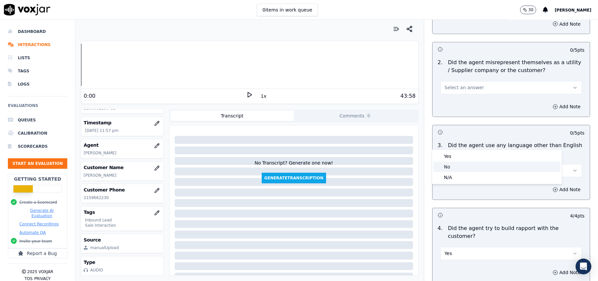
click at [448, 162] on div "No" at bounding box center [497, 166] width 127 height 11
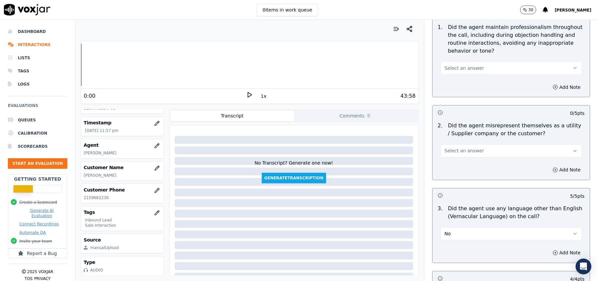
scroll to position [744, 0]
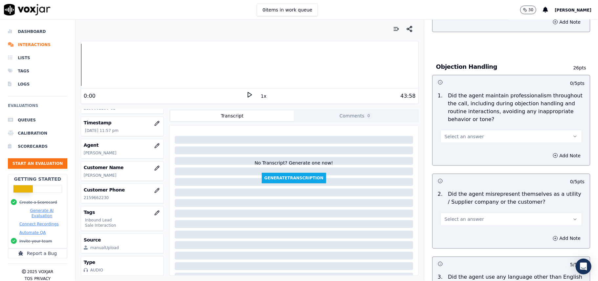
click at [455, 216] on span "Select an answer" at bounding box center [464, 219] width 39 height 7
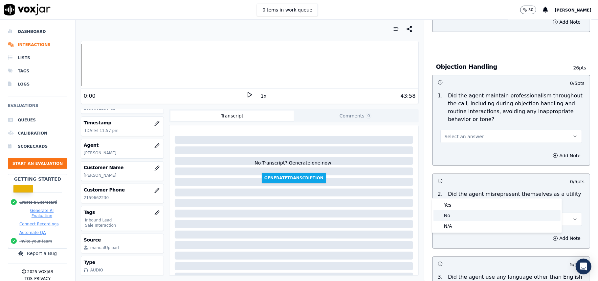
click at [455, 213] on div "No" at bounding box center [497, 215] width 127 height 11
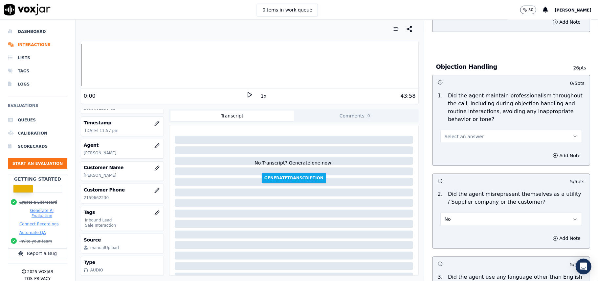
click at [470, 123] on div "Select an answer" at bounding box center [511, 133] width 152 height 20
click at [467, 133] on span "Select an answer" at bounding box center [464, 136] width 39 height 7
click at [460, 124] on div "Yes" at bounding box center [497, 121] width 127 height 11
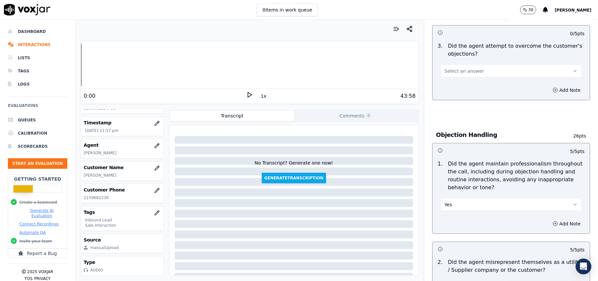
scroll to position [656, 0]
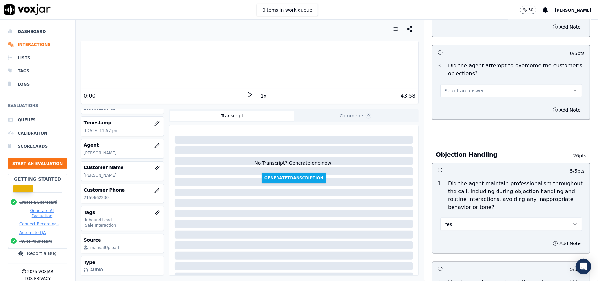
click at [454, 84] on button "Select an answer" at bounding box center [512, 90] width 142 height 13
click at [453, 77] on div "Yes" at bounding box center [497, 75] width 127 height 11
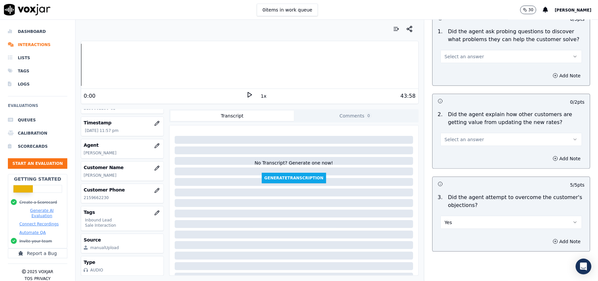
click at [455, 136] on span "Select an answer" at bounding box center [464, 139] width 39 height 7
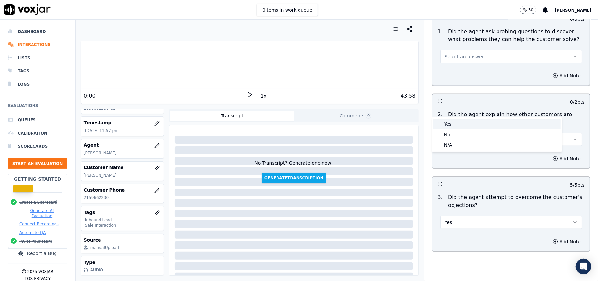
click at [454, 125] on div "Yes" at bounding box center [497, 124] width 127 height 11
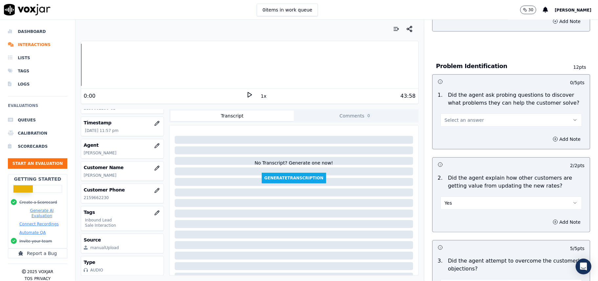
scroll to position [393, 0]
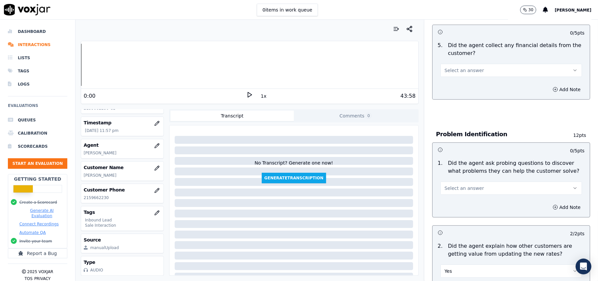
click at [460, 185] on span "Select an answer" at bounding box center [464, 188] width 39 height 7
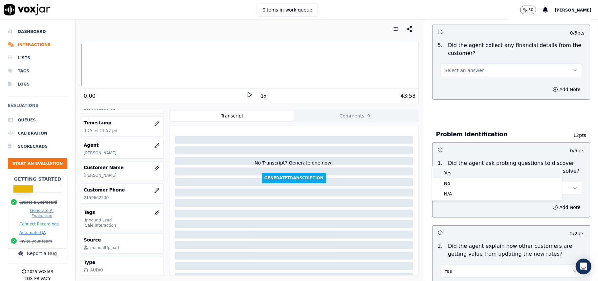
click at [451, 176] on div "Yes" at bounding box center [497, 172] width 127 height 11
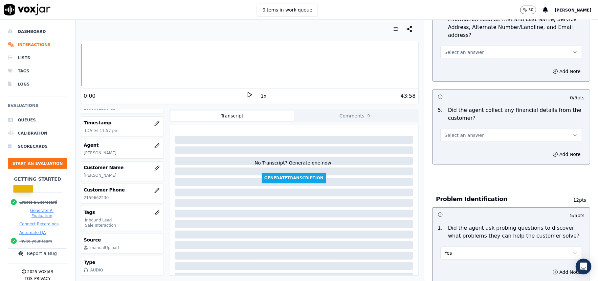
scroll to position [262, 0]
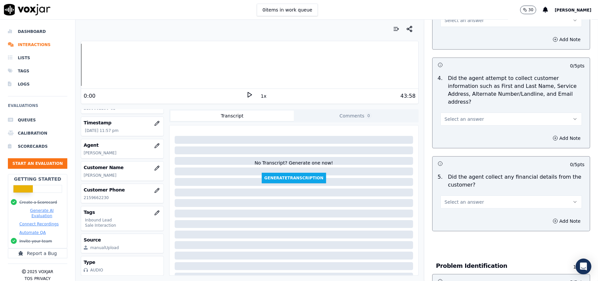
click at [451, 198] on span "Select an answer" at bounding box center [464, 201] width 39 height 7
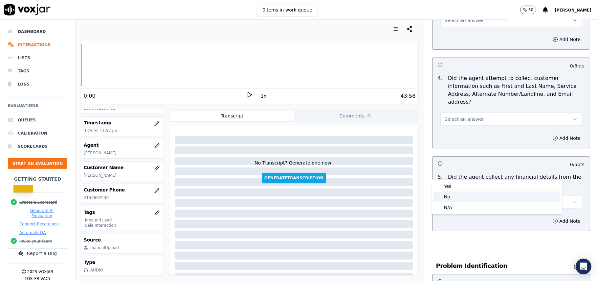
click at [451, 197] on div "No" at bounding box center [497, 196] width 127 height 11
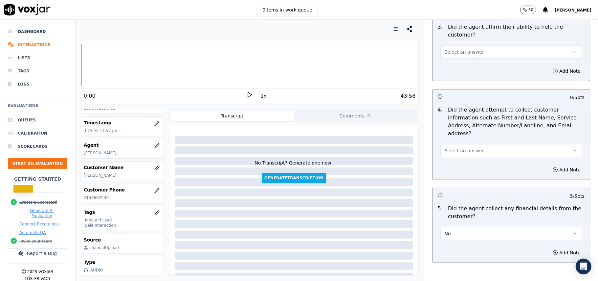
scroll to position [130, 0]
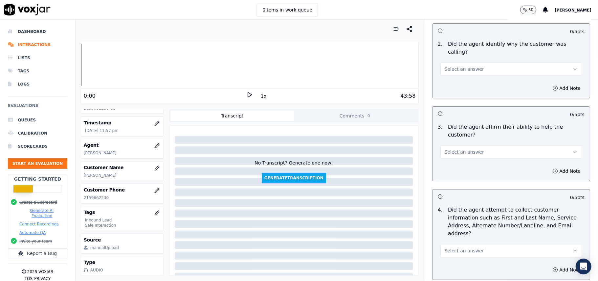
click at [459, 247] on span "Select an answer" at bounding box center [464, 250] width 39 height 7
click at [449, 228] on div "Yes No N/A" at bounding box center [497, 245] width 130 height 34
click at [450, 234] on div "Yes" at bounding box center [497, 234] width 127 height 11
click at [455, 145] on button "Select an answer" at bounding box center [512, 151] width 142 height 13
click at [460, 144] on div "Yes" at bounding box center [497, 143] width 127 height 11
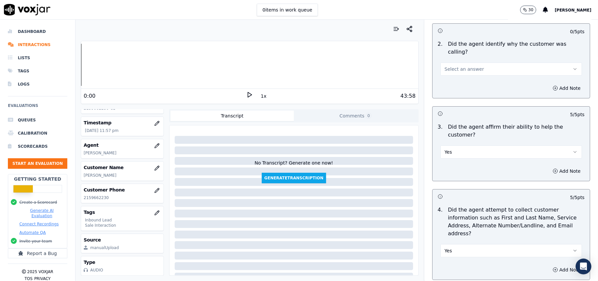
click at [460, 66] on span "Select an answer" at bounding box center [464, 69] width 39 height 7
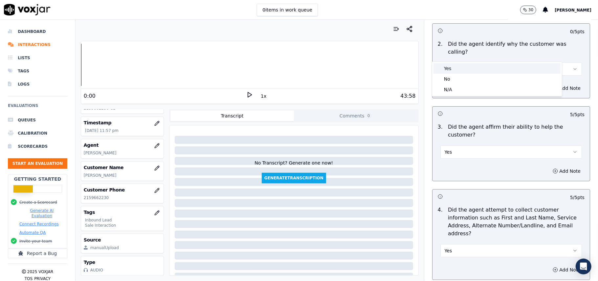
click at [460, 67] on div "Yes" at bounding box center [497, 68] width 127 height 11
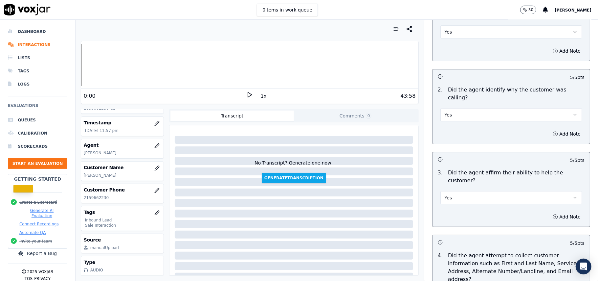
scroll to position [43, 0]
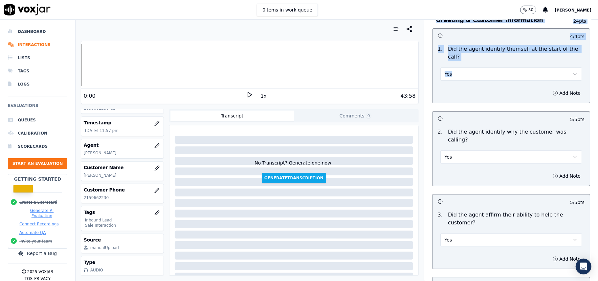
drag, startPoint x: 578, startPoint y: 78, endPoint x: 598, endPoint y: 99, distance: 28.3
click at [598, 277] on div "Dashboard Interactions Lists Tags Logs Evaluations Queues Calibration Scorecard…" at bounding box center [299, 150] width 598 height 261
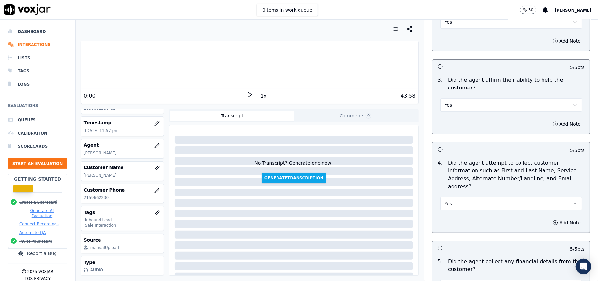
scroll to position [1839, 0]
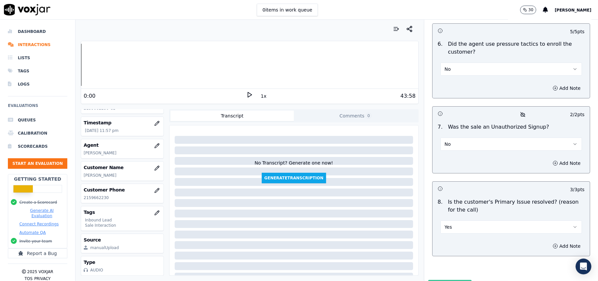
click at [451, 280] on button "Submit Scores" at bounding box center [450, 286] width 44 height 12
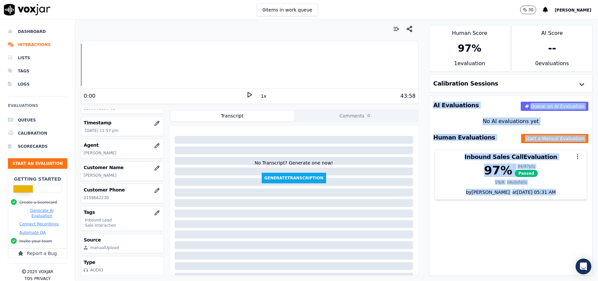
click at [499, 216] on div "AI Evaluations Queue an AI Evaluation No AI evaluations yet Human Evaluations S…" at bounding box center [511, 185] width 164 height 180
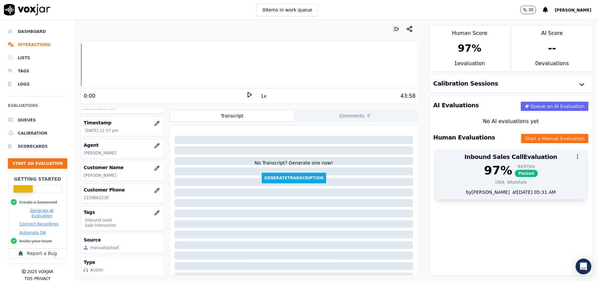
click at [489, 177] on div "97 %" at bounding box center [498, 170] width 28 height 13
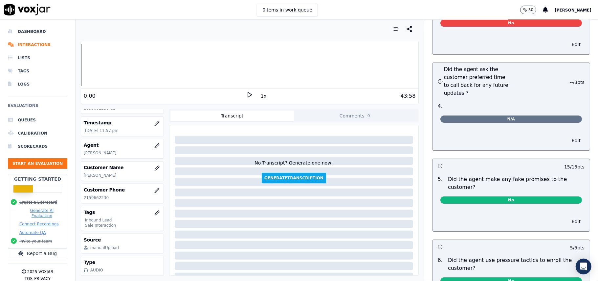
scroll to position [1564, 0]
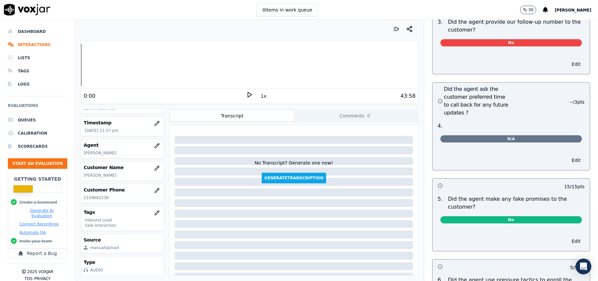
click at [497, 135] on span "N/A" at bounding box center [512, 138] width 142 height 7
click at [568, 155] on button "Edit" at bounding box center [576, 159] width 17 height 9
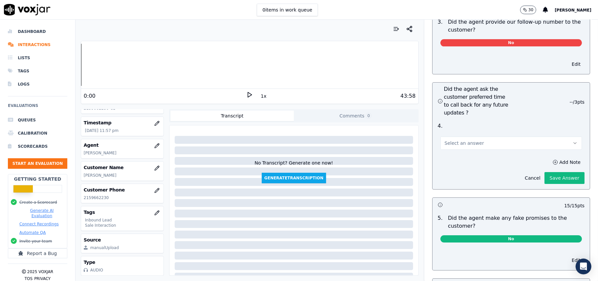
click at [492, 136] on button "Select an answer" at bounding box center [512, 142] width 142 height 13
click at [457, 125] on div "Yes" at bounding box center [497, 126] width 127 height 11
click at [545, 172] on button "Save Answer" at bounding box center [565, 178] width 40 height 12
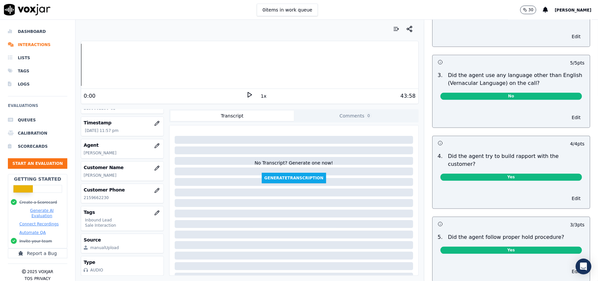
scroll to position [863, 0]
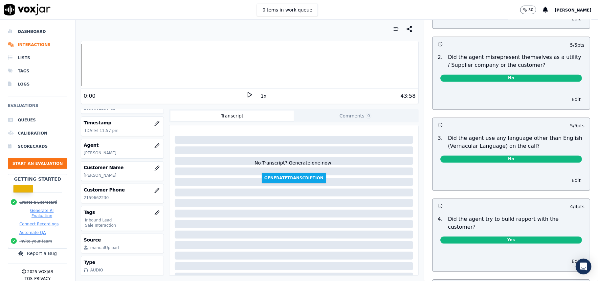
click at [537, 6] on button "30" at bounding box center [528, 10] width 16 height 9
click at [534, 11] on p "30" at bounding box center [531, 9] width 5 height 5
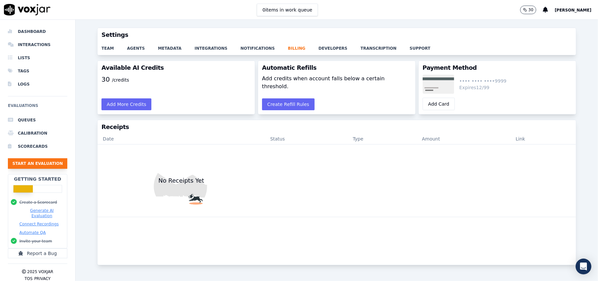
click at [51, 165] on button "Start an Evaluation" at bounding box center [37, 163] width 59 height 11
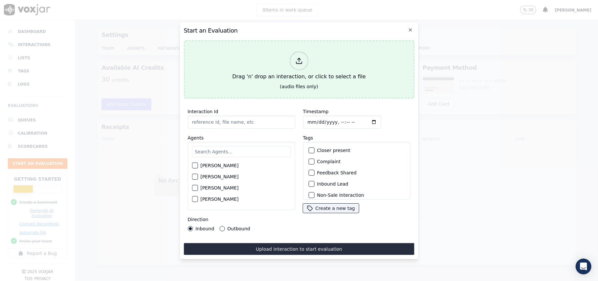
click at [296, 57] on icon at bounding box center [298, 60] width 7 height 7
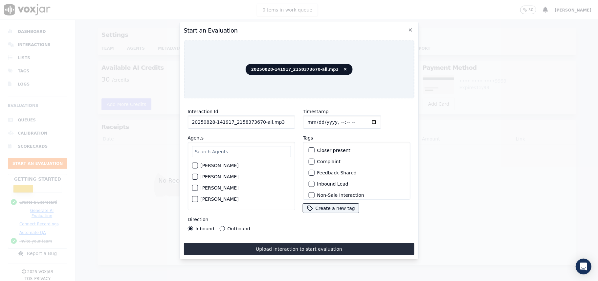
drag, startPoint x: 281, startPoint y: 119, endPoint x: 257, endPoint y: 119, distance: 24.3
click at [257, 119] on input "20250828-141917_2158373670-all.mp3" at bounding box center [241, 121] width 107 height 13
type input "20250828-141917_2158373670-C1"
click at [315, 120] on input "Timestamp" at bounding box center [342, 121] width 78 height 13
type input "[DATE]T00:06"
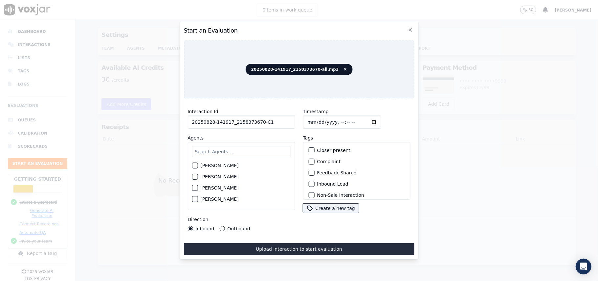
click at [253, 146] on input "text" at bounding box center [241, 151] width 99 height 11
type input "max"
click at [195, 165] on div "button" at bounding box center [194, 167] width 5 height 5
click at [311, 182] on button "Inbound Lead" at bounding box center [312, 184] width 6 height 6
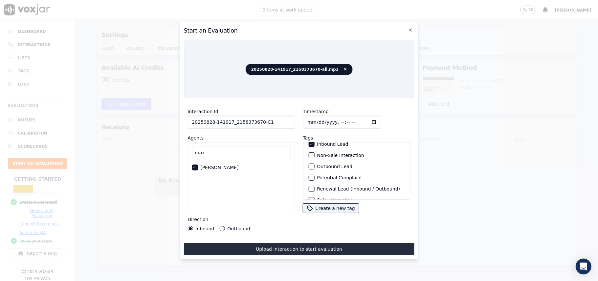
scroll to position [13, 0]
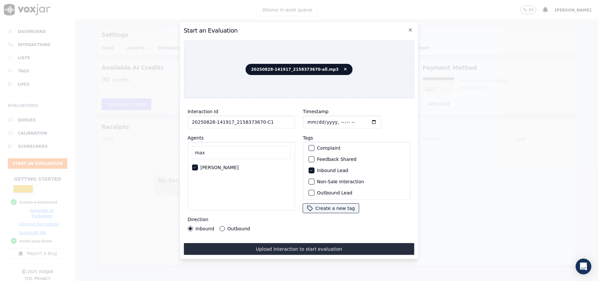
click at [309, 180] on div "button" at bounding box center [311, 181] width 5 height 5
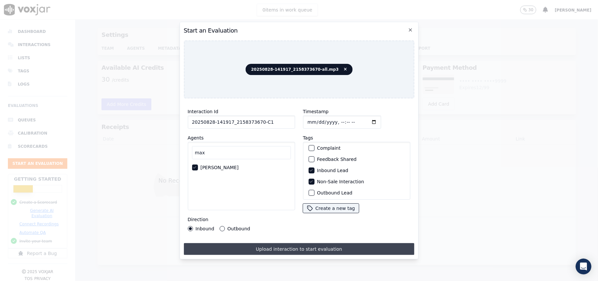
click at [234, 243] on button "Upload interaction to start evaluation" at bounding box center [299, 249] width 231 height 12
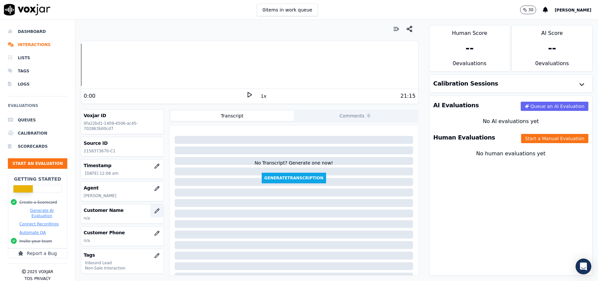
click at [154, 209] on icon "button" at bounding box center [156, 210] width 5 height 5
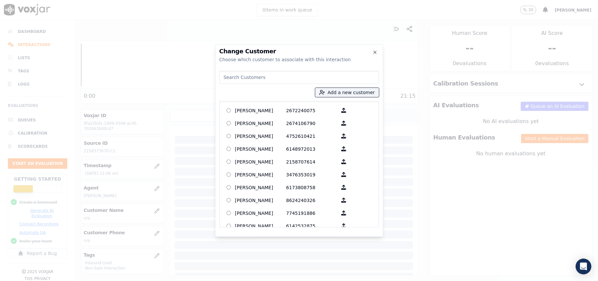
paste input "[PERSON_NAME]"
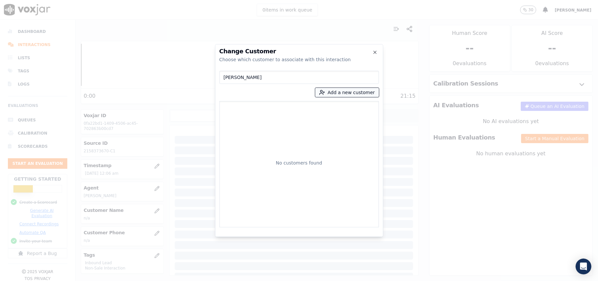
type input "[PERSON_NAME]"
click at [342, 93] on button "Add a new customer" at bounding box center [347, 92] width 64 height 9
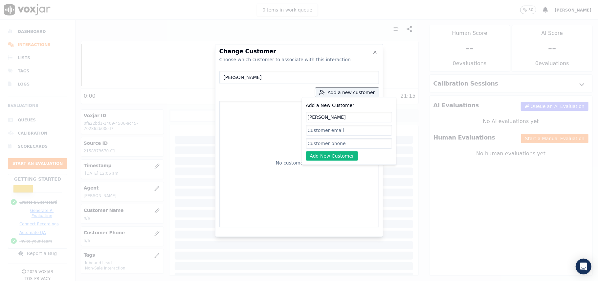
type input "[PERSON_NAME]"
click at [314, 146] on input "Add a New Customer" at bounding box center [349, 143] width 86 height 11
paste input "2158373670"
type input "2158373670"
click at [316, 152] on button "Add New Customer" at bounding box center [332, 155] width 52 height 9
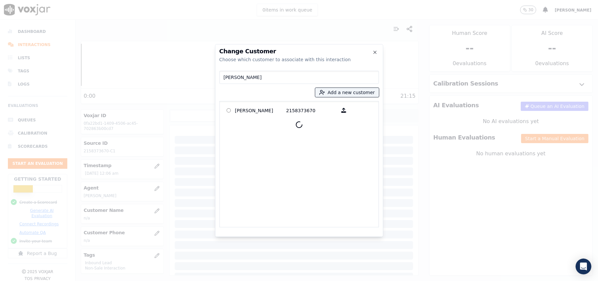
click at [255, 117] on div at bounding box center [299, 125] width 154 height 16
click at [254, 113] on p "[PERSON_NAME]" at bounding box center [260, 110] width 51 height 10
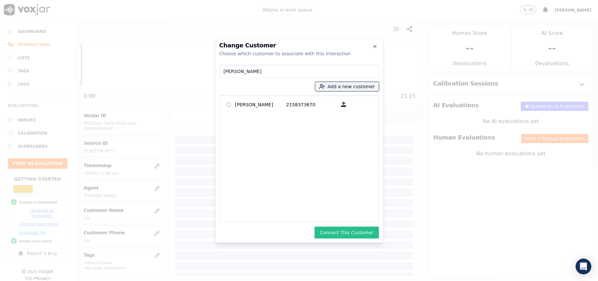
click at [335, 231] on button "Connect This Customer" at bounding box center [347, 232] width 64 height 12
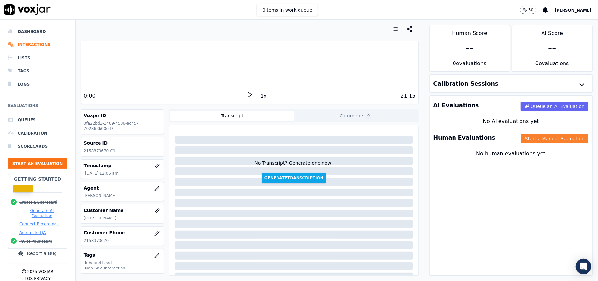
click at [534, 142] on button "Start a Manual Evaluation" at bounding box center [554, 138] width 67 height 9
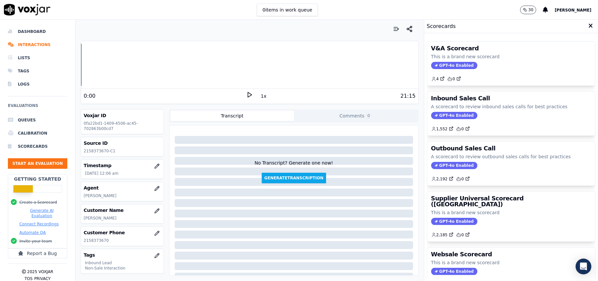
scroll to position [64, 0]
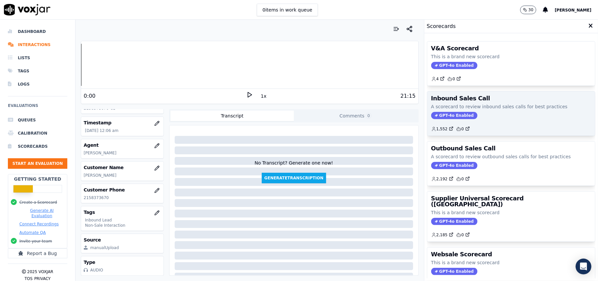
click at [438, 112] on span "GPT-4o Enabled" at bounding box center [454, 115] width 46 height 7
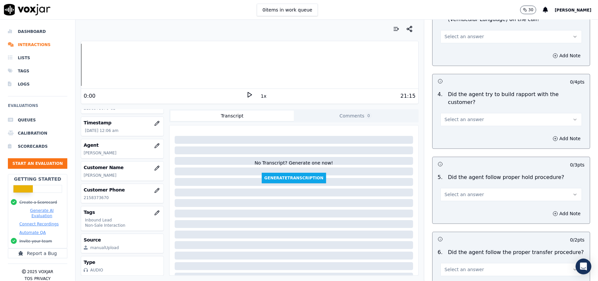
scroll to position [1159, 0]
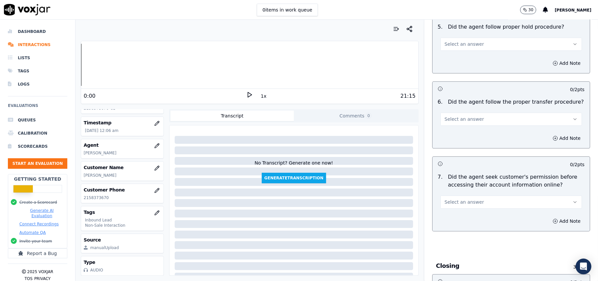
click at [486, 195] on button "Select an answer" at bounding box center [512, 201] width 142 height 13
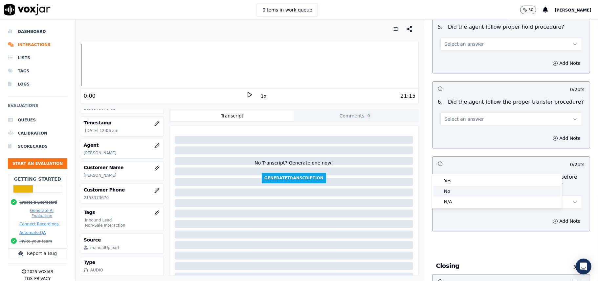
click at [461, 188] on div "No" at bounding box center [497, 191] width 127 height 11
click at [553, 216] on button "Add Note" at bounding box center [567, 220] width 36 height 9
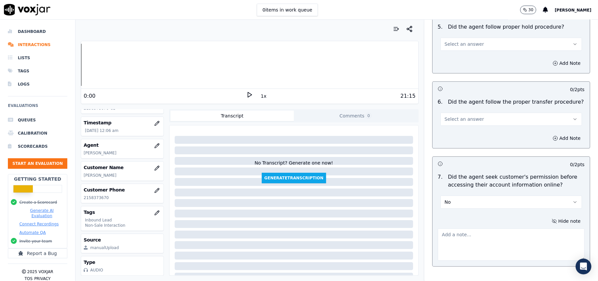
click at [466, 228] on textarea at bounding box center [511, 244] width 147 height 32
paste textarea "@09:09 – The agent did not take permission from the customer before accessing t…"
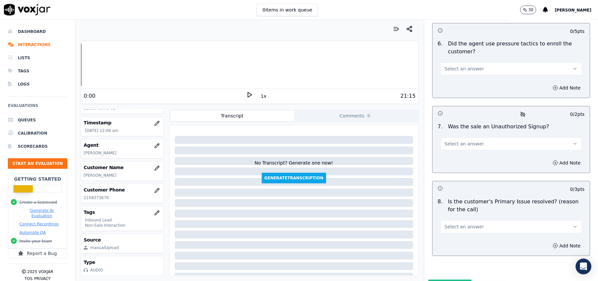
type textarea "@09:09 – The agent did not take permission from the customer before accessing t…"
click at [511, 220] on button "Select an answer" at bounding box center [512, 226] width 142 height 13
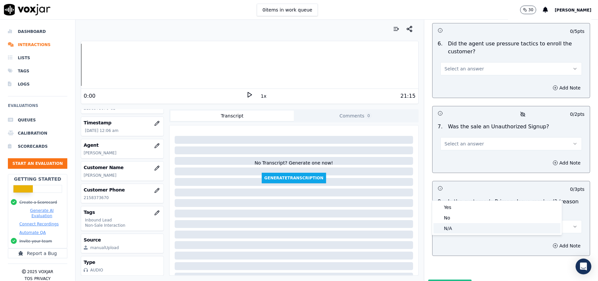
click at [457, 225] on div "N/A" at bounding box center [497, 228] width 127 height 11
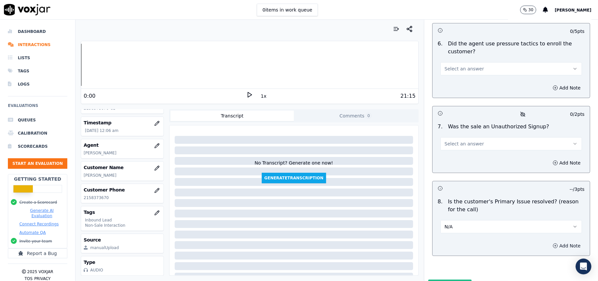
click at [549, 241] on button "Add Note" at bounding box center [567, 245] width 36 height 9
click at [465, 253] on textarea at bounding box center [511, 269] width 147 height 32
click at [466, 220] on button "N/A" at bounding box center [512, 226] width 142 height 13
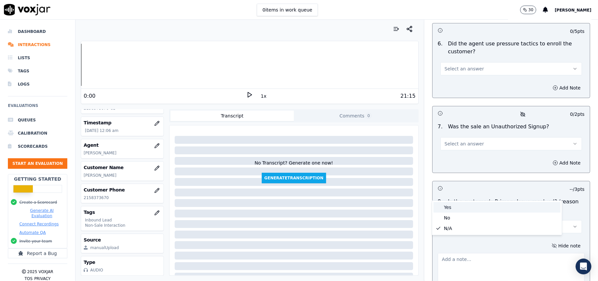
click at [455, 210] on div "Yes" at bounding box center [497, 207] width 127 height 11
click at [470, 137] on button "Select an answer" at bounding box center [512, 143] width 142 height 13
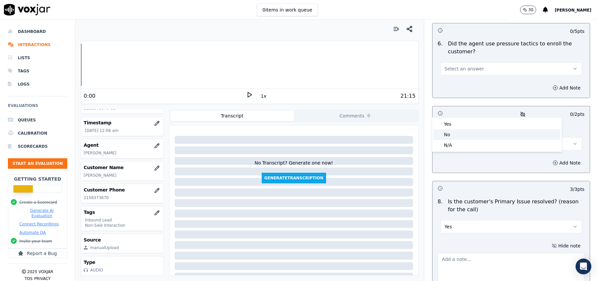
click at [460, 143] on div "N/A" at bounding box center [497, 145] width 127 height 11
click at [549, 158] on button "Add Note" at bounding box center [567, 162] width 36 height 9
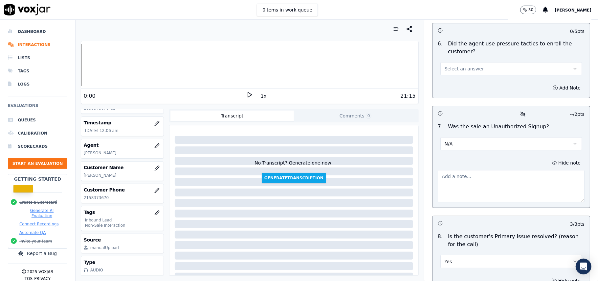
click at [480, 170] on textarea at bounding box center [511, 186] width 147 height 32
paste textarea ""Call ID: 144038 During the last part of the TVP verification, the customer gav…"
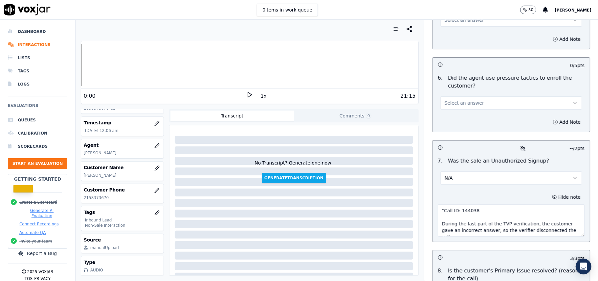
scroll to position [1830, 0]
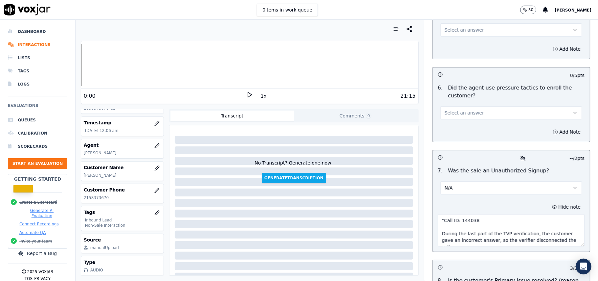
type textarea ""Call ID: 144038 During the last part of the TVP verification, the customer gav…"
click at [458, 109] on span "Select an answer" at bounding box center [464, 112] width 39 height 7
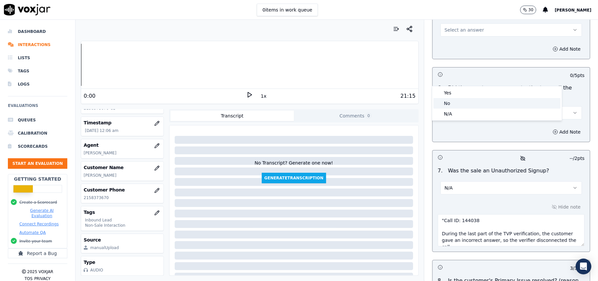
click at [457, 105] on div "No" at bounding box center [497, 103] width 127 height 11
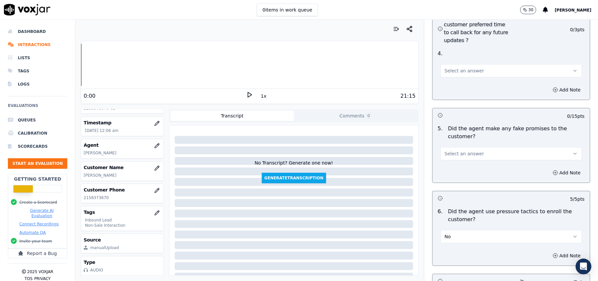
scroll to position [1699, 0]
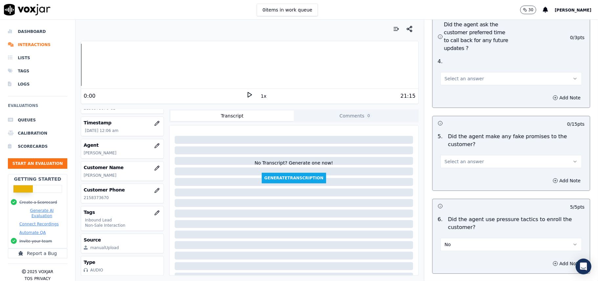
click at [492, 155] on button "Select an answer" at bounding box center [512, 161] width 142 height 13
click at [478, 154] on div "No" at bounding box center [497, 151] width 127 height 11
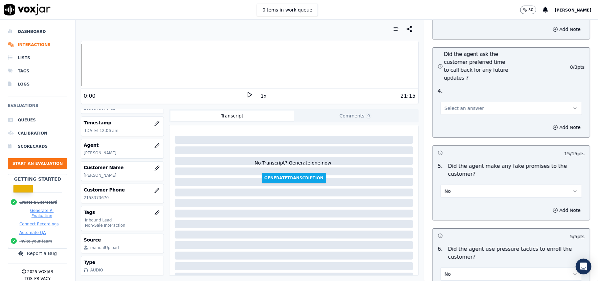
scroll to position [1655, 0]
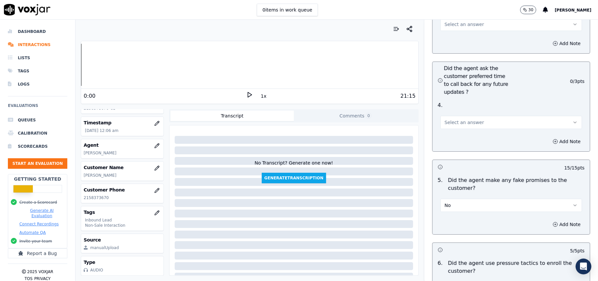
click at [467, 119] on span "Select an answer" at bounding box center [464, 122] width 39 height 7
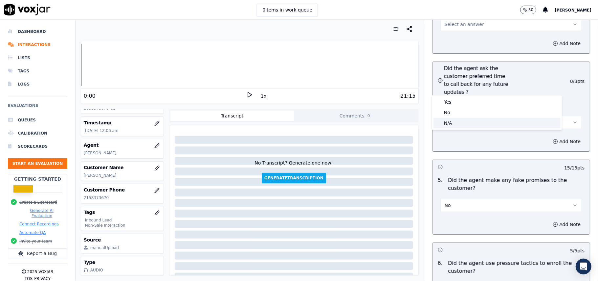
click at [468, 120] on div "N/A" at bounding box center [497, 123] width 127 height 11
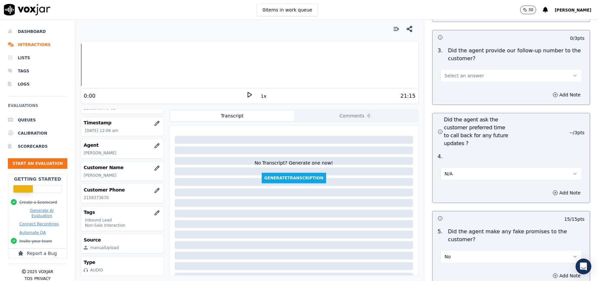
scroll to position [1524, 0]
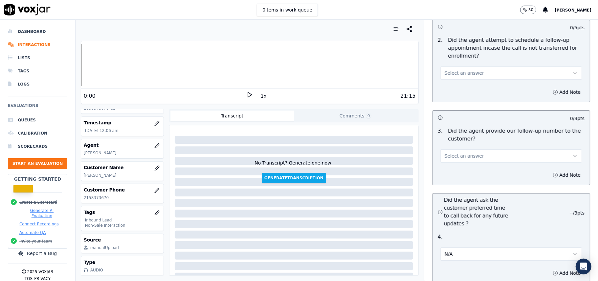
click at [476, 149] on button "Select an answer" at bounding box center [512, 155] width 142 height 13
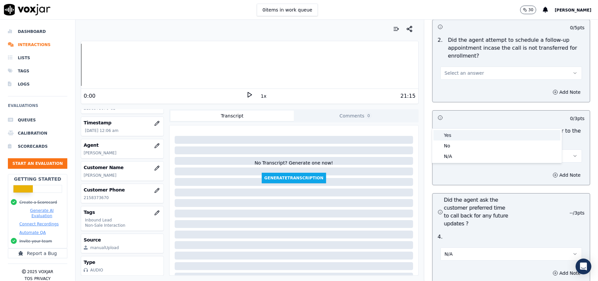
click at [473, 133] on div "Yes" at bounding box center [497, 135] width 127 height 11
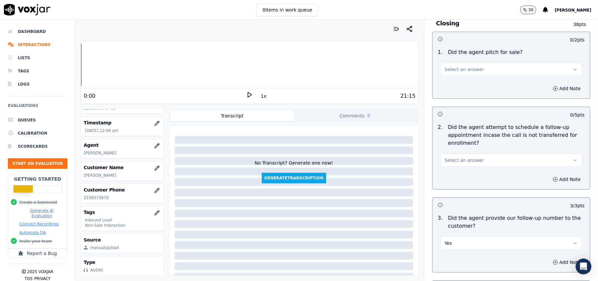
scroll to position [1436, 0]
click at [481, 154] on button "Select an answer" at bounding box center [512, 160] width 142 height 13
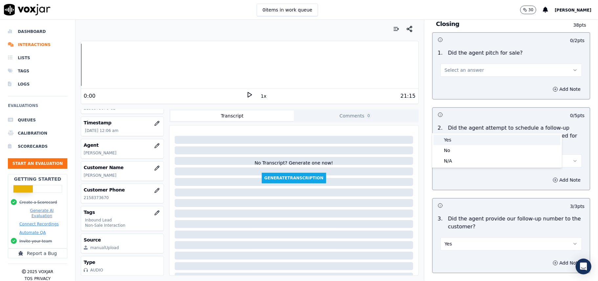
click at [468, 143] on div "Yes" at bounding box center [497, 139] width 127 height 11
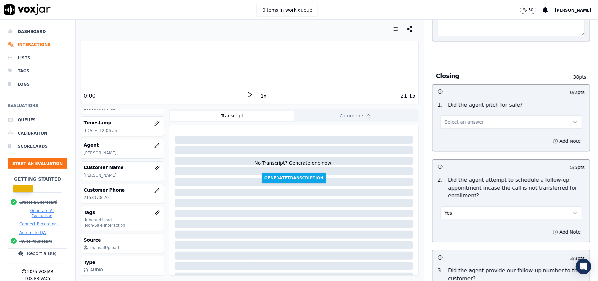
scroll to position [1304, 0]
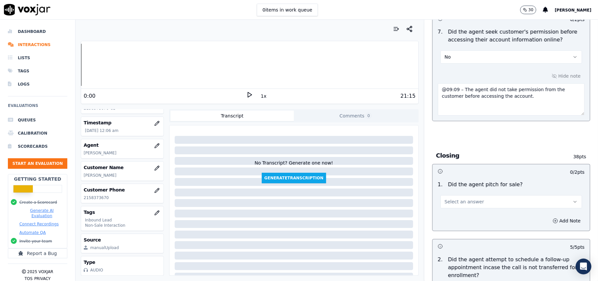
click at [471, 195] on button "Select an answer" at bounding box center [512, 201] width 142 height 13
click at [465, 176] on div "Yes" at bounding box center [497, 180] width 127 height 11
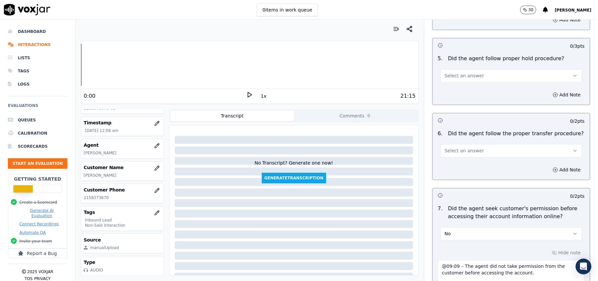
scroll to position [1086, 0]
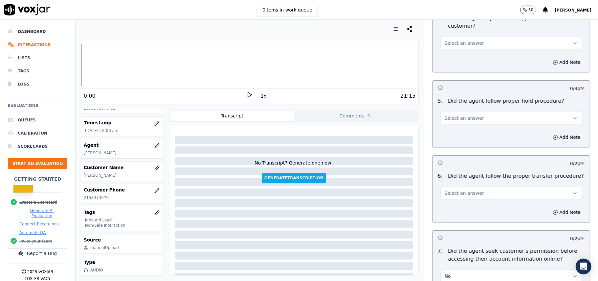
click at [476, 186] on button "Select an answer" at bounding box center [512, 192] width 142 height 13
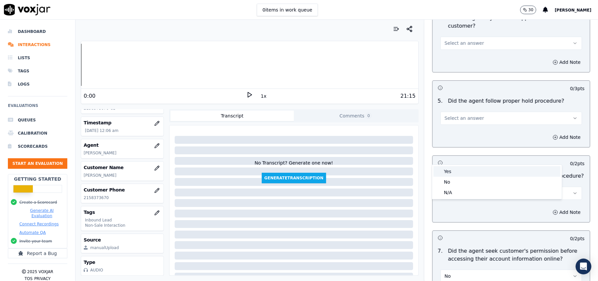
click at [472, 172] on div "Yes" at bounding box center [497, 171] width 127 height 11
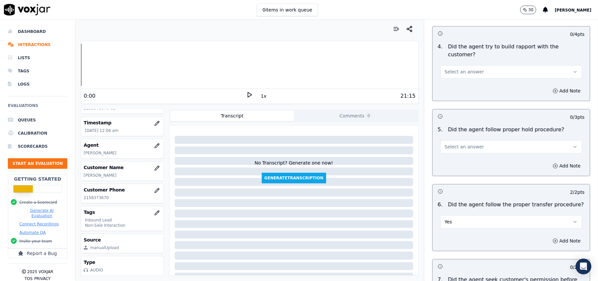
scroll to position [1042, 0]
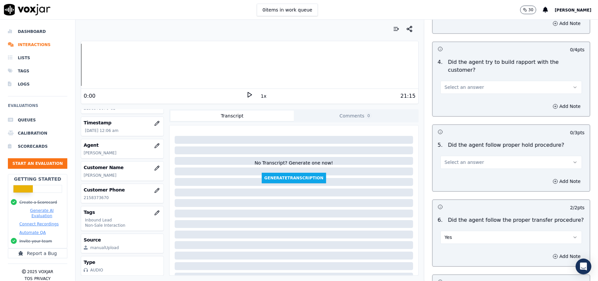
click at [470, 155] on button "Select an answer" at bounding box center [512, 161] width 142 height 13
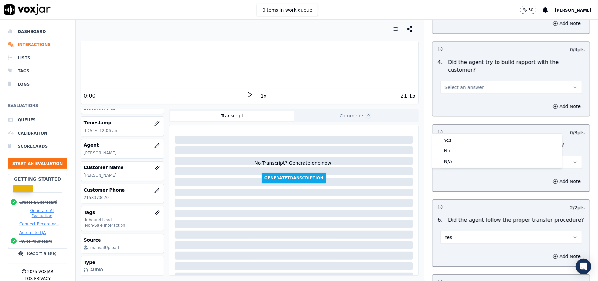
click at [469, 134] on div "Yes No N/A" at bounding box center [497, 150] width 130 height 34
click at [469, 143] on div "Yes" at bounding box center [497, 140] width 127 height 11
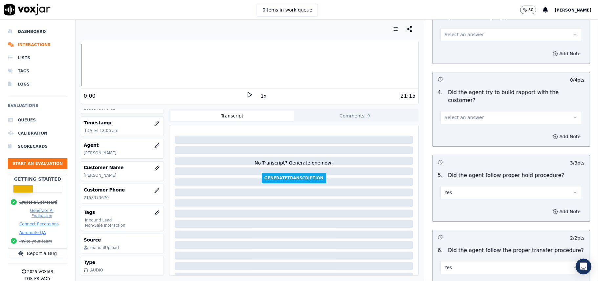
scroll to position [998, 0]
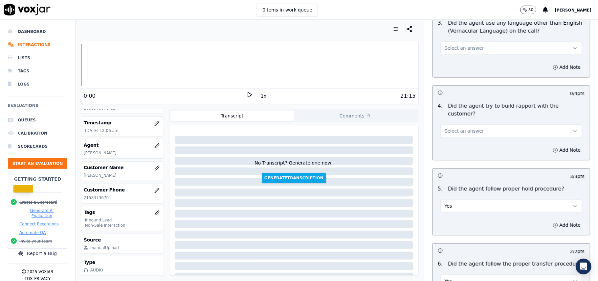
click at [474, 124] on button "Select an answer" at bounding box center [512, 130] width 142 height 13
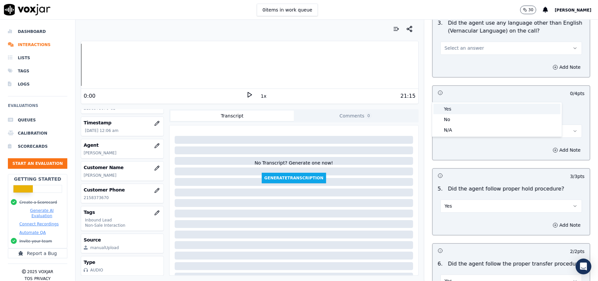
click at [470, 105] on div "Yes" at bounding box center [497, 108] width 127 height 11
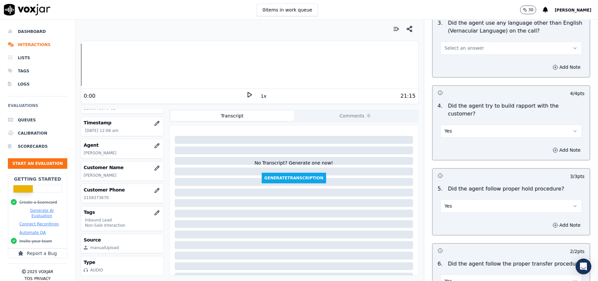
scroll to position [910, 0]
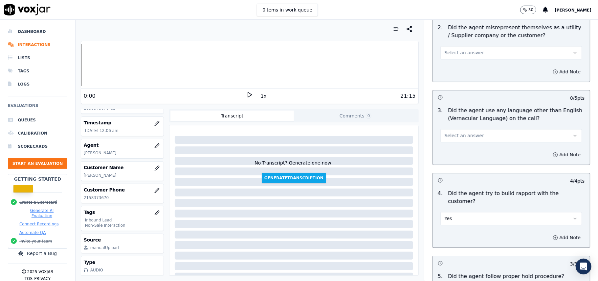
click at [463, 132] on span "Select an answer" at bounding box center [464, 135] width 39 height 7
click at [459, 131] on div "No" at bounding box center [497, 131] width 127 height 11
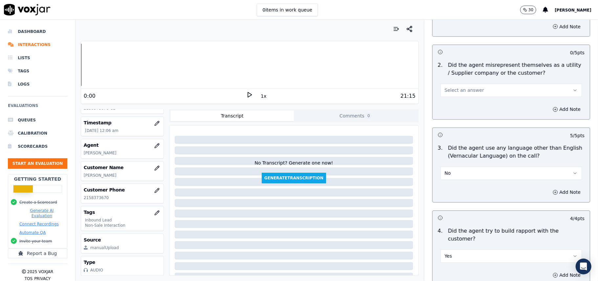
scroll to position [823, 0]
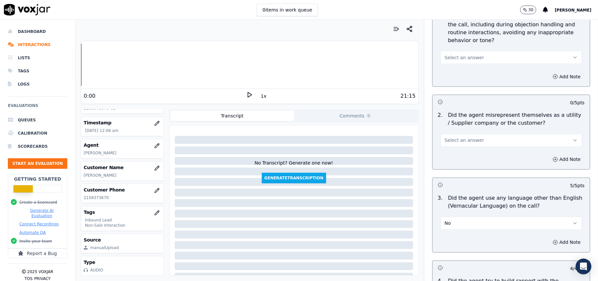
click at [468, 134] on button "Select an answer" at bounding box center [512, 140] width 142 height 13
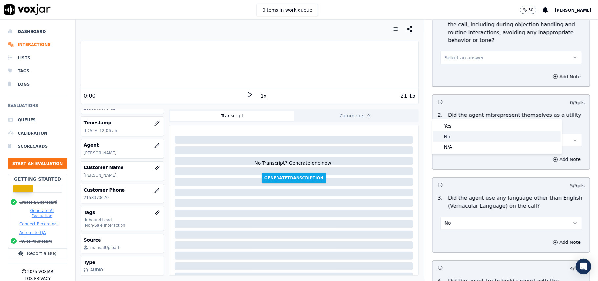
click at [454, 134] on div "No" at bounding box center [497, 136] width 127 height 11
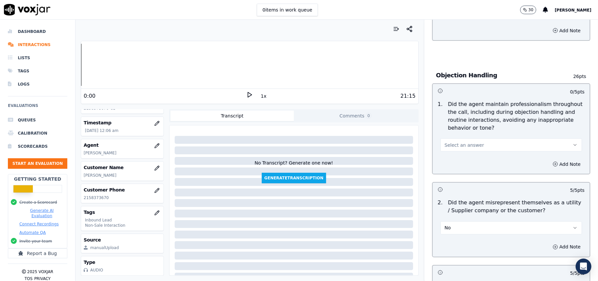
scroll to position [735, 0]
click at [472, 139] on button "Select an answer" at bounding box center [512, 145] width 142 height 13
click at [461, 132] on div "Yes" at bounding box center [497, 130] width 127 height 11
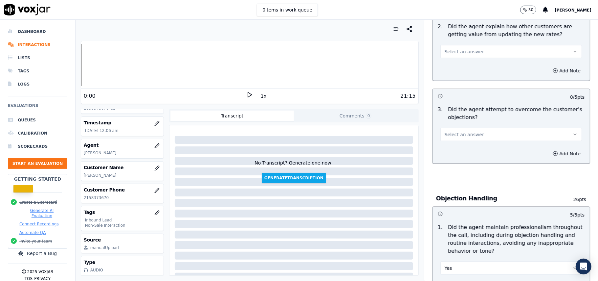
scroll to position [604, 0]
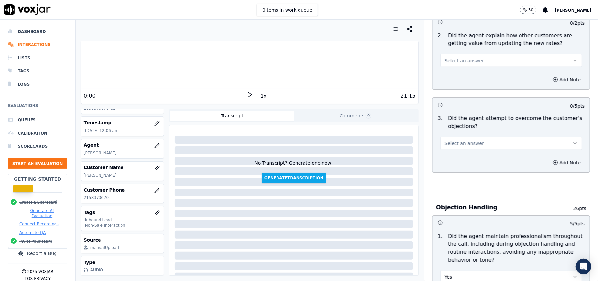
click at [457, 140] on span "Select an answer" at bounding box center [464, 143] width 39 height 7
click at [459, 127] on div "Yes" at bounding box center [497, 128] width 127 height 11
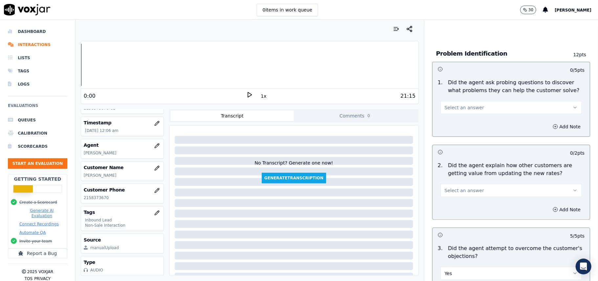
scroll to position [472, 0]
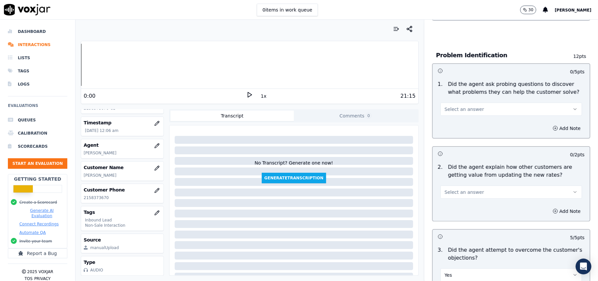
click at [476, 185] on button "Select an answer" at bounding box center [512, 191] width 142 height 13
click at [471, 176] on div "Yes" at bounding box center [497, 176] width 127 height 11
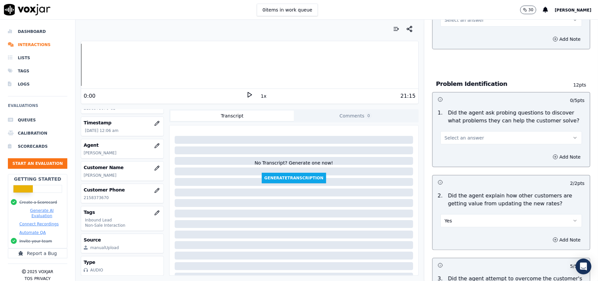
scroll to position [428, 0]
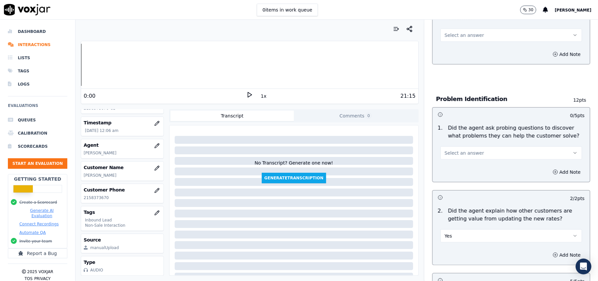
click at [473, 130] on div "1 . Did the agent ask probing questions to discover what problems they can help…" at bounding box center [511, 141] width 157 height 41
click at [467, 146] on button "Select an answer" at bounding box center [512, 152] width 142 height 13
click at [465, 136] on div "Yes" at bounding box center [497, 137] width 127 height 11
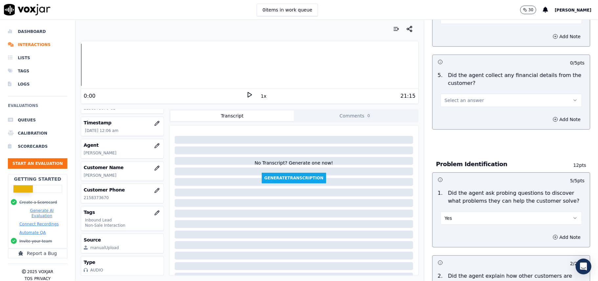
scroll to position [297, 0]
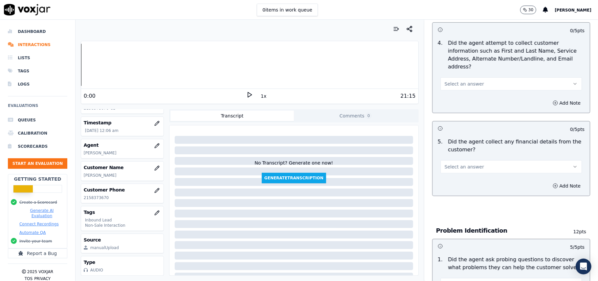
click at [460, 163] on span "Select an answer" at bounding box center [464, 166] width 39 height 7
click at [456, 157] on div "No" at bounding box center [497, 161] width 127 height 11
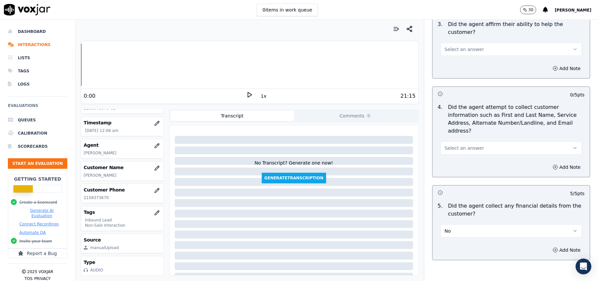
scroll to position [166, 0]
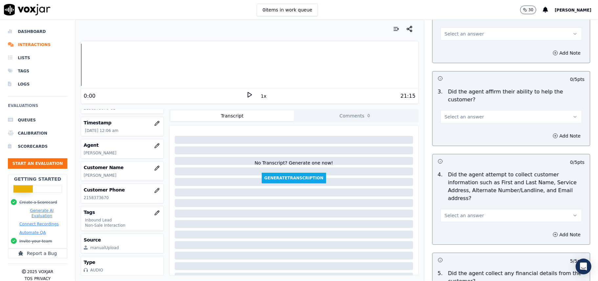
click at [463, 207] on div "Select an answer" at bounding box center [512, 214] width 142 height 14
click at [461, 212] on span "Select an answer" at bounding box center [464, 215] width 39 height 7
click at [453, 218] on div "N/A" at bounding box center [497, 220] width 127 height 11
drag, startPoint x: 457, startPoint y: 183, endPoint x: 455, endPoint y: 190, distance: 6.9
click at [457, 209] on button "N/A" at bounding box center [512, 215] width 142 height 13
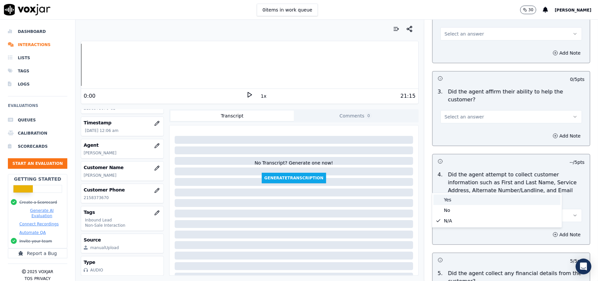
click at [452, 197] on div "Yes" at bounding box center [497, 199] width 127 height 11
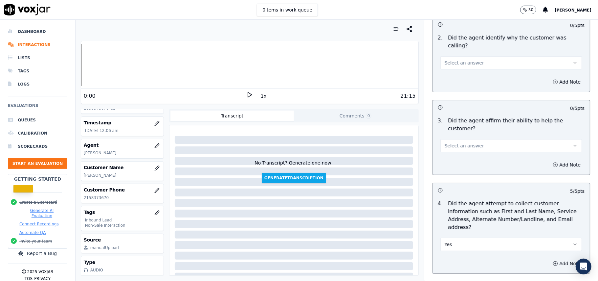
scroll to position [122, 0]
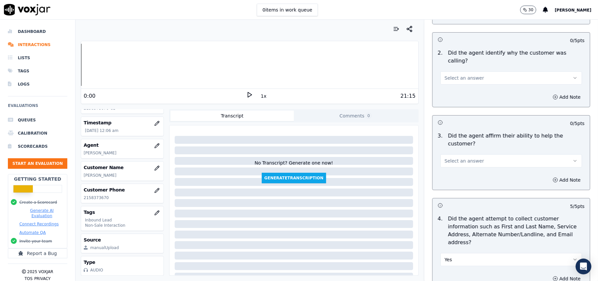
click at [453, 157] on span "Select an answer" at bounding box center [464, 160] width 39 height 7
click at [450, 158] on div "No" at bounding box center [497, 162] width 127 height 11
drag, startPoint x: 449, startPoint y: 134, endPoint x: 450, endPoint y: 142, distance: 7.9
click at [449, 154] on button "No" at bounding box center [512, 160] width 142 height 13
click at [449, 155] on div "Yes" at bounding box center [497, 152] width 127 height 11
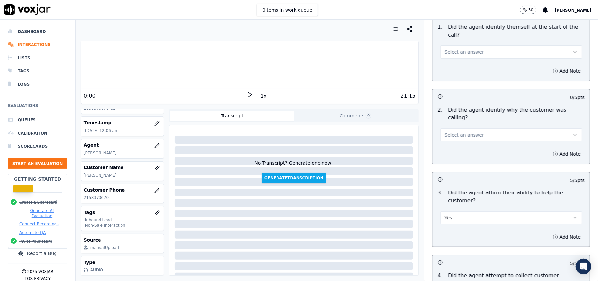
scroll to position [0, 0]
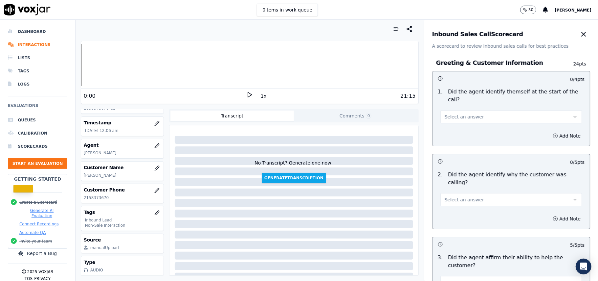
click at [452, 196] on span "Select an answer" at bounding box center [464, 199] width 39 height 7
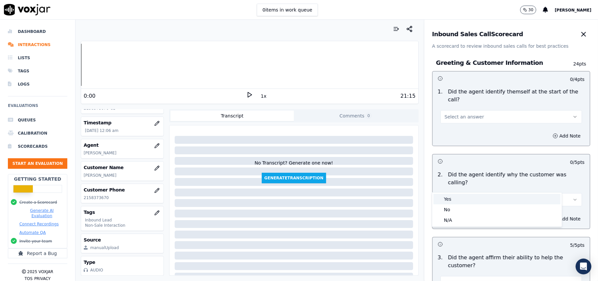
click at [447, 199] on div "Yes" at bounding box center [497, 199] width 127 height 11
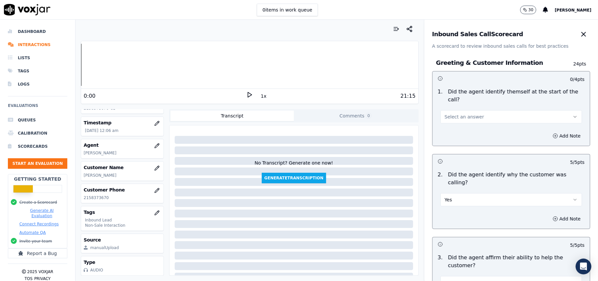
click at [447, 113] on span "Select an answer" at bounding box center [464, 116] width 39 height 7
click at [449, 122] on div "Yes" at bounding box center [497, 124] width 127 height 11
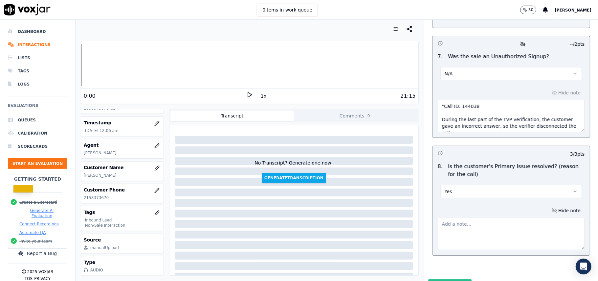
click at [428, 279] on button "Submit Scores" at bounding box center [450, 285] width 44 height 12
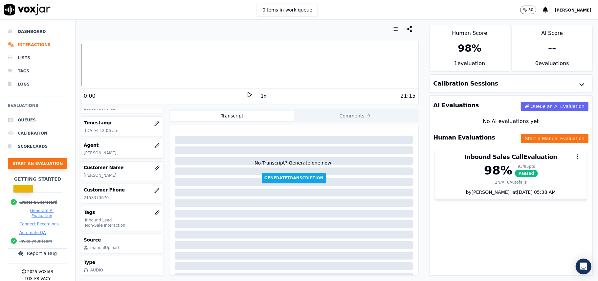
click at [53, 163] on button "Start an Evaluation" at bounding box center [37, 163] width 59 height 11
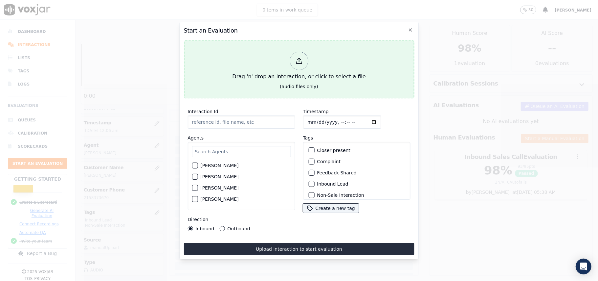
click at [292, 62] on div at bounding box center [299, 61] width 18 height 18
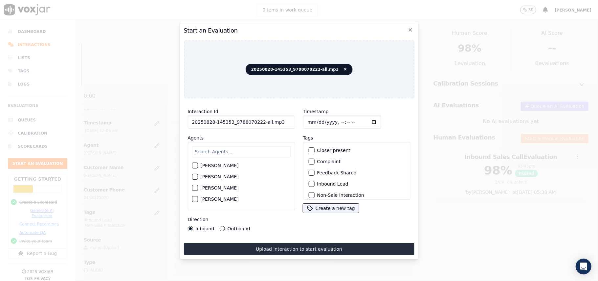
drag, startPoint x: 273, startPoint y: 119, endPoint x: 258, endPoint y: 119, distance: 14.8
click at [258, 119] on input "20250828-145353_9788070222-all.mp3" at bounding box center [241, 121] width 107 height 13
type input "20250828-145353_9788070222-C1"
click at [306, 118] on input "Timestamp" at bounding box center [342, 121] width 78 height 13
type input "[DATE]T00:09"
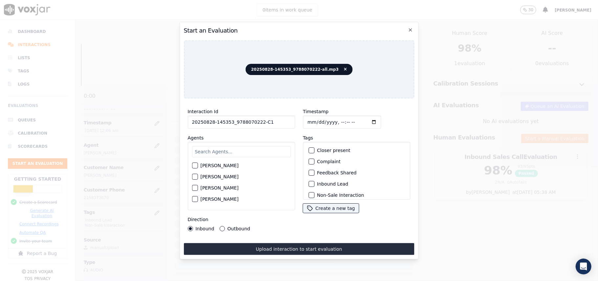
click at [307, 117] on input "Timestamp" at bounding box center [342, 121] width 78 height 13
type input "[DATE]T00:09"
click at [255, 142] on div "[PERSON_NAME] [PERSON_NAME] [PERSON_NAME] [PERSON_NAME] [PERSON_NAME] [PERSON_N…" at bounding box center [241, 176] width 107 height 68
click at [245, 149] on input "text" at bounding box center [241, 151] width 99 height 11
type input "ric"
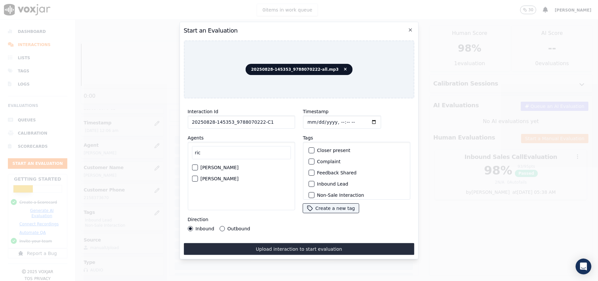
click at [218, 167] on label "[PERSON_NAME]" at bounding box center [219, 167] width 38 height 5
click at [198, 167] on button "[PERSON_NAME]" at bounding box center [195, 167] width 6 height 6
click at [317, 183] on label "Inbound Lead" at bounding box center [332, 183] width 31 height 5
click at [314, 183] on button "Inbound Lead" at bounding box center [312, 184] width 6 height 6
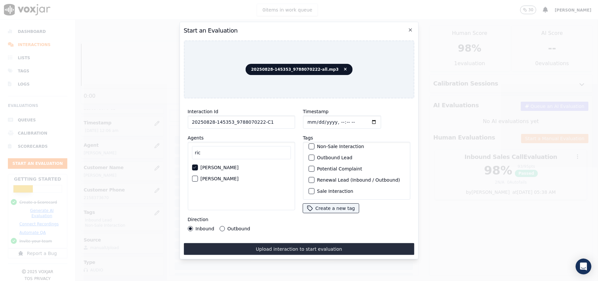
scroll to position [13, 0]
click at [309, 180] on div "button" at bounding box center [311, 181] width 5 height 5
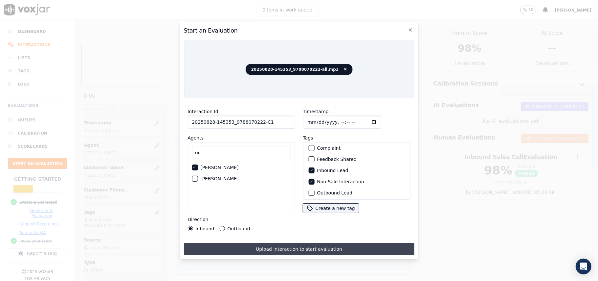
click at [261, 244] on button "Upload interaction to start evaluation" at bounding box center [299, 249] width 231 height 12
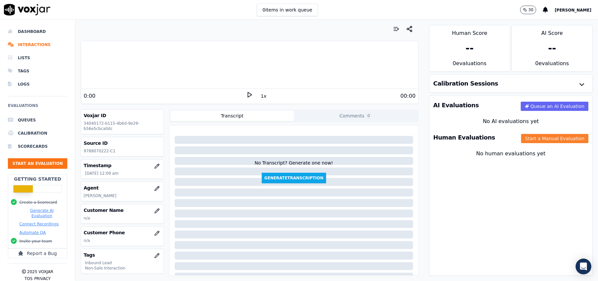
click at [521, 137] on button "Start a Manual Evaluation" at bounding box center [554, 138] width 67 height 9
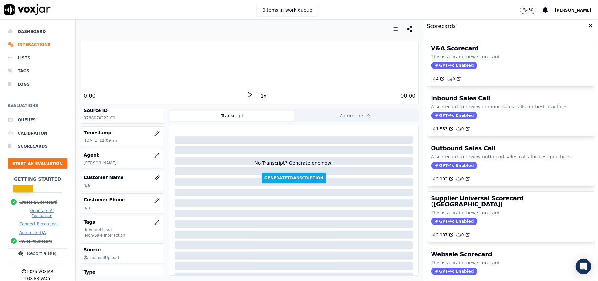
scroll to position [64, 0]
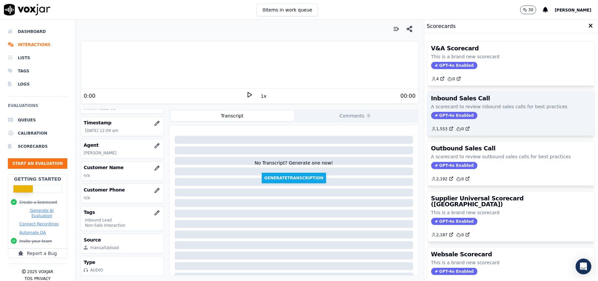
click at [442, 115] on span "GPT-4o Enabled" at bounding box center [454, 115] width 46 height 7
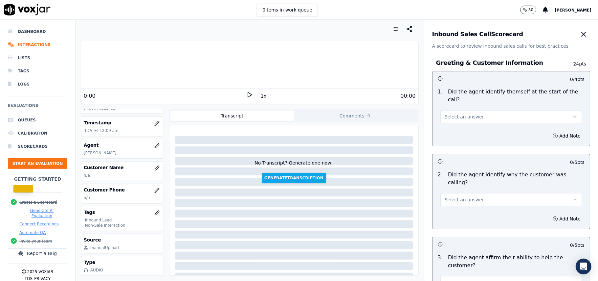
scroll to position [1839, 0]
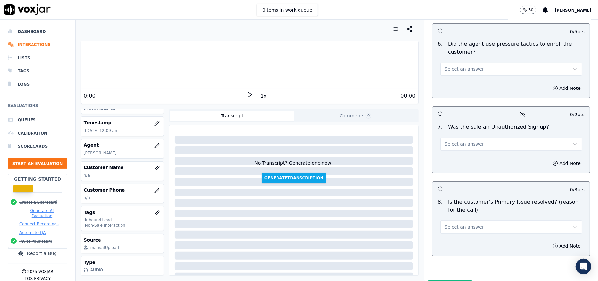
click at [469, 223] on span "Select an answer" at bounding box center [464, 226] width 39 height 7
click at [444, 208] on div "Yes" at bounding box center [497, 207] width 127 height 11
click at [445, 236] on div "Add Note" at bounding box center [511, 246] width 157 height 20
click at [451, 141] on span "Select an answer" at bounding box center [464, 144] width 39 height 7
click at [451, 132] on div "No" at bounding box center [497, 134] width 127 height 11
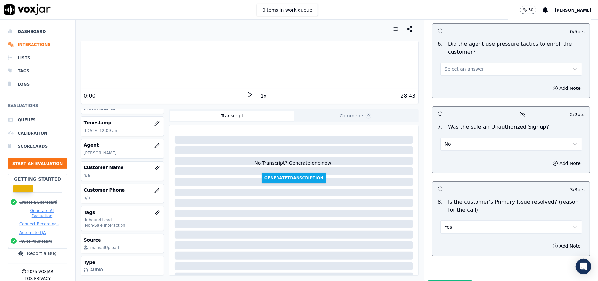
click at [487, 137] on button "No" at bounding box center [512, 143] width 142 height 13
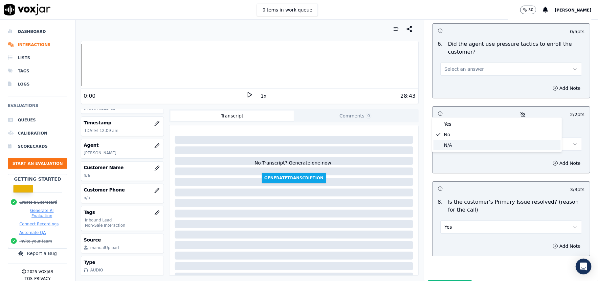
click at [446, 142] on div "N/A" at bounding box center [497, 145] width 127 height 11
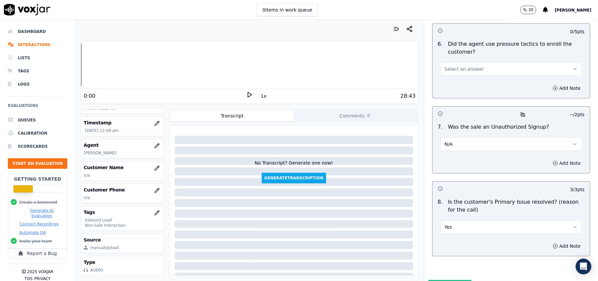
click at [549, 158] on button "Add Note" at bounding box center [567, 162] width 36 height 9
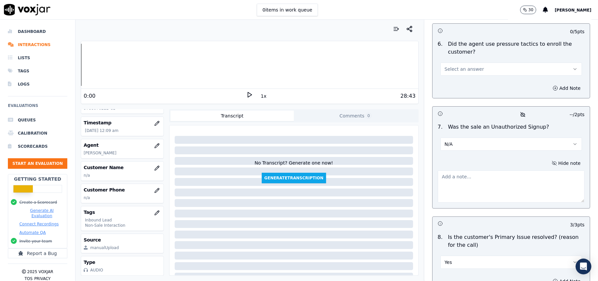
click at [469, 170] on textarea at bounding box center [511, 186] width 147 height 32
paste textarea "" After the CTS verification was completed, the agent came back on the line to …"
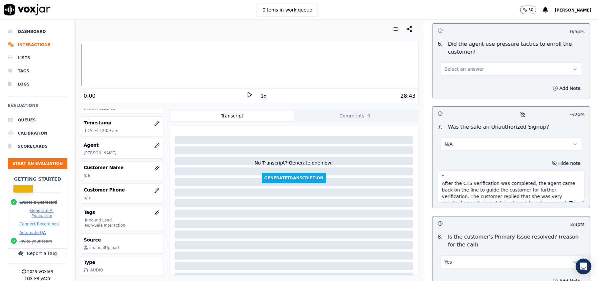
scroll to position [43, 0]
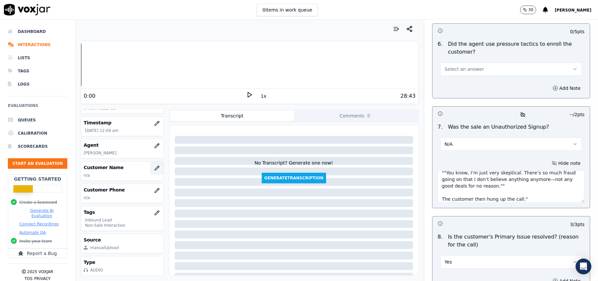
type textarea "" After the CTS verification was completed, the agent came back on the line to …"
click at [150, 161] on button "button" at bounding box center [156, 167] width 13 height 13
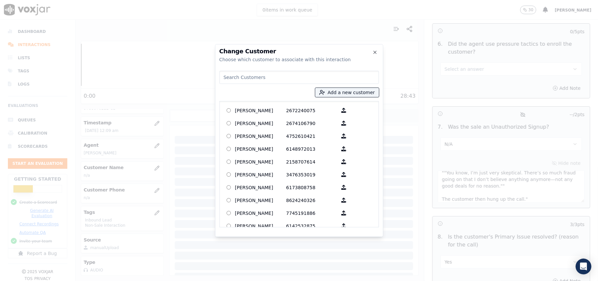
paste input "[PERSON_NAME]"
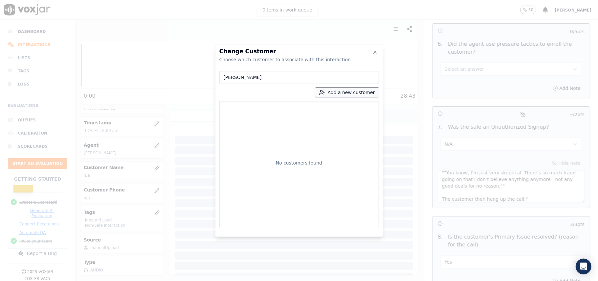
type input "[PERSON_NAME]"
click at [332, 95] on button "Add a new customer" at bounding box center [347, 92] width 64 height 9
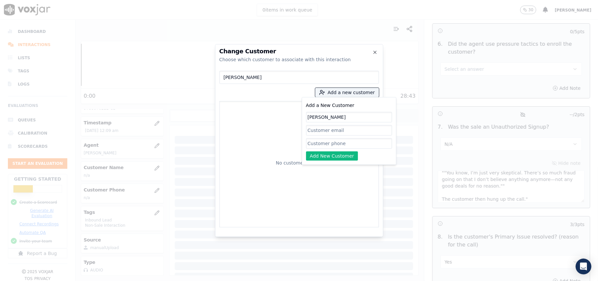
type input "[PERSON_NAME]"
click at [332, 145] on input "Add a New Customer" at bounding box center [349, 143] width 86 height 11
paste input "9788070222"
type input "9788070222"
click at [331, 154] on button "Add New Customer" at bounding box center [332, 155] width 52 height 9
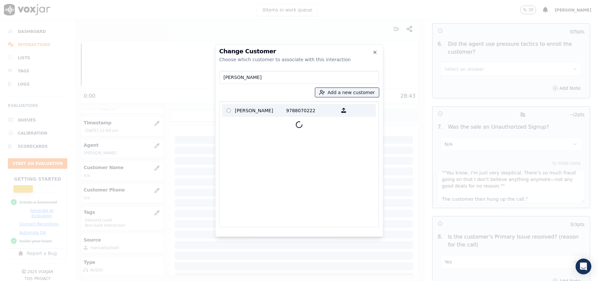
click at [247, 112] on p "[PERSON_NAME]" at bounding box center [260, 110] width 51 height 10
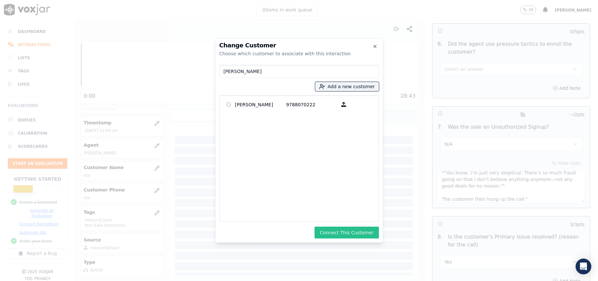
click at [326, 228] on button "Connect This Customer" at bounding box center [347, 232] width 64 height 12
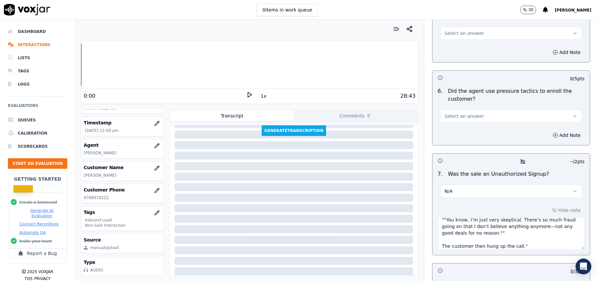
scroll to position [1708, 0]
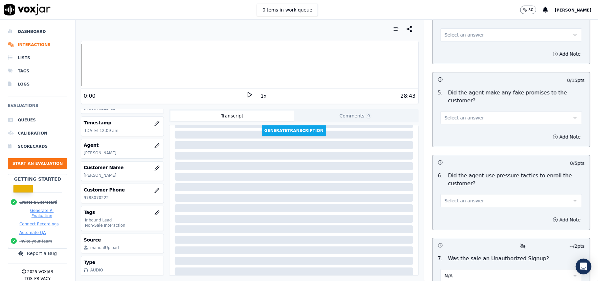
click at [470, 197] on span "Select an answer" at bounding box center [464, 200] width 39 height 7
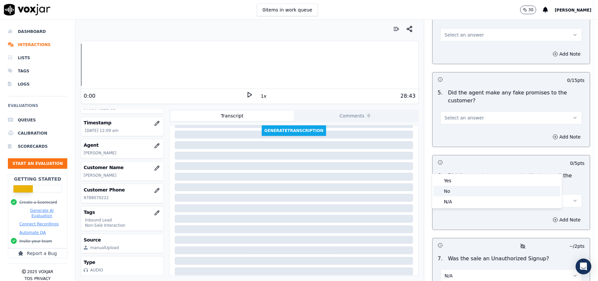
click at [455, 194] on div "No" at bounding box center [497, 191] width 127 height 11
click at [463, 114] on span "Select an answer" at bounding box center [464, 117] width 39 height 7
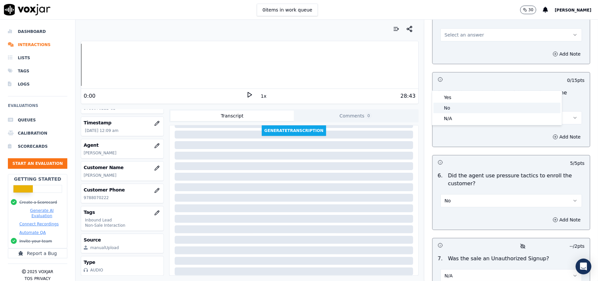
click at [452, 106] on div "No" at bounding box center [497, 108] width 127 height 11
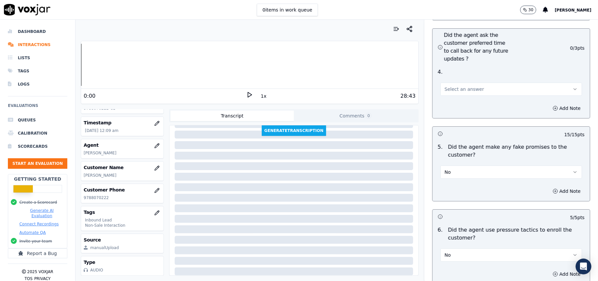
scroll to position [1576, 0]
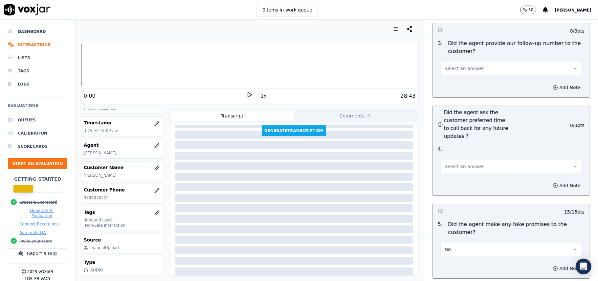
click at [459, 163] on span "Select an answer" at bounding box center [464, 166] width 39 height 7
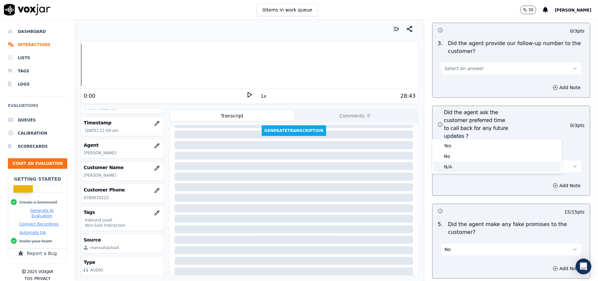
click at [447, 169] on div "N/A" at bounding box center [497, 166] width 127 height 11
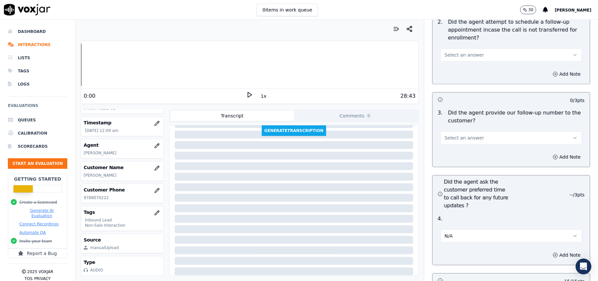
scroll to position [1445, 0]
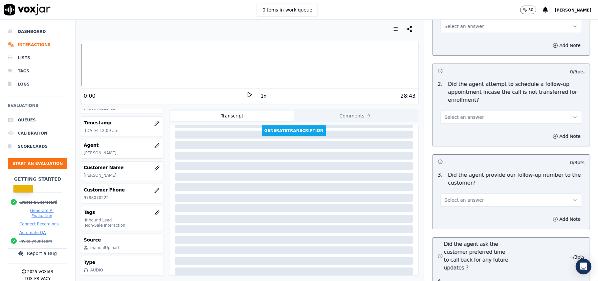
click at [460, 196] on span "Select an answer" at bounding box center [464, 199] width 39 height 7
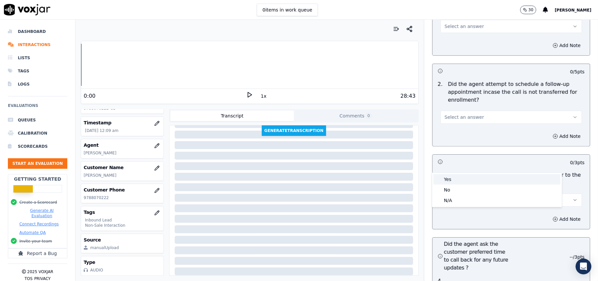
click at [459, 175] on div "Yes" at bounding box center [497, 179] width 127 height 11
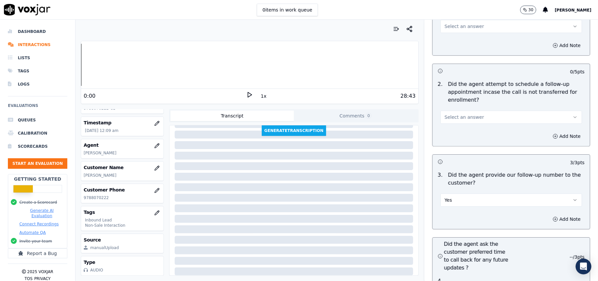
click at [458, 114] on span "Select an answer" at bounding box center [464, 117] width 39 height 7
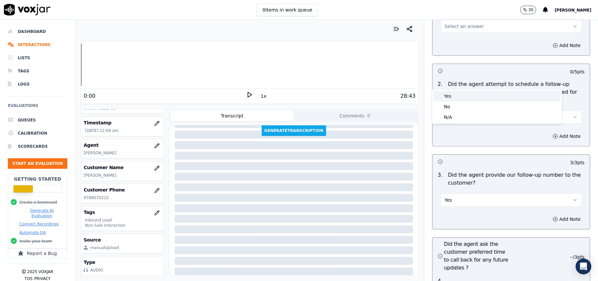
click at [458, 96] on div "Yes" at bounding box center [497, 96] width 127 height 11
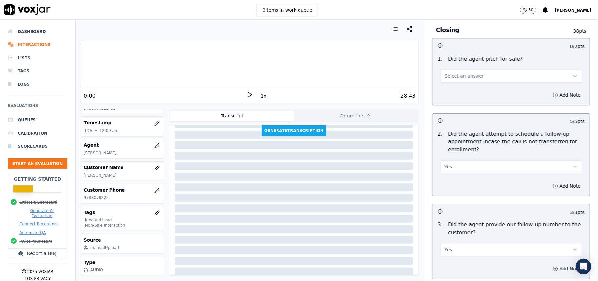
scroll to position [1357, 0]
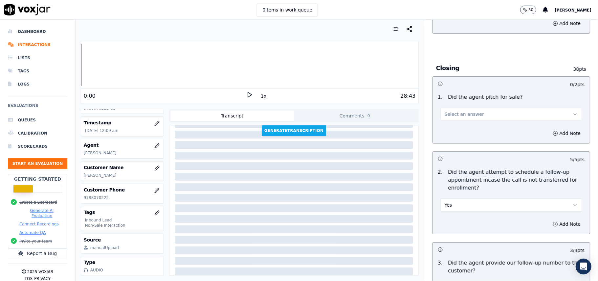
click at [460, 107] on button "Select an answer" at bounding box center [512, 113] width 142 height 13
click at [461, 94] on div "Yes" at bounding box center [497, 92] width 127 height 11
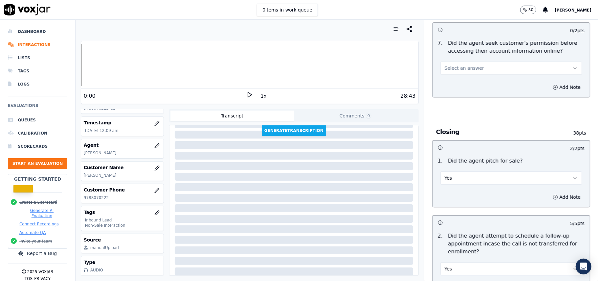
scroll to position [1226, 0]
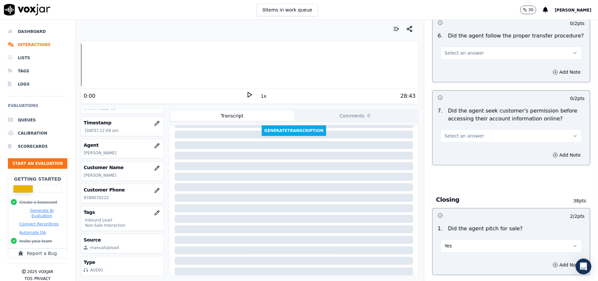
click at [470, 129] on button "Select an answer" at bounding box center [512, 135] width 142 height 13
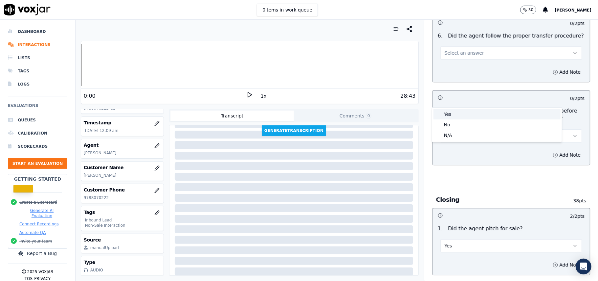
click at [467, 118] on div "Yes" at bounding box center [497, 114] width 127 height 11
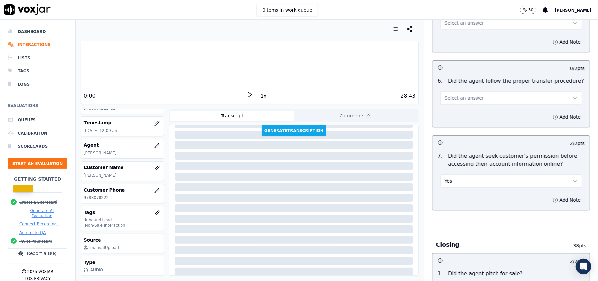
scroll to position [1138, 0]
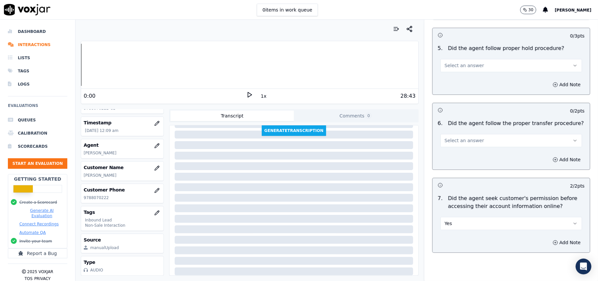
click at [475, 132] on div "Select an answer" at bounding box center [512, 139] width 142 height 14
click at [474, 149] on div "Add Note" at bounding box center [511, 159] width 157 height 20
click at [472, 134] on button "Select an answer" at bounding box center [512, 140] width 142 height 13
click at [465, 113] on div "Yes No N/A" at bounding box center [497, 129] width 130 height 34
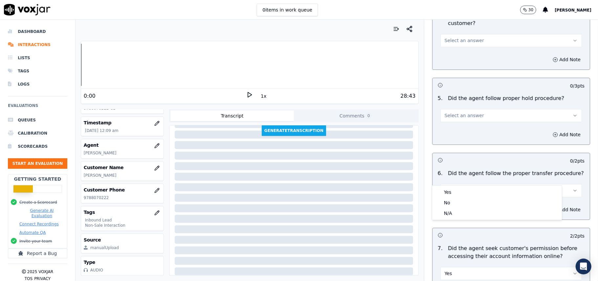
scroll to position [1050, 0]
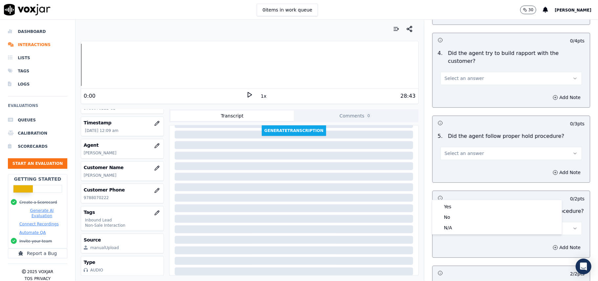
click at [470, 150] on span "Select an answer" at bounding box center [464, 153] width 39 height 7
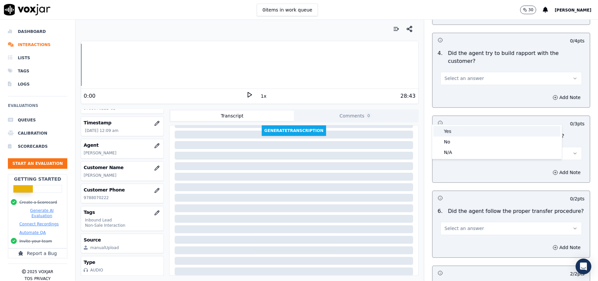
click at [470, 126] on div "Yes" at bounding box center [497, 131] width 127 height 11
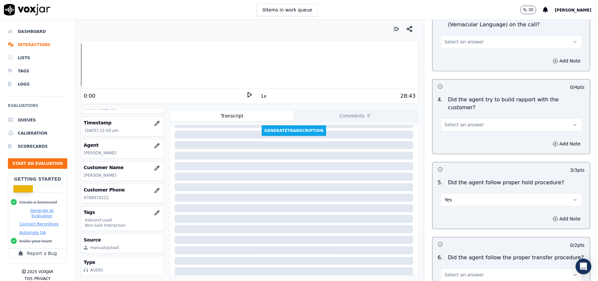
scroll to position [963, 0]
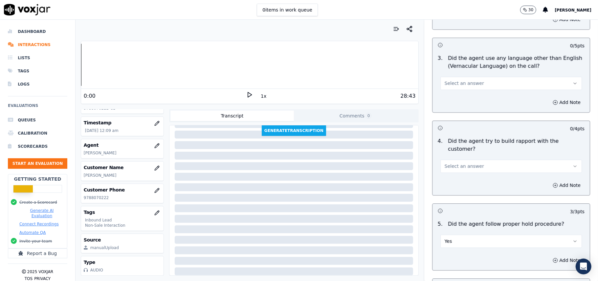
click at [480, 159] on button "Select an answer" at bounding box center [512, 165] width 142 height 13
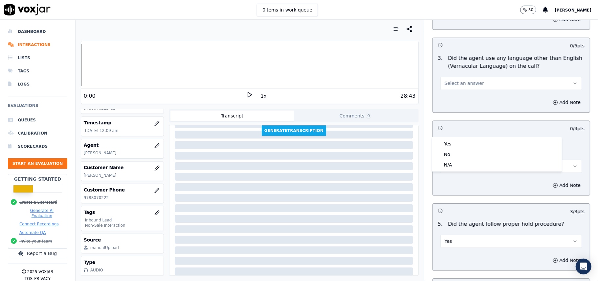
click at [480, 136] on div "4 . Did the agent try to build rapport with the customer? Select an answer" at bounding box center [511, 154] width 157 height 41
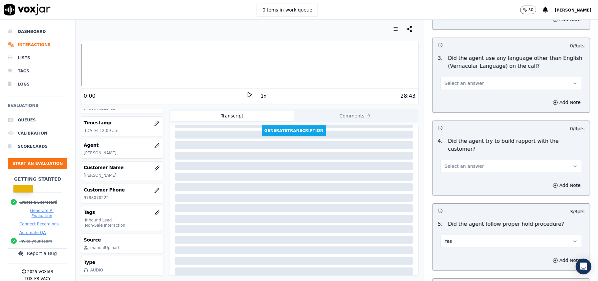
click at [471, 159] on button "Select an answer" at bounding box center [512, 165] width 142 height 13
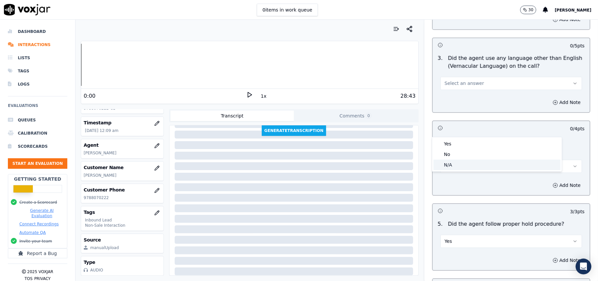
click at [470, 164] on div "N/A" at bounding box center [497, 164] width 127 height 11
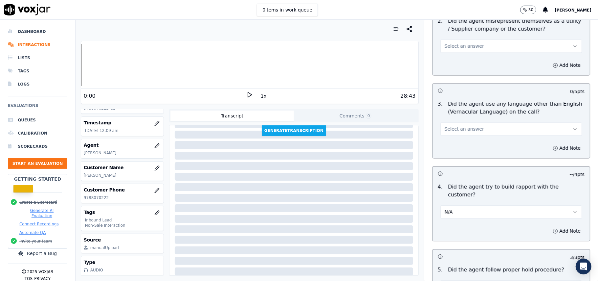
scroll to position [875, 0]
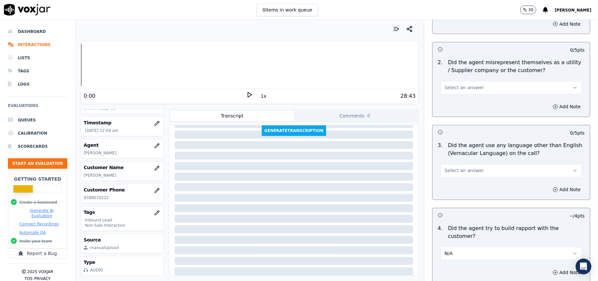
click at [481, 164] on button "Select an answer" at bounding box center [512, 170] width 142 height 13
click at [470, 166] on div "No" at bounding box center [497, 166] width 127 height 11
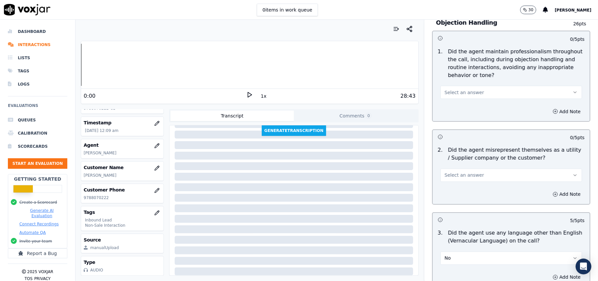
scroll to position [788, 0]
click at [465, 172] on span "Select an answer" at bounding box center [464, 175] width 39 height 7
click at [463, 169] on div "No" at bounding box center [497, 171] width 127 height 11
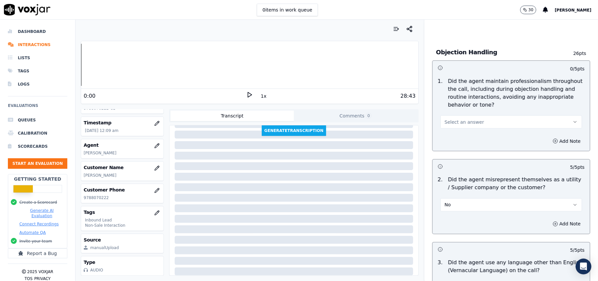
scroll to position [700, 0]
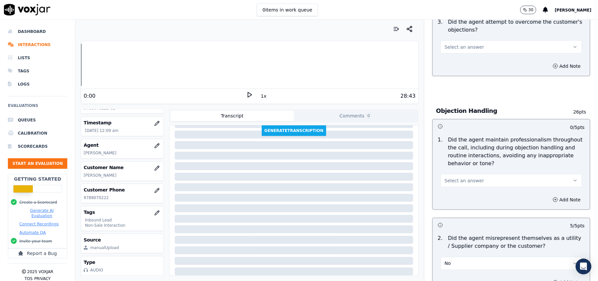
click at [471, 174] on button "Select an answer" at bounding box center [512, 180] width 142 height 13
click at [466, 162] on div "Yes" at bounding box center [497, 165] width 127 height 11
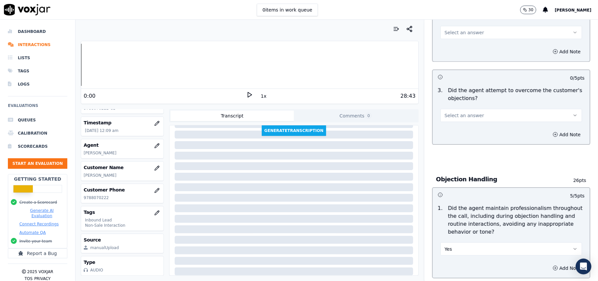
scroll to position [568, 0]
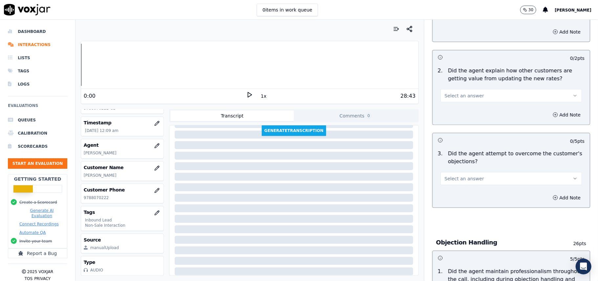
click at [475, 172] on button "Select an answer" at bounding box center [512, 178] width 142 height 13
click at [473, 159] on div "Yes" at bounding box center [497, 163] width 127 height 11
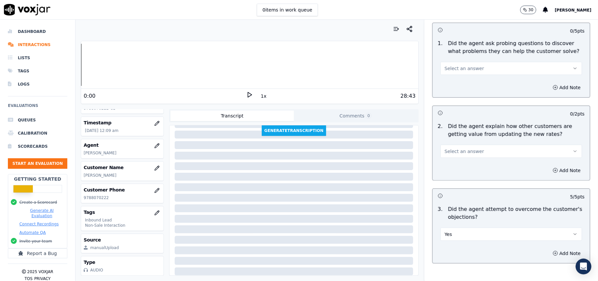
scroll to position [481, 0]
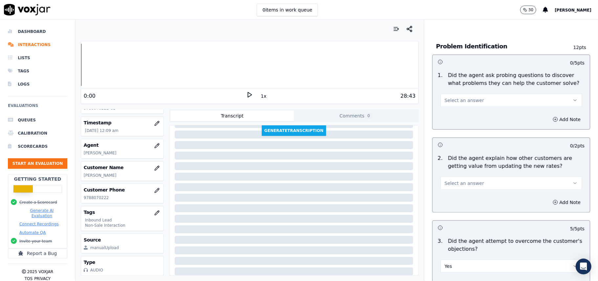
click at [464, 180] on span "Select an answer" at bounding box center [464, 183] width 39 height 7
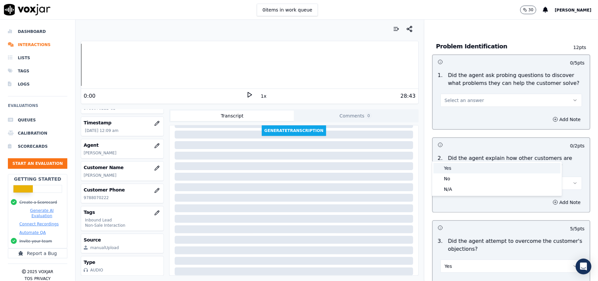
click at [458, 165] on div "Yes" at bounding box center [497, 168] width 127 height 11
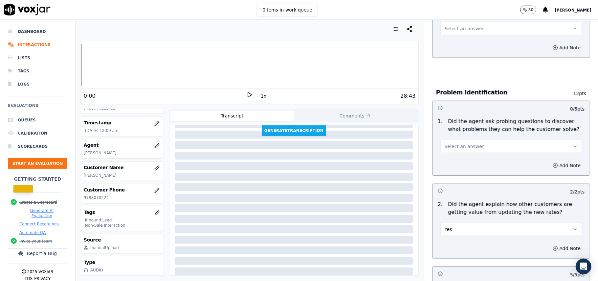
scroll to position [393, 0]
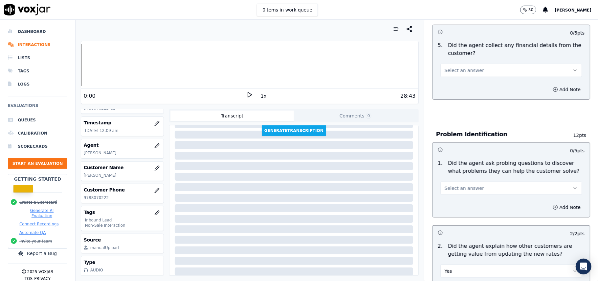
click at [451, 185] on span "Select an answer" at bounding box center [464, 188] width 39 height 7
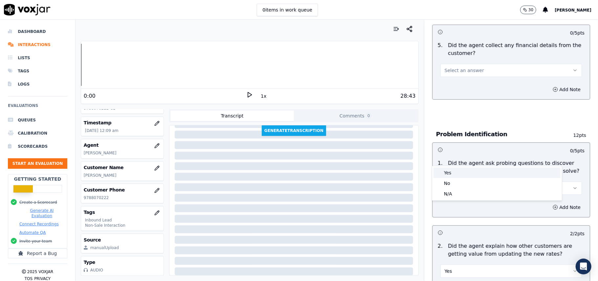
click at [449, 171] on div "Yes" at bounding box center [497, 172] width 127 height 11
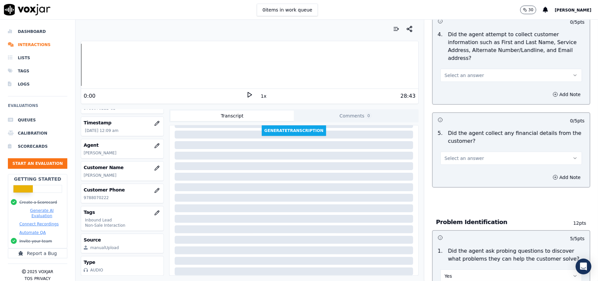
click at [458, 155] on span "Select an answer" at bounding box center [464, 158] width 39 height 7
click at [454, 153] on div "No" at bounding box center [497, 153] width 127 height 11
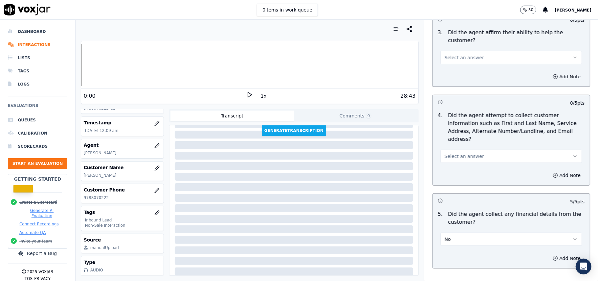
scroll to position [218, 0]
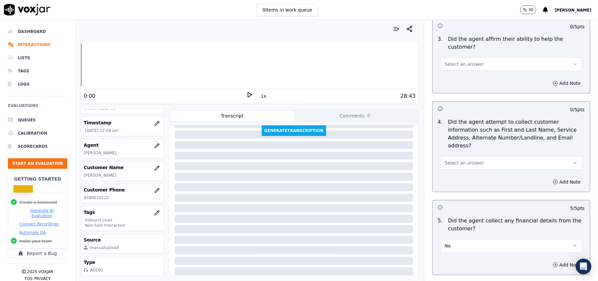
click at [456, 149] on div "Select an answer" at bounding box center [511, 159] width 152 height 20
click at [459, 159] on span "Select an answer" at bounding box center [464, 162] width 39 height 7
click at [463, 144] on div "Yes" at bounding box center [497, 147] width 127 height 11
click at [455, 57] on button "Select an answer" at bounding box center [512, 63] width 142 height 13
click at [453, 57] on div "Yes" at bounding box center [497, 56] width 127 height 11
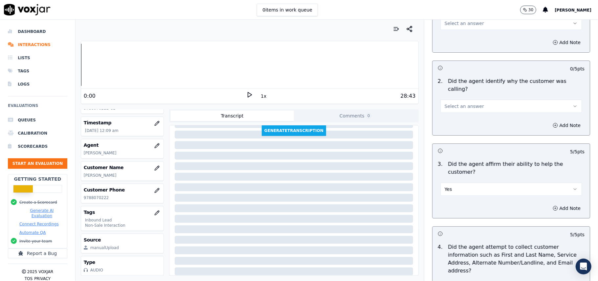
scroll to position [43, 0]
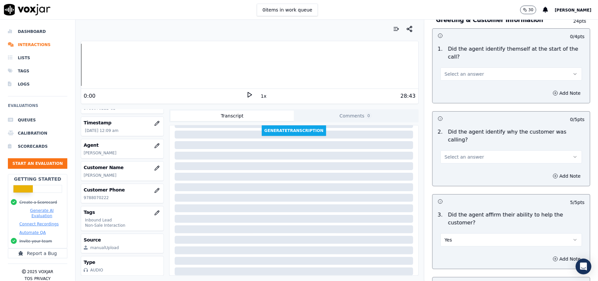
click at [477, 150] on button "Select an answer" at bounding box center [512, 156] width 142 height 13
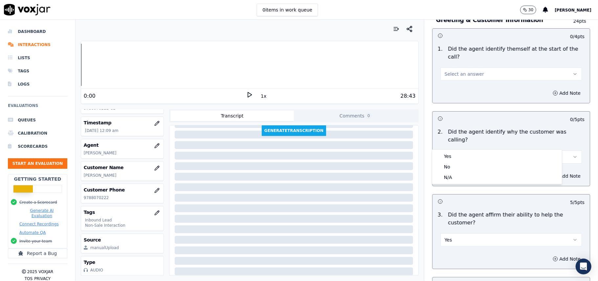
click at [473, 151] on div "Yes" at bounding box center [497, 156] width 127 height 11
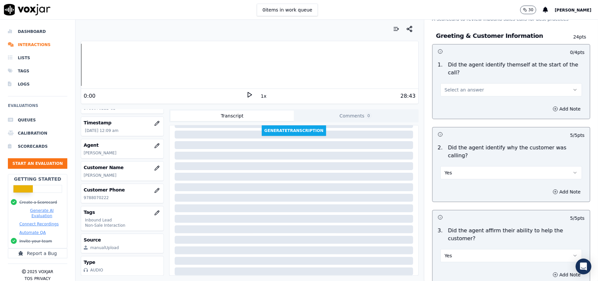
scroll to position [0, 0]
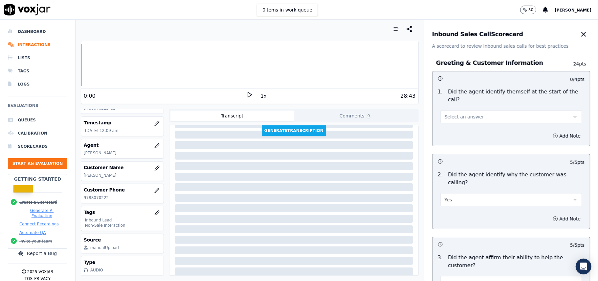
click at [467, 113] on span "Select an answer" at bounding box center [464, 116] width 39 height 7
click at [464, 121] on div "Yes" at bounding box center [497, 124] width 127 height 11
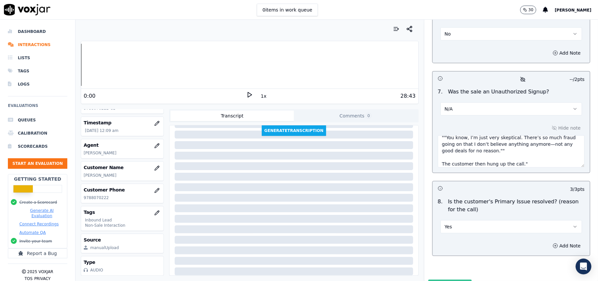
click at [448, 279] on button "Submit Scores" at bounding box center [450, 285] width 44 height 12
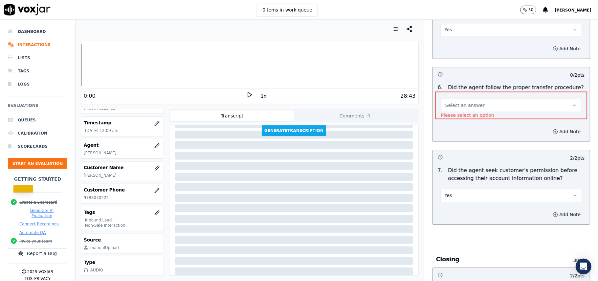
scroll to position [1137, 0]
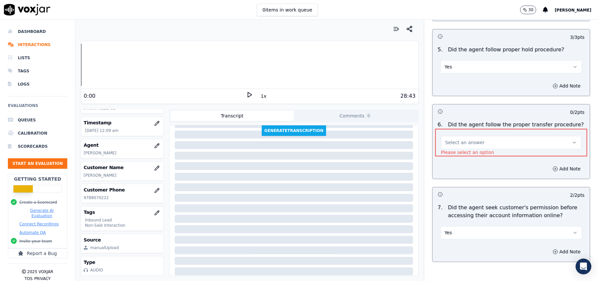
click at [464, 139] on span "Select an answer" at bounding box center [465, 142] width 39 height 7
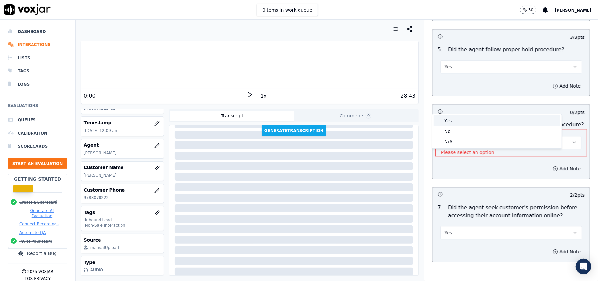
click at [458, 121] on div "Yes" at bounding box center [497, 120] width 126 height 11
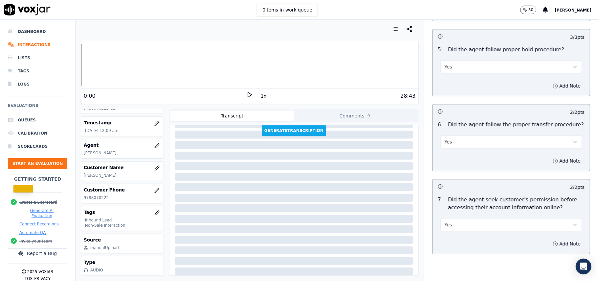
scroll to position [1874, 0]
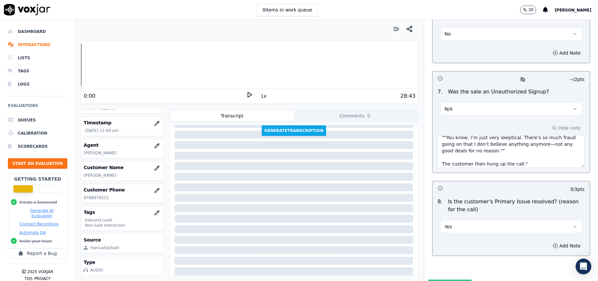
click at [440, 279] on button "Submit Scores" at bounding box center [450, 285] width 44 height 12
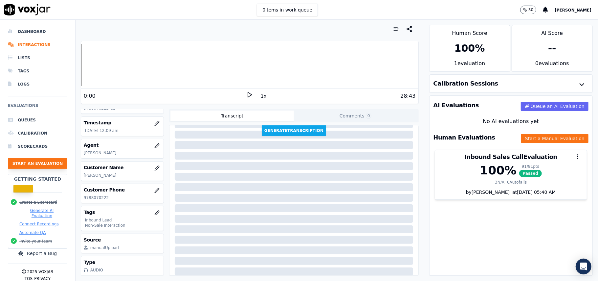
click at [54, 162] on button "Start an Evaluation" at bounding box center [37, 163] width 59 height 11
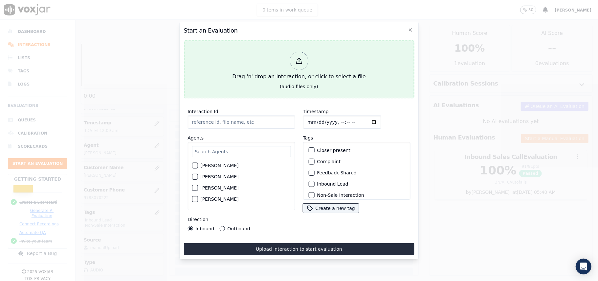
click at [304, 60] on div at bounding box center [299, 61] width 18 height 18
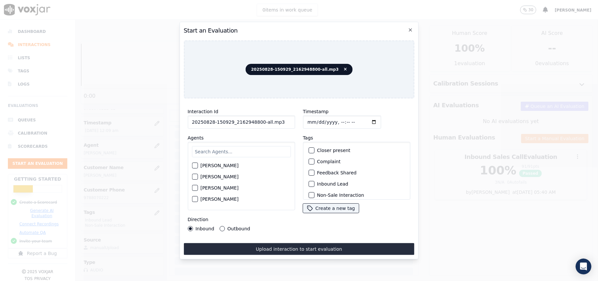
drag, startPoint x: 283, startPoint y: 118, endPoint x: 257, endPoint y: 118, distance: 25.6
click at [257, 118] on input "20250828-150929_2162948800-all.mp3" at bounding box center [241, 121] width 107 height 13
type input "20250828-150929_2162948800-C1"
click at [307, 117] on input "Timestamp" at bounding box center [342, 121] width 78 height 13
type input "[DATE]T00:11"
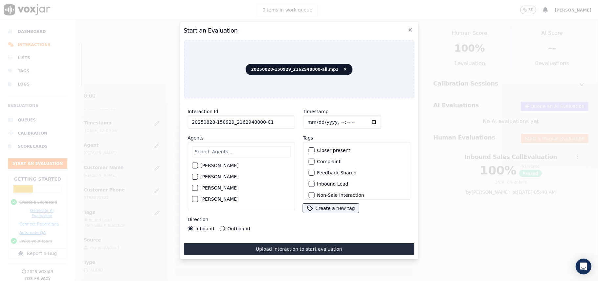
type input "[DATE]T00:11"
click at [250, 151] on input "text" at bounding box center [241, 151] width 99 height 11
click at [250, 146] on input "text" at bounding box center [241, 151] width 99 height 11
type input "mart"
click at [205, 158] on div "[PERSON_NAME]" at bounding box center [241, 176] width 107 height 68
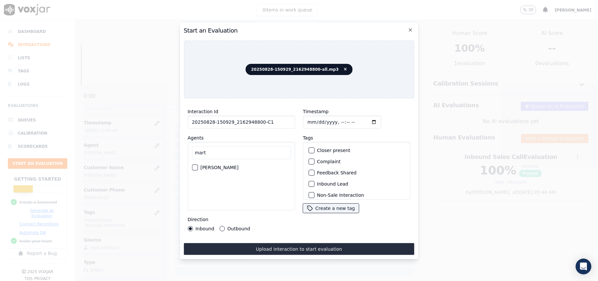
click at [205, 165] on label "[PERSON_NAME]" at bounding box center [219, 167] width 38 height 5
click at [198, 164] on button "[PERSON_NAME]" at bounding box center [195, 167] width 6 height 6
click at [326, 182] on label "Inbound Lead" at bounding box center [332, 183] width 31 height 5
click at [314, 182] on button "Inbound Lead" at bounding box center [312, 184] width 6 height 6
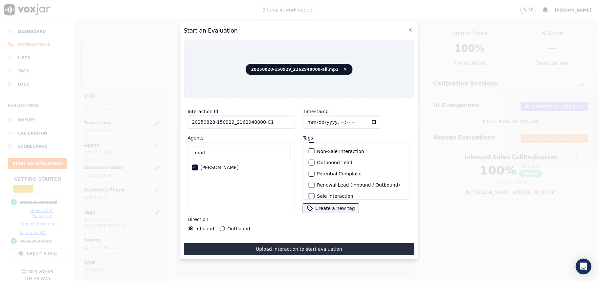
click at [317, 150] on label "Non-Sale Interaction" at bounding box center [340, 151] width 47 height 5
click at [314, 150] on button "Non-Sale Interaction" at bounding box center [312, 151] width 6 height 6
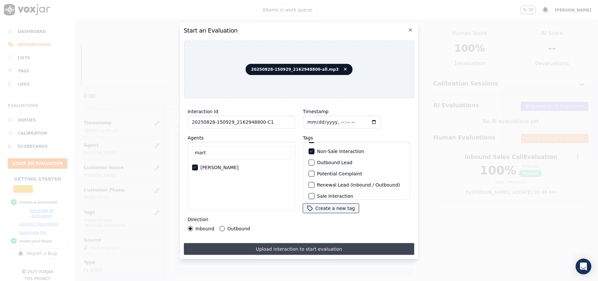
click at [245, 246] on button "Upload interaction to start evaluation" at bounding box center [299, 249] width 231 height 12
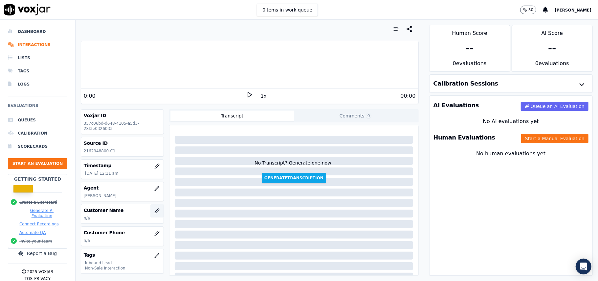
click at [155, 211] on icon "button" at bounding box center [157, 210] width 4 height 4
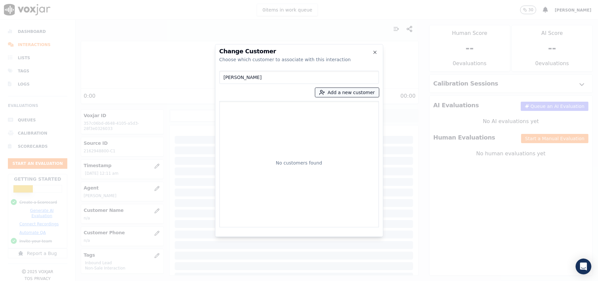
type input "[PERSON_NAME]"
click at [322, 95] on button "Add a new customer" at bounding box center [347, 92] width 64 height 9
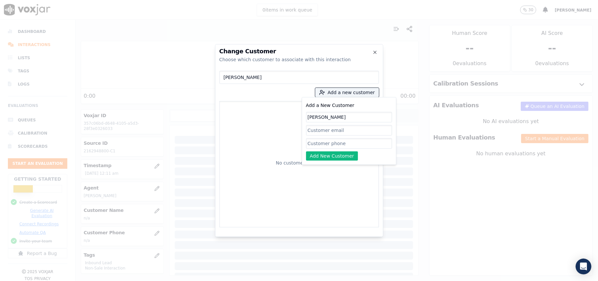
type input "[PERSON_NAME]"
click at [318, 140] on input "Add a New Customer" at bounding box center [349, 143] width 86 height 11
paste input "2162948800"
type input "2162948800"
click at [319, 155] on button "Add New Customer" at bounding box center [332, 155] width 52 height 9
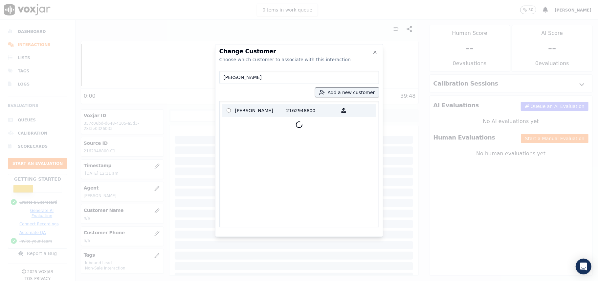
click at [233, 111] on p at bounding box center [228, 110] width 13 height 10
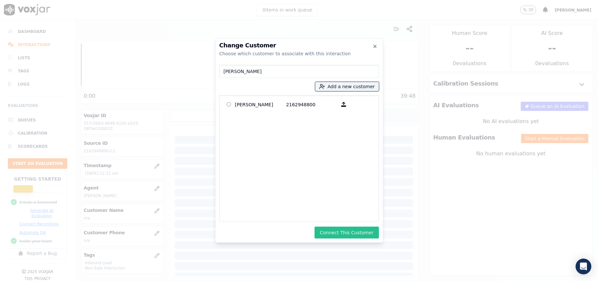
click at [334, 233] on button "Connect This Customer" at bounding box center [347, 232] width 64 height 12
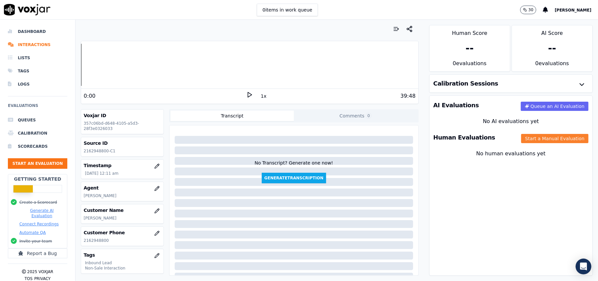
click at [541, 140] on button "Start a Manual Evaluation" at bounding box center [554, 138] width 67 height 9
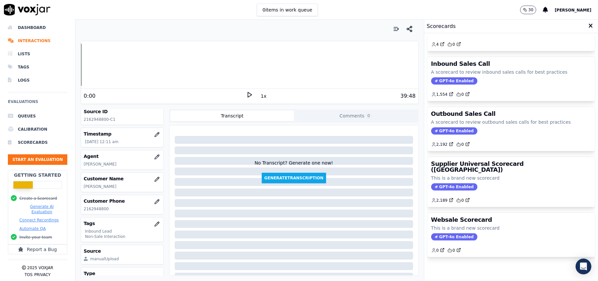
scroll to position [64, 0]
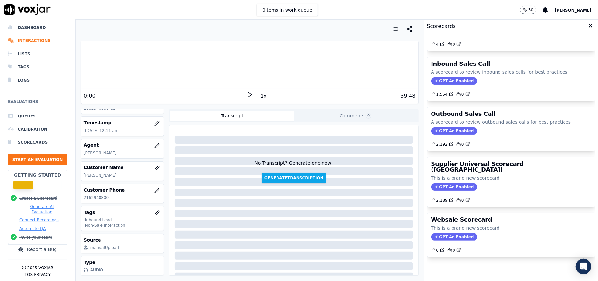
click at [439, 77] on span "GPT-4o Enabled" at bounding box center [454, 80] width 46 height 7
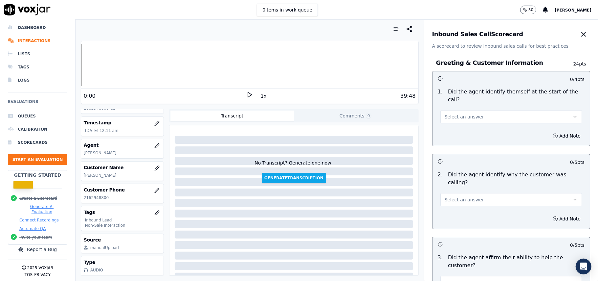
click at [522, 110] on button "Select an answer" at bounding box center [512, 116] width 142 height 13
click at [484, 126] on div "Yes" at bounding box center [497, 124] width 127 height 11
click at [472, 193] on button "Select an answer" at bounding box center [512, 199] width 142 height 13
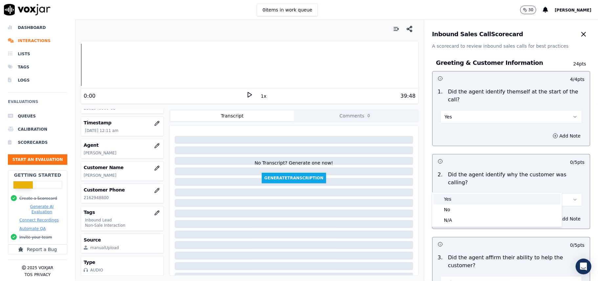
click at [464, 199] on div "Yes" at bounding box center [497, 199] width 127 height 11
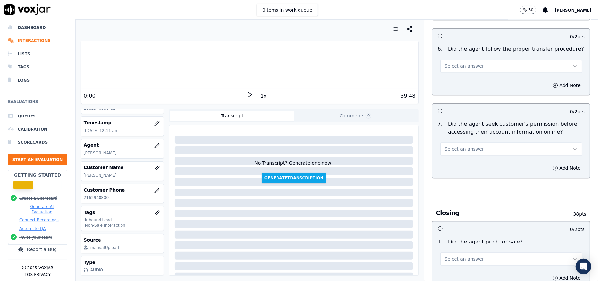
scroll to position [1839, 0]
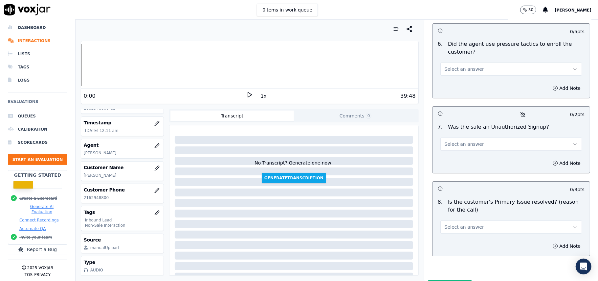
click at [485, 220] on button "Select an answer" at bounding box center [512, 226] width 142 height 13
click at [469, 206] on div "Yes" at bounding box center [497, 207] width 127 height 11
click at [445, 141] on span "Select an answer" at bounding box center [464, 144] width 39 height 7
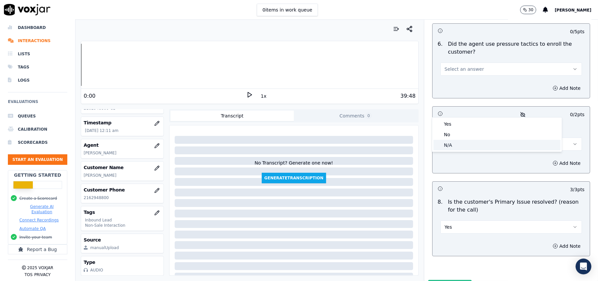
click at [447, 147] on div "N/A" at bounding box center [497, 145] width 127 height 11
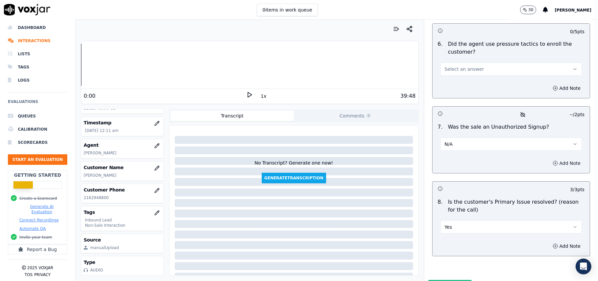
click at [549, 158] on button "Add Note" at bounding box center [567, 162] width 36 height 9
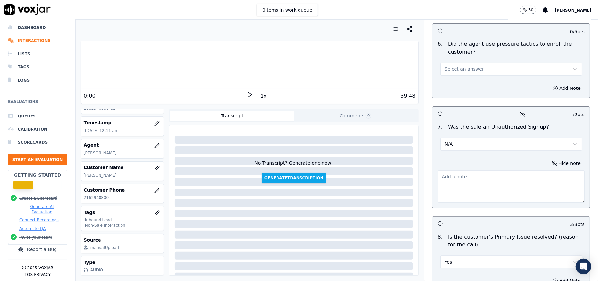
click at [465, 170] on textarea at bounding box center [511, 186] width 147 height 32
paste textarea "" When the CTS verification started, the customer hung up the call without info…"
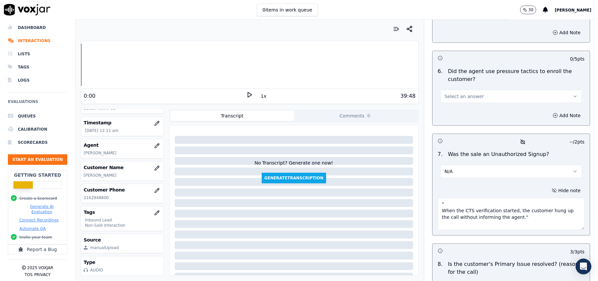
scroll to position [1751, 0]
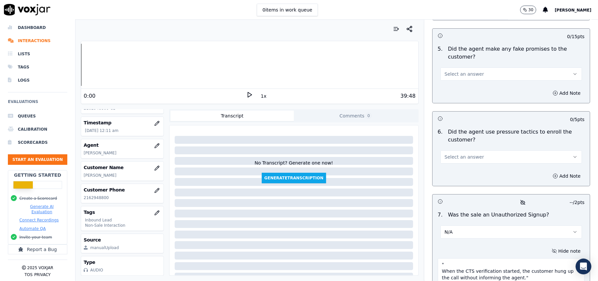
type textarea "" When the CTS verification started, the customer hung up the call without info…"
click at [454, 150] on button "Select an answer" at bounding box center [512, 156] width 142 height 13
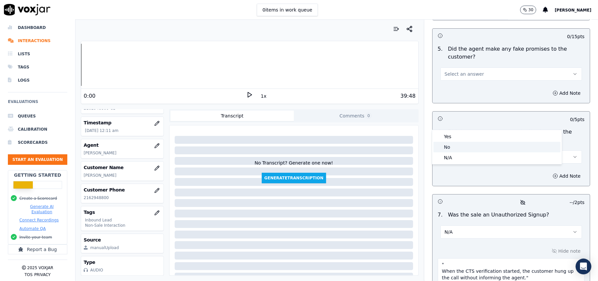
click at [450, 143] on div "No" at bounding box center [497, 147] width 127 height 11
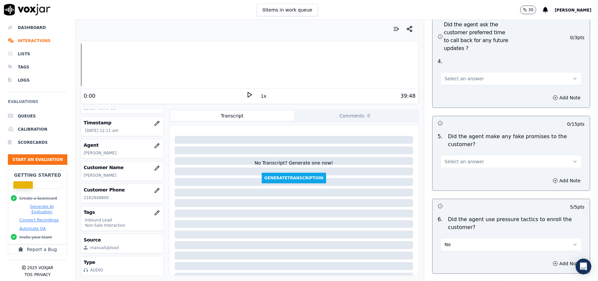
scroll to position [1620, 0]
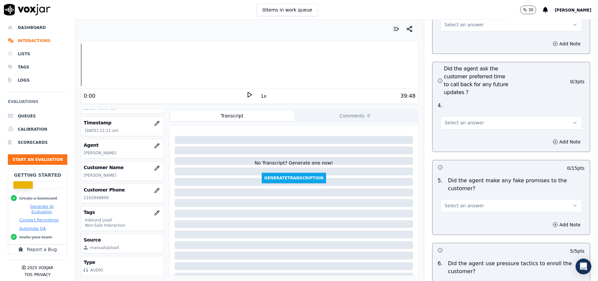
click at [468, 202] on span "Select an answer" at bounding box center [464, 205] width 39 height 7
click at [456, 193] on div "No" at bounding box center [497, 195] width 127 height 11
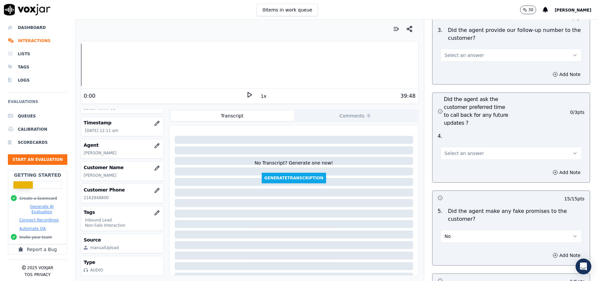
scroll to position [1576, 0]
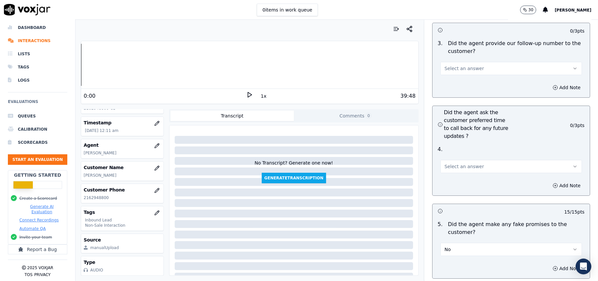
click at [456, 163] on span "Select an answer" at bounding box center [464, 166] width 39 height 7
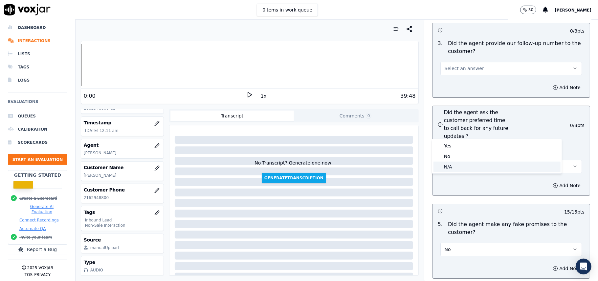
click at [455, 163] on div "N/A" at bounding box center [497, 166] width 127 height 11
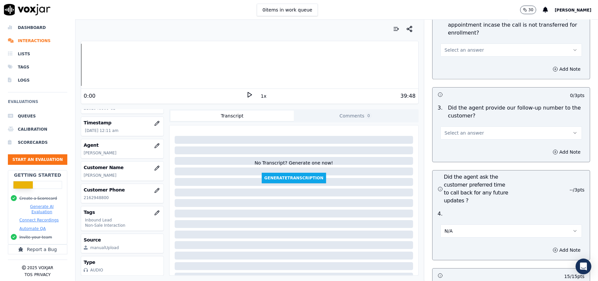
scroll to position [1445, 0]
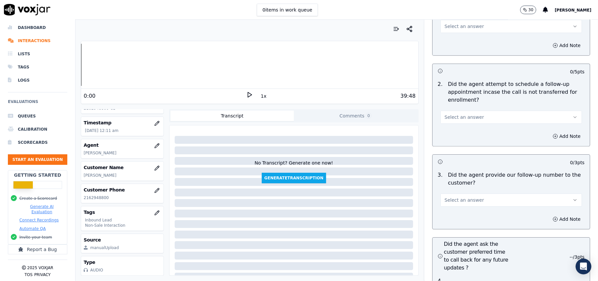
click at [463, 196] on span "Select an answer" at bounding box center [464, 199] width 39 height 7
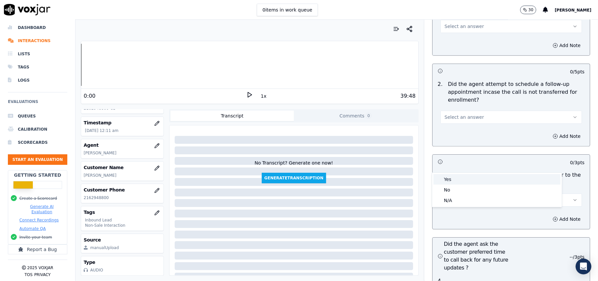
click at [463, 176] on div "Yes" at bounding box center [497, 179] width 127 height 11
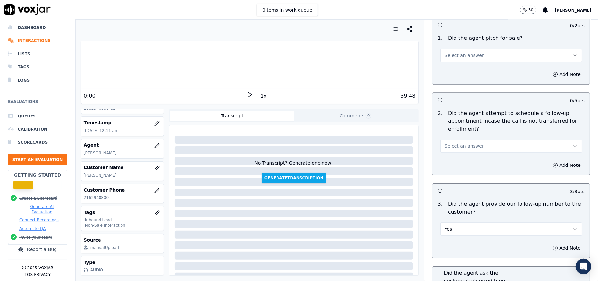
scroll to position [1401, 0]
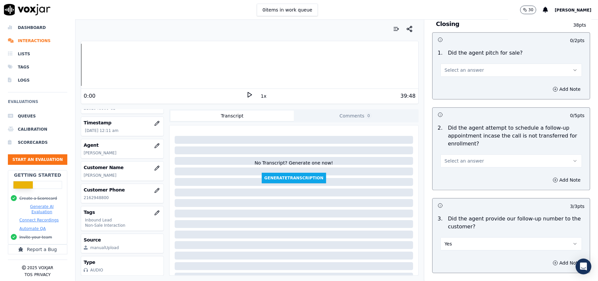
click at [460, 157] on span "Select an answer" at bounding box center [464, 160] width 39 height 7
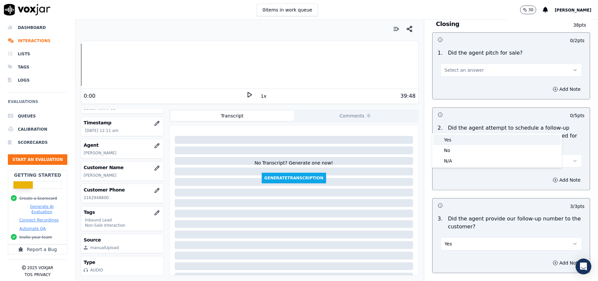
click at [460, 140] on div "Yes" at bounding box center [497, 139] width 127 height 11
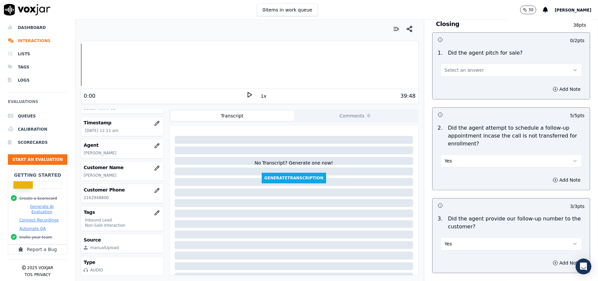
scroll to position [1313, 0]
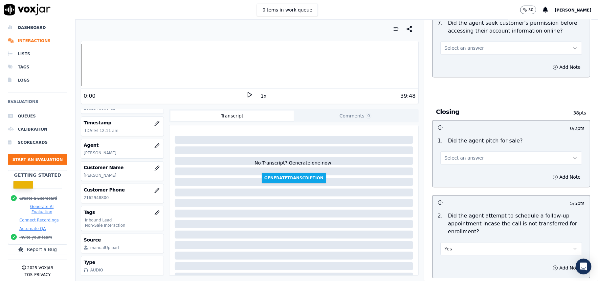
click at [462, 154] on span "Select an answer" at bounding box center [464, 157] width 39 height 7
click at [458, 137] on div "Yes" at bounding box center [497, 136] width 127 height 11
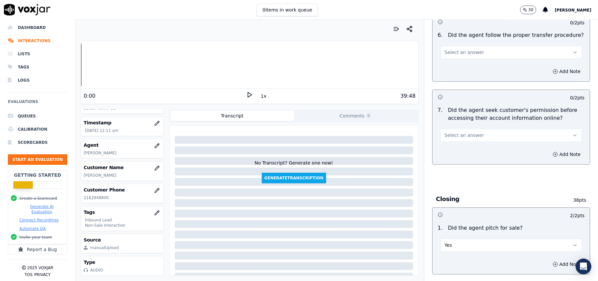
scroll to position [1226, 0]
click at [472, 129] on button "Select an answer" at bounding box center [512, 135] width 142 height 13
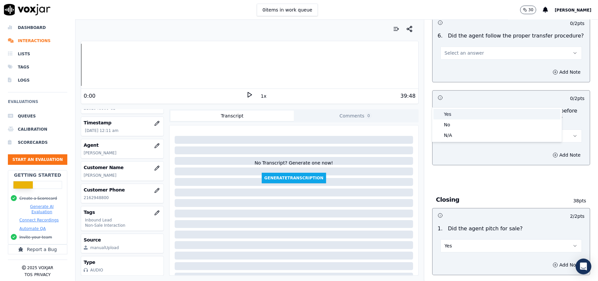
click at [472, 111] on div "Yes" at bounding box center [497, 114] width 127 height 11
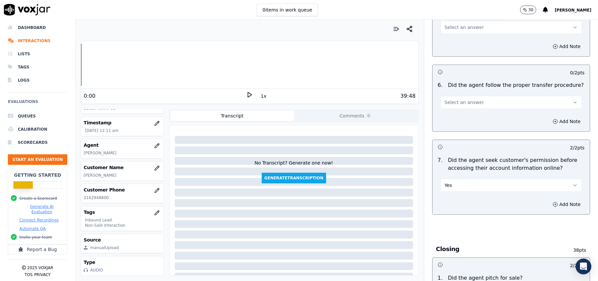
scroll to position [1138, 0]
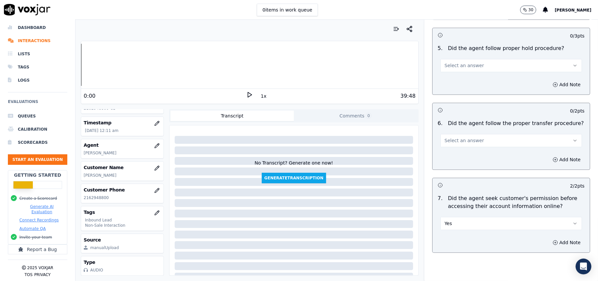
click at [476, 134] on button "Select an answer" at bounding box center [512, 140] width 142 height 13
click at [472, 120] on div "Yes" at bounding box center [497, 118] width 127 height 11
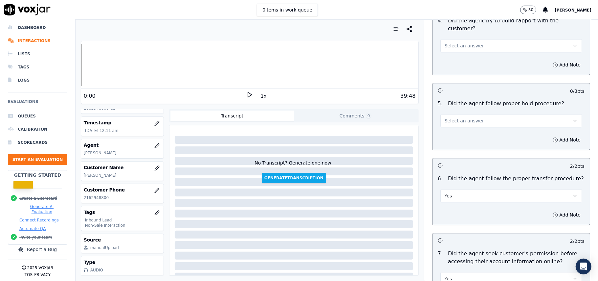
scroll to position [1050, 0]
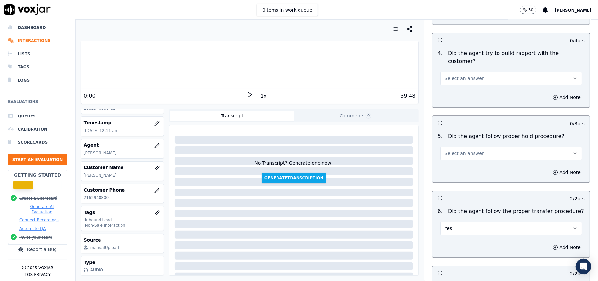
click at [476, 147] on button "Select an answer" at bounding box center [512, 153] width 142 height 13
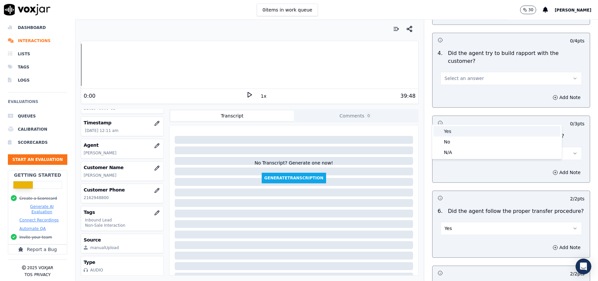
click at [475, 126] on div "Yes" at bounding box center [497, 131] width 127 height 11
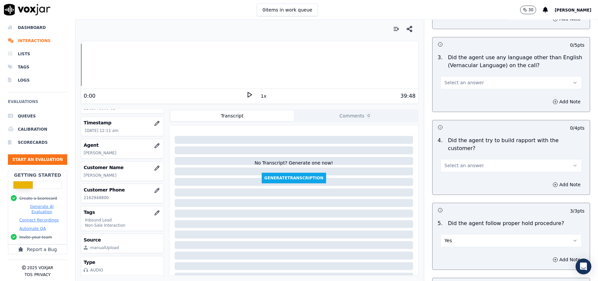
scroll to position [963, 0]
click at [459, 163] on span "Select an answer" at bounding box center [464, 166] width 39 height 7
click at [462, 142] on div "Yes" at bounding box center [497, 143] width 127 height 11
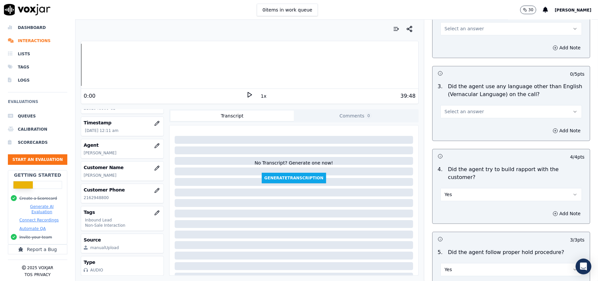
scroll to position [919, 0]
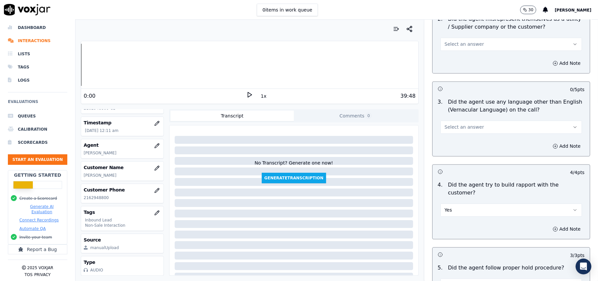
drag, startPoint x: 468, startPoint y: 94, endPoint x: 468, endPoint y: 102, distance: 7.9
click at [468, 120] on button "Select an answer" at bounding box center [512, 126] width 142 height 13
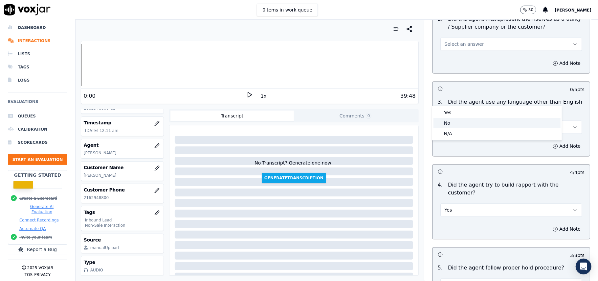
click at [466, 125] on div "No" at bounding box center [497, 123] width 127 height 11
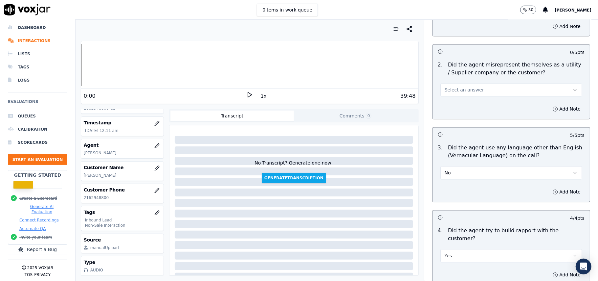
scroll to position [831, 0]
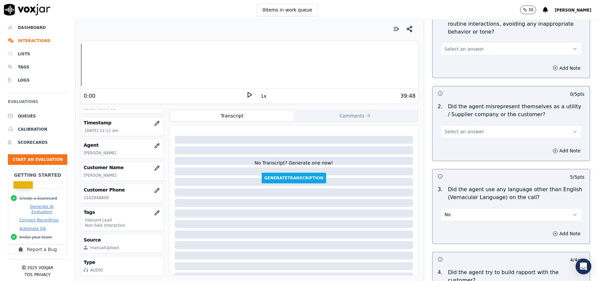
click at [465, 128] on span "Select an answer" at bounding box center [464, 131] width 39 height 7
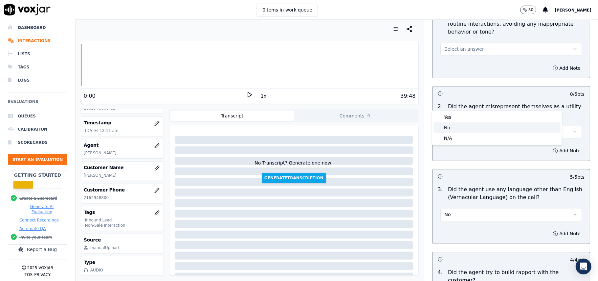
click at [463, 124] on div "No" at bounding box center [497, 127] width 127 height 11
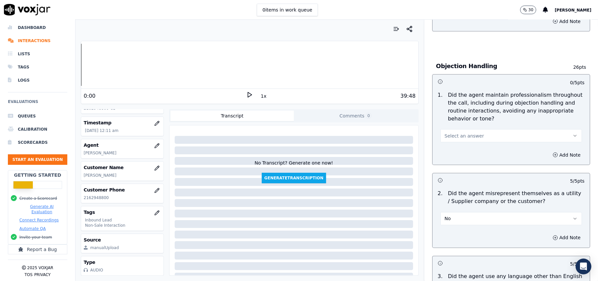
scroll to position [744, 0]
click at [465, 133] on span "Select an answer" at bounding box center [464, 136] width 39 height 7
click at [462, 120] on div "Yes" at bounding box center [497, 121] width 127 height 11
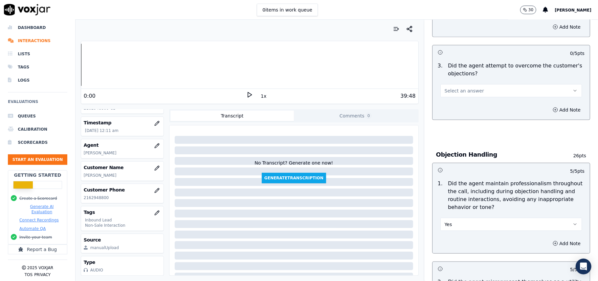
click at [459, 87] on span "Select an answer" at bounding box center [464, 90] width 39 height 7
click at [456, 78] on div "Yes" at bounding box center [497, 75] width 127 height 11
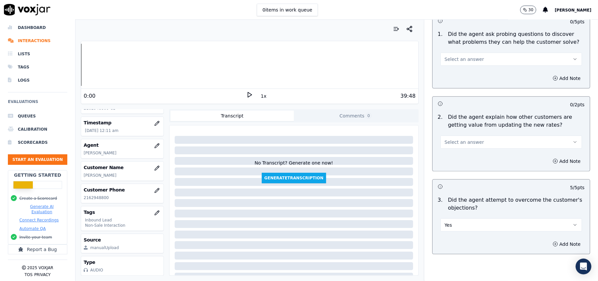
scroll to position [481, 0]
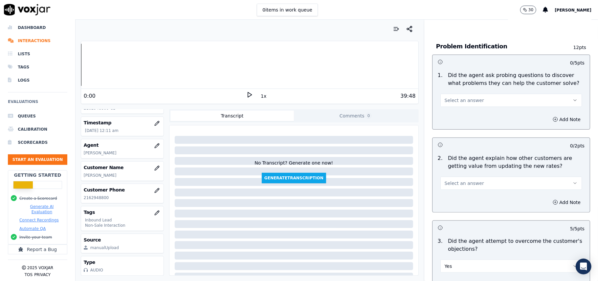
drag, startPoint x: 446, startPoint y: 152, endPoint x: 446, endPoint y: 157, distance: 5.3
click at [446, 176] on button "Select an answer" at bounding box center [512, 182] width 142 height 13
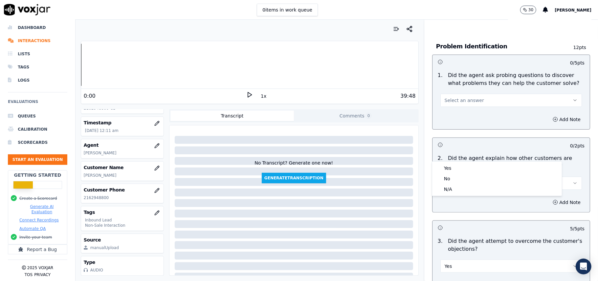
click at [447, 165] on div "Yes" at bounding box center [497, 168] width 127 height 11
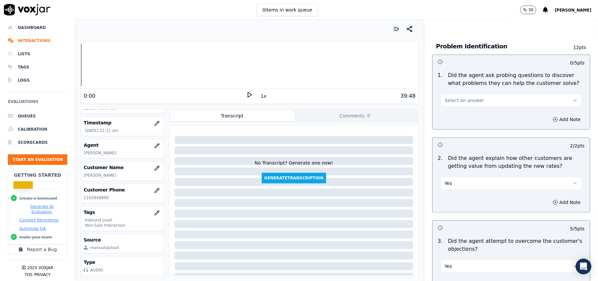
scroll to position [393, 0]
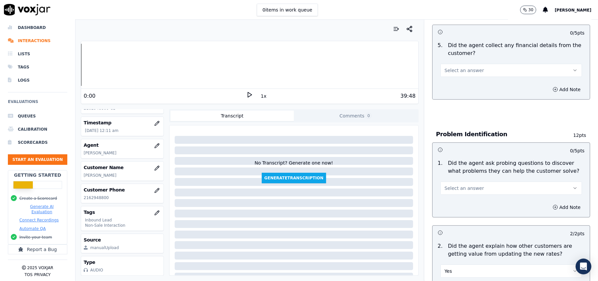
click at [456, 185] on span "Select an answer" at bounding box center [464, 188] width 39 height 7
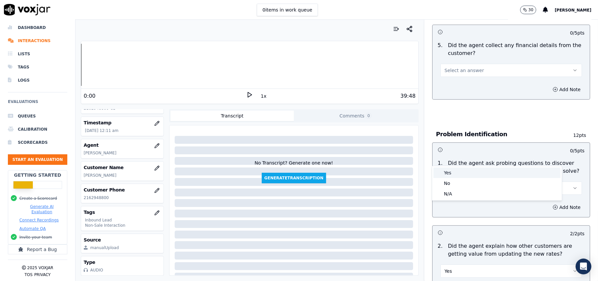
click at [452, 169] on div "Yes" at bounding box center [497, 172] width 127 height 11
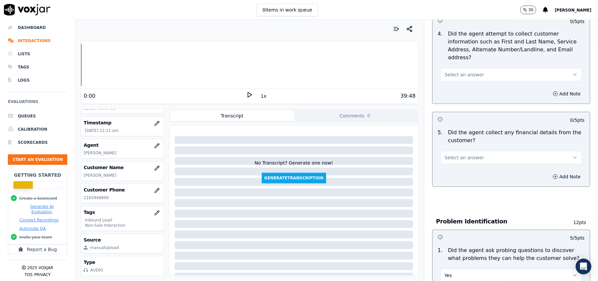
scroll to position [306, 0]
click at [450, 155] on span "Select an answer" at bounding box center [464, 158] width 39 height 7
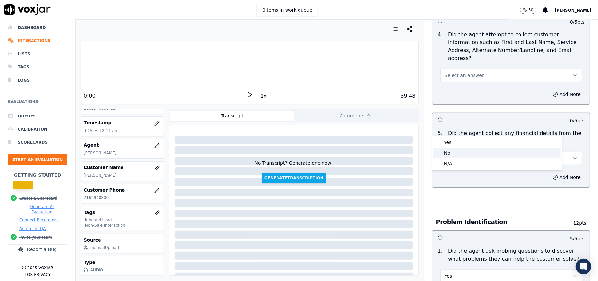
click at [448, 154] on div "No" at bounding box center [497, 153] width 127 height 11
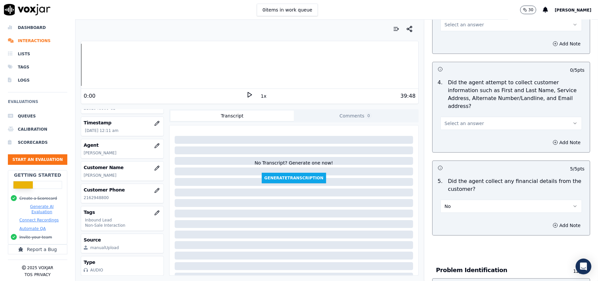
scroll to position [218, 0]
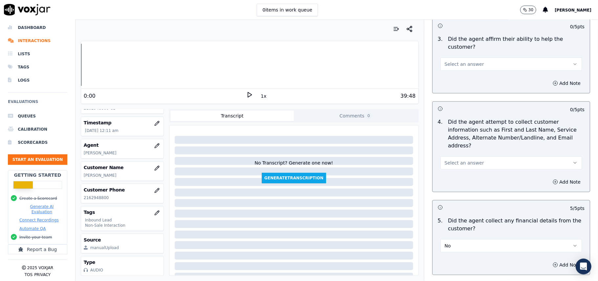
click at [455, 159] on span "Select an answer" at bounding box center [464, 162] width 39 height 7
click at [454, 150] on div "Yes" at bounding box center [497, 147] width 127 height 11
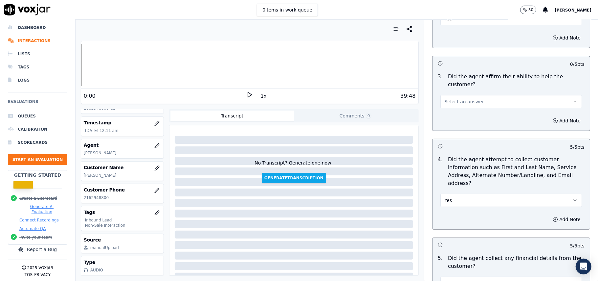
scroll to position [87, 0]
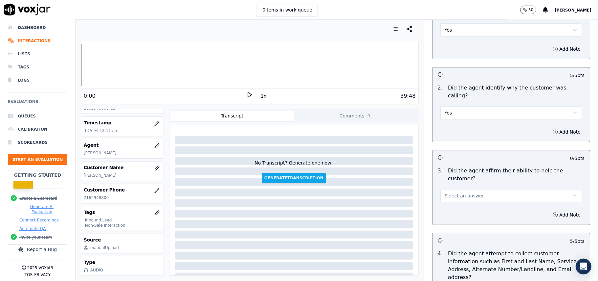
click at [463, 192] on span "Select an answer" at bounding box center [464, 195] width 39 height 7
click at [457, 186] on div "Yes" at bounding box center [497, 187] width 127 height 11
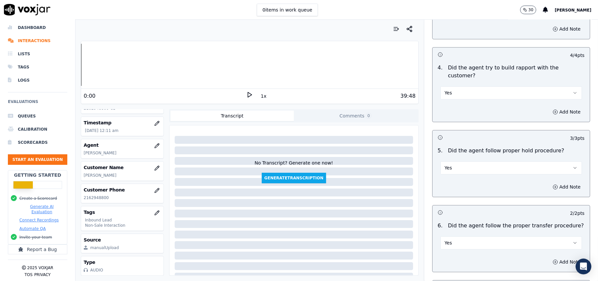
scroll to position [1874, 0]
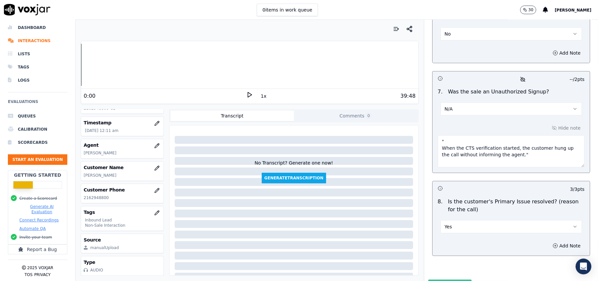
click at [440, 279] on button "Submit Scores" at bounding box center [450, 285] width 44 height 12
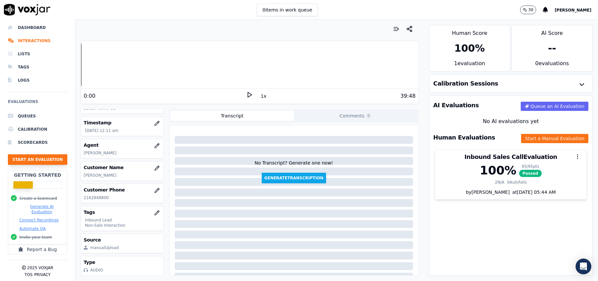
click at [46, 154] on button "Start an Evaluation" at bounding box center [37, 159] width 59 height 11
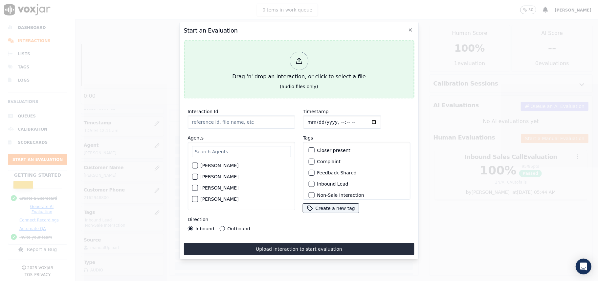
click at [293, 61] on div at bounding box center [299, 61] width 18 height 18
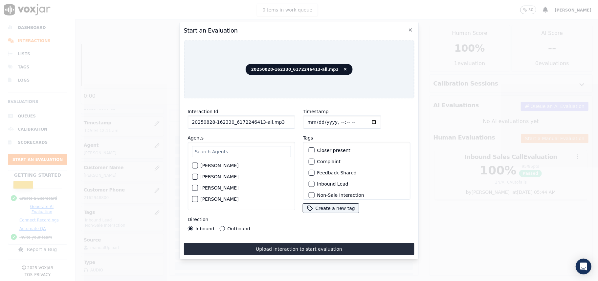
drag, startPoint x: 278, startPoint y: 120, endPoint x: 257, endPoint y: 119, distance: 21.1
click at [257, 119] on input "20250828-162330_6172246413-all.mp3" at bounding box center [241, 121] width 107 height 13
type input "20250828-162330_6172246413-C1"
click at [308, 118] on input "Timestamp" at bounding box center [342, 121] width 78 height 13
type input "[DATE]T00:14"
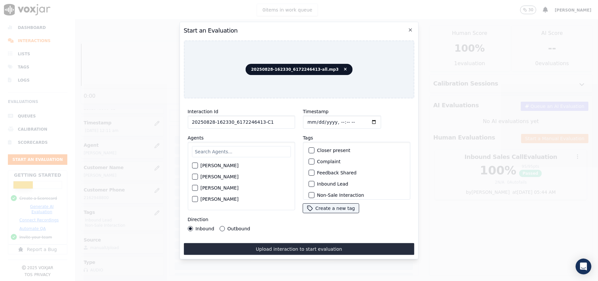
drag, startPoint x: 250, startPoint y: 155, endPoint x: 246, endPoint y: 149, distance: 7.1
click at [249, 155] on div "[PERSON_NAME] [PERSON_NAME] [PERSON_NAME] [PERSON_NAME] [PERSON_NAME] [PERSON_N…" at bounding box center [241, 176] width 107 height 68
click at [246, 148] on input "text" at bounding box center [241, 151] width 99 height 11
type input "[PERSON_NAME]"
click at [194, 166] on div "button" at bounding box center [194, 167] width 5 height 5
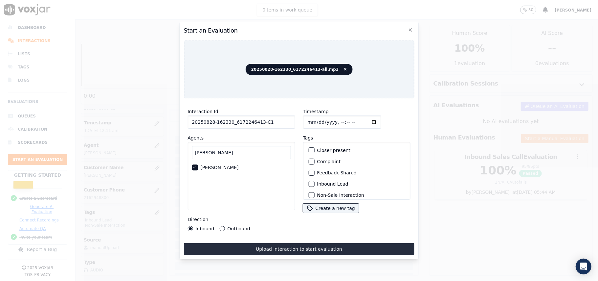
click at [320, 181] on label "Inbound Lead" at bounding box center [332, 183] width 31 height 5
click at [314, 181] on button "Inbound Lead" at bounding box center [312, 184] width 6 height 6
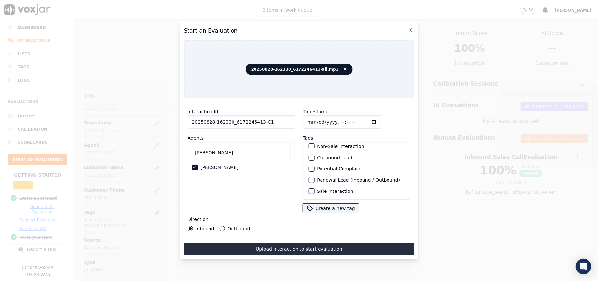
scroll to position [13, 0]
drag, startPoint x: 311, startPoint y: 178, endPoint x: 302, endPoint y: 189, distance: 14.4
click at [311, 178] on button "Non-Sale Interaction" at bounding box center [312, 181] width 6 height 6
drag, startPoint x: 270, startPoint y: 242, endPoint x: 212, endPoint y: 192, distance: 76.6
click at [270, 243] on button "Upload interaction to start evaluation" at bounding box center [299, 249] width 231 height 12
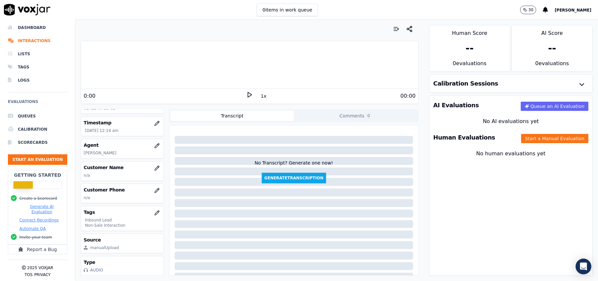
scroll to position [64, 0]
click at [522, 135] on button "Start a Manual Evaluation" at bounding box center [554, 138] width 67 height 9
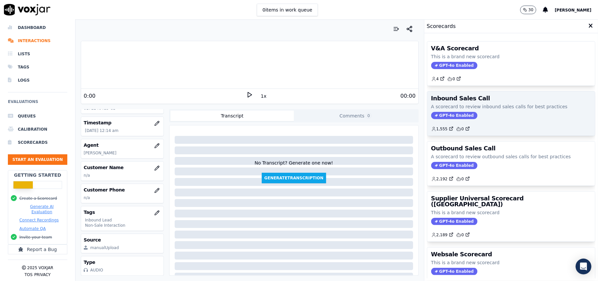
click at [442, 116] on span "GPT-4o Enabled" at bounding box center [454, 115] width 46 height 7
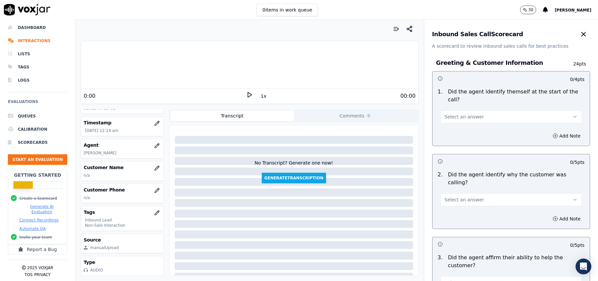
click at [499, 111] on button "Select an answer" at bounding box center [512, 116] width 142 height 13
click at [470, 124] on div "Yes" at bounding box center [497, 124] width 127 height 11
click at [457, 196] on span "Select an answer" at bounding box center [464, 199] width 39 height 7
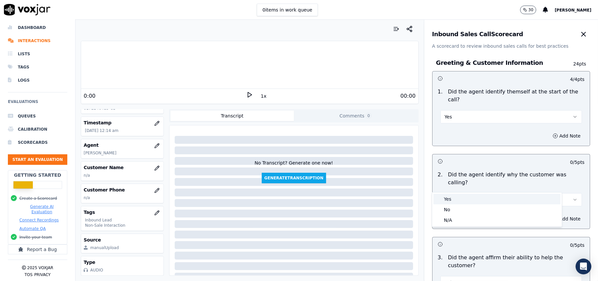
click at [450, 197] on div "Yes" at bounding box center [497, 199] width 127 height 11
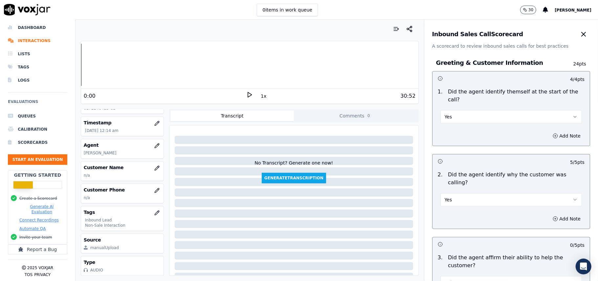
scroll to position [1839, 0]
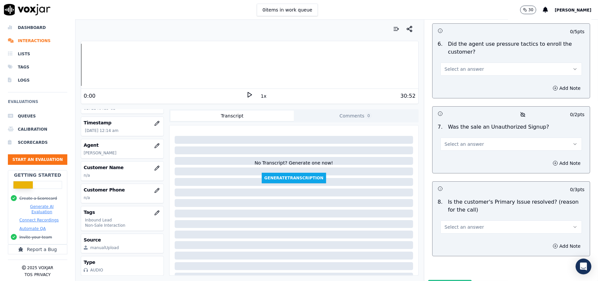
click at [490, 220] on button "Select an answer" at bounding box center [512, 226] width 142 height 13
click at [460, 209] on div "Yes" at bounding box center [497, 207] width 127 height 11
click at [460, 137] on button "Select an answer" at bounding box center [512, 143] width 142 height 13
click at [446, 132] on div "No" at bounding box center [497, 134] width 127 height 11
click at [453, 131] on div "No" at bounding box center [511, 141] width 152 height 20
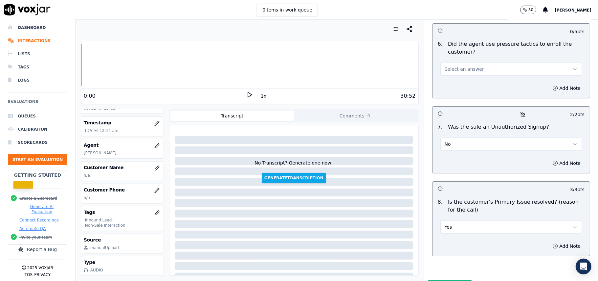
click at [452, 137] on button "No" at bounding box center [512, 143] width 142 height 13
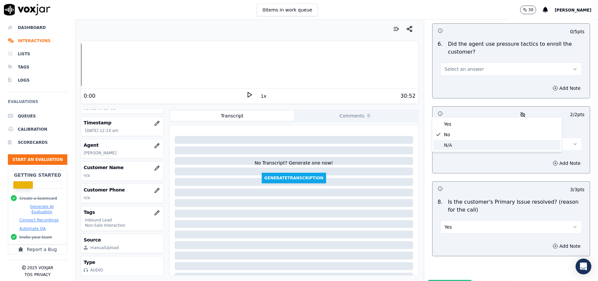
click at [444, 142] on div "N/A" at bounding box center [497, 145] width 127 height 11
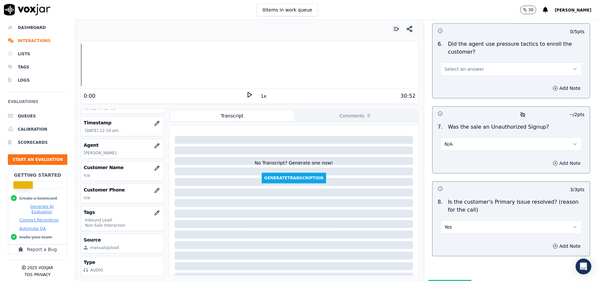
click at [553, 160] on icon "button" at bounding box center [555, 162] width 5 height 5
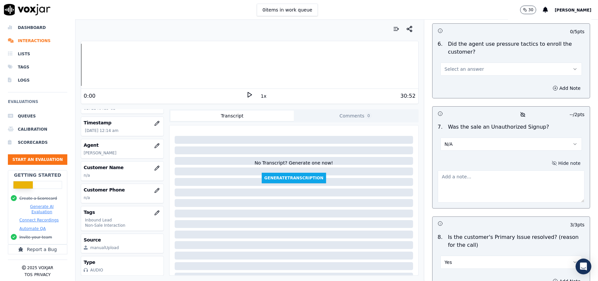
click at [463, 170] on textarea at bounding box center [511, 186] width 147 height 32
paste textarea "When the call was about to be connected to the TVP verification, the customer d…"
type textarea "When the call was about to be connected to the TVP verification, the customer d…"
click at [114, 172] on p "n/a" at bounding box center [122, 174] width 77 height 5
click at [154, 165] on icon "button" at bounding box center [156, 167] width 5 height 5
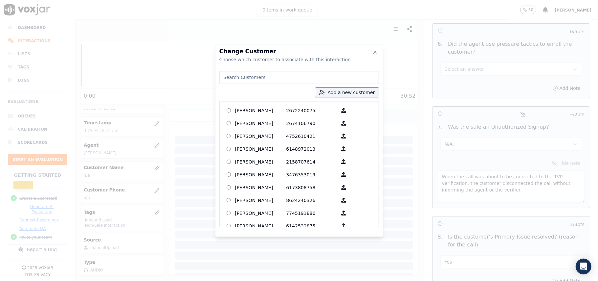
paste input "[PERSON_NAME]"
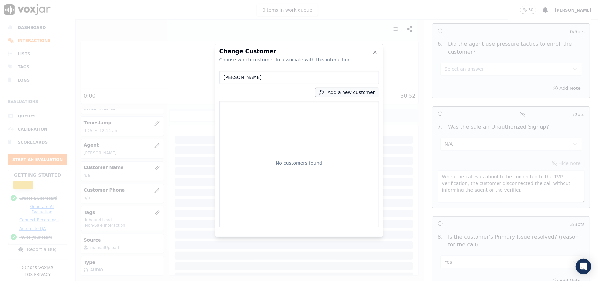
type input "[PERSON_NAME]"
click at [338, 94] on button "Add a new customer" at bounding box center [347, 92] width 64 height 9
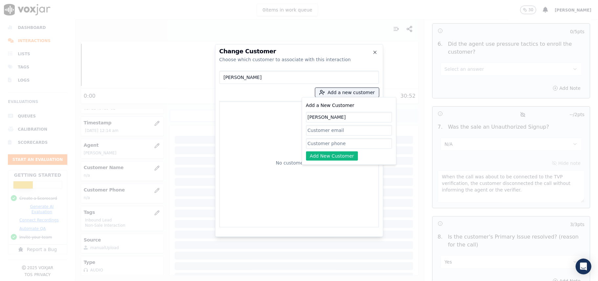
type input "[PERSON_NAME]"
click at [317, 141] on input "Add a New Customer" at bounding box center [349, 143] width 86 height 11
paste input "6172246413"
type input "6172246413"
click at [318, 156] on button "Add New Customer" at bounding box center [332, 155] width 52 height 9
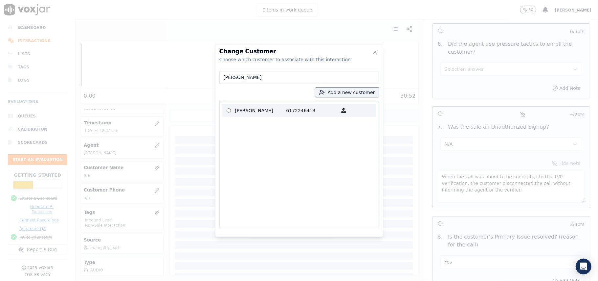
click at [245, 112] on p "[PERSON_NAME]" at bounding box center [260, 110] width 51 height 10
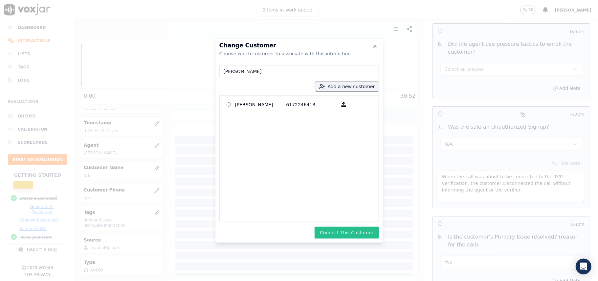
click at [329, 229] on button "Connect This Customer" at bounding box center [347, 232] width 64 height 12
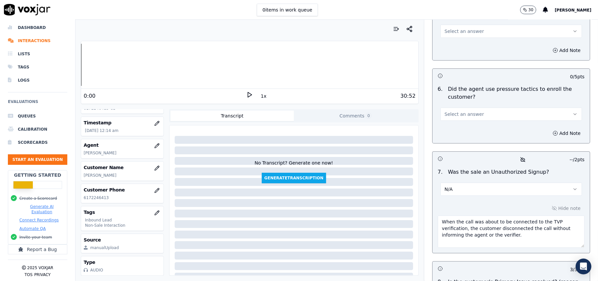
scroll to position [1751, 0]
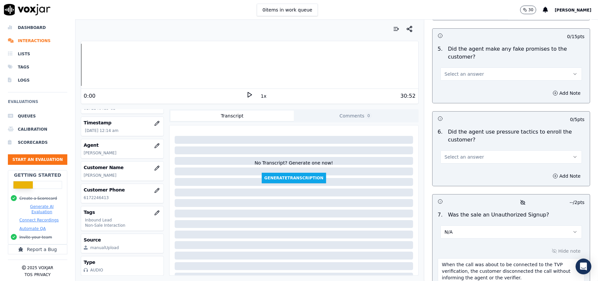
click at [472, 150] on button "Select an answer" at bounding box center [512, 156] width 142 height 13
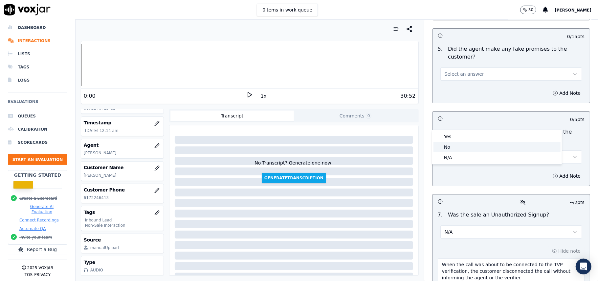
click at [461, 142] on div "No" at bounding box center [497, 147] width 127 height 11
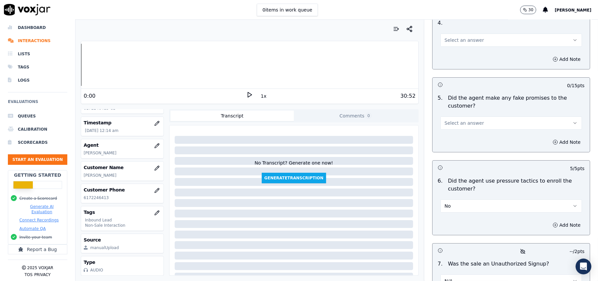
scroll to position [1664, 0]
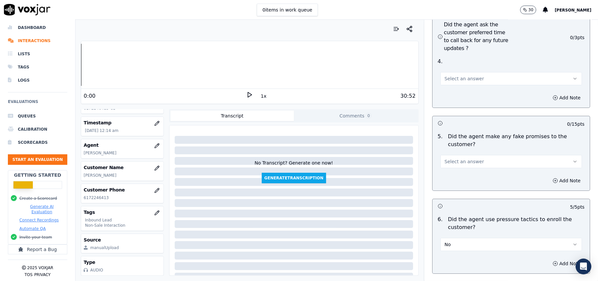
click at [468, 158] on span "Select an answer" at bounding box center [464, 161] width 39 height 7
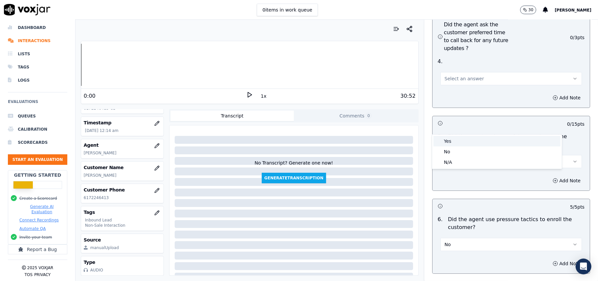
click at [466, 145] on div "Yes" at bounding box center [497, 141] width 127 height 11
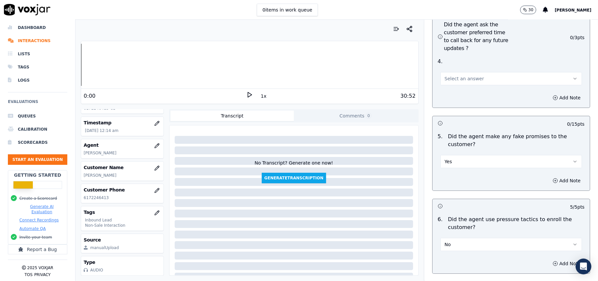
click at [466, 155] on button "Yes" at bounding box center [512, 161] width 142 height 13
click at [464, 154] on div "No" at bounding box center [497, 151] width 127 height 11
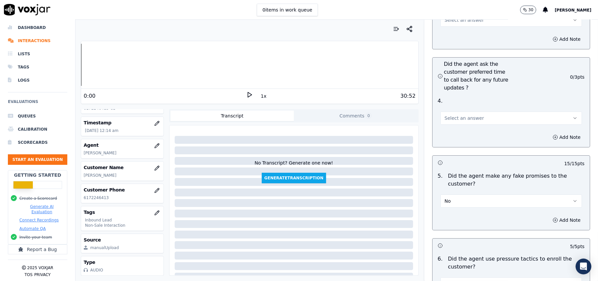
scroll to position [1576, 0]
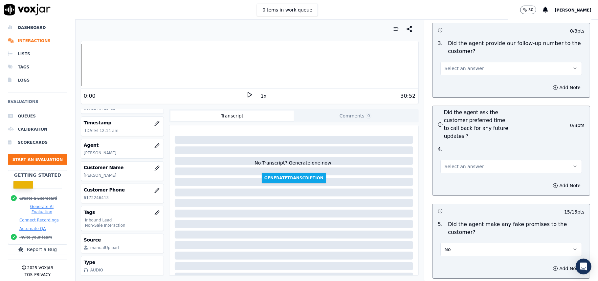
click at [473, 160] on button "Select an answer" at bounding box center [512, 166] width 142 height 13
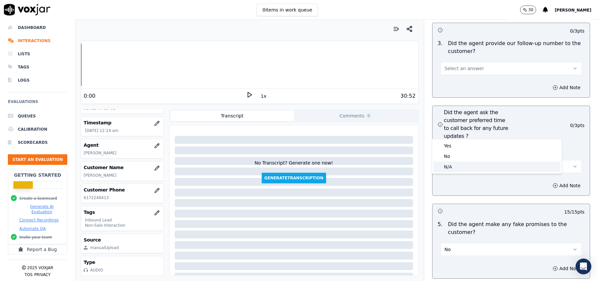
click at [458, 162] on div "N/A" at bounding box center [497, 166] width 127 height 11
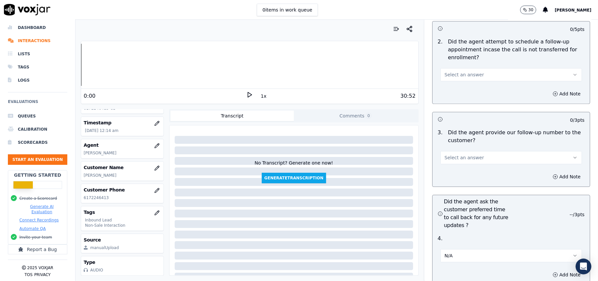
scroll to position [1401, 0]
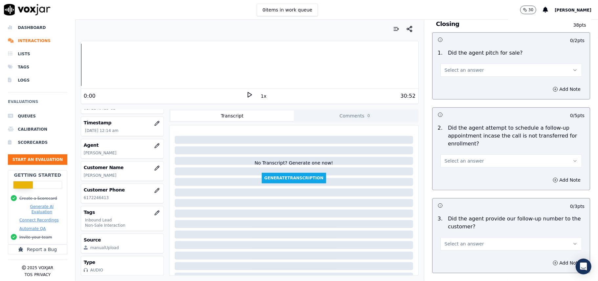
click at [460, 240] on span "Select an answer" at bounding box center [464, 243] width 39 height 7
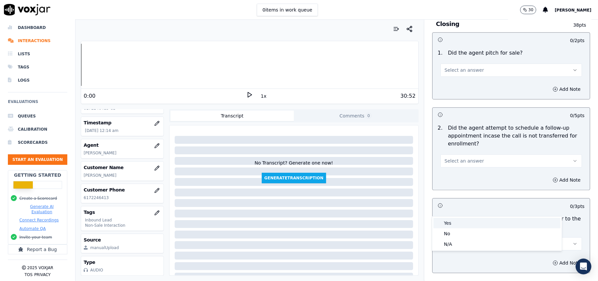
click at [460, 222] on div "Yes" at bounding box center [497, 223] width 127 height 11
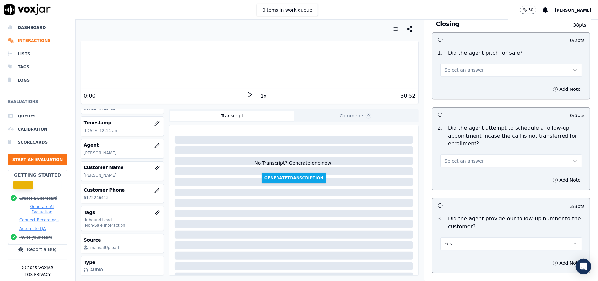
click at [461, 157] on span "Select an answer" at bounding box center [464, 160] width 39 height 7
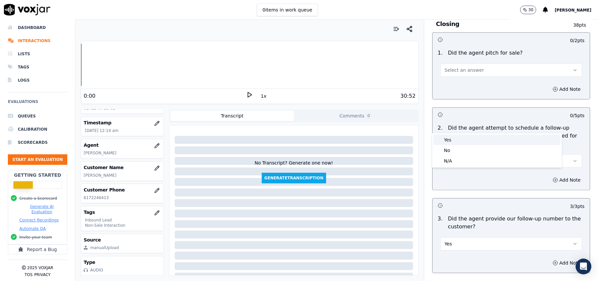
click at [458, 142] on div "Yes" at bounding box center [497, 139] width 127 height 11
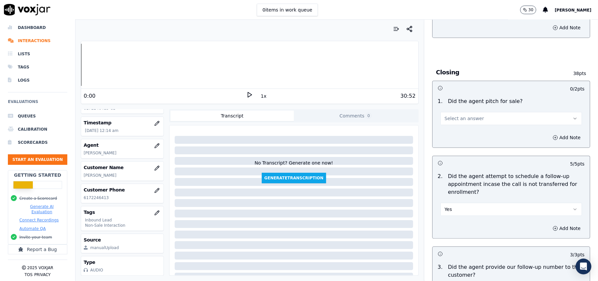
scroll to position [1270, 0]
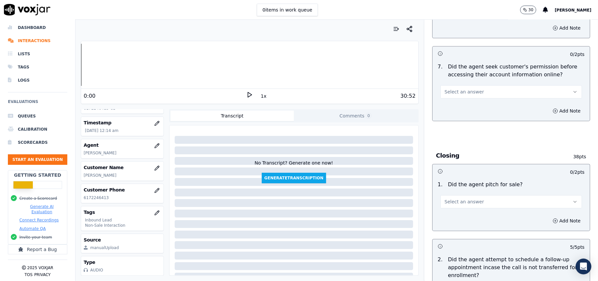
click at [463, 195] on button "Select an answer" at bounding box center [512, 201] width 142 height 13
click at [459, 182] on div "Yes" at bounding box center [497, 180] width 127 height 11
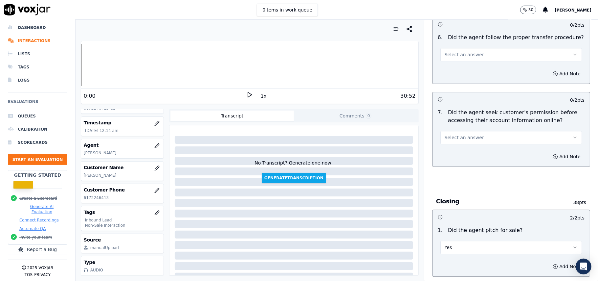
scroll to position [1182, 0]
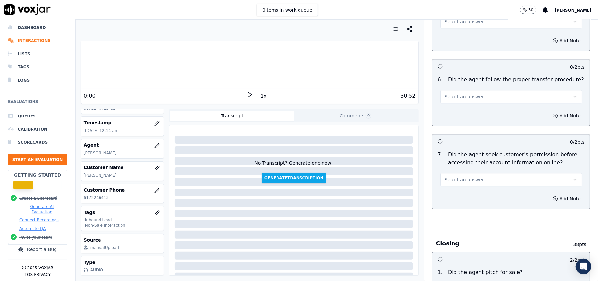
click at [481, 173] on button "Select an answer" at bounding box center [512, 179] width 142 height 13
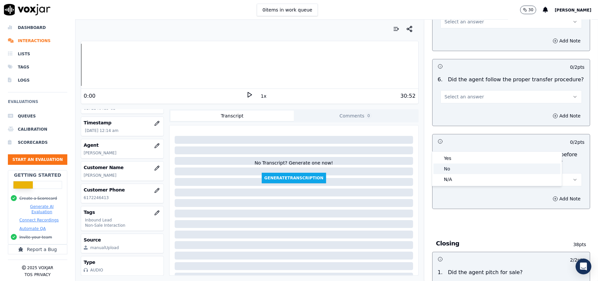
click at [475, 171] on div "No" at bounding box center [497, 168] width 127 height 11
click at [466, 173] on button "No" at bounding box center [512, 179] width 142 height 13
click at [451, 157] on div "Yes" at bounding box center [497, 158] width 127 height 11
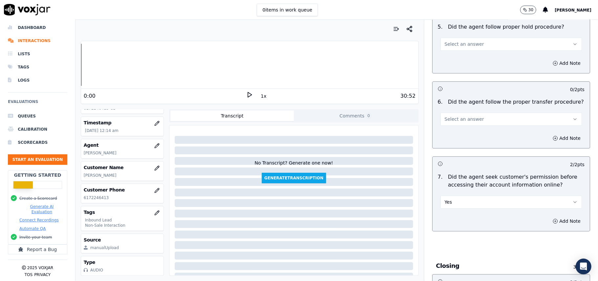
scroll to position [1138, 0]
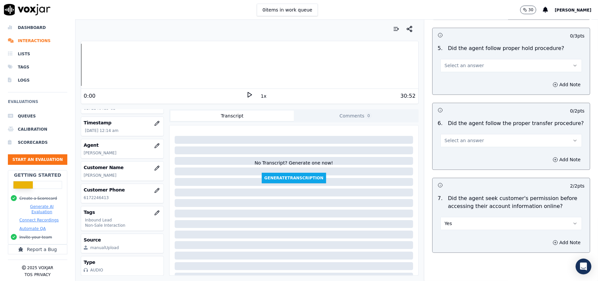
click at [468, 134] on button "Select an answer" at bounding box center [512, 140] width 142 height 13
click at [463, 114] on div "Yes" at bounding box center [497, 118] width 127 height 11
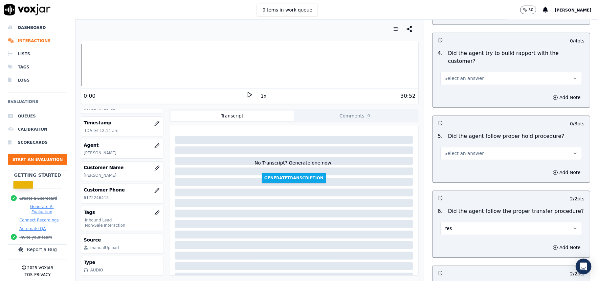
click at [464, 147] on button "Select an answer" at bounding box center [512, 153] width 142 height 13
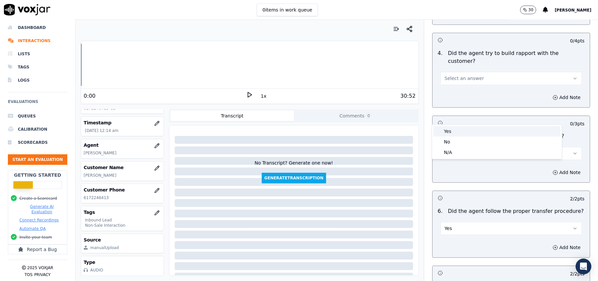
click at [459, 131] on div "Yes" at bounding box center [497, 131] width 127 height 11
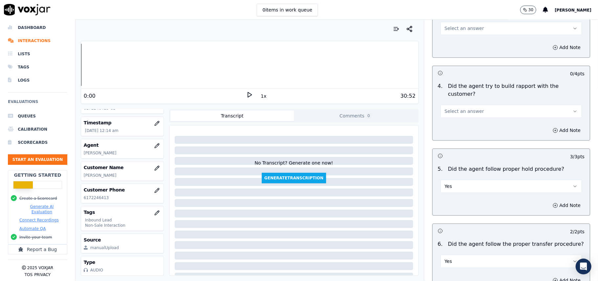
scroll to position [963, 0]
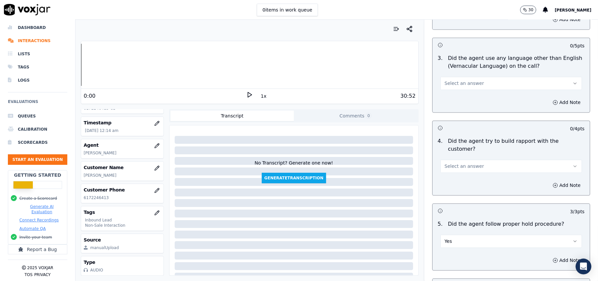
click at [462, 163] on span "Select an answer" at bounding box center [464, 166] width 39 height 7
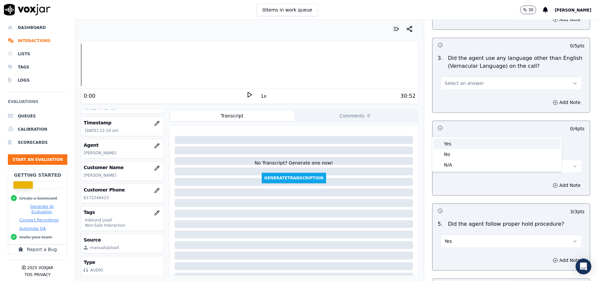
click at [466, 139] on div "Yes" at bounding box center [497, 143] width 127 height 11
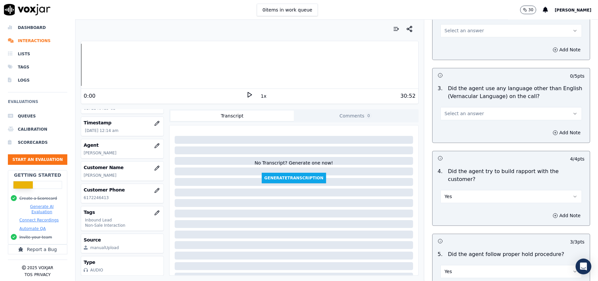
scroll to position [919, 0]
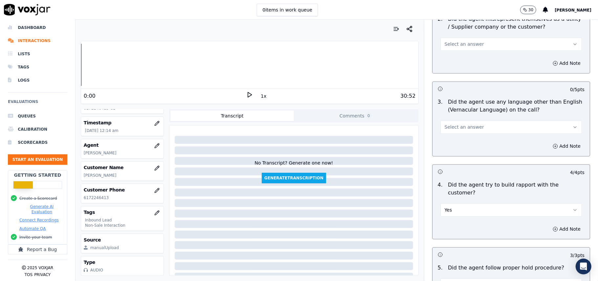
click at [475, 120] on button "Select an answer" at bounding box center [512, 126] width 142 height 13
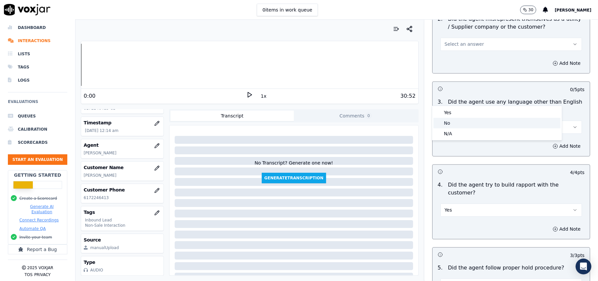
click at [467, 121] on div "No" at bounding box center [497, 123] width 127 height 11
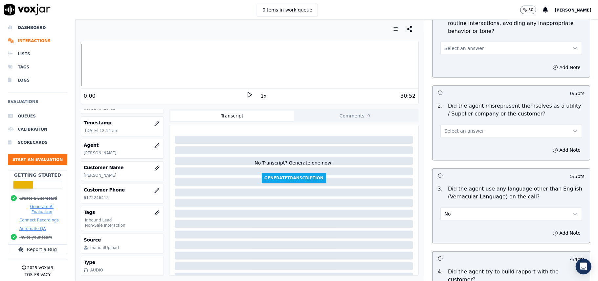
scroll to position [831, 0]
click at [474, 125] on button "Select an answer" at bounding box center [512, 131] width 142 height 13
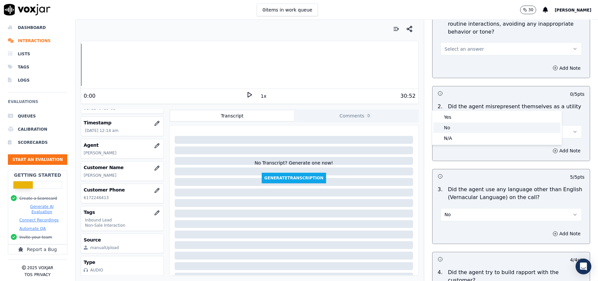
click at [467, 125] on div "No" at bounding box center [497, 127] width 127 height 11
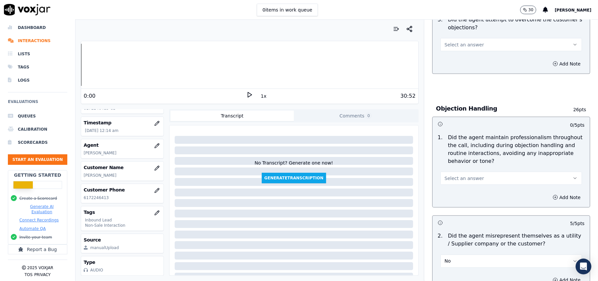
scroll to position [700, 0]
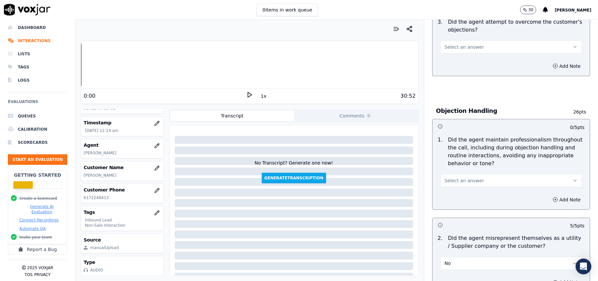
click at [466, 177] on span "Select an answer" at bounding box center [464, 180] width 39 height 7
click at [459, 167] on div "Yes" at bounding box center [497, 165] width 127 height 11
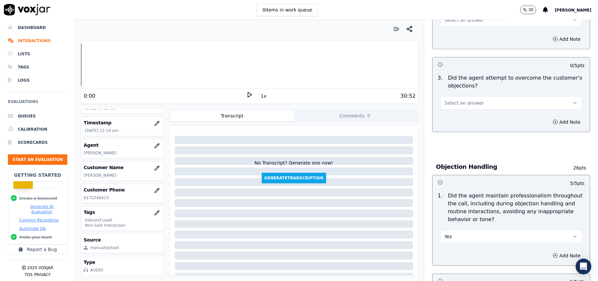
scroll to position [612, 0]
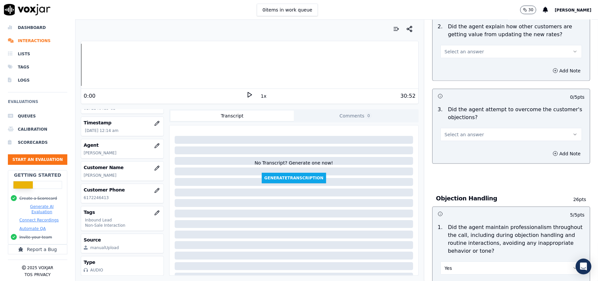
click at [464, 128] on button "Select an answer" at bounding box center [512, 134] width 142 height 13
click at [467, 117] on div "Yes" at bounding box center [497, 119] width 127 height 11
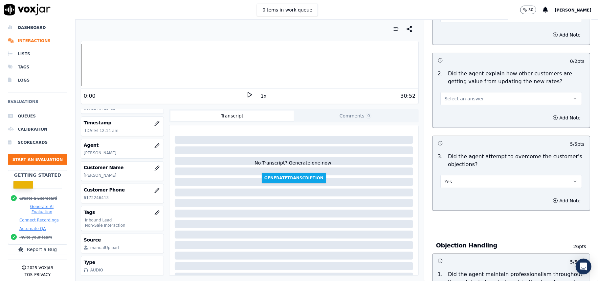
scroll to position [525, 0]
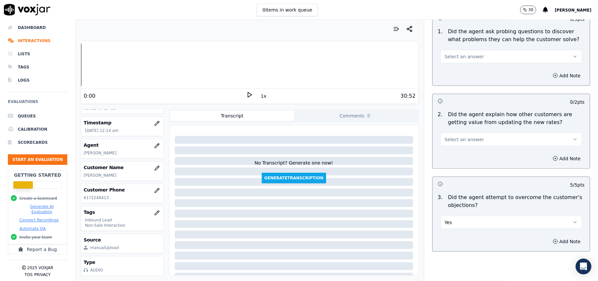
click at [469, 133] on button "Select an answer" at bounding box center [512, 139] width 142 height 13
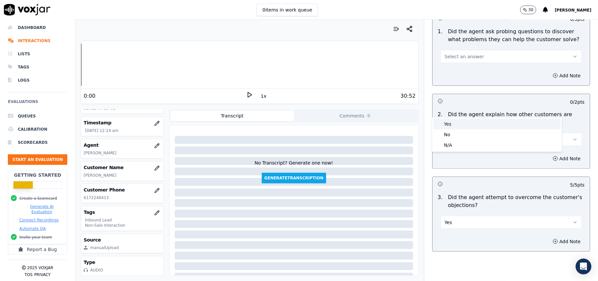
click at [469, 120] on div "Yes" at bounding box center [497, 124] width 127 height 11
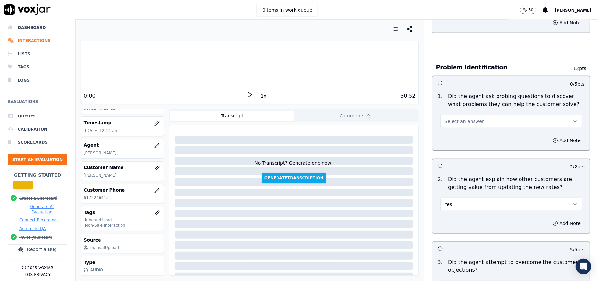
scroll to position [393, 0]
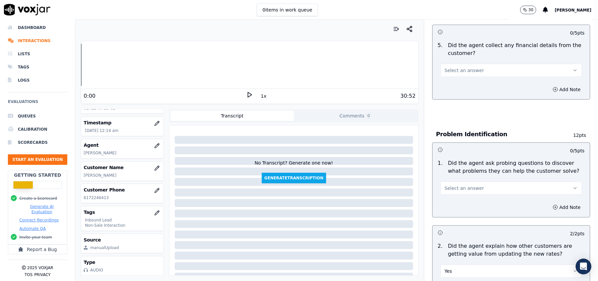
click at [461, 181] on button "Select an answer" at bounding box center [512, 187] width 142 height 13
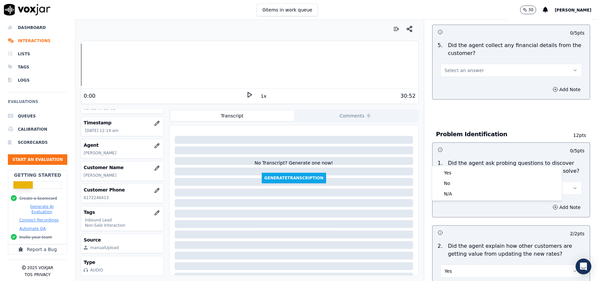
click at [463, 165] on div "1 . Did the agent ask probing questions to discover what problems they can help…" at bounding box center [511, 176] width 157 height 41
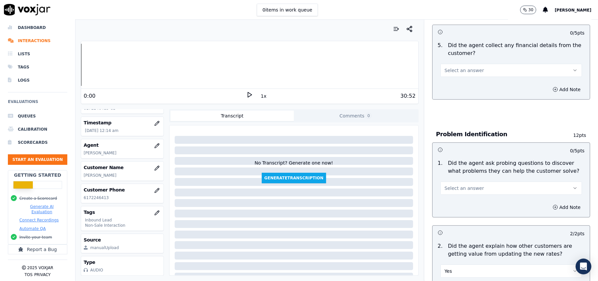
click at [462, 181] on button "Select an answer" at bounding box center [512, 187] width 142 height 13
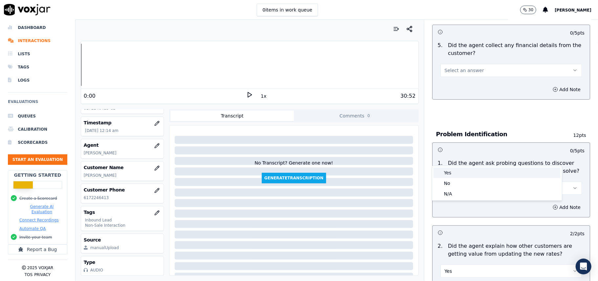
click at [453, 172] on div "Yes" at bounding box center [497, 172] width 127 height 11
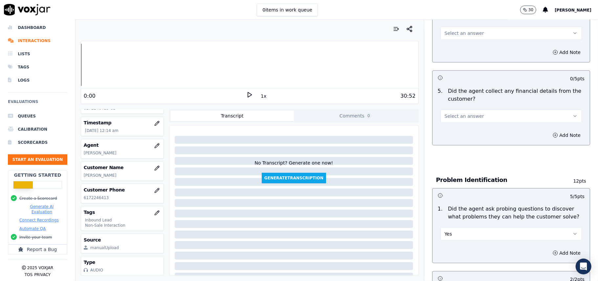
scroll to position [306, 0]
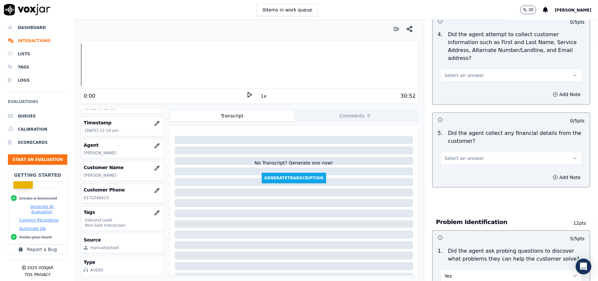
click at [476, 151] on button "Select an answer" at bounding box center [512, 157] width 142 height 13
click at [472, 156] on div "No" at bounding box center [497, 153] width 127 height 11
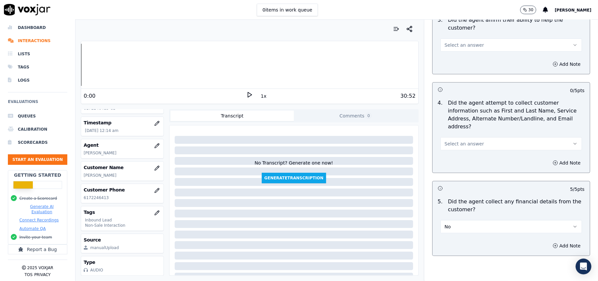
scroll to position [174, 0]
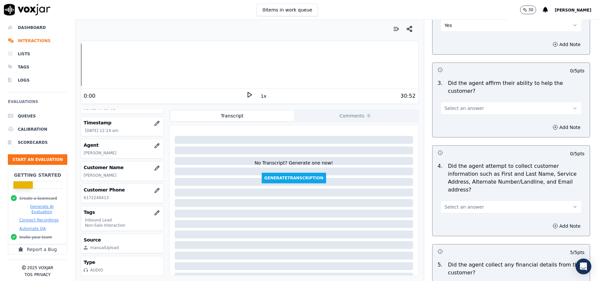
click at [466, 203] on span "Select an answer" at bounding box center [464, 206] width 39 height 7
click at [460, 192] on div "Yes" at bounding box center [497, 190] width 127 height 11
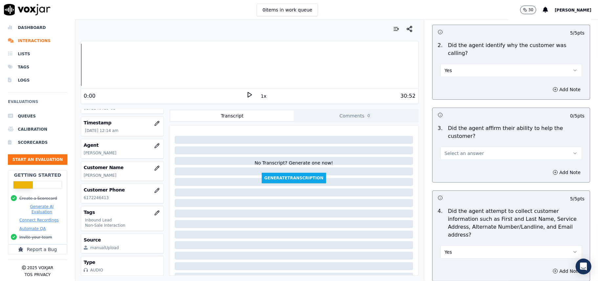
scroll to position [87, 0]
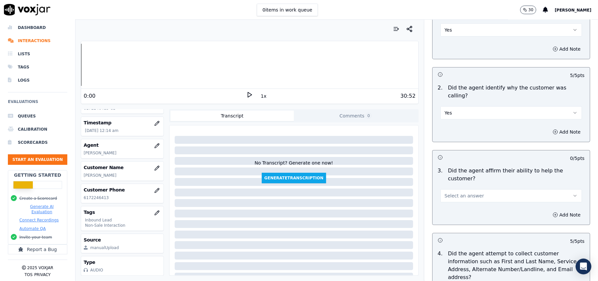
click at [475, 189] on button "Select an answer" at bounding box center [512, 195] width 142 height 13
click at [469, 185] on div "Yes" at bounding box center [497, 187] width 127 height 11
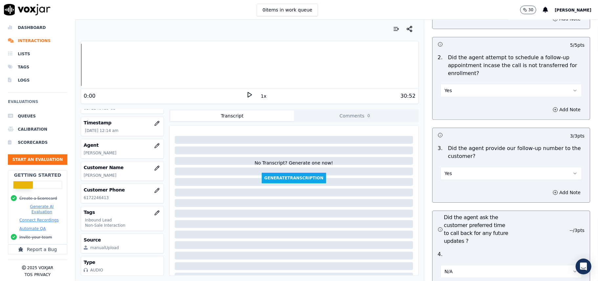
scroll to position [1874, 0]
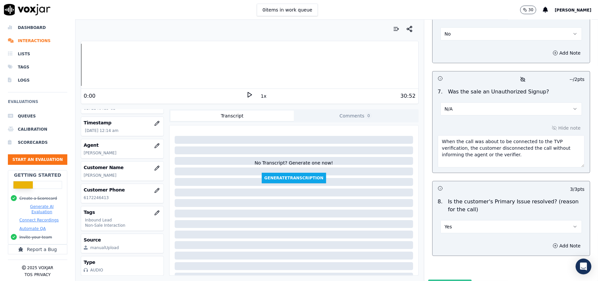
click at [448, 279] on button "Submit Scores" at bounding box center [450, 285] width 44 height 12
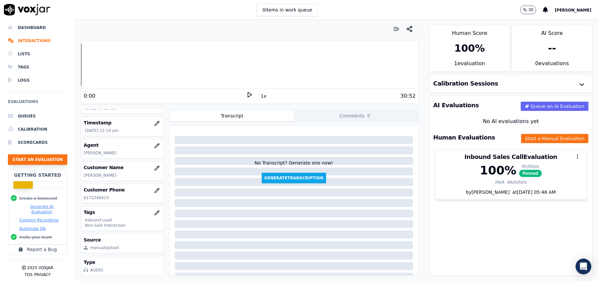
click at [54, 154] on button "Start an Evaluation" at bounding box center [37, 159] width 59 height 11
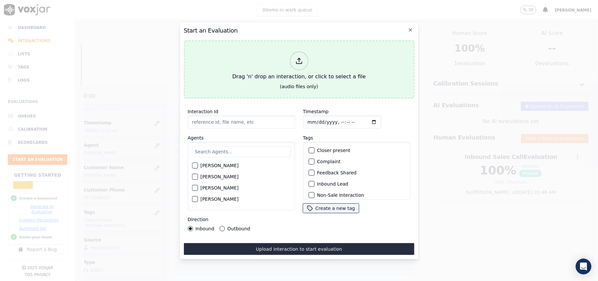
click at [308, 54] on div "Drag 'n' drop an interaction, or click to select a file" at bounding box center [299, 66] width 139 height 34
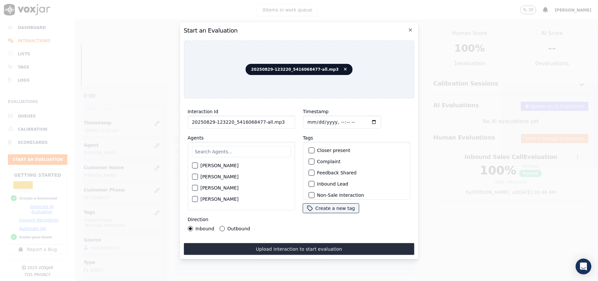
drag, startPoint x: 278, startPoint y: 118, endPoint x: 257, endPoint y: 120, distance: 21.4
click at [257, 120] on input "20250829-123220_5416068477-all.mp3" at bounding box center [241, 121] width 107 height 13
type input "20250829-123220_5416068477-C1"
click at [309, 119] on input "Timestamp" at bounding box center [342, 121] width 78 height 13
click at [311, 116] on input "Timestamp" at bounding box center [342, 121] width 78 height 13
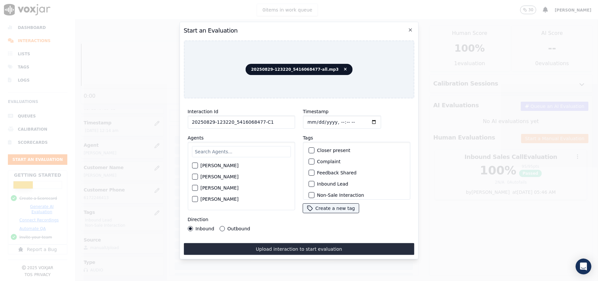
type input "[DATE]T00:16"
click at [271, 150] on input "text" at bounding box center [241, 151] width 99 height 11
type input "[PERSON_NAME]"
click at [230, 165] on label "[PERSON_NAME]" at bounding box center [219, 167] width 38 height 5
click at [198, 164] on button "[PERSON_NAME]" at bounding box center [195, 167] width 6 height 6
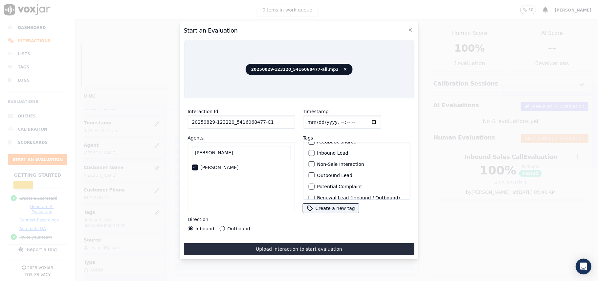
scroll to position [44, 0]
click at [317, 161] on label "Outbound Lead" at bounding box center [334, 162] width 35 height 5
click at [314, 161] on button "Outbound Lead" at bounding box center [312, 162] width 6 height 6
click at [309, 150] on button "Non-Sale Interaction" at bounding box center [312, 151] width 6 height 6
click at [225, 229] on div "Interaction Id 20250829-123220_5416068477-C1 Agents [PERSON_NAME] Direction Inb…" at bounding box center [241, 168] width 115 height 131
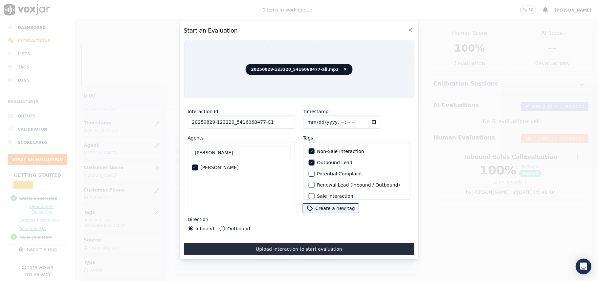
click at [222, 226] on button "Outbound" at bounding box center [221, 228] width 5 height 5
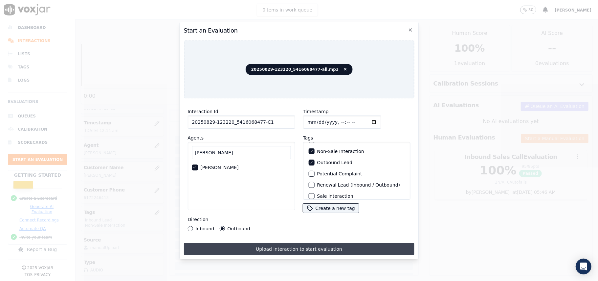
click at [241, 244] on button "Upload interaction to start evaluation" at bounding box center [299, 249] width 231 height 12
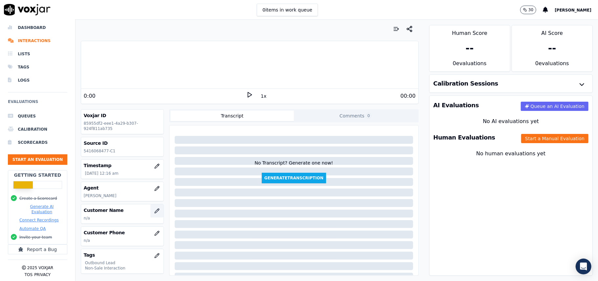
click at [154, 211] on icon "button" at bounding box center [156, 210] width 5 height 5
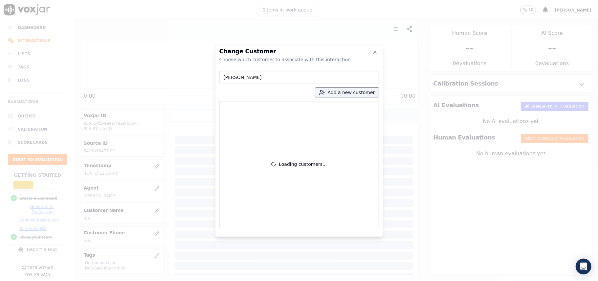
click at [225, 78] on input "[PERSON_NAME]" at bounding box center [299, 77] width 160 height 13
type input "[PERSON_NAME]"
click at [328, 96] on button "Add a new customer" at bounding box center [347, 92] width 64 height 9
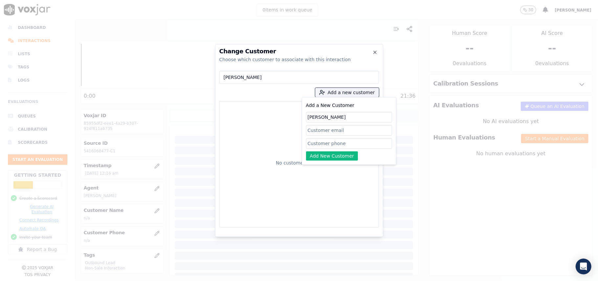
click at [309, 119] on input "[PERSON_NAME]" at bounding box center [349, 117] width 86 height 11
type input "[PERSON_NAME]"
click at [313, 142] on input "Add a New Customer" at bounding box center [349, 143] width 86 height 11
paste input "5416068477"
type input "5416068477"
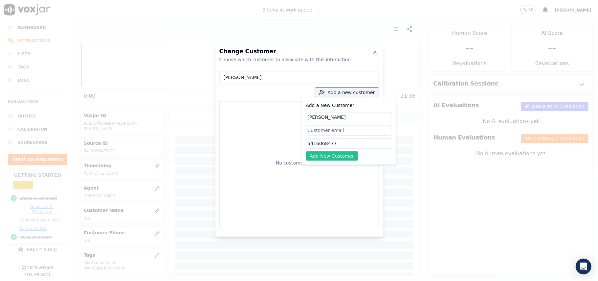
click at [322, 155] on button "Add New Customer" at bounding box center [332, 155] width 52 height 9
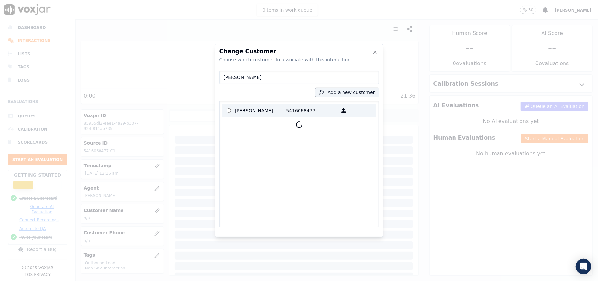
click at [246, 113] on p "[PERSON_NAME]" at bounding box center [260, 110] width 51 height 10
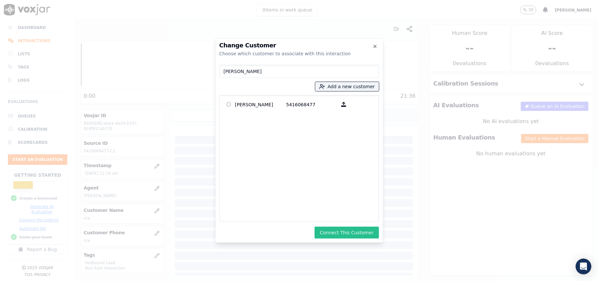
click at [326, 228] on button "Connect This Customer" at bounding box center [347, 232] width 64 height 12
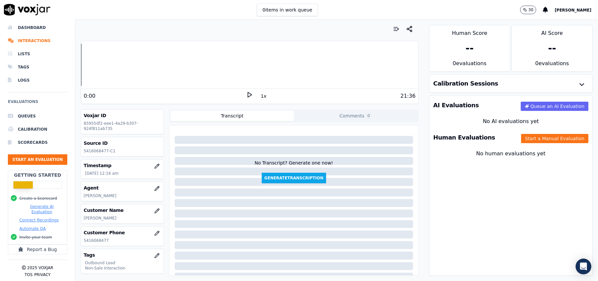
click at [533, 146] on div "Human Evaluations Start a Manual Evaluation" at bounding box center [511, 137] width 163 height 19
click at [533, 137] on button "Start a Manual Evaluation" at bounding box center [554, 138] width 67 height 9
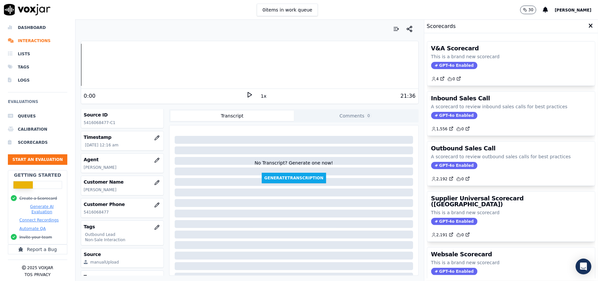
scroll to position [44, 0]
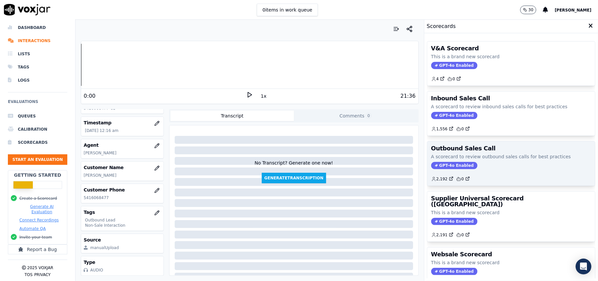
click at [437, 170] on div "Outbound Sales Call A scorecard to review outbound sales calls for best practic…" at bounding box center [511, 163] width 168 height 44
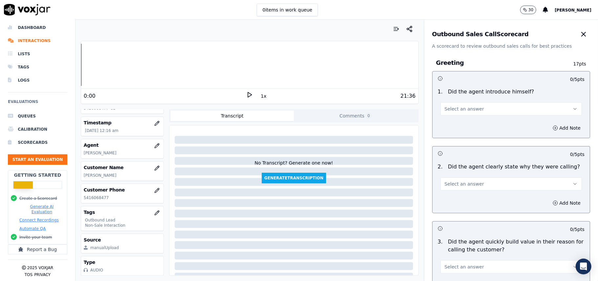
click at [454, 108] on span "Select an answer" at bounding box center [464, 108] width 39 height 7
click at [454, 126] on div "Yes" at bounding box center [497, 124] width 127 height 11
click at [454, 179] on button "Select an answer" at bounding box center [512, 183] width 142 height 13
click at [448, 199] on div "Yes" at bounding box center [497, 199] width 127 height 11
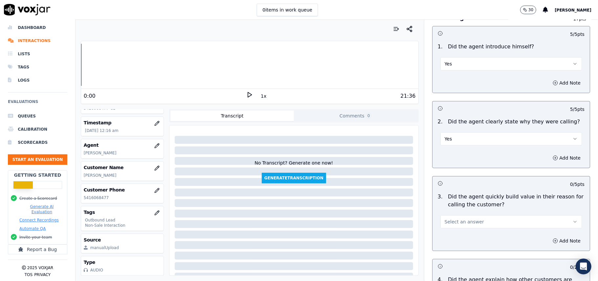
scroll to position [87, 0]
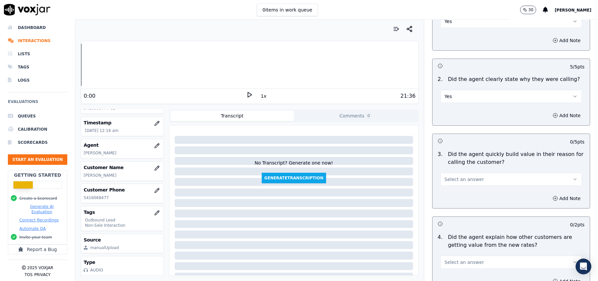
click at [463, 177] on span "Select an answer" at bounding box center [464, 179] width 39 height 7
click at [459, 191] on div "Yes" at bounding box center [497, 194] width 127 height 11
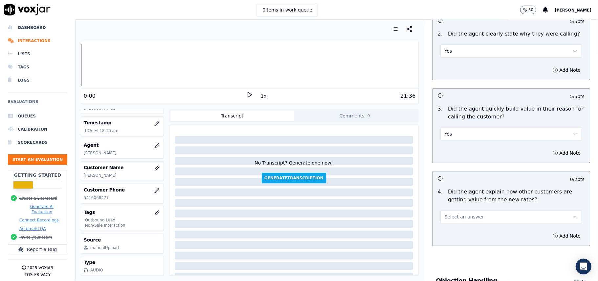
scroll to position [175, 0]
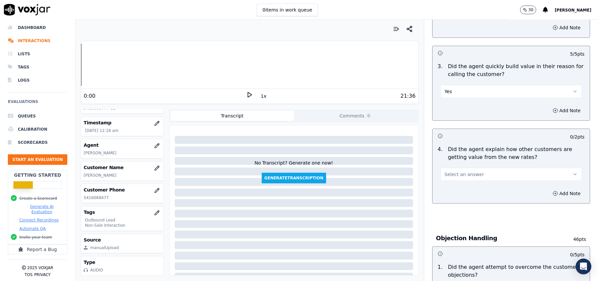
click at [465, 170] on button "Select an answer" at bounding box center [512, 174] width 142 height 13
drag, startPoint x: 455, startPoint y: 191, endPoint x: 470, endPoint y: 181, distance: 17.7
click at [456, 190] on div "Yes" at bounding box center [497, 189] width 127 height 11
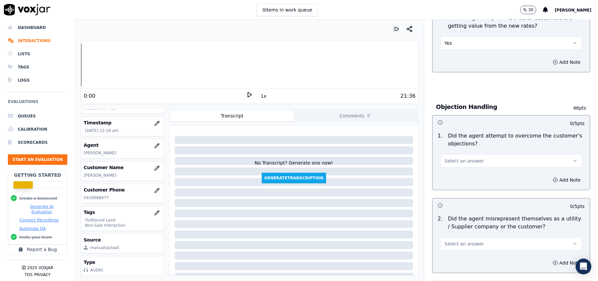
scroll to position [307, 0]
click at [463, 165] on button "Select an answer" at bounding box center [512, 160] width 142 height 13
click at [461, 177] on div "Yes" at bounding box center [497, 176] width 127 height 11
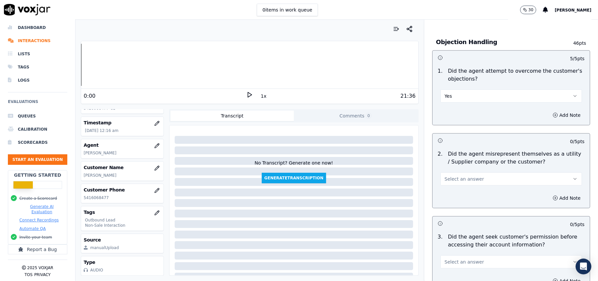
scroll to position [438, 0]
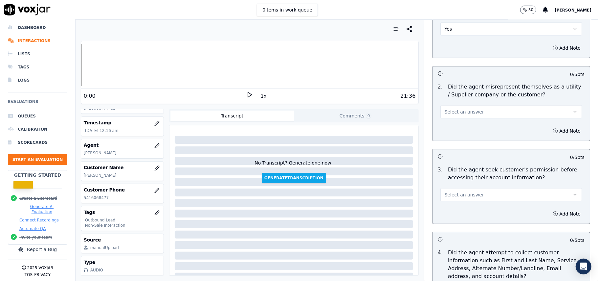
click at [470, 111] on span "Select an answer" at bounding box center [464, 111] width 39 height 7
click at [460, 135] on div "No" at bounding box center [497, 138] width 127 height 11
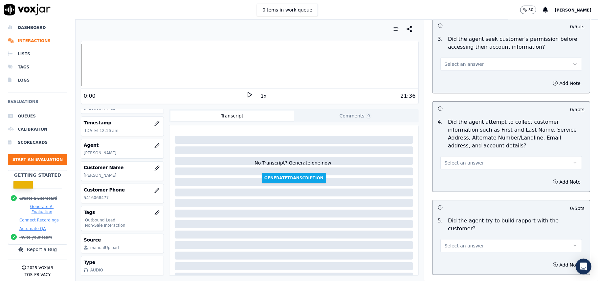
scroll to position [569, 0]
click at [483, 61] on button "Select an answer" at bounding box center [512, 63] width 142 height 13
click at [462, 80] on div "Yes" at bounding box center [497, 79] width 127 height 11
click at [463, 162] on span "Select an answer" at bounding box center [464, 161] width 39 height 7
click at [449, 195] on div "N/A" at bounding box center [497, 199] width 127 height 11
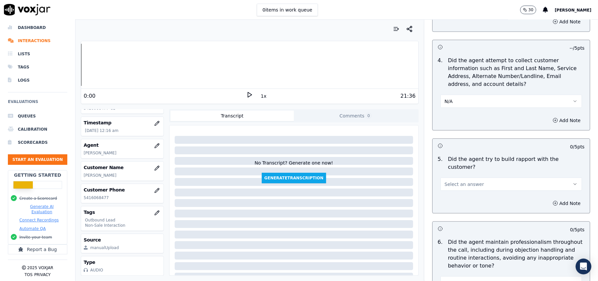
scroll to position [701, 0]
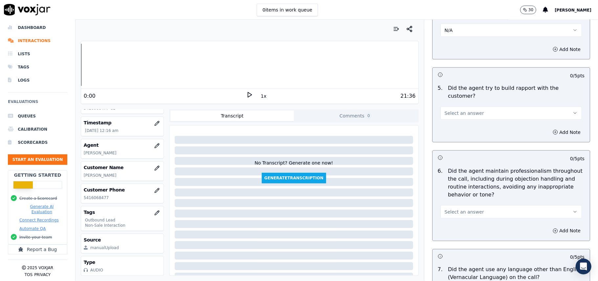
click at [470, 114] on div "5 . Did the agent try to build rapport with the customer? Select an answer" at bounding box center [511, 101] width 157 height 41
click at [470, 110] on span "Select an answer" at bounding box center [464, 113] width 39 height 7
click at [466, 124] on div "Yes" at bounding box center [497, 122] width 127 height 11
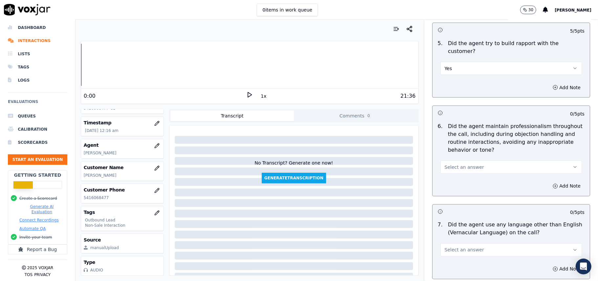
scroll to position [832, 0]
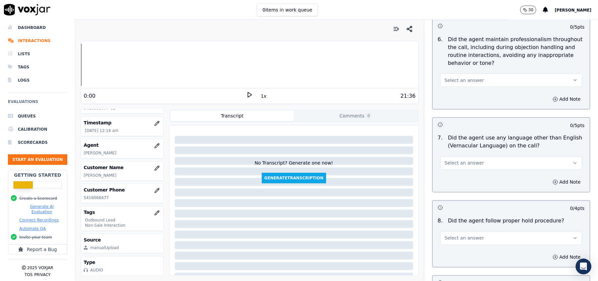
click at [473, 78] on button "Select an answer" at bounding box center [512, 80] width 142 height 13
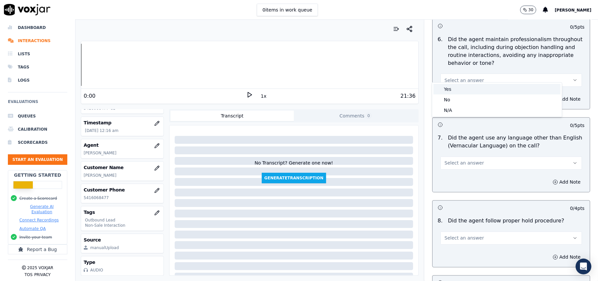
click at [469, 86] on div "Yes" at bounding box center [497, 89] width 127 height 11
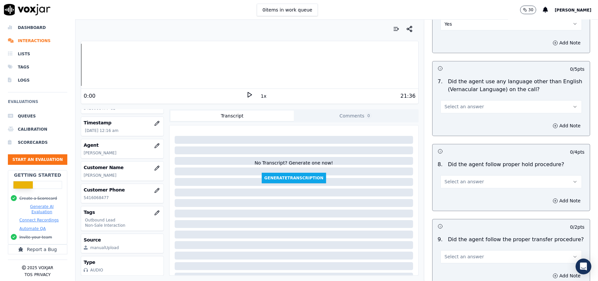
scroll to position [920, 0]
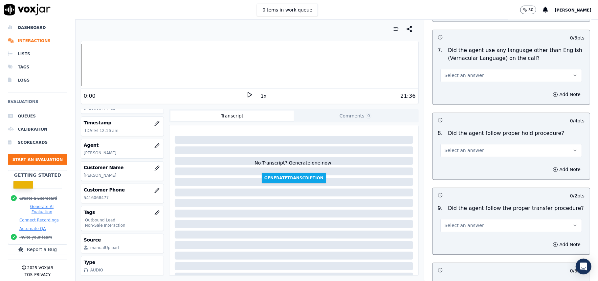
click at [490, 70] on button "Select an answer" at bounding box center [512, 75] width 142 height 13
click at [469, 93] on div "No" at bounding box center [497, 95] width 127 height 11
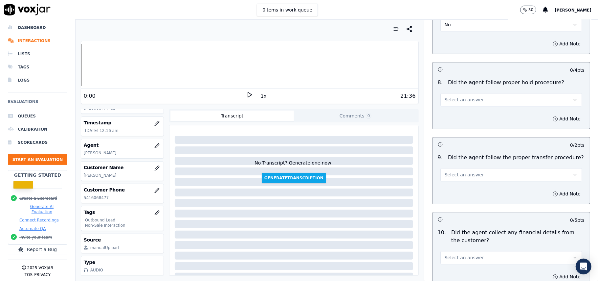
scroll to position [1007, 0]
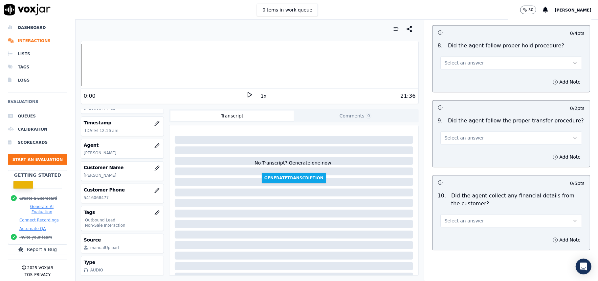
click at [484, 56] on button "Select an answer" at bounding box center [512, 62] width 142 height 13
click at [471, 73] on div "Yes" at bounding box center [497, 72] width 127 height 11
drag, startPoint x: 464, startPoint y: 129, endPoint x: 463, endPoint y: 137, distance: 7.7
click at [464, 134] on span "Select an answer" at bounding box center [464, 137] width 39 height 7
click at [454, 148] on div "Yes" at bounding box center [497, 147] width 127 height 11
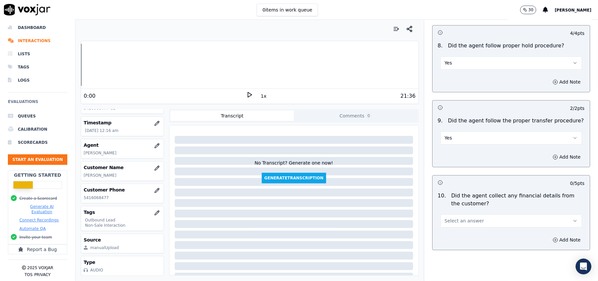
click at [463, 217] on span "Select an answer" at bounding box center [464, 220] width 39 height 7
click at [454, 239] on div "No" at bounding box center [497, 241] width 127 height 11
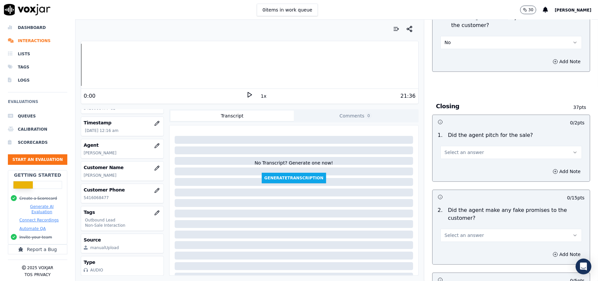
scroll to position [1227, 0]
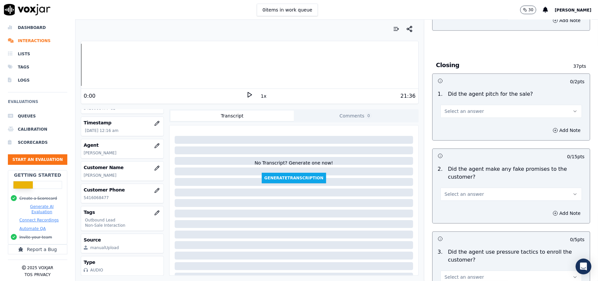
click at [465, 109] on span "Select an answer" at bounding box center [464, 111] width 39 height 7
click at [460, 120] on div "Yes" at bounding box center [497, 121] width 127 height 11
click at [451, 187] on button "Select an answer" at bounding box center [512, 193] width 142 height 13
click at [447, 214] on div "No" at bounding box center [497, 214] width 127 height 11
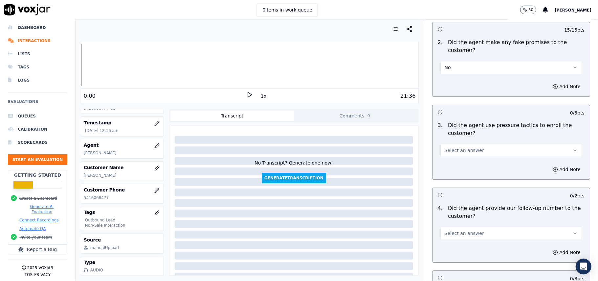
scroll to position [1358, 0]
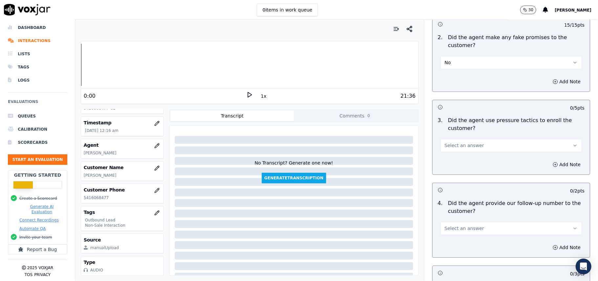
click at [461, 142] on span "Select an answer" at bounding box center [464, 145] width 39 height 7
click at [452, 165] on div "No" at bounding box center [497, 166] width 127 height 11
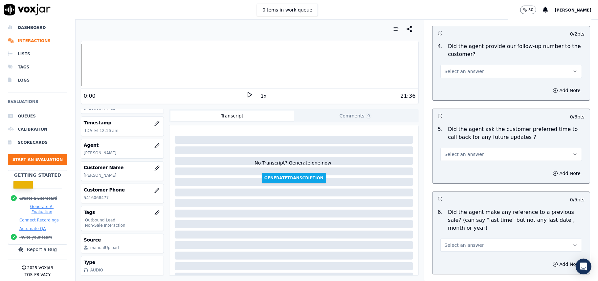
scroll to position [1533, 0]
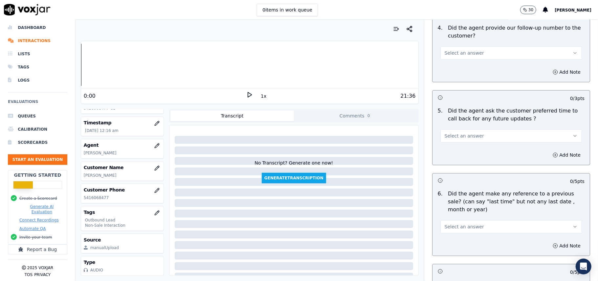
click at [463, 50] on span "Select an answer" at bounding box center [464, 53] width 39 height 7
click at [454, 61] on div "Yes" at bounding box center [497, 63] width 127 height 11
click at [456, 132] on span "Select an answer" at bounding box center [464, 135] width 39 height 7
click at [448, 152] on div "No" at bounding box center [497, 157] width 127 height 11
click at [450, 130] on button "No" at bounding box center [512, 135] width 142 height 13
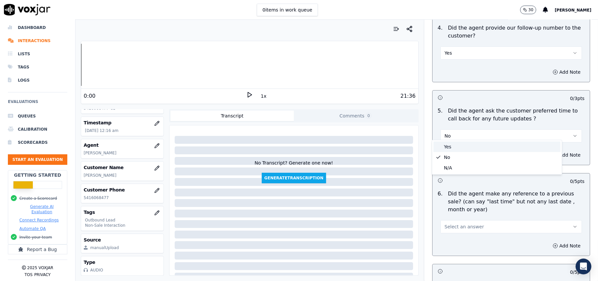
click at [450, 144] on div "Yes" at bounding box center [497, 146] width 127 height 11
click at [453, 224] on span "Select an answer" at bounding box center [464, 226] width 39 height 7
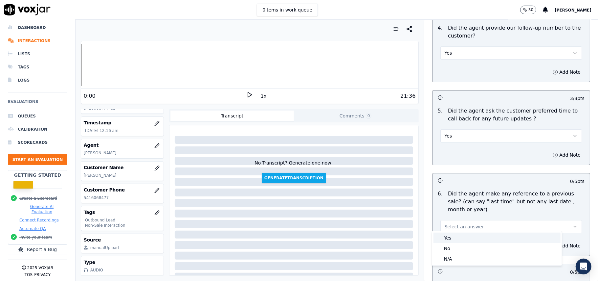
click at [446, 240] on div "Yes" at bounding box center [497, 237] width 127 height 11
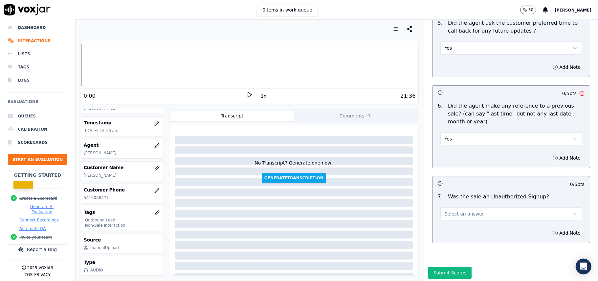
click at [471, 132] on button "Yes" at bounding box center [512, 138] width 142 height 13
click at [459, 159] on div "No" at bounding box center [497, 160] width 127 height 11
click at [488, 212] on button "Select an answer" at bounding box center [512, 213] width 142 height 13
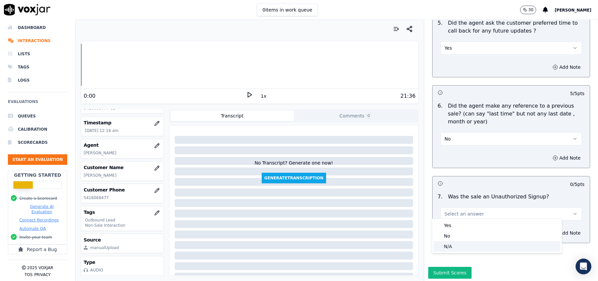
click at [450, 244] on div "N/A" at bounding box center [497, 246] width 127 height 11
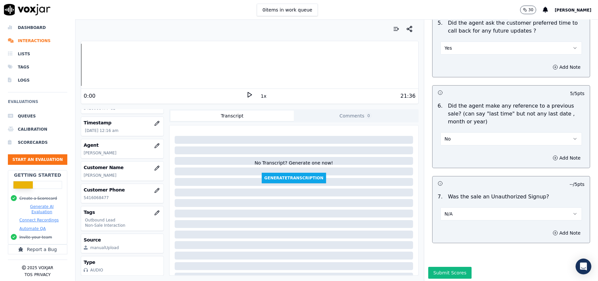
drag, startPoint x: 548, startPoint y: 227, endPoint x: 465, endPoint y: 209, distance: 84.7
click at [549, 228] on button "Add Note" at bounding box center [567, 232] width 36 height 9
click at [445, 251] on textarea at bounding box center [511, 256] width 147 height 32
click at [444, 251] on textarea at bounding box center [511, 256] width 147 height 32
paste textarea "" When the CTS verification began, the customer informed the verifier that she …"
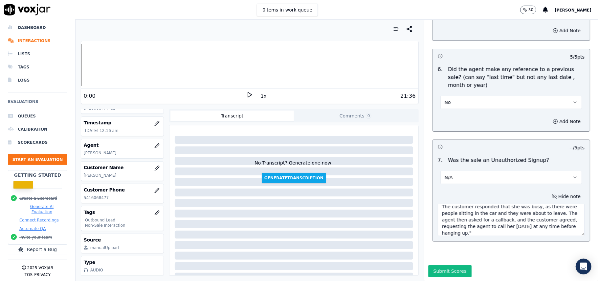
scroll to position [39, 0]
type textarea "" When the CTS verification began, the customer informed the verifier that she …"
click at [431, 265] on button "Submit Scores" at bounding box center [450, 271] width 44 height 12
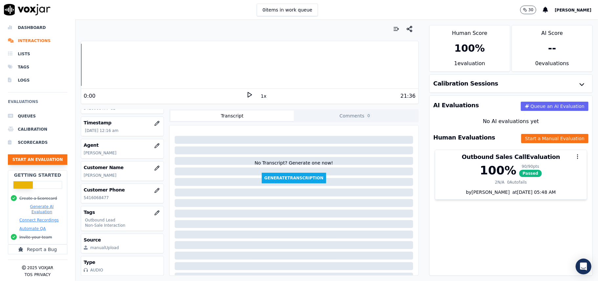
click at [47, 154] on button "Start an Evaluation" at bounding box center [37, 159] width 59 height 11
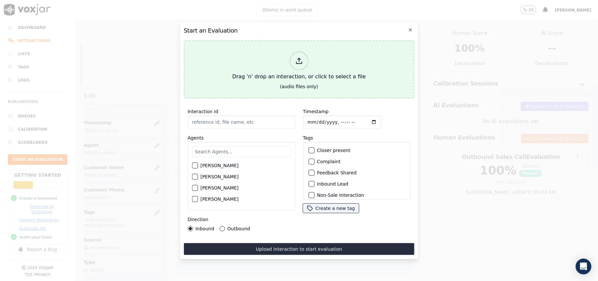
click at [301, 57] on icon at bounding box center [298, 60] width 7 height 7
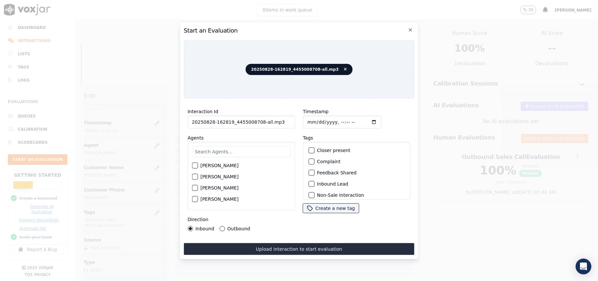
drag, startPoint x: 278, startPoint y: 119, endPoint x: 258, endPoint y: 121, distance: 19.5
click at [258, 121] on input "20250828-162819_4455008708-all.mp3" at bounding box center [241, 121] width 107 height 13
type input "20250828-162819_4455008708-C1"
click at [304, 117] on input "Timestamp" at bounding box center [342, 121] width 78 height 13
type input "[DATE]T00:18"
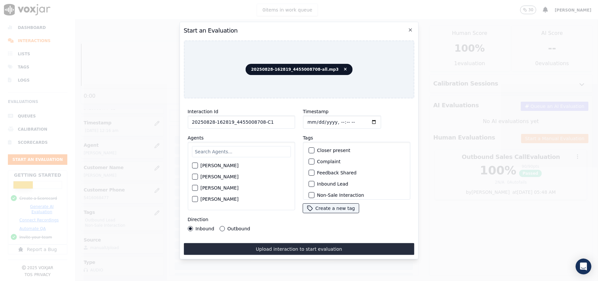
click at [205, 149] on input "text" at bounding box center [241, 151] width 99 height 11
type input "Chr"
click at [214, 176] on label "[PERSON_NAME]" at bounding box center [219, 178] width 38 height 5
click at [198, 175] on button "[PERSON_NAME]" at bounding box center [195, 178] width 6 height 6
click at [317, 181] on label "Inbound Lead" at bounding box center [332, 183] width 31 height 5
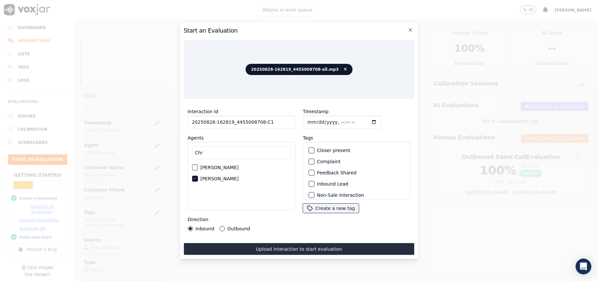
click at [314, 181] on button "Inbound Lead" at bounding box center [312, 184] width 6 height 6
click at [317, 149] on label "Non-Sale Interaction" at bounding box center [340, 151] width 47 height 5
click at [314, 148] on button "Non-Sale Interaction" at bounding box center [312, 151] width 6 height 6
drag, startPoint x: 239, startPoint y: 245, endPoint x: 123, endPoint y: 183, distance: 131.8
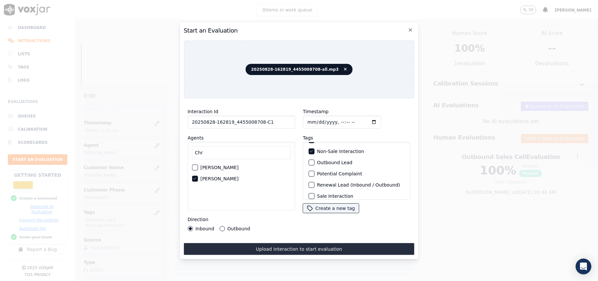
click at [240, 245] on button "Upload interaction to start evaluation" at bounding box center [299, 249] width 231 height 12
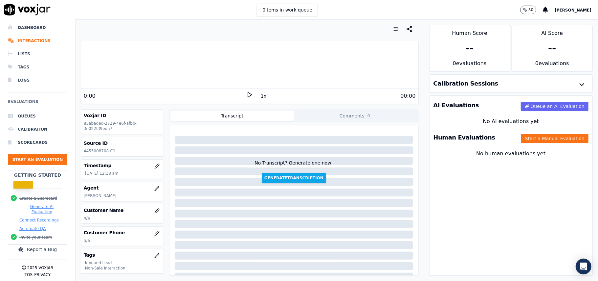
click at [520, 133] on div "Human Evaluations Start a Manual Evaluation" at bounding box center [511, 137] width 163 height 19
click at [553, 134] on button "Start a Manual Evaluation" at bounding box center [554, 138] width 67 height 9
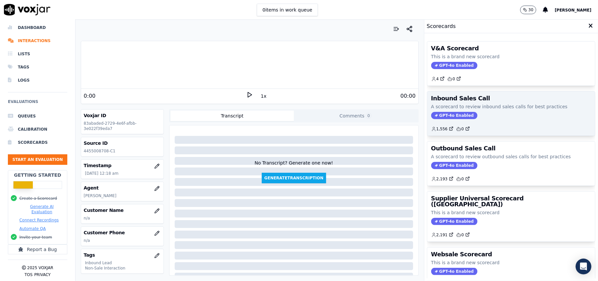
click at [453, 109] on p "A scorecard to review inbound sales calls for best practices" at bounding box center [511, 106] width 160 height 7
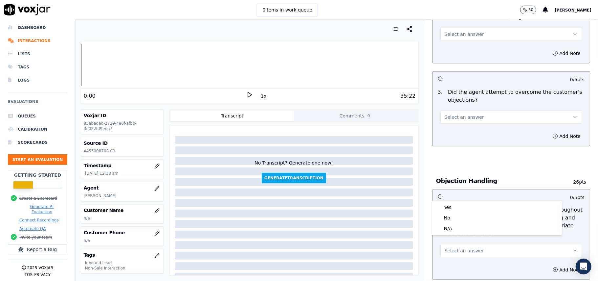
scroll to position [1839, 0]
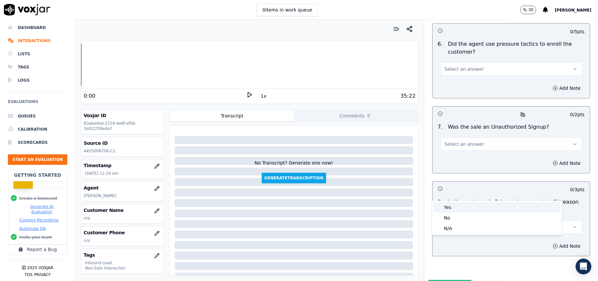
click at [455, 209] on div "Yes" at bounding box center [497, 207] width 127 height 11
click at [450, 141] on span "Select an answer" at bounding box center [464, 144] width 39 height 7
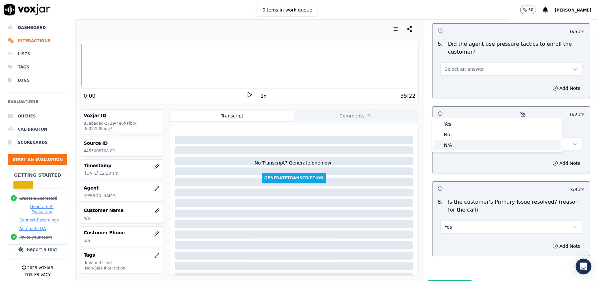
click at [446, 146] on div "N/A" at bounding box center [497, 145] width 127 height 11
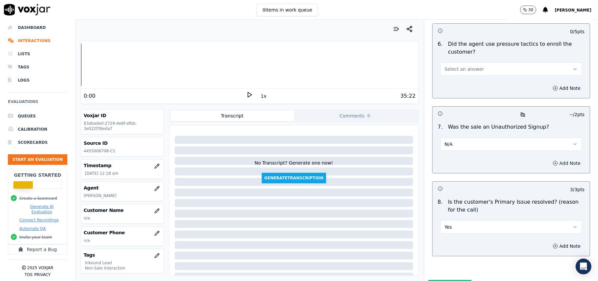
click at [549, 158] on button "Add Note" at bounding box center [567, 162] width 36 height 9
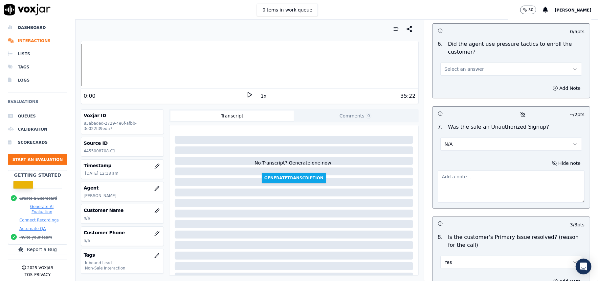
click at [463, 170] on textarea at bounding box center [511, 186] width 147 height 32
paste textarea ""Call ID: 170342 The call was transferred to [PERSON_NAME], who reconfirmed the…"
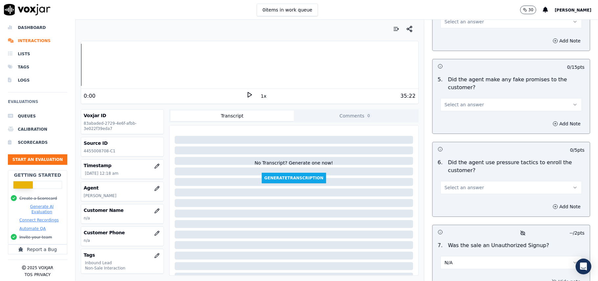
scroll to position [1664, 0]
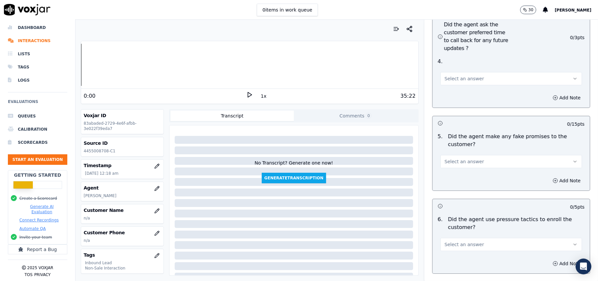
type textarea ""Call ID: 170342 The call was transferred to [PERSON_NAME], who reconfirmed the…"
click at [463, 238] on button "Select an answer" at bounding box center [512, 244] width 142 height 13
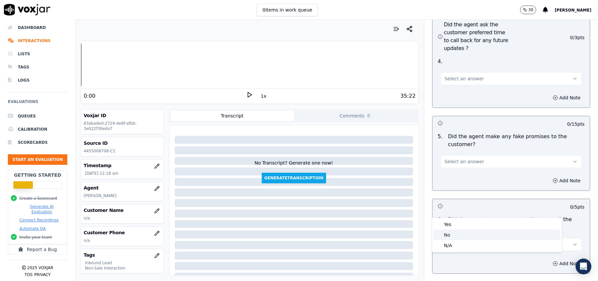
click at [457, 236] on div "No" at bounding box center [497, 234] width 127 height 11
click at [467, 155] on button "Select an answer" at bounding box center [512, 161] width 142 height 13
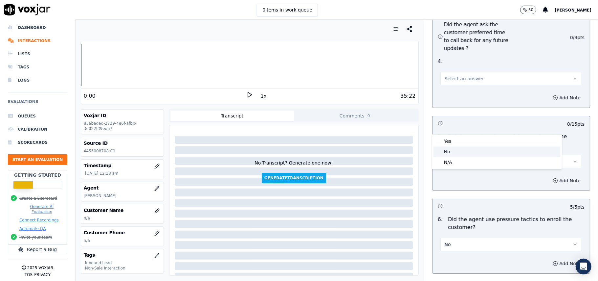
click at [459, 152] on div "No" at bounding box center [497, 151] width 127 height 11
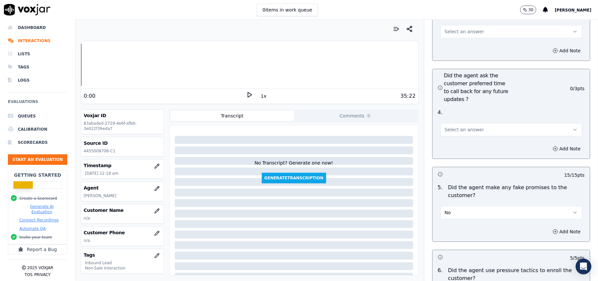
scroll to position [1576, 0]
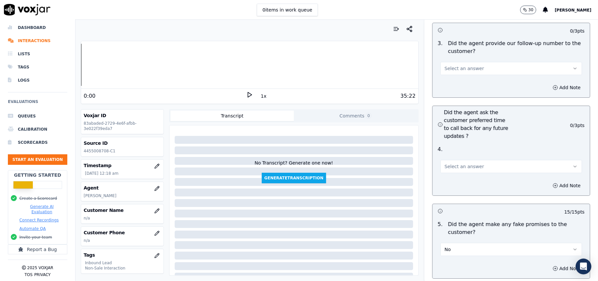
click at [473, 160] on button "Select an answer" at bounding box center [512, 166] width 142 height 13
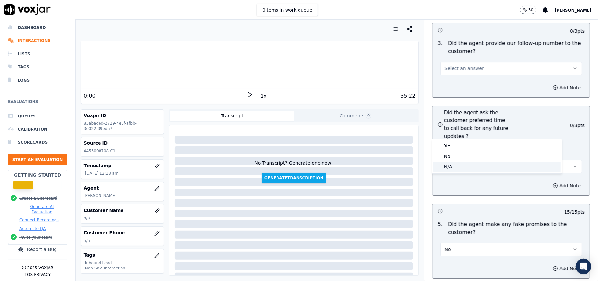
click at [457, 162] on div "N/A" at bounding box center [497, 166] width 127 height 11
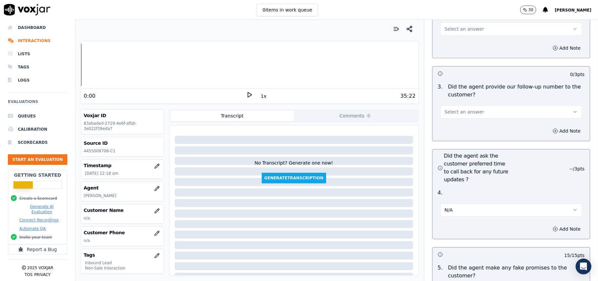
scroll to position [1488, 0]
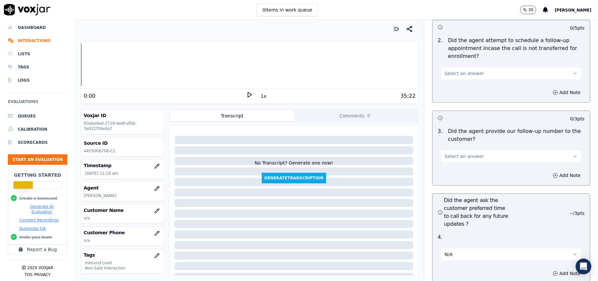
click at [468, 149] on button "Select an answer" at bounding box center [512, 155] width 142 height 13
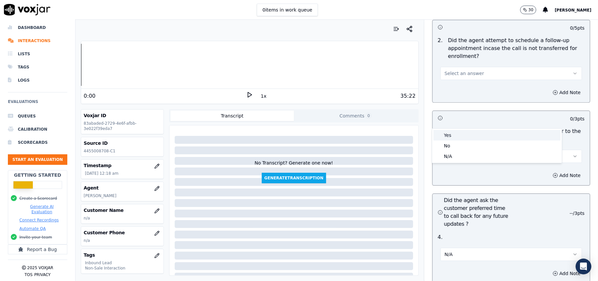
click at [461, 133] on div "Yes" at bounding box center [497, 135] width 127 height 11
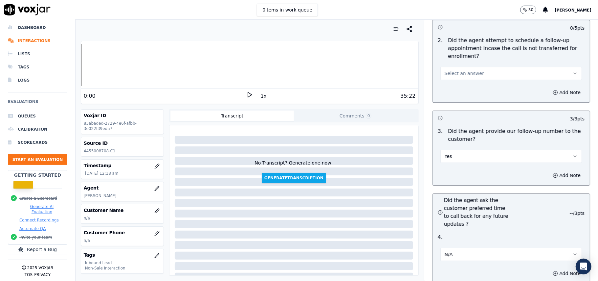
scroll to position [1401, 0]
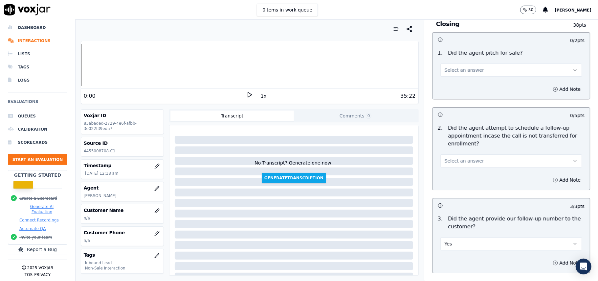
drag, startPoint x: 458, startPoint y: 124, endPoint x: 457, endPoint y: 130, distance: 6.3
click at [458, 157] on span "Select an answer" at bounding box center [464, 160] width 39 height 7
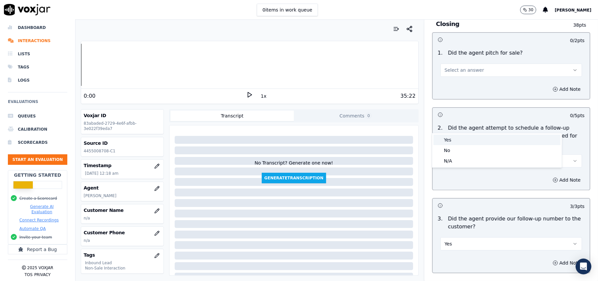
click at [456, 141] on div "Yes" at bounding box center [497, 139] width 127 height 11
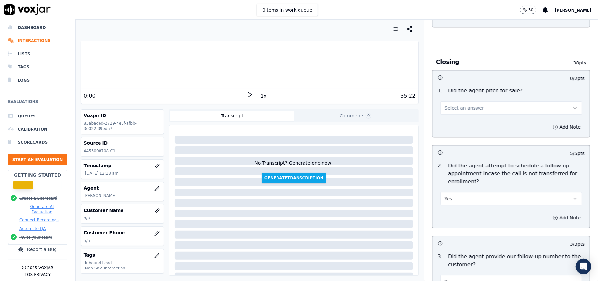
scroll to position [1313, 0]
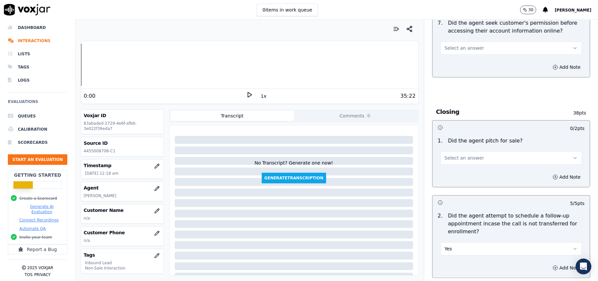
click at [466, 154] on span "Select an answer" at bounding box center [464, 157] width 39 height 7
click at [456, 134] on div "Yes" at bounding box center [497, 136] width 127 height 11
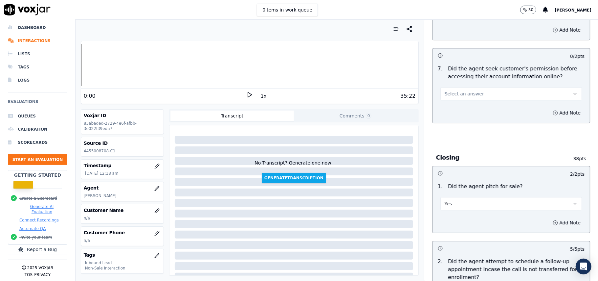
scroll to position [1226, 0]
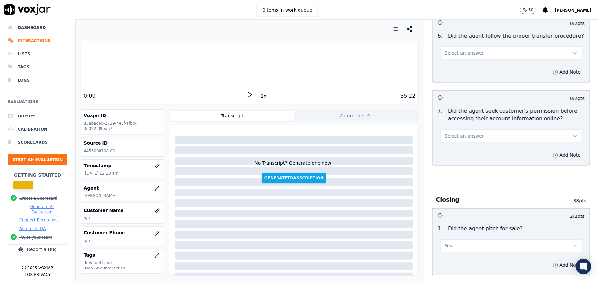
click at [476, 129] on button "Select an answer" at bounding box center [512, 135] width 142 height 13
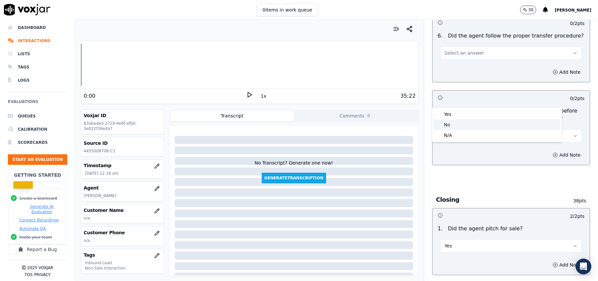
click at [463, 123] on div "No" at bounding box center [497, 124] width 127 height 11
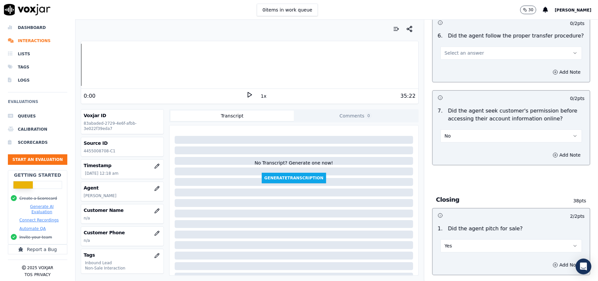
click at [462, 129] on button "No" at bounding box center [512, 135] width 142 height 13
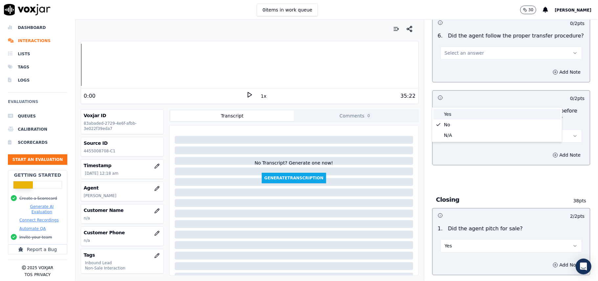
click at [456, 115] on div "Yes" at bounding box center [497, 114] width 127 height 11
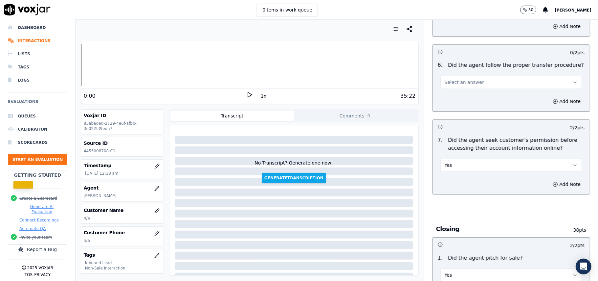
scroll to position [1138, 0]
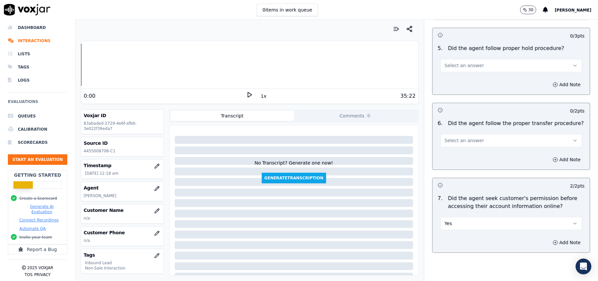
click at [468, 137] on span "Select an answer" at bounding box center [464, 140] width 39 height 7
click at [466, 117] on div "Yes" at bounding box center [497, 118] width 127 height 11
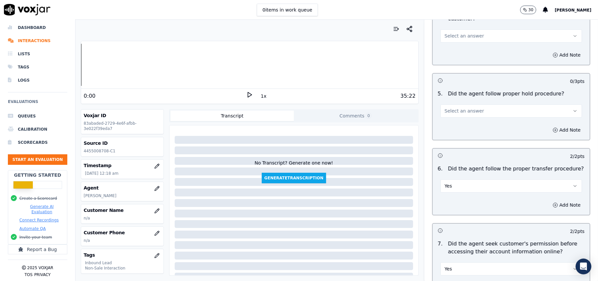
scroll to position [1050, 0]
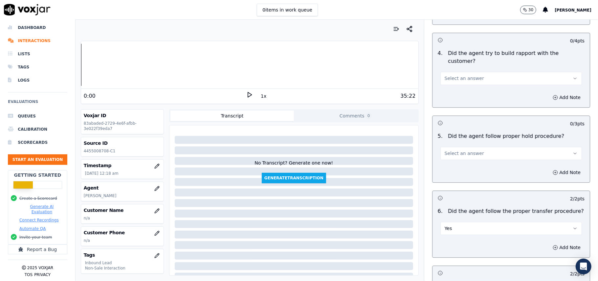
click at [471, 147] on button "Select an answer" at bounding box center [512, 153] width 142 height 13
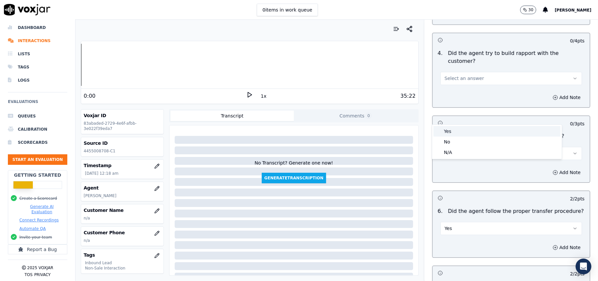
click at [464, 131] on div "Yes" at bounding box center [497, 131] width 127 height 11
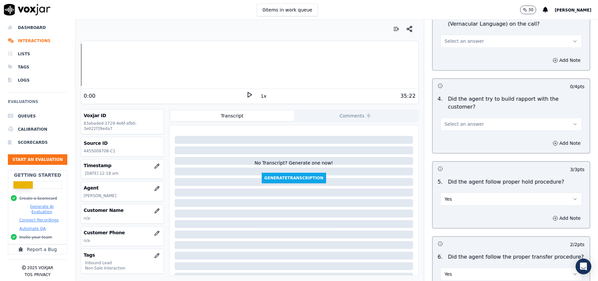
scroll to position [963, 0]
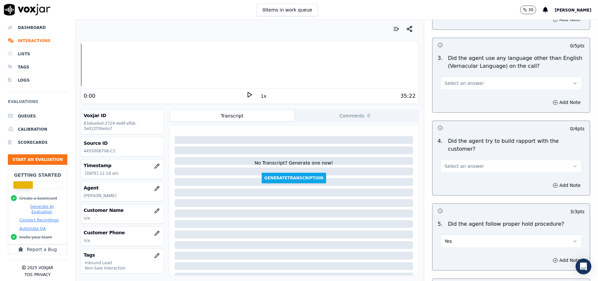
click at [474, 159] on button "Select an answer" at bounding box center [512, 165] width 142 height 13
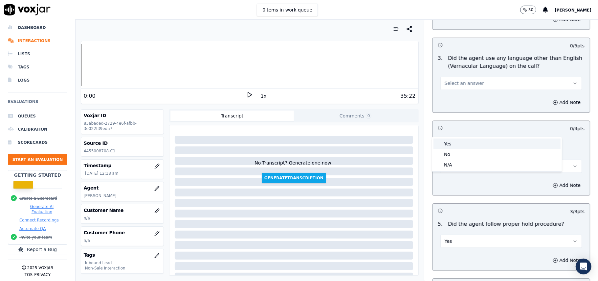
click at [467, 142] on div "Yes" at bounding box center [497, 143] width 127 height 11
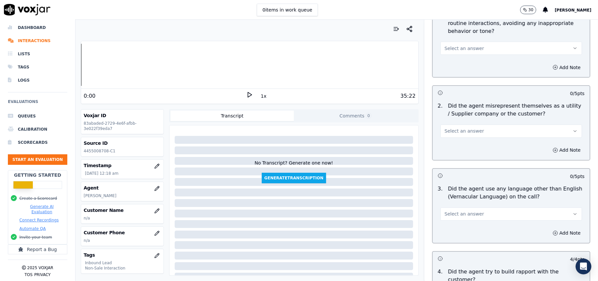
scroll to position [831, 0]
click at [458, 208] on button "Select an answer" at bounding box center [512, 214] width 142 height 13
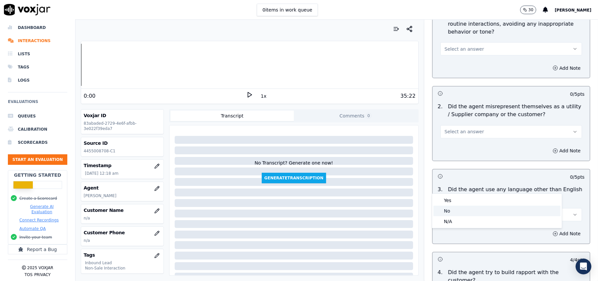
click at [451, 213] on div "No" at bounding box center [497, 210] width 127 height 11
click at [473, 125] on button "Select an answer" at bounding box center [512, 131] width 142 height 13
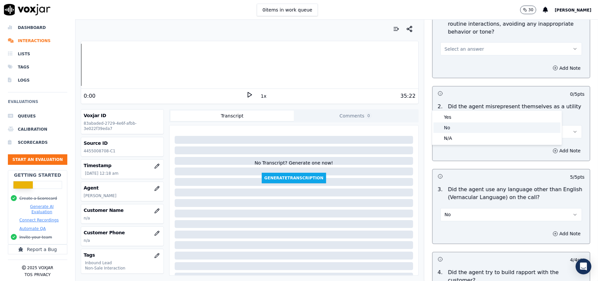
click at [459, 125] on div "No" at bounding box center [497, 127] width 127 height 11
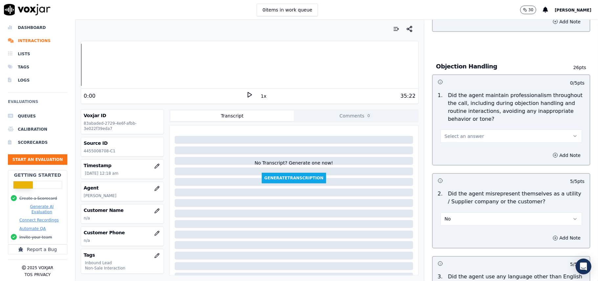
scroll to position [744, 0]
click at [473, 130] on button "Select an answer" at bounding box center [512, 136] width 142 height 13
click at [467, 130] on button "Yes" at bounding box center [512, 136] width 142 height 13
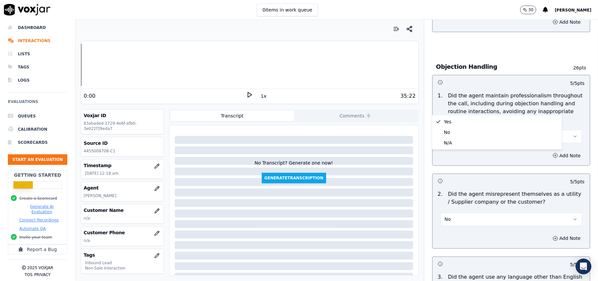
click at [489, 116] on div "Yes No N/A" at bounding box center [497, 132] width 130 height 34
click at [488, 123] on div "Yes" at bounding box center [497, 121] width 127 height 11
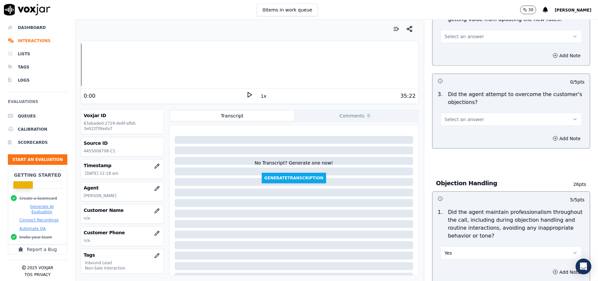
scroll to position [568, 0]
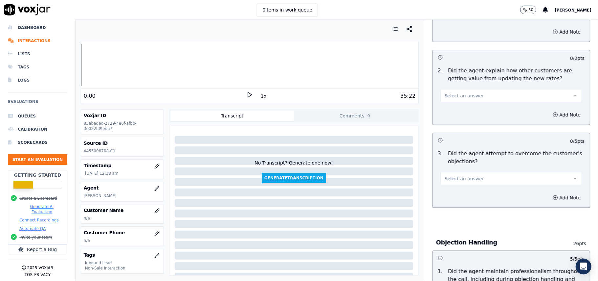
click at [470, 175] on span "Select an answer" at bounding box center [464, 178] width 39 height 7
click at [457, 160] on div "Yes" at bounding box center [497, 163] width 127 height 11
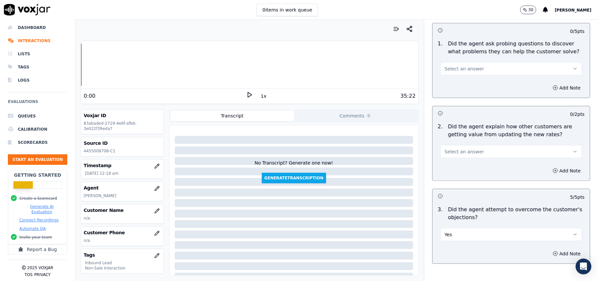
scroll to position [481, 0]
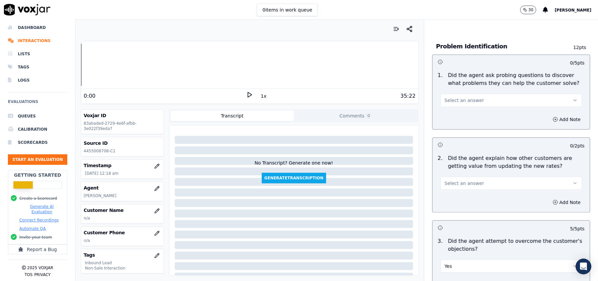
click at [470, 180] on span "Select an answer" at bounding box center [464, 183] width 39 height 7
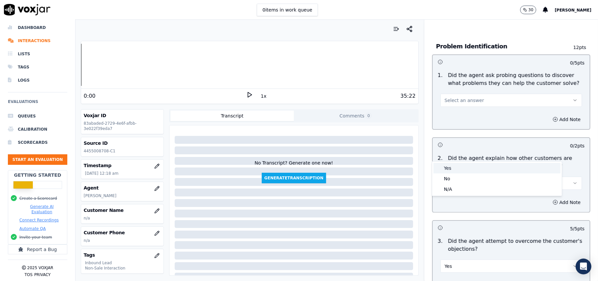
click at [463, 166] on div "Yes" at bounding box center [497, 168] width 127 height 11
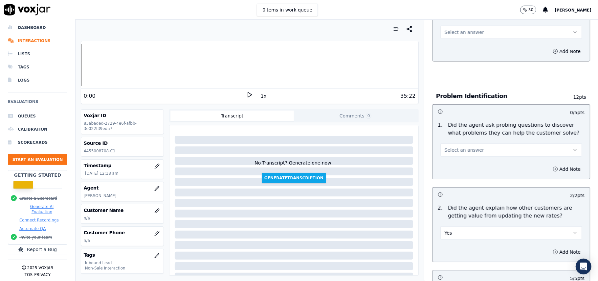
scroll to position [393, 0]
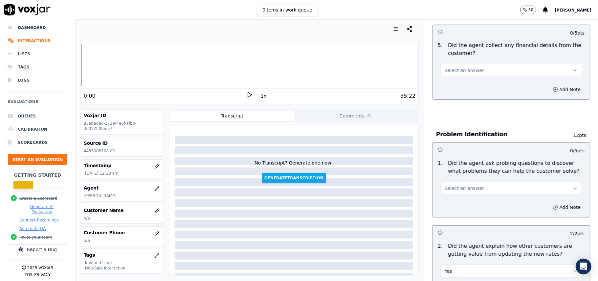
click at [474, 181] on button "Select an answer" at bounding box center [512, 187] width 142 height 13
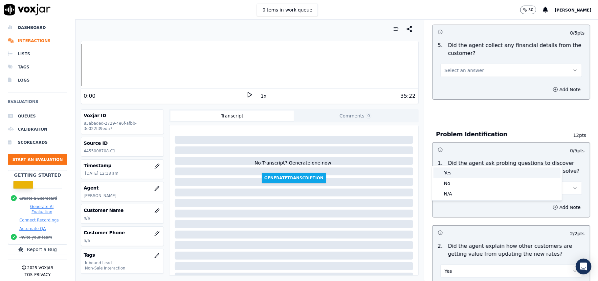
click at [470, 169] on div "Yes" at bounding box center [497, 172] width 127 height 11
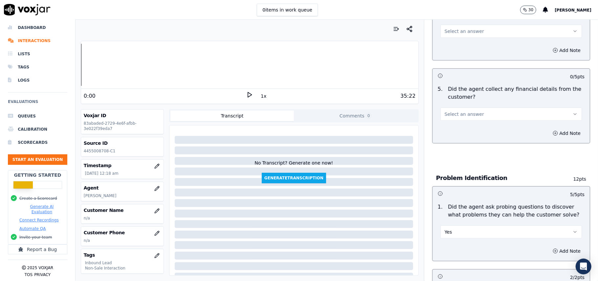
click at [483, 107] on button "Select an answer" at bounding box center [512, 113] width 142 height 13
click at [465, 107] on div "No" at bounding box center [497, 108] width 127 height 11
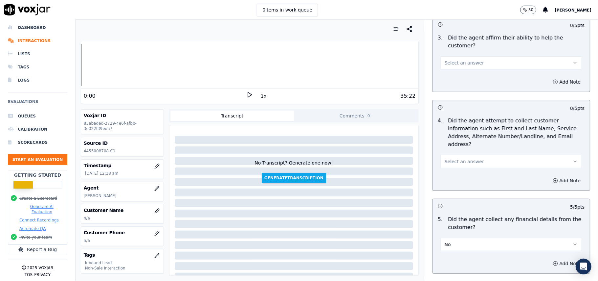
scroll to position [218, 0]
click at [470, 159] on span "Select an answer" at bounding box center [464, 162] width 39 height 7
click at [459, 164] on div "N/A" at bounding box center [497, 168] width 127 height 11
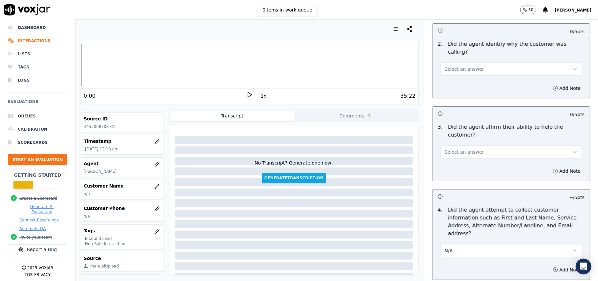
scroll to position [64, 0]
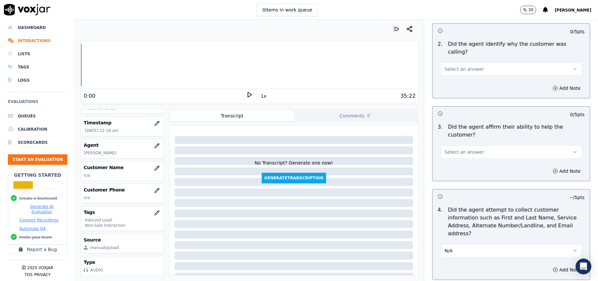
click at [449, 244] on button "N/A" at bounding box center [512, 250] width 142 height 13
click at [452, 235] on div "Yes" at bounding box center [497, 234] width 127 height 11
click at [459, 145] on button "Select an answer" at bounding box center [512, 151] width 142 height 13
click at [456, 142] on div "Yes" at bounding box center [497, 143] width 127 height 11
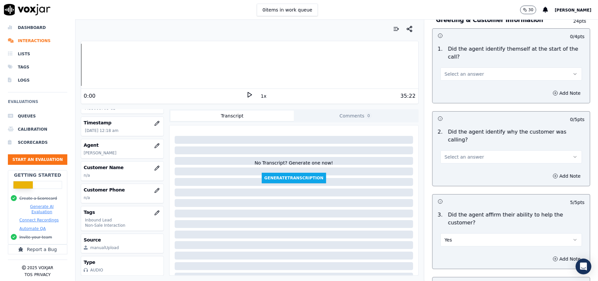
click at [461, 153] on span "Select an answer" at bounding box center [464, 156] width 39 height 7
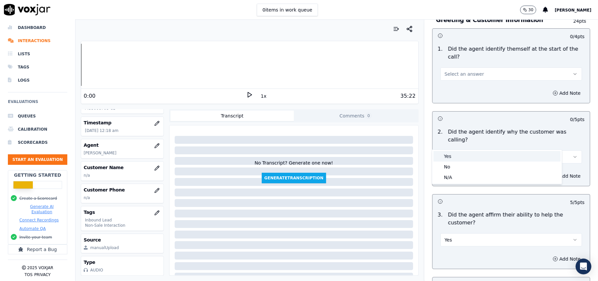
click at [456, 156] on div "Yes" at bounding box center [497, 156] width 127 height 11
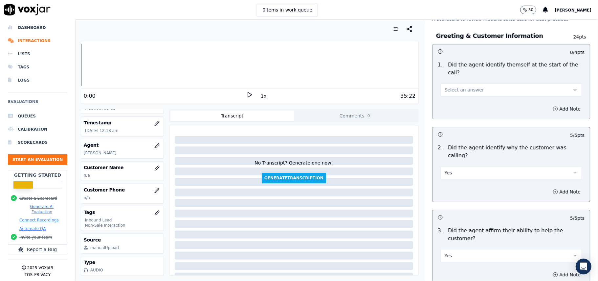
scroll to position [0, 0]
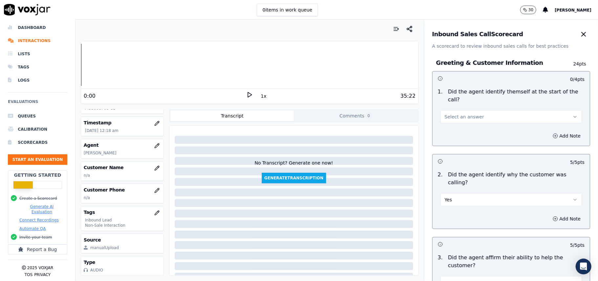
click at [461, 110] on button "Select an answer" at bounding box center [512, 116] width 142 height 13
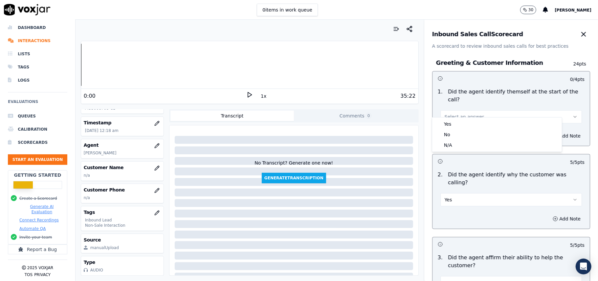
click at [453, 118] on div "Yes No N/A" at bounding box center [497, 134] width 130 height 34
click at [451, 122] on div "Yes" at bounding box center [497, 124] width 127 height 11
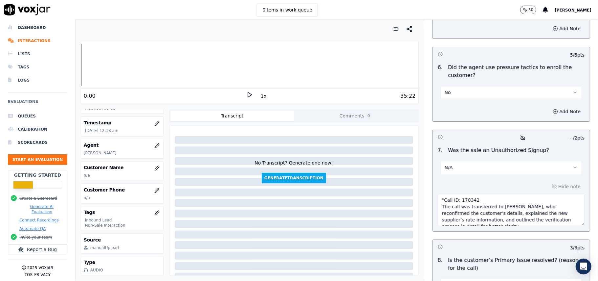
scroll to position [1874, 0]
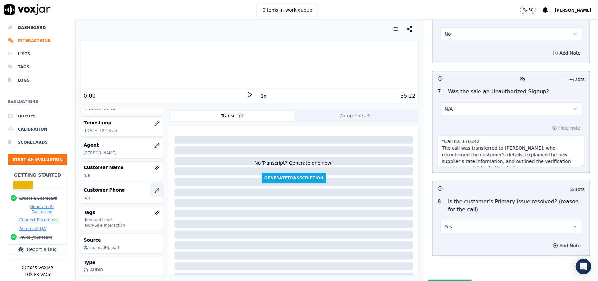
click at [150, 184] on button "button" at bounding box center [156, 190] width 13 height 13
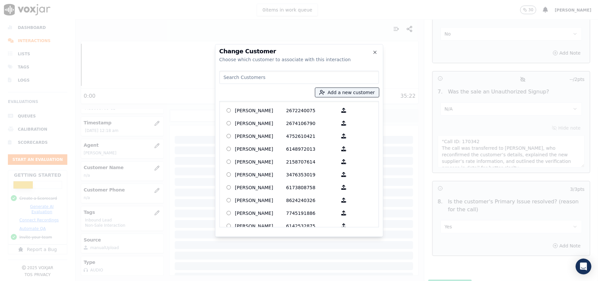
click at [141, 152] on div at bounding box center [299, 140] width 598 height 281
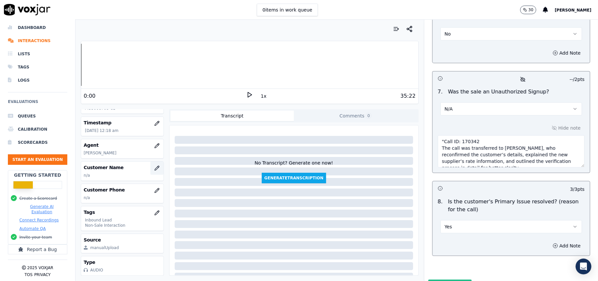
click at [155, 166] on icon "button" at bounding box center [157, 168] width 4 height 4
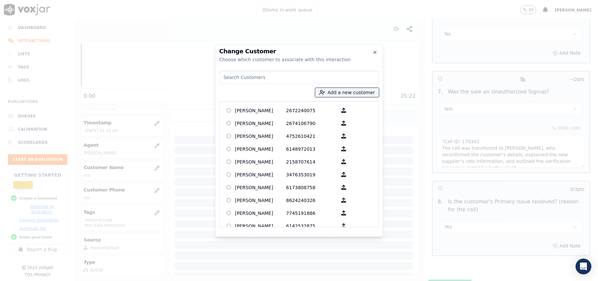
paste input "UMARDZHOMI IUSUPI"
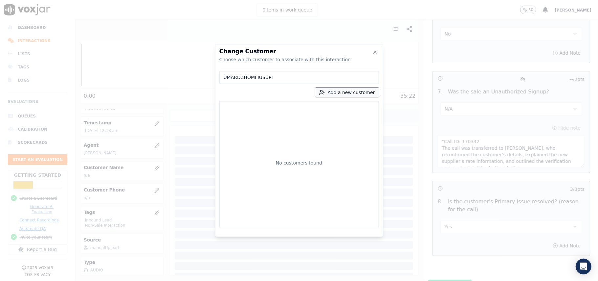
type input "UMARDZHOMI IUSUPI"
click at [334, 92] on button "Add a new customer" at bounding box center [347, 92] width 64 height 9
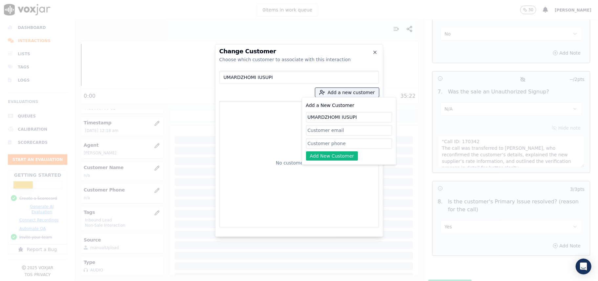
type input "UMARDZHOMI IUSUPI"
click at [358, 141] on input "Add a New Customer" at bounding box center [349, 143] width 86 height 11
paste input "4455008708"
type input "4455008708"
click at [327, 154] on button "Add New Customer" at bounding box center [332, 155] width 52 height 9
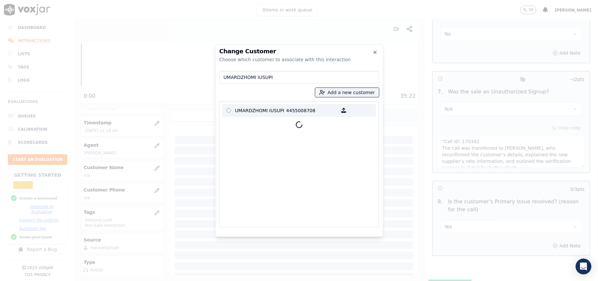
click at [240, 113] on p "UMARDZHOMI IUSUPI" at bounding box center [260, 110] width 51 height 10
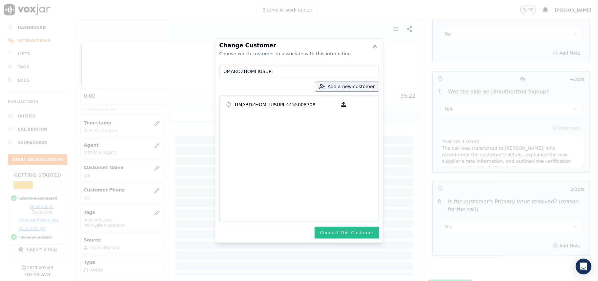
click at [344, 227] on button "Connect This Customer" at bounding box center [347, 232] width 64 height 12
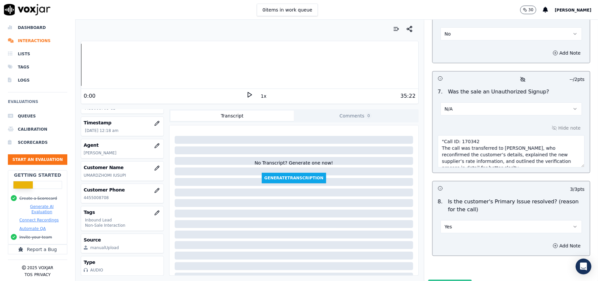
click at [434, 279] on button "Submit Scores" at bounding box center [450, 285] width 44 height 12
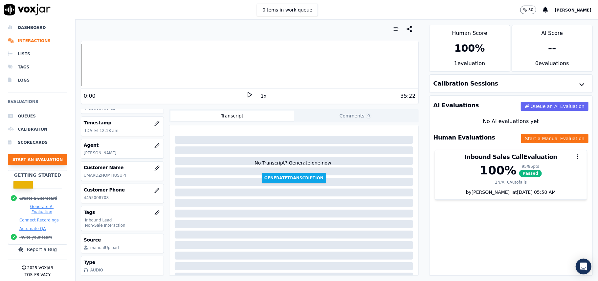
click at [28, 154] on button "Start an Evaluation" at bounding box center [37, 159] width 59 height 11
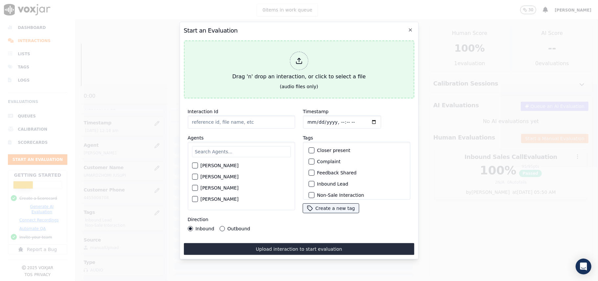
click at [292, 59] on div at bounding box center [299, 61] width 18 height 18
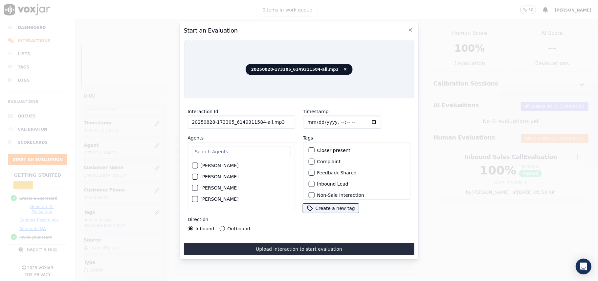
drag, startPoint x: 286, startPoint y: 117, endPoint x: 258, endPoint y: 122, distance: 28.7
click at [258, 122] on input "20250828-173305_6149311584-all.mp3" at bounding box center [241, 121] width 107 height 13
type input "20250828-173305_6149311584-C1"
click at [304, 119] on input "Timestamp" at bounding box center [342, 121] width 78 height 13
type input "[DATE]T00:20"
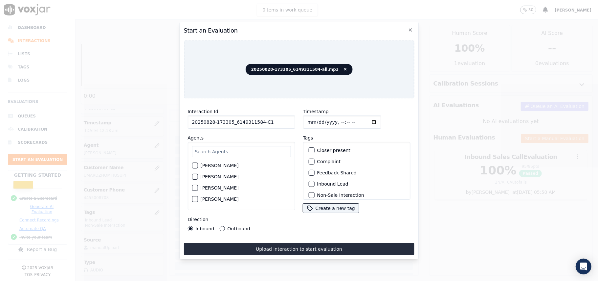
click at [211, 150] on input "text" at bounding box center [241, 151] width 99 height 11
type input "[PERSON_NAME]"
click at [243, 163] on div "[PERSON_NAME]" at bounding box center [241, 167] width 99 height 11
drag, startPoint x: 212, startPoint y: 162, endPoint x: 228, endPoint y: 169, distance: 16.9
click at [212, 165] on label "[PERSON_NAME]" at bounding box center [219, 167] width 38 height 5
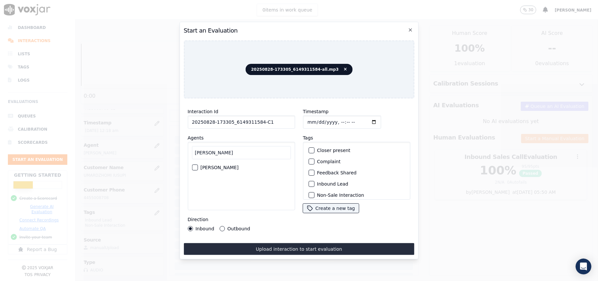
click at [198, 164] on button "[PERSON_NAME]" at bounding box center [195, 167] width 6 height 6
click at [313, 180] on div "Inbound Lead" at bounding box center [357, 183] width 102 height 11
click at [312, 181] on div "Inbound Lead" at bounding box center [357, 183] width 102 height 11
click at [309, 181] on div "button" at bounding box center [311, 183] width 5 height 5
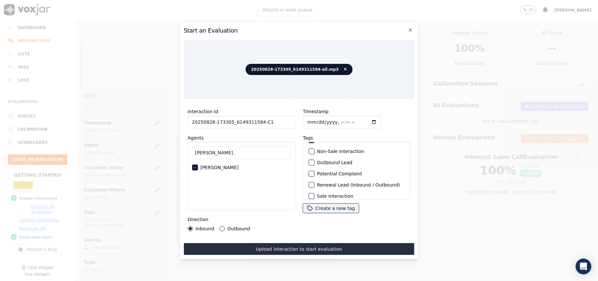
click at [317, 149] on label "Non-Sale Interaction" at bounding box center [340, 151] width 47 height 5
click at [314, 149] on button "Non-Sale Interaction" at bounding box center [312, 151] width 6 height 6
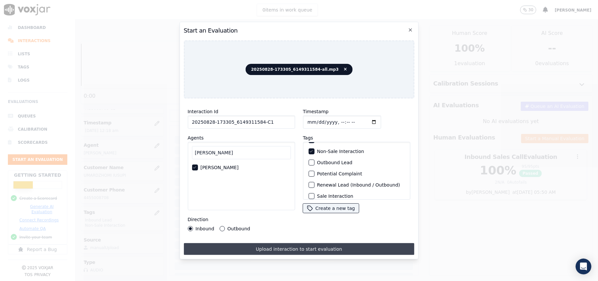
click at [267, 243] on button "Upload interaction to start evaluation" at bounding box center [299, 249] width 231 height 12
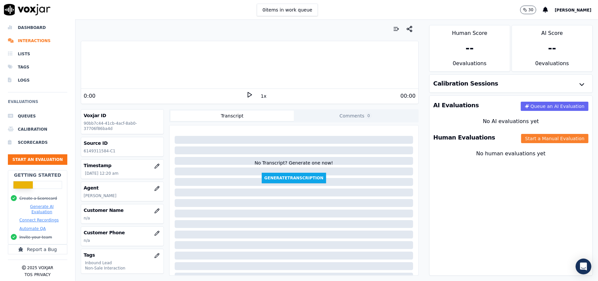
click at [521, 138] on button "Start a Manual Evaluation" at bounding box center [554, 138] width 67 height 9
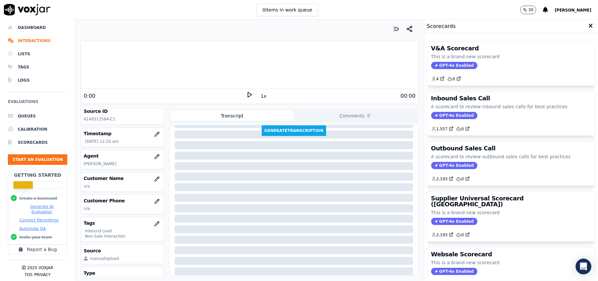
scroll to position [64, 0]
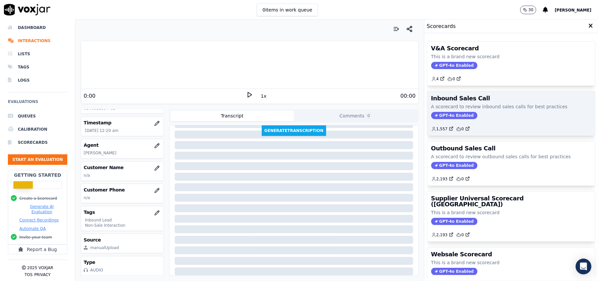
click at [449, 122] on div "1,557 0" at bounding box center [511, 126] width 160 height 11
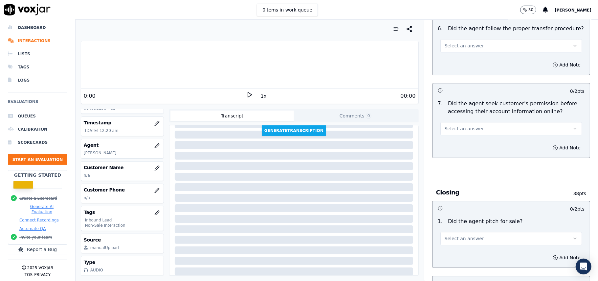
scroll to position [1839, 0]
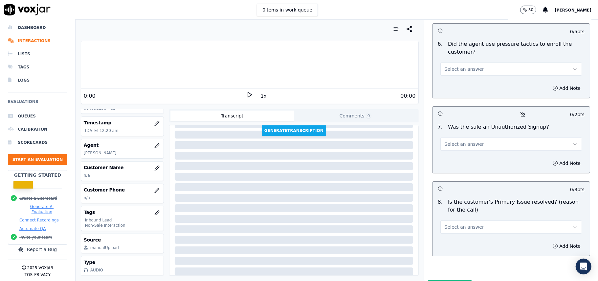
click at [476, 220] on button "Select an answer" at bounding box center [512, 226] width 142 height 13
click at [454, 205] on div "Yes" at bounding box center [497, 207] width 127 height 11
click at [455, 141] on span "Select an answer" at bounding box center [464, 144] width 39 height 7
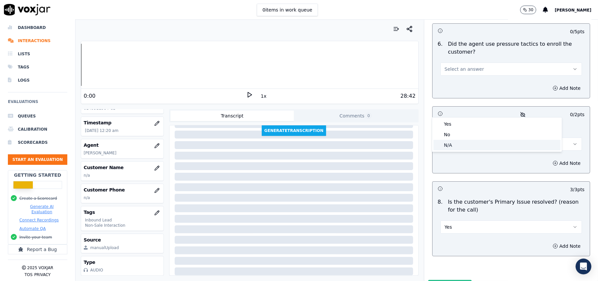
drag, startPoint x: 448, startPoint y: 144, endPoint x: 547, endPoint y: 134, distance: 99.4
click at [448, 144] on div "N/A" at bounding box center [497, 145] width 127 height 11
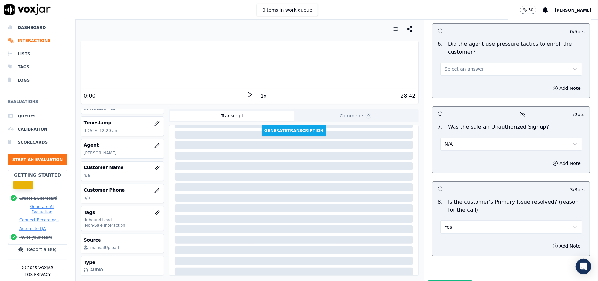
drag, startPoint x: 547, startPoint y: 126, endPoint x: 488, endPoint y: 159, distance: 68.2
click at [549, 158] on button "Add Note" at bounding box center [567, 162] width 36 height 9
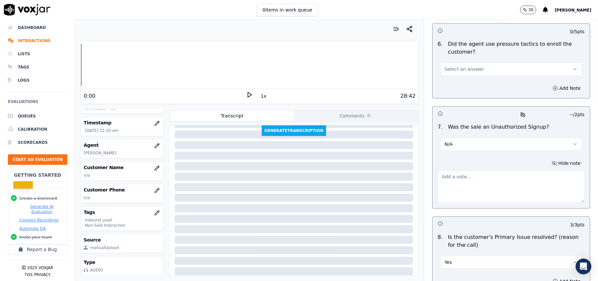
click at [472, 170] on textarea at bounding box center [511, 186] width 147 height 32
paste textarea ""When the CTS verification begun the customer hung up the call by saying that h…"
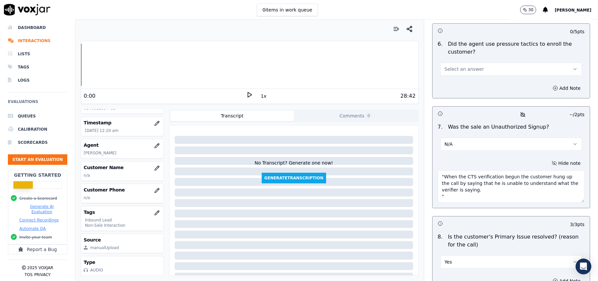
scroll to position [1751, 0]
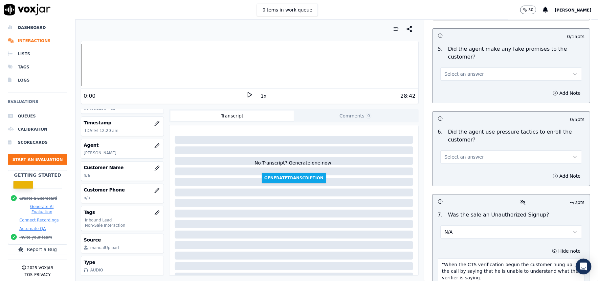
type textarea ""When the CTS verification begun the customer hung up the call by saying that h…"
click at [457, 153] on span "Select an answer" at bounding box center [464, 156] width 39 height 7
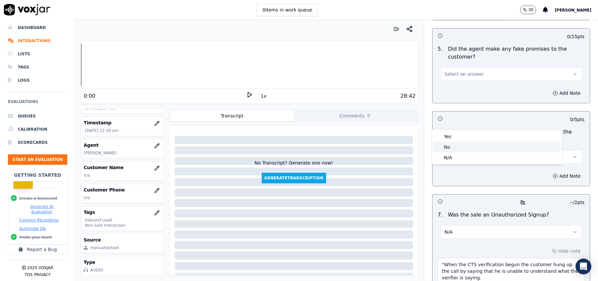
click at [456, 145] on div "No" at bounding box center [497, 147] width 127 height 11
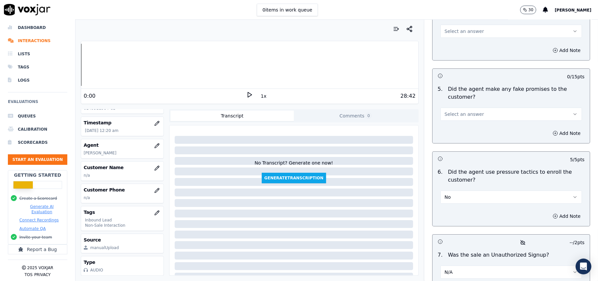
scroll to position [1664, 0]
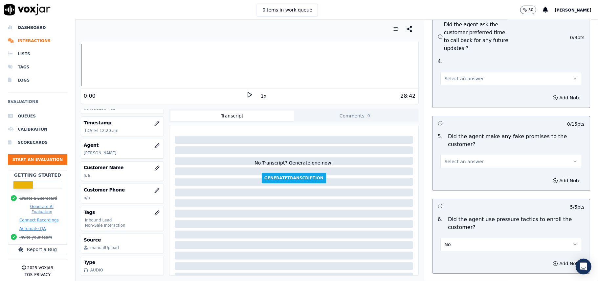
drag, startPoint x: 487, startPoint y: 119, endPoint x: 482, endPoint y: 137, distance: 18.5
click at [487, 153] on div "Select an answer" at bounding box center [512, 160] width 142 height 14
click at [476, 155] on button "Select an answer" at bounding box center [512, 161] width 142 height 13
click at [459, 151] on div "No" at bounding box center [497, 151] width 127 height 11
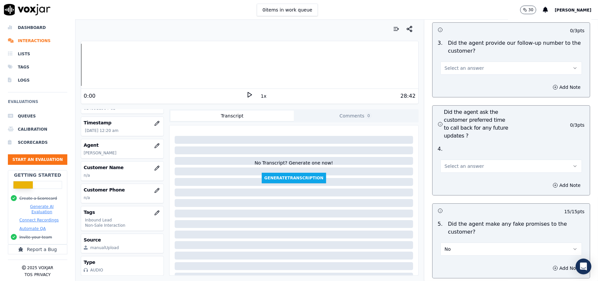
scroll to position [1576, 0]
click at [468, 160] on button "Select an answer" at bounding box center [512, 166] width 142 height 13
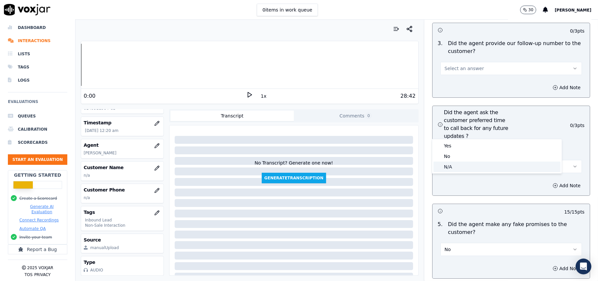
click at [453, 172] on div "N/A" at bounding box center [497, 166] width 127 height 11
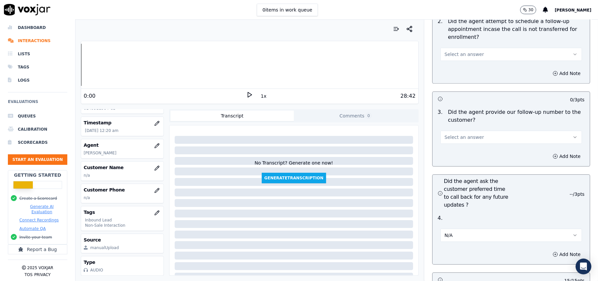
scroll to position [1445, 0]
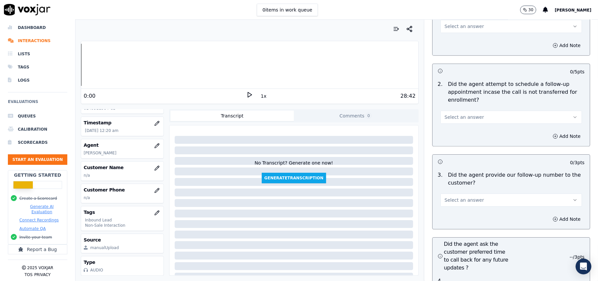
click at [457, 196] on span "Select an answer" at bounding box center [464, 199] width 39 height 7
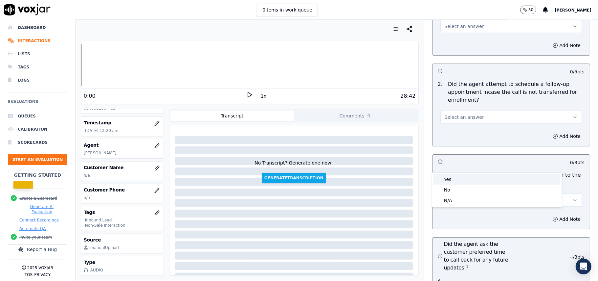
click at [457, 179] on div "Yes" at bounding box center [497, 179] width 127 height 11
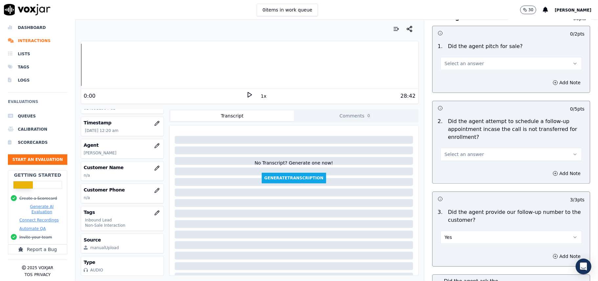
scroll to position [1357, 0]
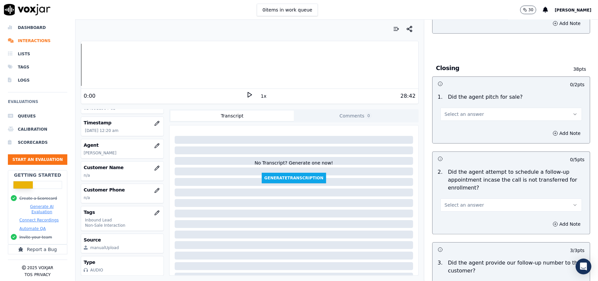
click at [455, 201] on span "Select an answer" at bounding box center [464, 204] width 39 height 7
click at [450, 190] on div "No" at bounding box center [497, 194] width 127 height 11
click at [462, 198] on button "No" at bounding box center [512, 204] width 142 height 13
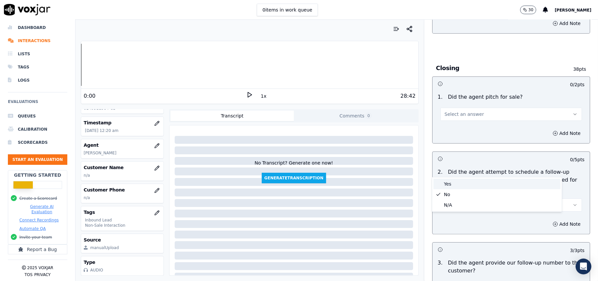
click at [454, 181] on div "Yes" at bounding box center [497, 183] width 127 height 11
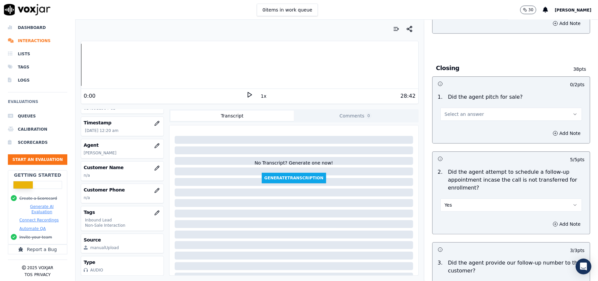
click at [459, 111] on span "Select an answer" at bounding box center [464, 114] width 39 height 7
click at [457, 96] on div "Yes" at bounding box center [497, 92] width 127 height 11
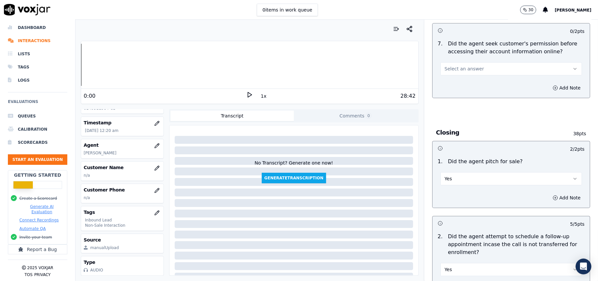
scroll to position [1226, 0]
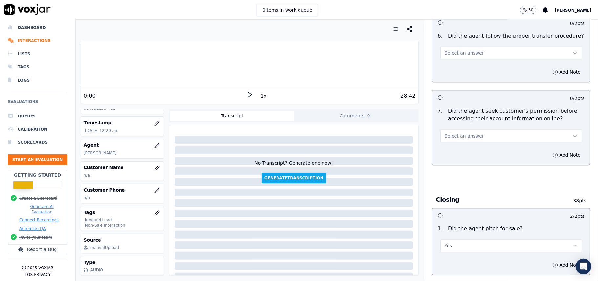
click at [473, 129] on button "Select an answer" at bounding box center [512, 135] width 142 height 13
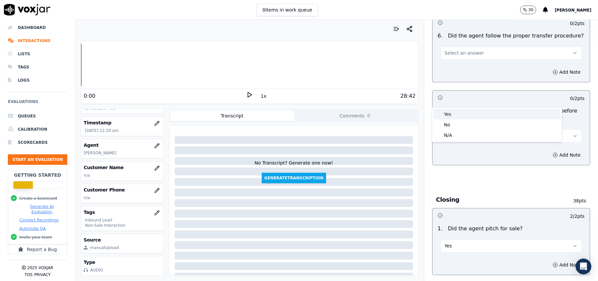
click at [472, 116] on div "Yes" at bounding box center [497, 114] width 127 height 11
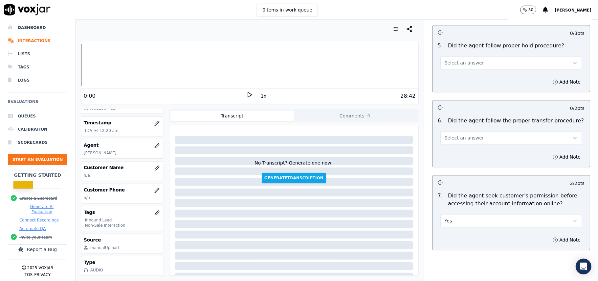
scroll to position [1094, 0]
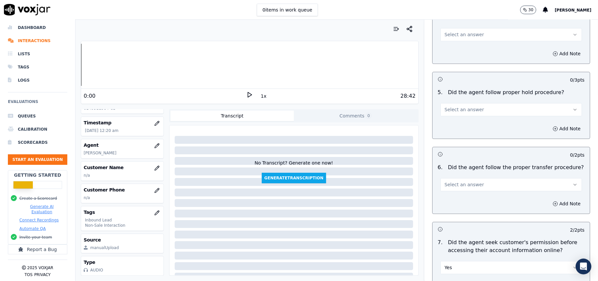
click at [473, 178] on button "Select an answer" at bounding box center [512, 184] width 142 height 13
click at [463, 163] on div "Yes" at bounding box center [497, 162] width 127 height 11
click at [451, 106] on span "Select an answer" at bounding box center [464, 109] width 39 height 7
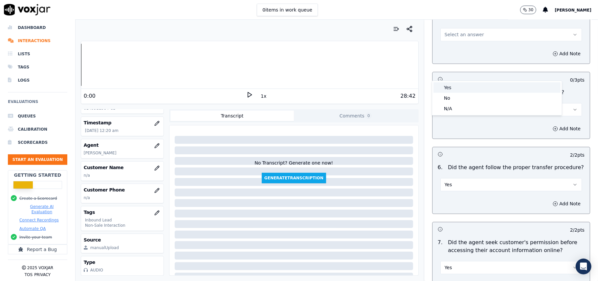
click at [451, 86] on div "Yes" at bounding box center [497, 87] width 127 height 11
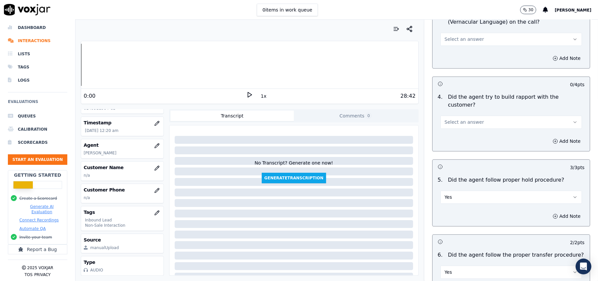
click at [470, 119] on span "Select an answer" at bounding box center [464, 122] width 39 height 7
click at [469, 100] on div "Yes" at bounding box center [497, 100] width 127 height 11
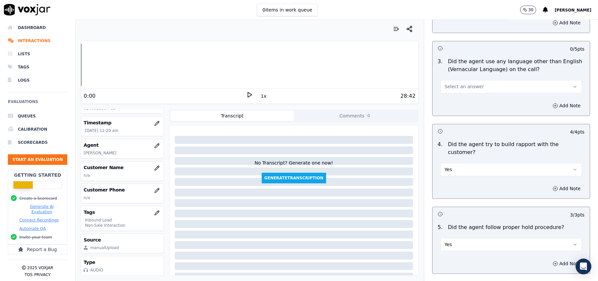
scroll to position [919, 0]
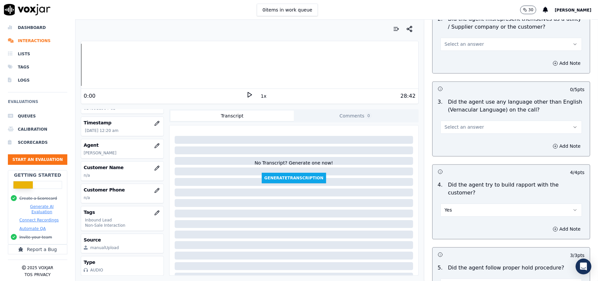
click at [466, 124] on span "Select an answer" at bounding box center [464, 127] width 39 height 7
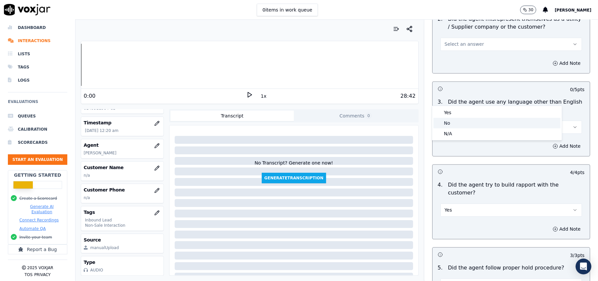
click at [462, 121] on div "No" at bounding box center [497, 123] width 127 height 11
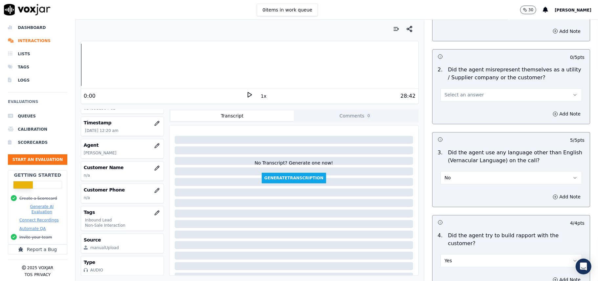
scroll to position [788, 0]
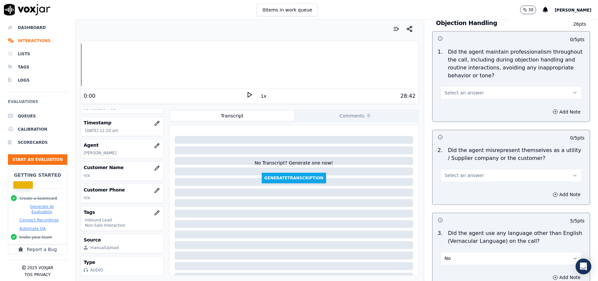
click at [470, 172] on span "Select an answer" at bounding box center [464, 175] width 39 height 7
click at [457, 176] on div "N/A" at bounding box center [497, 181] width 127 height 11
click at [463, 169] on button "N/A" at bounding box center [512, 175] width 142 height 13
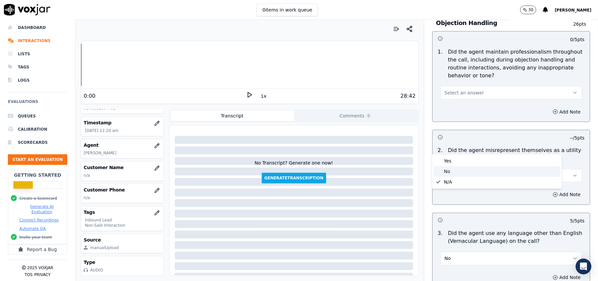
click at [449, 173] on div "No" at bounding box center [497, 171] width 127 height 11
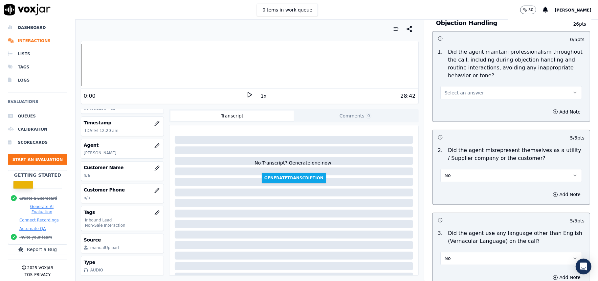
click at [460, 89] on span "Select an answer" at bounding box center [464, 92] width 39 height 7
click at [457, 79] on div "Yes" at bounding box center [497, 78] width 127 height 11
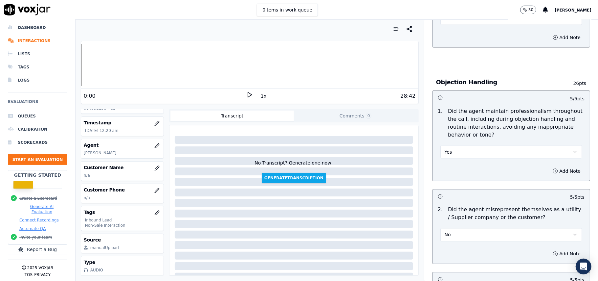
scroll to position [656, 0]
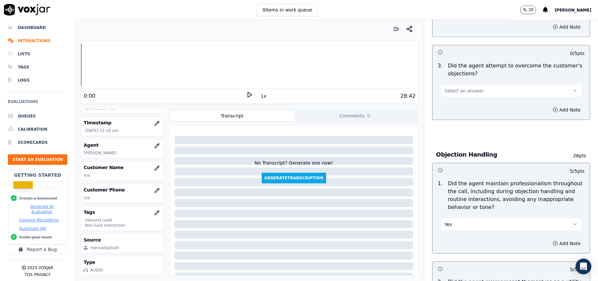
click at [469, 87] on span "Select an answer" at bounding box center [464, 90] width 39 height 7
click at [467, 77] on div "Yes" at bounding box center [497, 75] width 127 height 11
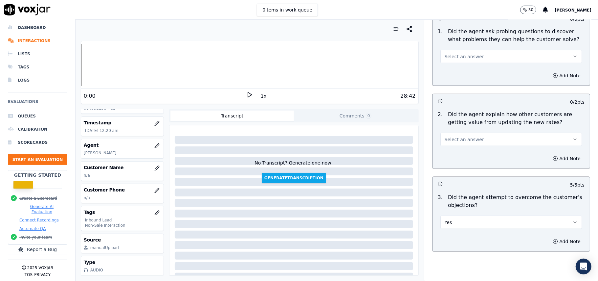
click at [466, 136] on span "Select an answer" at bounding box center [464, 139] width 39 height 7
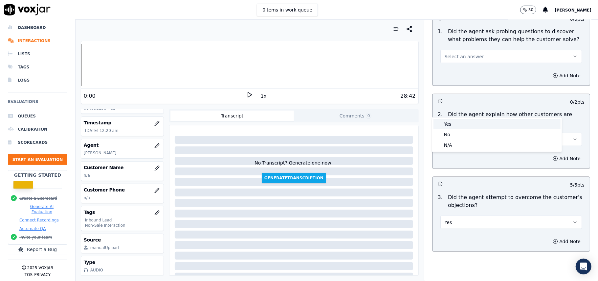
click at [462, 124] on div "Yes" at bounding box center [497, 124] width 127 height 11
click at [466, 53] on span "Select an answer" at bounding box center [464, 56] width 39 height 7
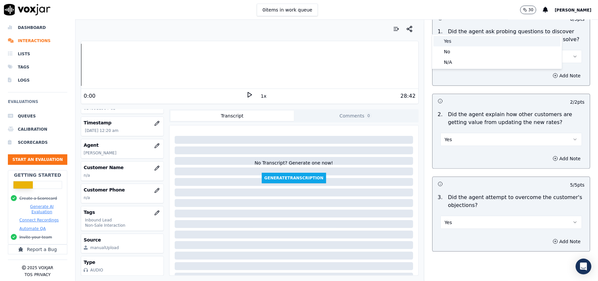
click at [465, 42] on div "Yes" at bounding box center [497, 41] width 127 height 11
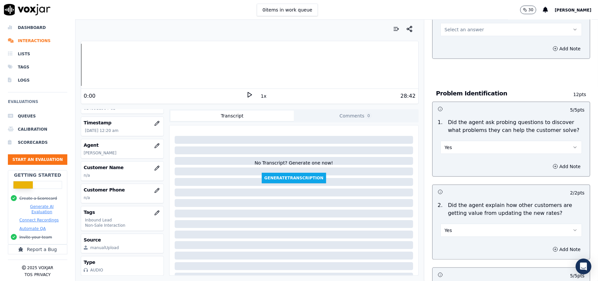
scroll to position [350, 0]
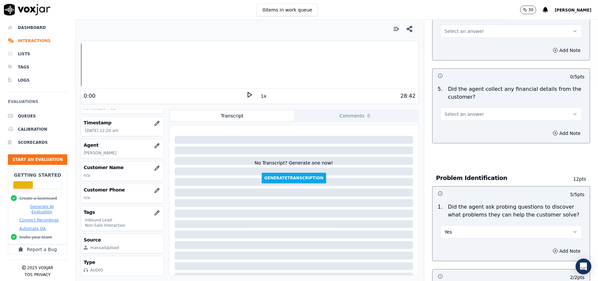
click at [447, 107] on button "Select an answer" at bounding box center [512, 113] width 142 height 13
click at [447, 110] on div "No" at bounding box center [497, 108] width 127 height 11
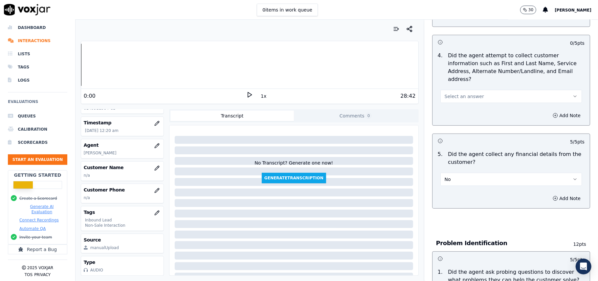
scroll to position [218, 0]
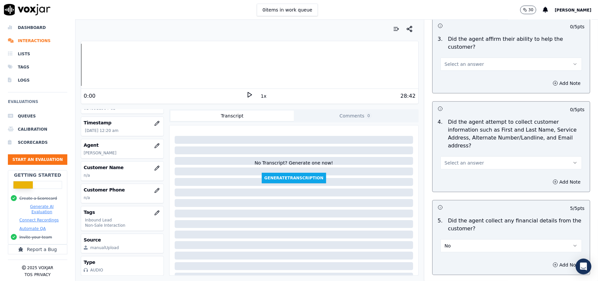
click at [467, 156] on button "Select an answer" at bounding box center [512, 162] width 142 height 13
click at [459, 165] on div "N/A" at bounding box center [497, 168] width 127 height 11
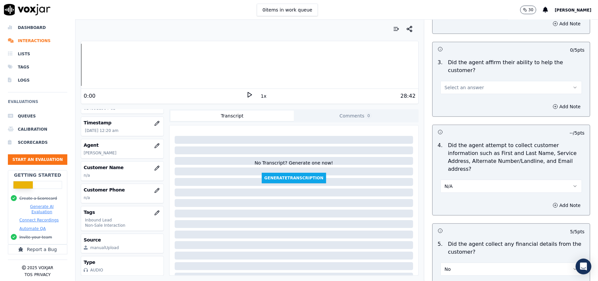
scroll to position [174, 0]
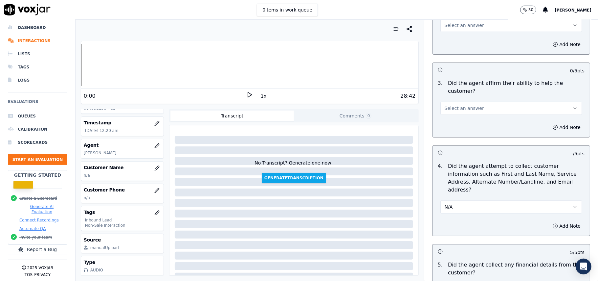
click at [446, 200] on button "N/A" at bounding box center [512, 206] width 142 height 13
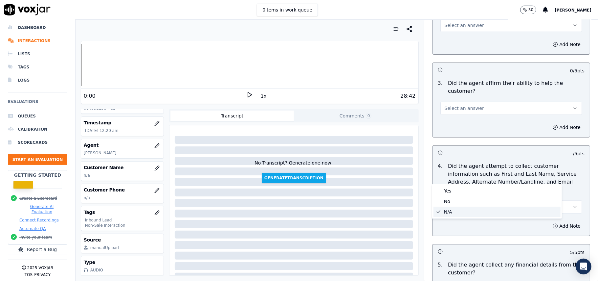
click at [449, 184] on body "0 items in work queue 30 [PERSON_NAME] Dashboard Interactions Lists Tags Logs E…" at bounding box center [299, 140] width 598 height 281
click at [448, 189] on div "Yes No N/A" at bounding box center [497, 201] width 130 height 34
drag, startPoint x: 447, startPoint y: 187, endPoint x: 463, endPoint y: 115, distance: 74.0
click at [447, 187] on div "Yes" at bounding box center [497, 190] width 127 height 11
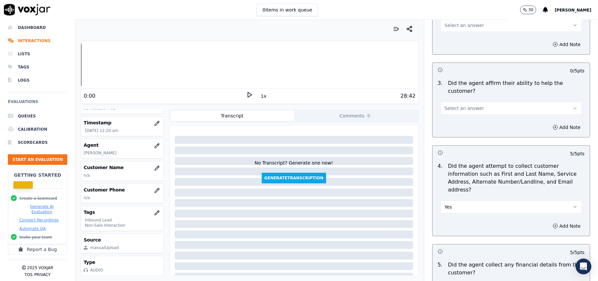
click at [466, 105] on span "Select an answer" at bounding box center [464, 108] width 39 height 7
click at [462, 106] on div "No" at bounding box center [497, 110] width 127 height 11
drag, startPoint x: 463, startPoint y: 82, endPoint x: 463, endPoint y: 89, distance: 6.9
click at [463, 102] on button "No" at bounding box center [512, 108] width 142 height 13
click at [463, 97] on div "Yes" at bounding box center [497, 99] width 127 height 11
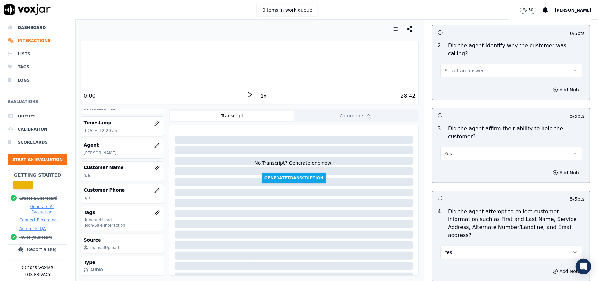
scroll to position [87, 0]
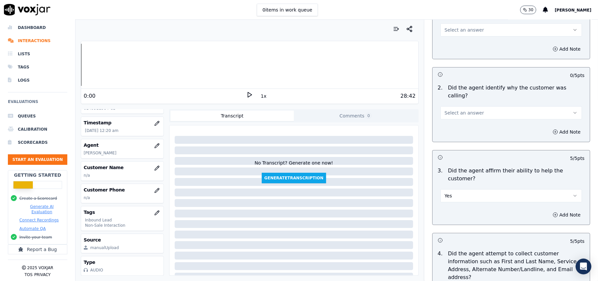
click at [469, 109] on span "Select an answer" at bounding box center [464, 112] width 39 height 7
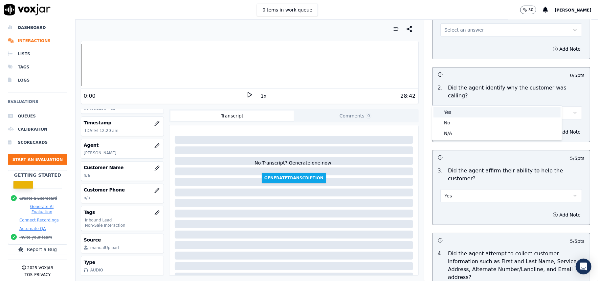
click at [460, 116] on div "Yes" at bounding box center [497, 112] width 127 height 11
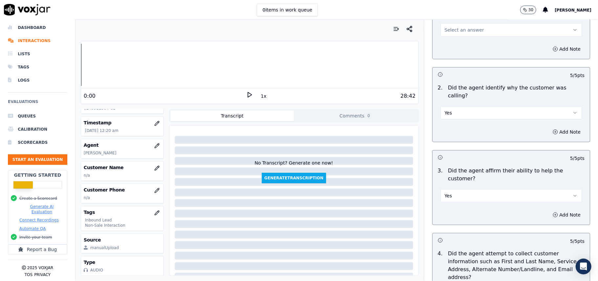
scroll to position [0, 0]
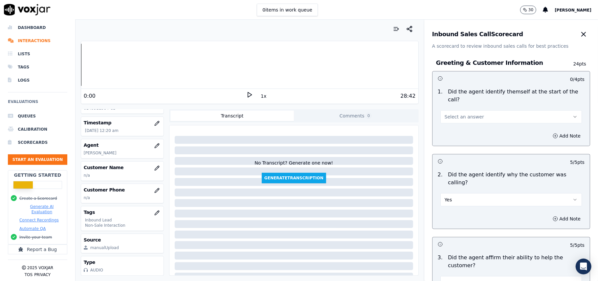
click at [469, 113] on span "Select an answer" at bounding box center [464, 116] width 39 height 7
click at [462, 120] on div "Yes" at bounding box center [497, 124] width 127 height 11
click at [154, 165] on icon "button" at bounding box center [156, 167] width 5 height 5
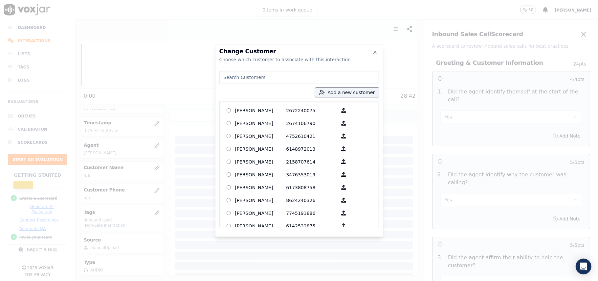
paste input "[PERSON_NAME]"
click at [225, 79] on input "[PERSON_NAME]" at bounding box center [299, 77] width 160 height 13
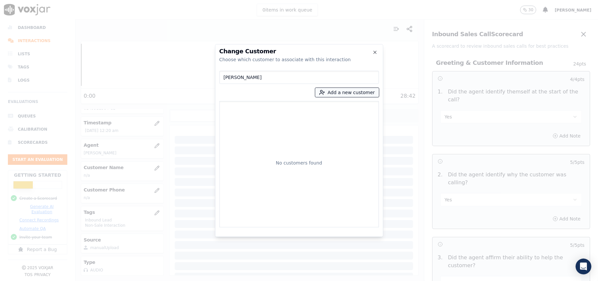
type input "[PERSON_NAME]"
click at [325, 92] on icon "button" at bounding box center [322, 92] width 6 height 6
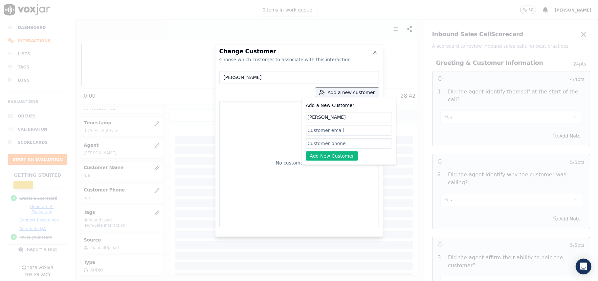
type input "[PERSON_NAME]"
click at [322, 145] on input "Add a New Customer" at bounding box center [349, 143] width 86 height 11
paste input "6149311584"
type input "6149311584"
click at [322, 154] on button "Add New Customer" at bounding box center [332, 155] width 52 height 9
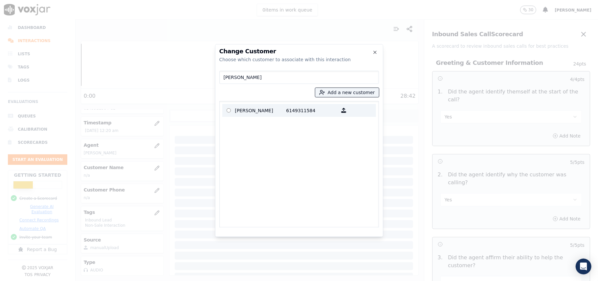
click at [261, 107] on p "[PERSON_NAME]" at bounding box center [260, 110] width 51 height 10
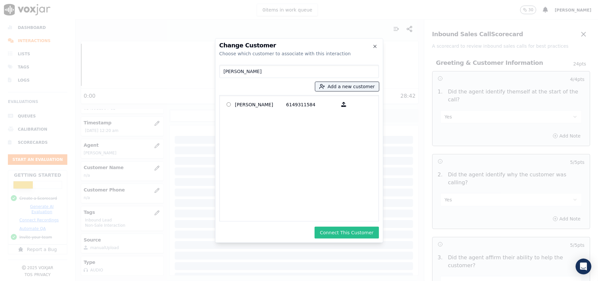
click at [329, 226] on button "Connect This Customer" at bounding box center [347, 232] width 64 height 12
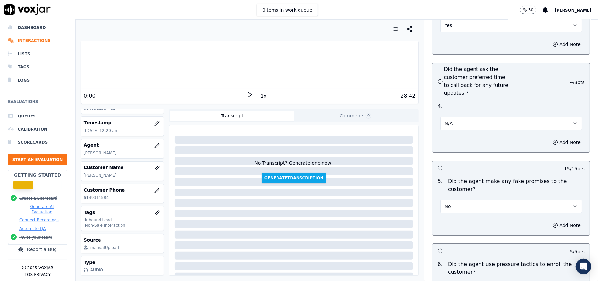
scroll to position [1874, 0]
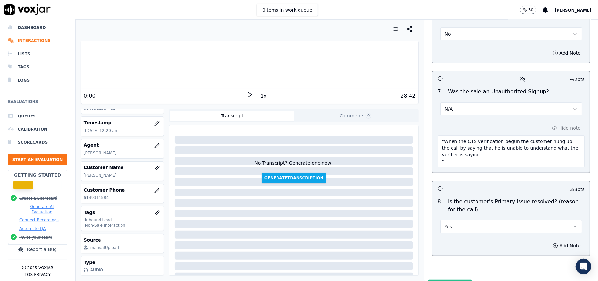
click at [444, 279] on button "Submit Scores" at bounding box center [450, 285] width 44 height 12
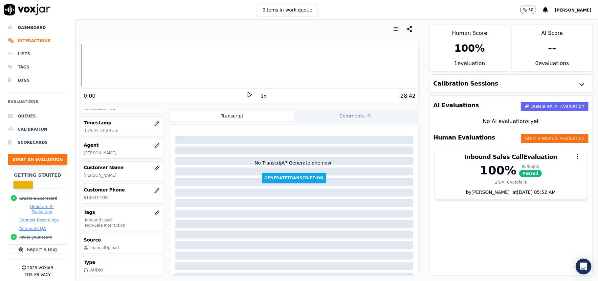
click at [45, 154] on button "Start an Evaluation" at bounding box center [37, 159] width 59 height 11
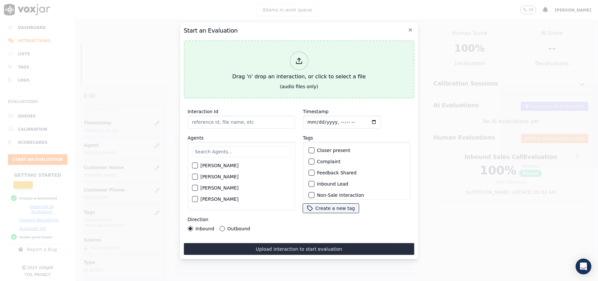
click at [315, 60] on div "Drag 'n' drop an interaction, or click to select a file" at bounding box center [299, 66] width 139 height 34
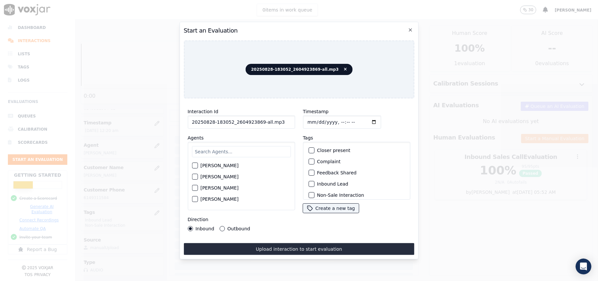
drag, startPoint x: 269, startPoint y: 120, endPoint x: 257, endPoint y: 124, distance: 12.4
click at [257, 124] on input "20250828-183052_2604923869-all.mp3" at bounding box center [241, 121] width 107 height 13
type input "20250828-183052_2604923869-C1"
click at [306, 120] on input "Timestamp" at bounding box center [342, 121] width 78 height 13
type input "[DATE]T00:22"
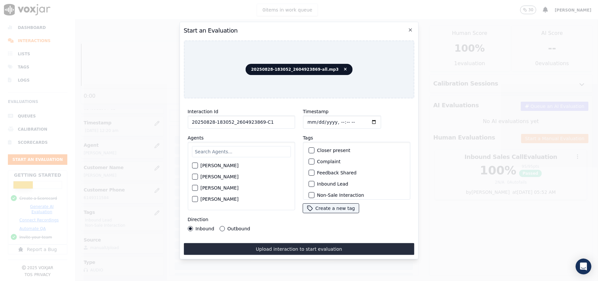
click at [265, 146] on input "text" at bounding box center [241, 151] width 99 height 11
type input "Star"
click at [217, 165] on label "[PERSON_NAME]" at bounding box center [219, 167] width 38 height 5
click at [198, 164] on button "[PERSON_NAME]" at bounding box center [195, 167] width 6 height 6
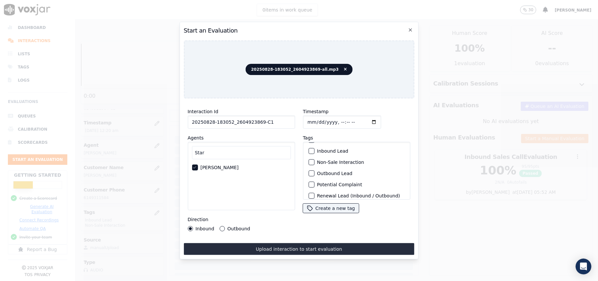
scroll to position [13, 0]
click at [309, 179] on div "button" at bounding box center [311, 181] width 5 height 5
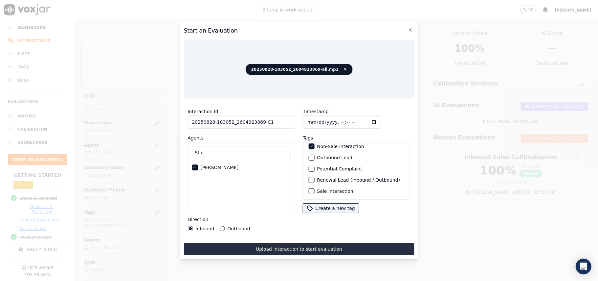
click at [309, 154] on button "Outbound Lead" at bounding box center [312, 157] width 6 height 6
click at [228, 226] on label "Outbound" at bounding box center [238, 228] width 23 height 5
click at [225, 226] on button "Outbound" at bounding box center [221, 228] width 5 height 5
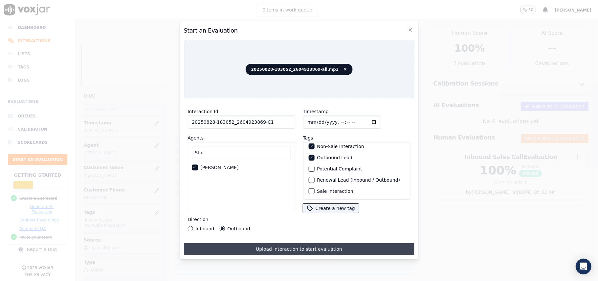
click at [257, 243] on button "Upload interaction to start evaluation" at bounding box center [299, 249] width 231 height 12
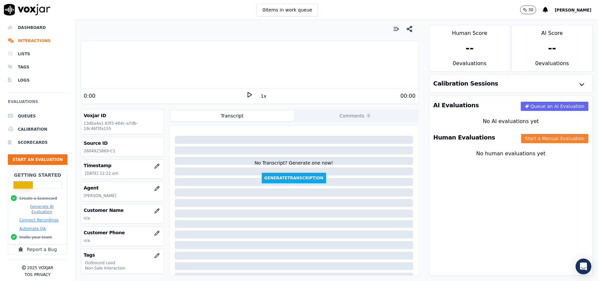
click at [526, 141] on button "Start a Manual Evaluation" at bounding box center [554, 138] width 67 height 9
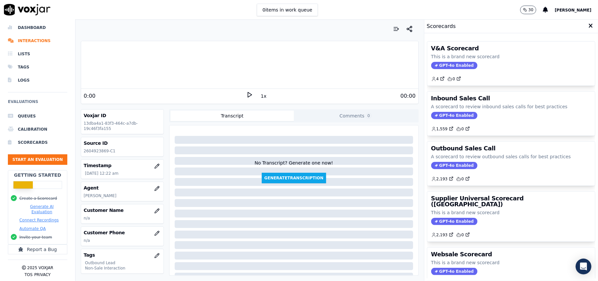
scroll to position [64, 0]
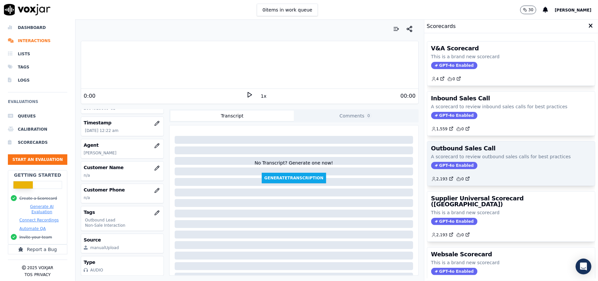
click at [443, 163] on span "GPT-4o Enabled" at bounding box center [454, 165] width 46 height 7
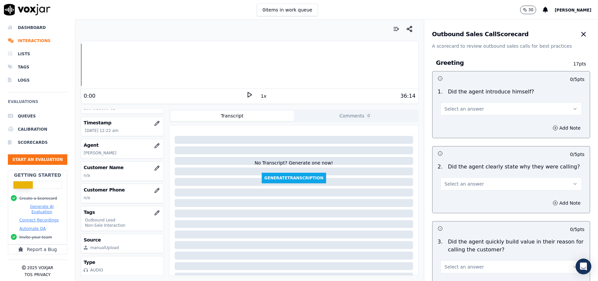
scroll to position [1639, 0]
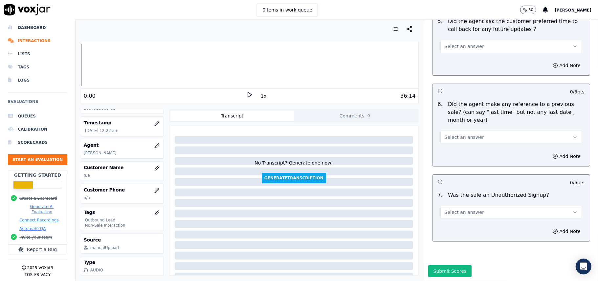
click at [480, 205] on button "Select an answer" at bounding box center [512, 211] width 142 height 13
click at [458, 217] on div "No" at bounding box center [497, 217] width 127 height 11
click at [553, 226] on button "Add Note" at bounding box center [567, 230] width 36 height 9
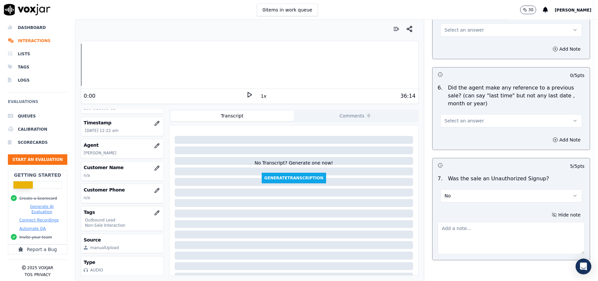
drag, startPoint x: 483, startPoint y: 220, endPoint x: 481, endPoint y: 223, distance: 3.7
click at [483, 222] on textarea at bounding box center [511, 238] width 147 height 32
paste textarea "When the TVP verification was going on, the customer was asked a few questions …"
type textarea "When the TVP verification was going on, the customer was asked a few questions …"
click at [466, 114] on button "Select an answer" at bounding box center [512, 120] width 142 height 13
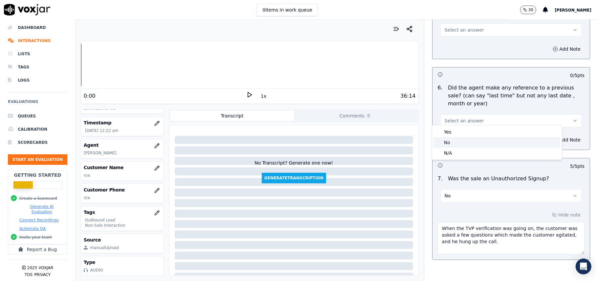
click at [458, 141] on div "No" at bounding box center [497, 142] width 127 height 11
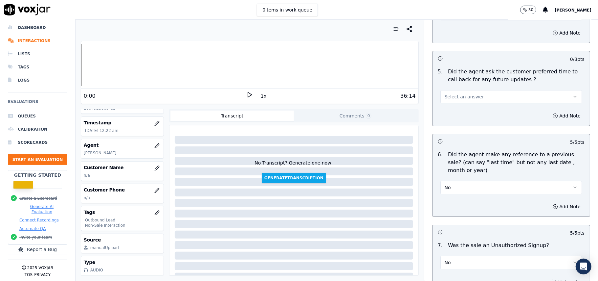
scroll to position [1551, 0]
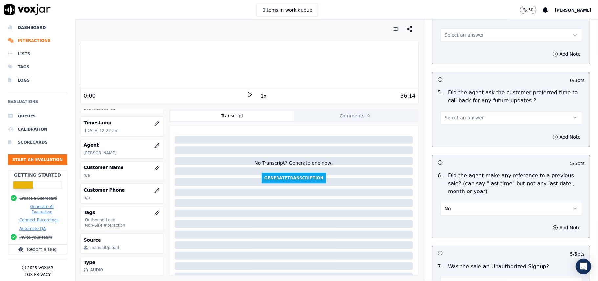
click at [484, 117] on button "Select an answer" at bounding box center [512, 117] width 142 height 13
click at [465, 128] on div "Yes" at bounding box center [497, 128] width 127 height 11
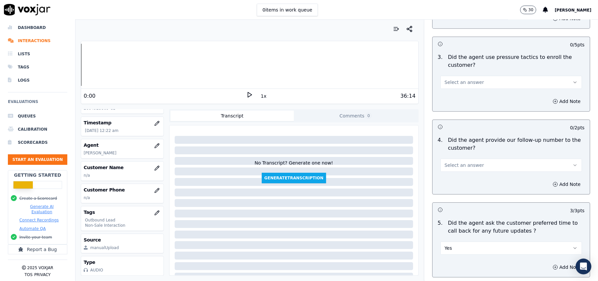
scroll to position [1420, 0]
click at [499, 160] on button "Select an answer" at bounding box center [512, 166] width 142 height 13
click at [478, 179] on div "Yes" at bounding box center [497, 177] width 127 height 11
click at [479, 77] on button "Select an answer" at bounding box center [512, 83] width 142 height 13
click at [459, 102] on div "No" at bounding box center [497, 104] width 127 height 11
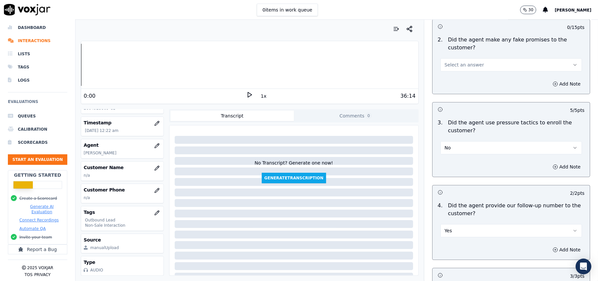
scroll to position [1288, 0]
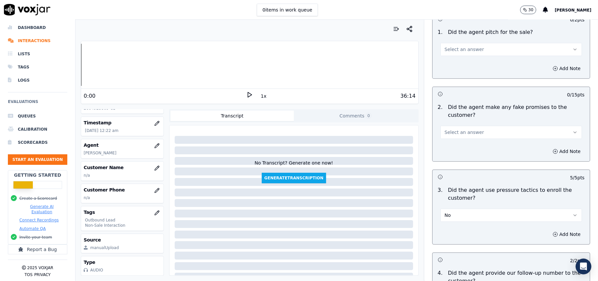
click at [495, 126] on button "Select an answer" at bounding box center [512, 132] width 142 height 13
click at [449, 155] on div "No" at bounding box center [497, 153] width 127 height 11
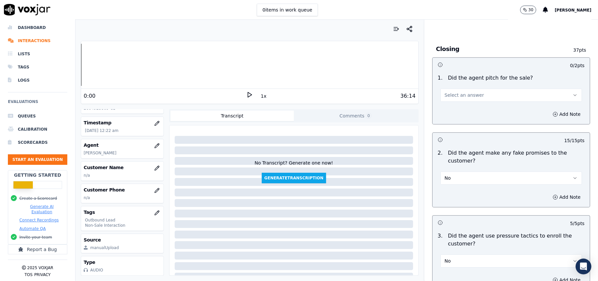
scroll to position [1201, 0]
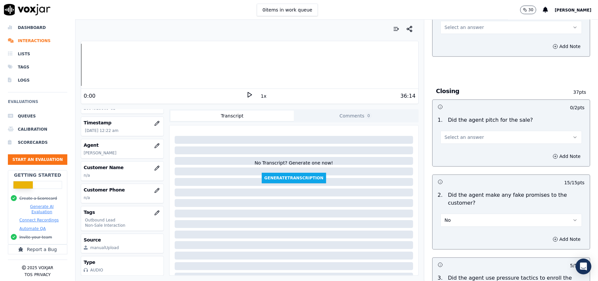
click at [466, 134] on span "Select an answer" at bounding box center [464, 137] width 39 height 7
click at [459, 142] on div "Yes" at bounding box center [497, 147] width 127 height 11
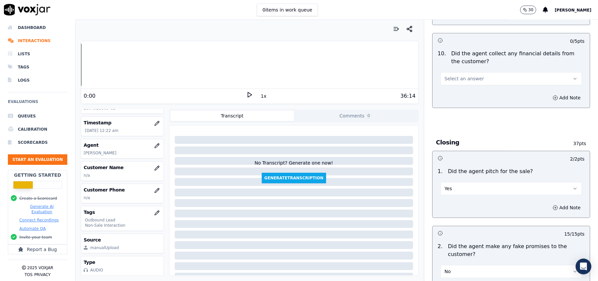
scroll to position [1113, 0]
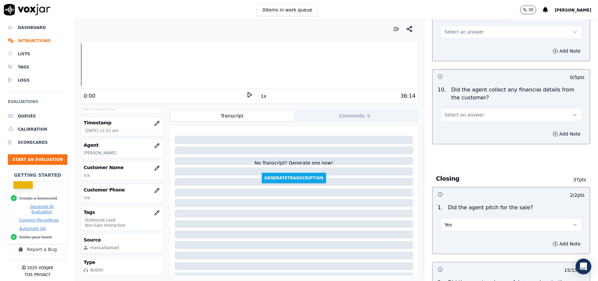
click at [470, 109] on button "Select an answer" at bounding box center [512, 114] width 142 height 13
click at [464, 135] on div "No" at bounding box center [497, 135] width 127 height 11
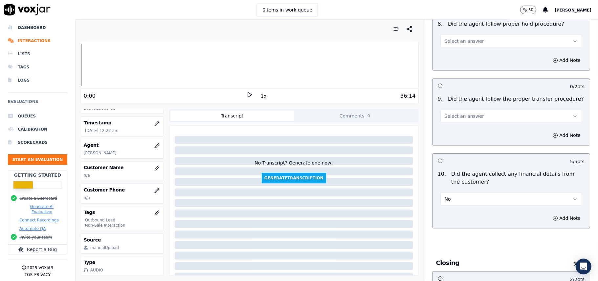
scroll to position [982, 0]
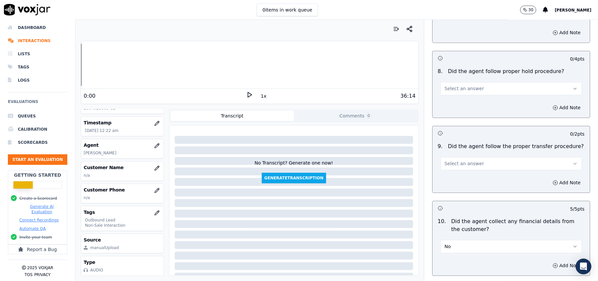
click at [476, 157] on button "Select an answer" at bounding box center [512, 163] width 142 height 13
click at [468, 175] on div "Yes" at bounding box center [497, 173] width 127 height 11
click at [478, 83] on button "Select an answer" at bounding box center [512, 88] width 142 height 13
click at [472, 96] on div "Yes" at bounding box center [497, 98] width 127 height 11
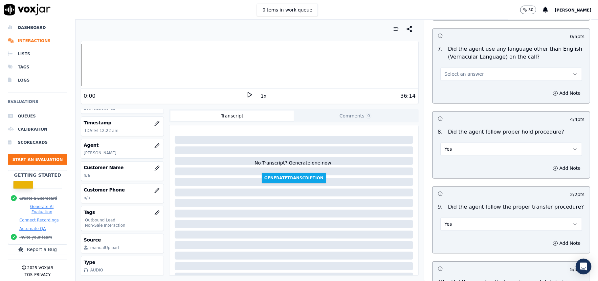
scroll to position [850, 0]
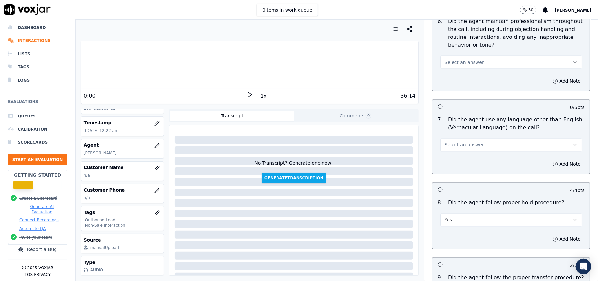
click at [475, 143] on button "Select an answer" at bounding box center [512, 144] width 142 height 13
click at [459, 165] on div "No" at bounding box center [497, 164] width 127 height 11
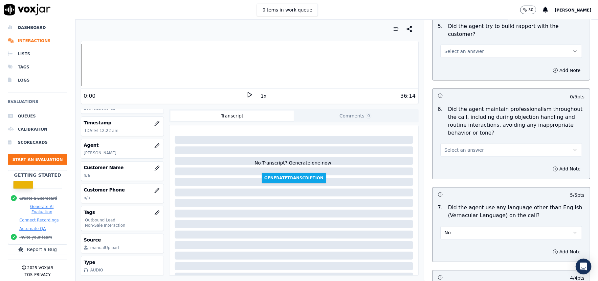
click at [478, 143] on button "Select an answer" at bounding box center [512, 149] width 142 height 13
click at [465, 157] on div "Yes" at bounding box center [497, 158] width 127 height 11
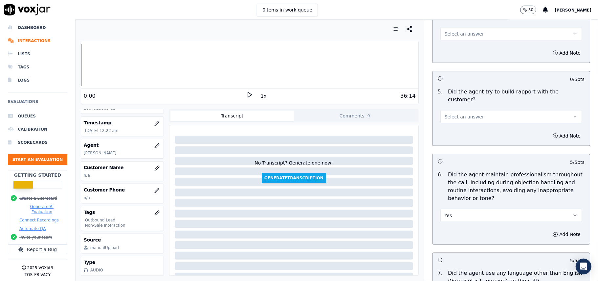
scroll to position [631, 0]
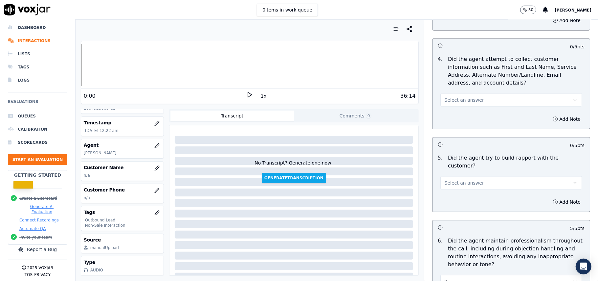
click at [468, 179] on span "Select an answer" at bounding box center [464, 182] width 39 height 7
click at [456, 187] on div "Yes" at bounding box center [497, 191] width 127 height 11
click at [461, 99] on span "Select an answer" at bounding box center [464, 100] width 39 height 7
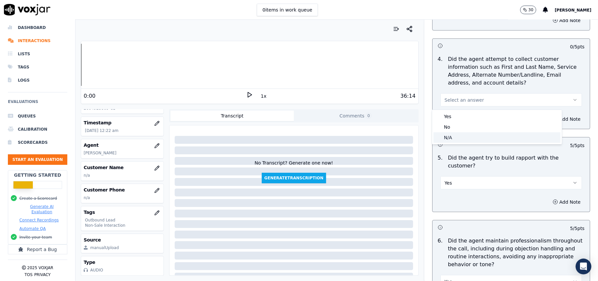
click at [453, 137] on div "N/A" at bounding box center [497, 137] width 127 height 11
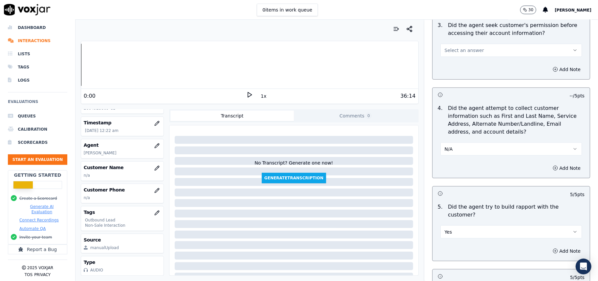
scroll to position [500, 0]
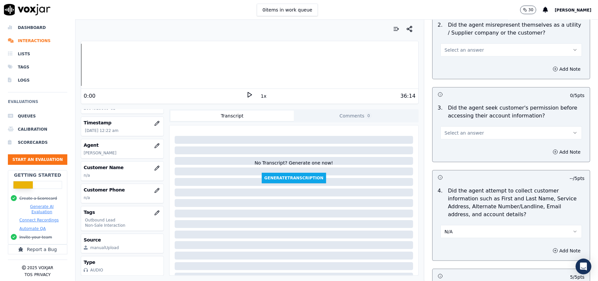
click at [466, 129] on button "Select an answer" at bounding box center [512, 132] width 142 height 13
click at [463, 151] on div "Yes" at bounding box center [497, 149] width 127 height 11
click at [484, 51] on button "Select an answer" at bounding box center [512, 49] width 142 height 13
click at [467, 75] on div "No" at bounding box center [497, 76] width 127 height 11
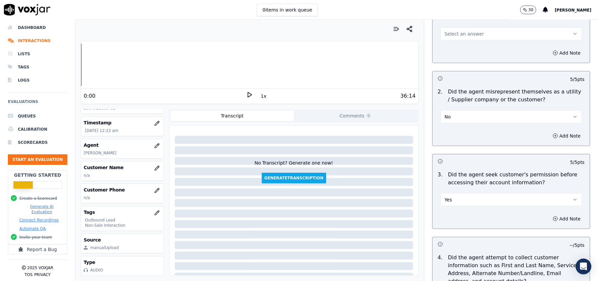
scroll to position [368, 0]
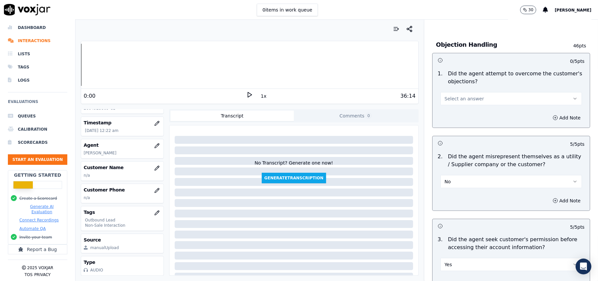
click at [472, 99] on button "Select an answer" at bounding box center [512, 98] width 142 height 13
click at [472, 115] on div "Yes" at bounding box center [497, 114] width 127 height 11
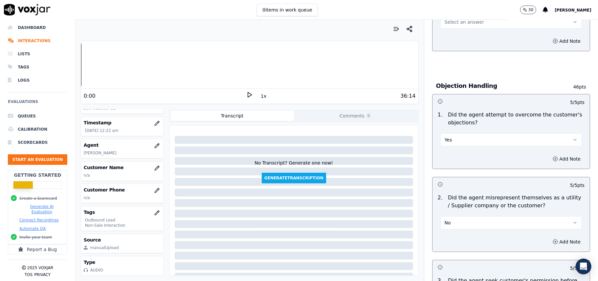
scroll to position [281, 0]
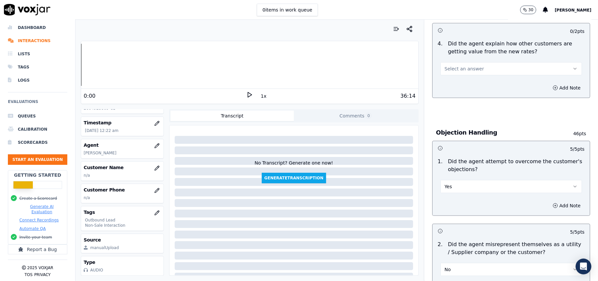
click at [474, 66] on button "Select an answer" at bounding box center [512, 68] width 142 height 13
click at [471, 82] on div "Yes" at bounding box center [497, 84] width 127 height 11
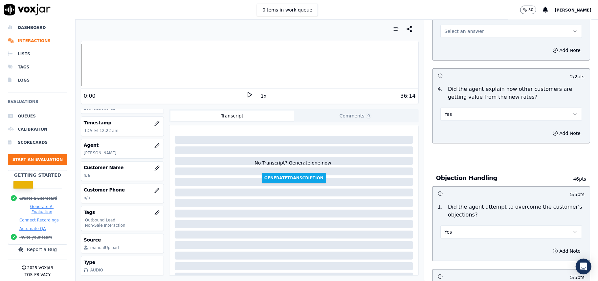
scroll to position [193, 0]
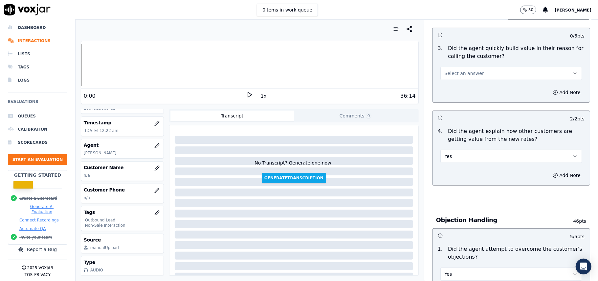
click at [480, 71] on button "Select an answer" at bounding box center [512, 73] width 142 height 13
click at [476, 85] on div "Yes" at bounding box center [497, 88] width 127 height 11
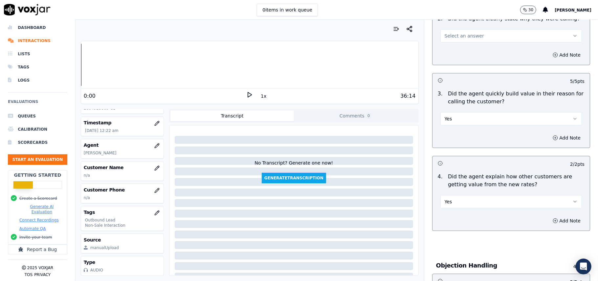
scroll to position [105, 0]
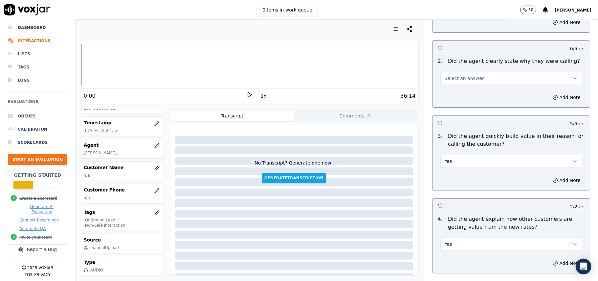
click at [474, 80] on button "Select an answer" at bounding box center [512, 78] width 142 height 13
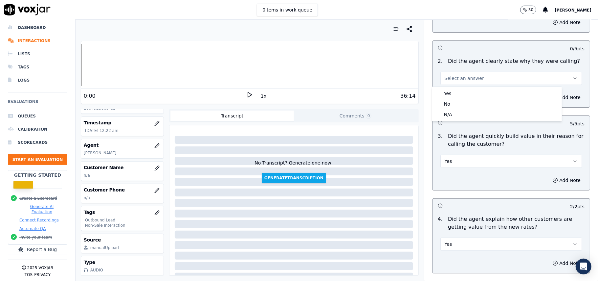
click at [472, 87] on div "Yes No N/A" at bounding box center [497, 104] width 130 height 34
click
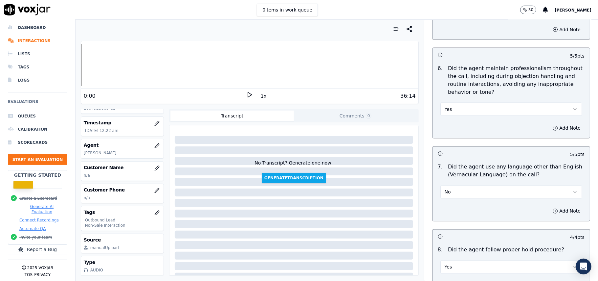
scroll to position [1674, 0]
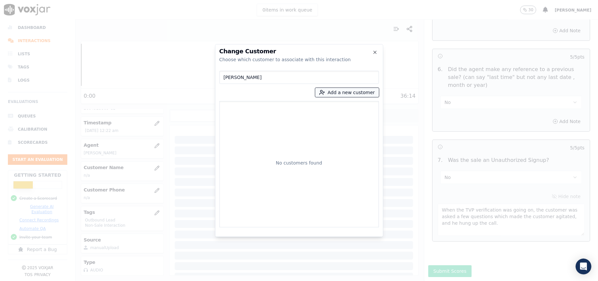
type input "[PERSON_NAME]"
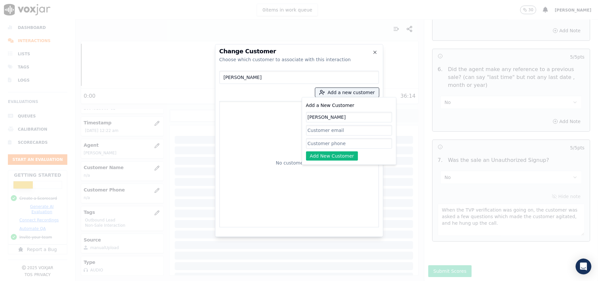
type input "[PERSON_NAME]"
paste input "2604923869"
type input "2604923869"
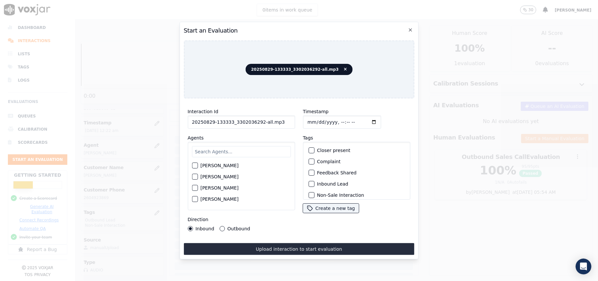
drag, startPoint x: 278, startPoint y: 116, endPoint x: 258, endPoint y: 119, distance: 20.3
type input "20250829-133333_3302036292-C1"
type input "[DATE]T00:24"
type input "All"
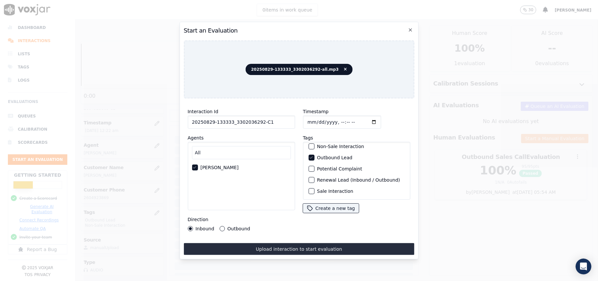
scroll to position [57, 0]
drag, startPoint x: 244, startPoint y: 240, endPoint x: 240, endPoint y: 231, distance: 9.9
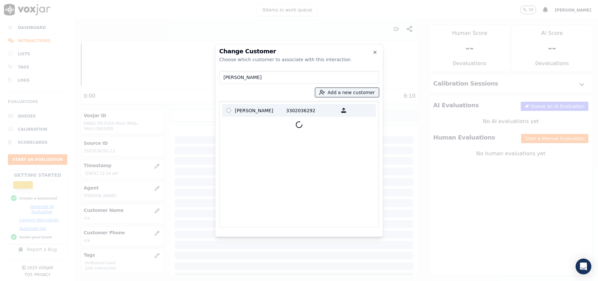
type input "[PERSON_NAME]"
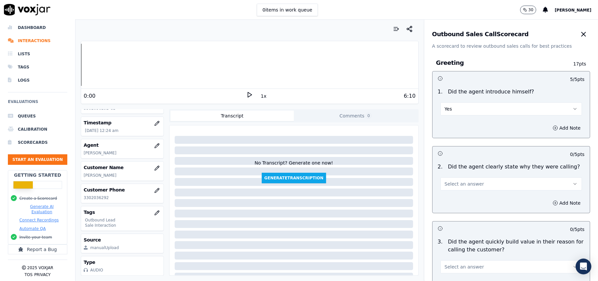
scroll to position [1639, 0]
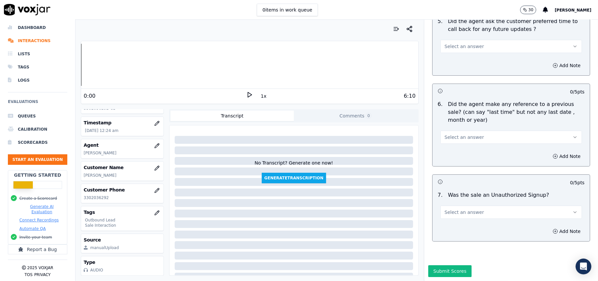
drag, startPoint x: 486, startPoint y: 184, endPoint x: 479, endPoint y: 203, distance: 20.1
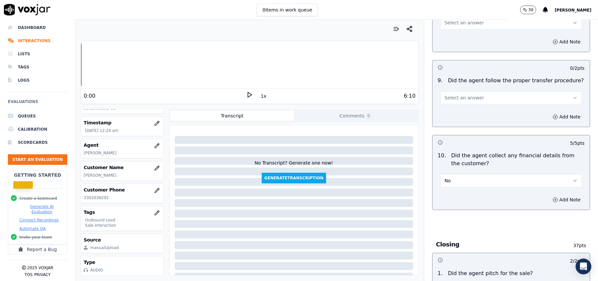
scroll to position [982, 0]
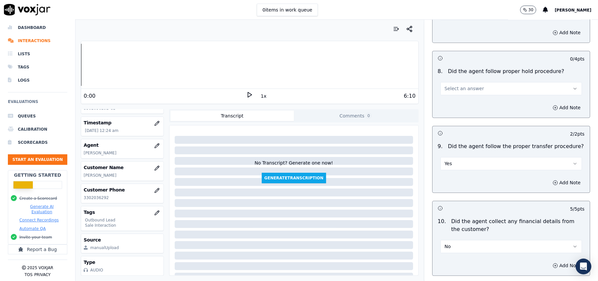
drag, startPoint x: 473, startPoint y: 82, endPoint x: 473, endPoint y: 96, distance: 13.8
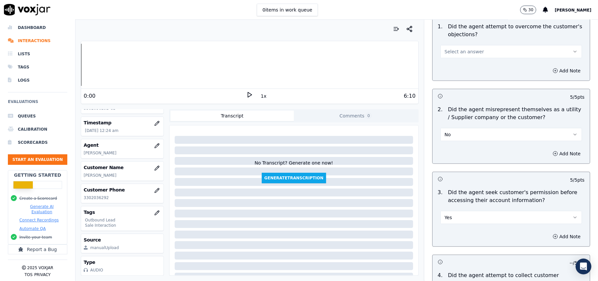
scroll to position [368, 0]
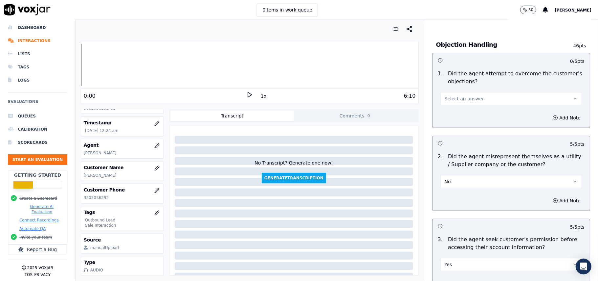
drag, startPoint x: 468, startPoint y: 95, endPoint x: 469, endPoint y: 104, distance: 9.3
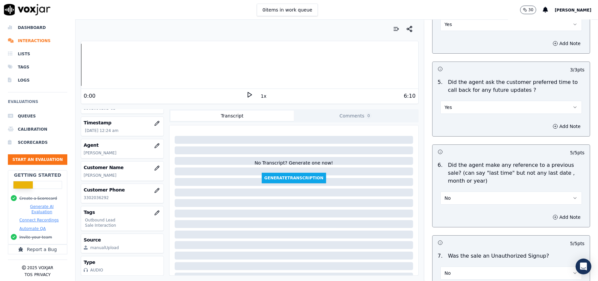
scroll to position [1639, 0]
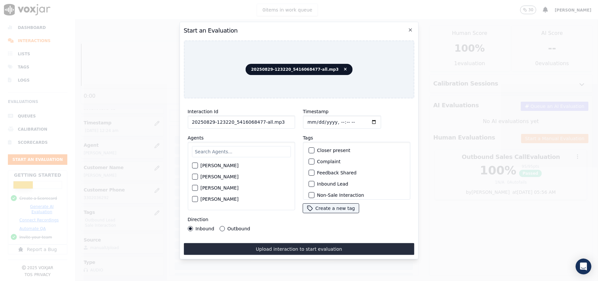
drag, startPoint x: 277, startPoint y: 120, endPoint x: 257, endPoint y: 120, distance: 20.0
type input "20250829-123220_5416068477-C1"
type input "[DATE]T00:26"
type input "[PERSON_NAME]"
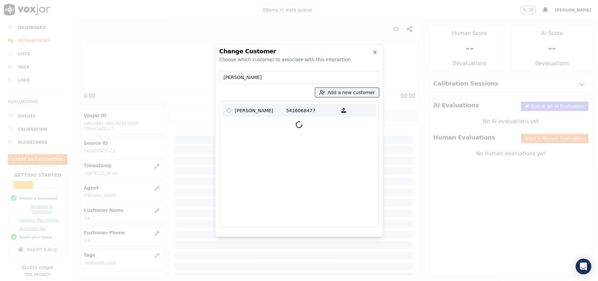
type input "[PERSON_NAME]"
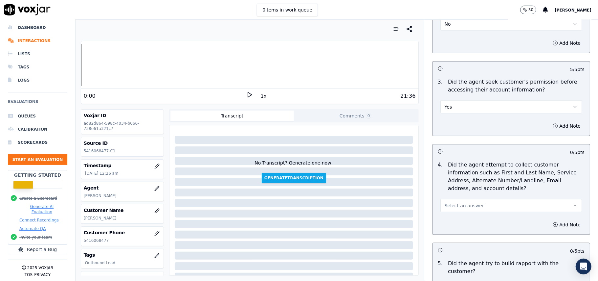
scroll to position [613, 0]
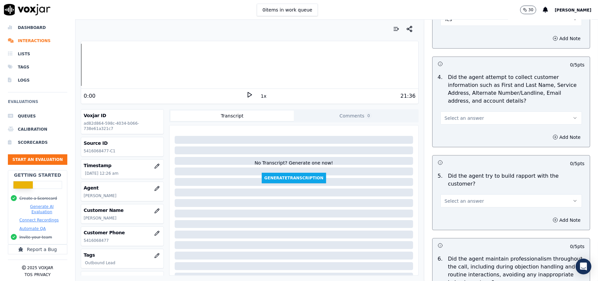
drag, startPoint x: 480, startPoint y: 119, endPoint x: 479, endPoint y: 124, distance: 4.7
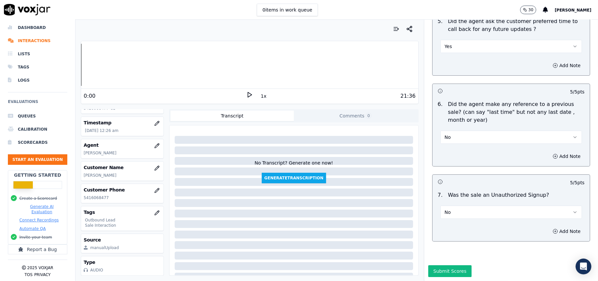
scroll to position [1639, 0]
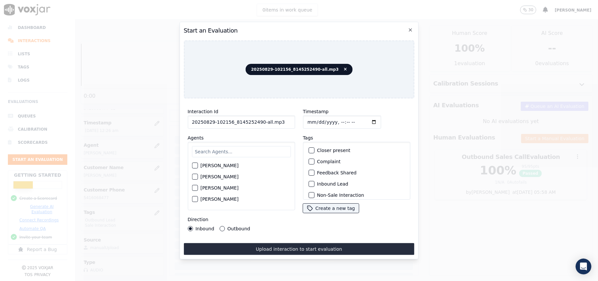
drag, startPoint x: 277, startPoint y: 119, endPoint x: 258, endPoint y: 121, distance: 19.8
type input "20250829-102156_8145252490-C1"
type input "[DATE]T00:28"
type input "[PERSON_NAME]"
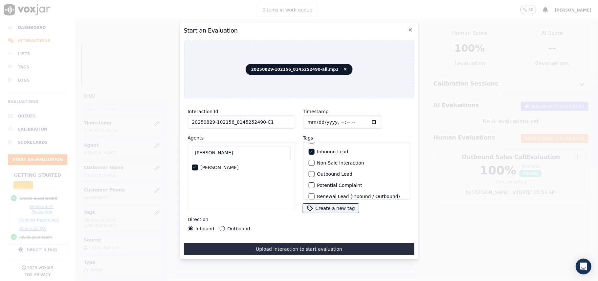
scroll to position [57, 0]
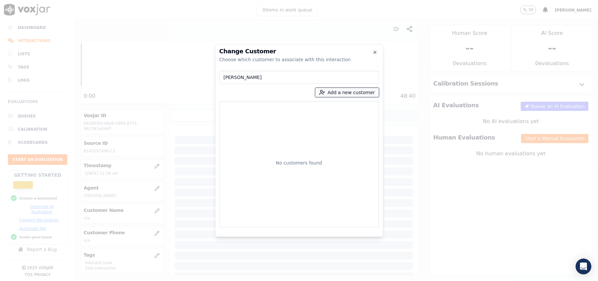
type input "[PERSON_NAME]"
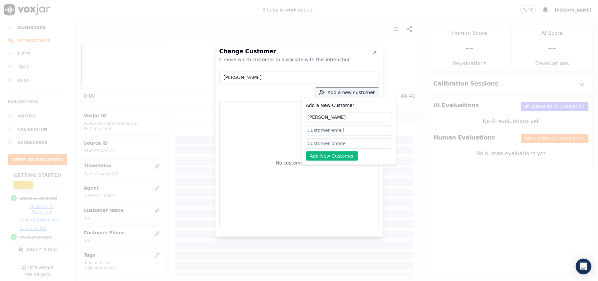
type input "[PERSON_NAME]"
paste input "8145252490"
type input "8145252490"
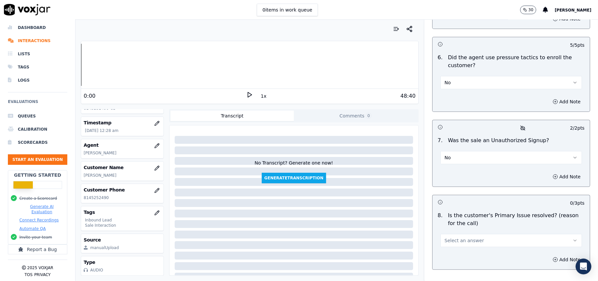
scroll to position [1839, 0]
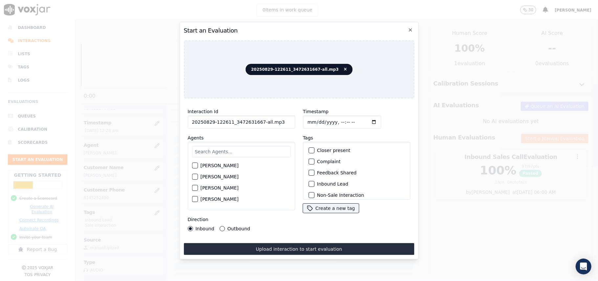
drag, startPoint x: 263, startPoint y: 119, endPoint x: 273, endPoint y: 117, distance: 9.7
drag, startPoint x: 278, startPoint y: 117, endPoint x: 257, endPoint y: 119, distance: 20.8
type input "20250829-122611_3472631667-C1"
type input "[DATE]T00:31"
type input "eth"
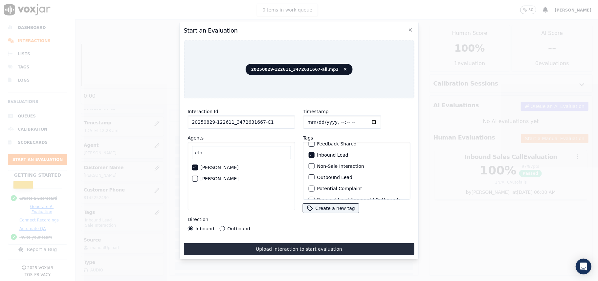
scroll to position [57, 0]
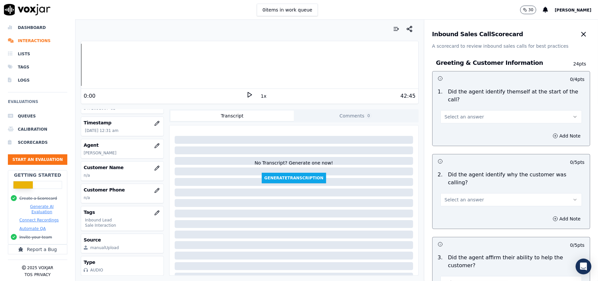
scroll to position [768, 0]
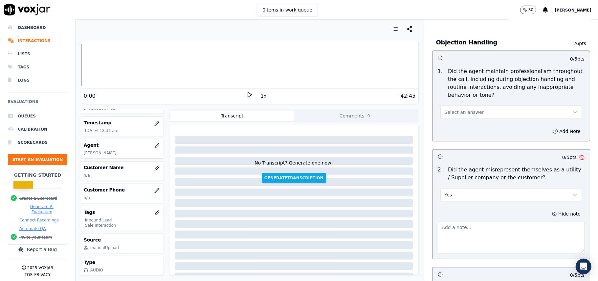
paste textarea "Misrepresentation – @1:37 – “I’ll give you a much better price, OK?”"
type textarea "Misrepresentation – @1:37 – “I’ll give you a much better price, OK?”"
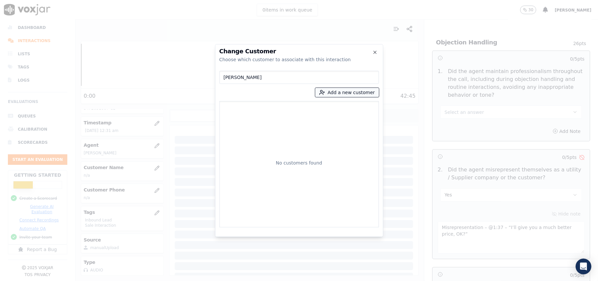
type input "[PERSON_NAME]"
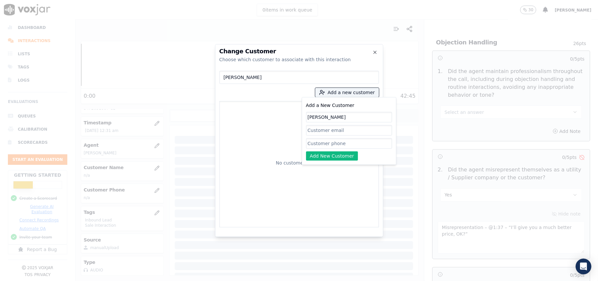
type input "[PERSON_NAME]"
paste input "3472631667"
type input "3472631667"
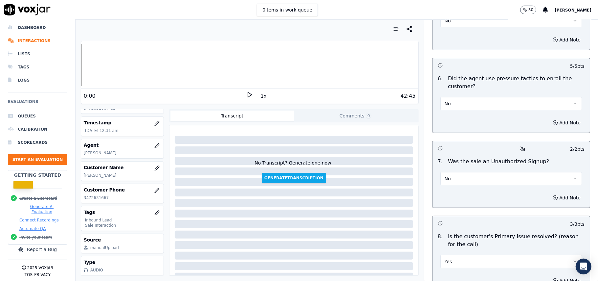
scroll to position [1874, 0]
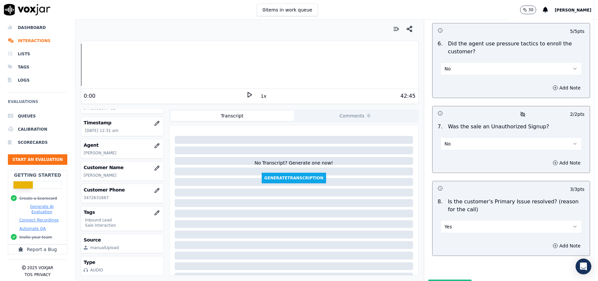
drag, startPoint x: 427, startPoint y: 239, endPoint x: 427, endPoint y: 245, distance: 6.6
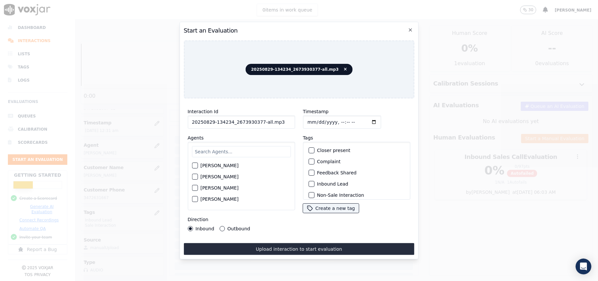
drag, startPoint x: 274, startPoint y: 116, endPoint x: 257, endPoint y: 120, distance: 17.5
type input "20250829-134234_2673930377-C1"
type input "[DATE]T00:33"
type input "[PERSON_NAME]"
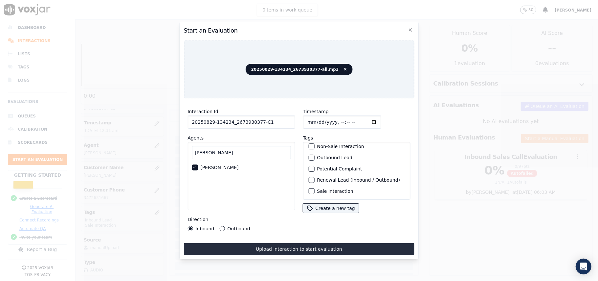
scroll to position [57, 0]
drag, startPoint x: 269, startPoint y: 247, endPoint x: 269, endPoint y: 240, distance: 7.2
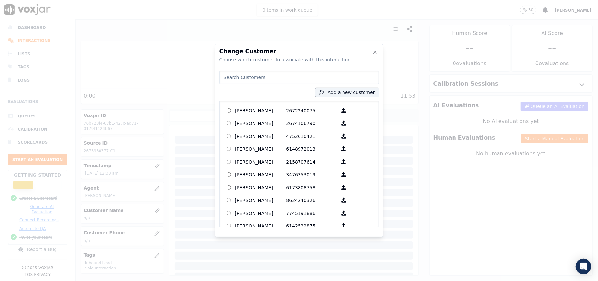
paste input "[PERSON_NAME]"
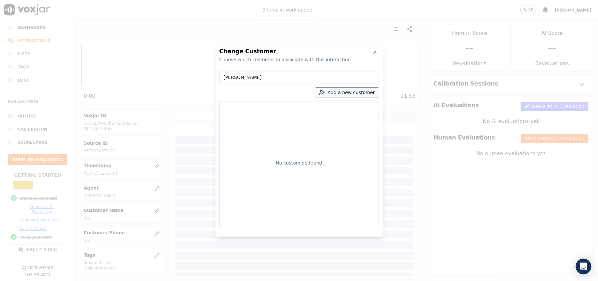
type input "[PERSON_NAME]"
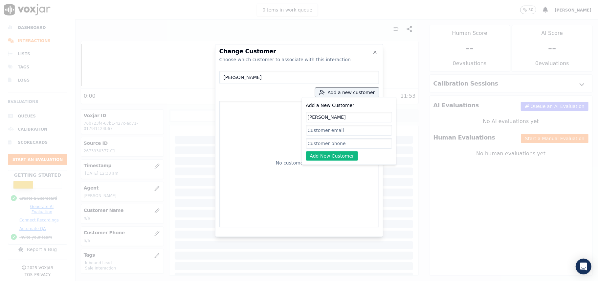
type input "[PERSON_NAME]"
paste input "2673930377"
type input "2673930377"
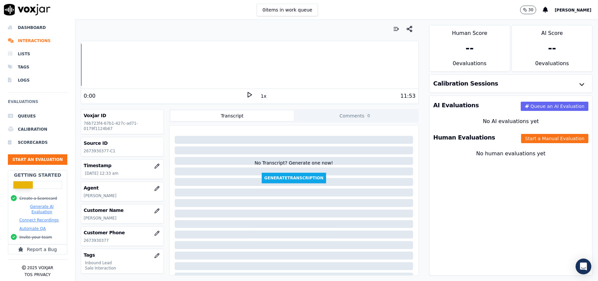
drag, startPoint x: 556, startPoint y: 144, endPoint x: 515, endPoint y: 146, distance: 40.8
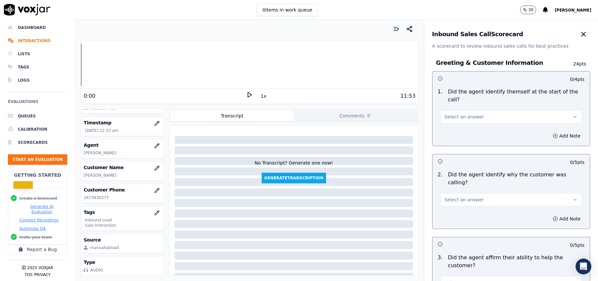
scroll to position [859, 0]
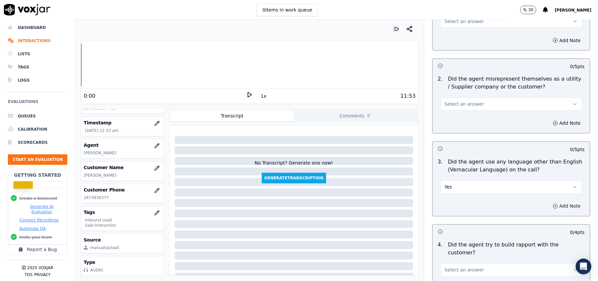
drag, startPoint x: 545, startPoint y: 177, endPoint x: 541, endPoint y: 179, distance: 4.2
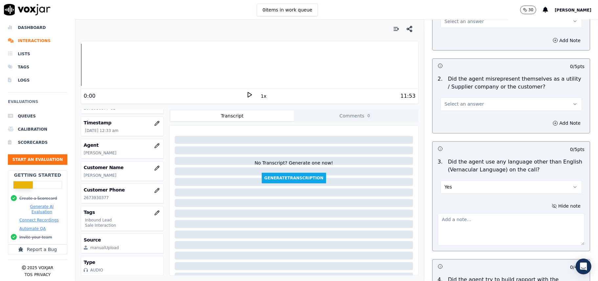
paste textarea "@03:20 – Agent [PERSON_NAME] was found using vernacular while the customer was …"
type textarea "@03:20 – Agent [PERSON_NAME] was found using vernacular while the customer was …"
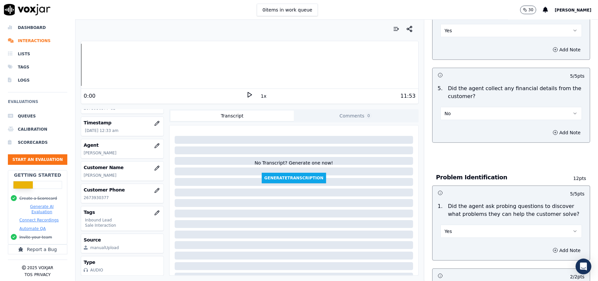
scroll to position [1874, 0]
